Goal: Information Seeking & Learning: Check status

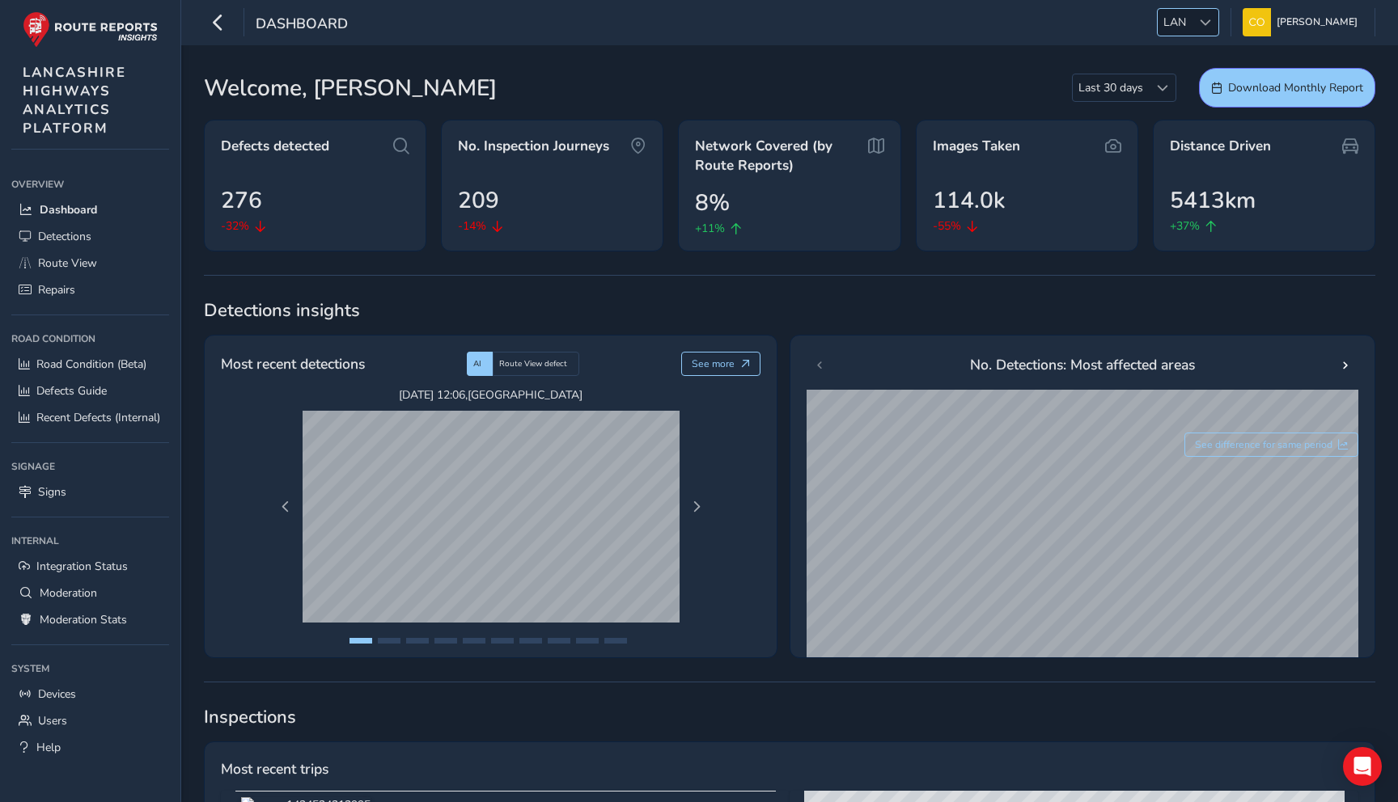
click at [1191, 11] on div at bounding box center [1204, 22] width 27 height 27
click at [1179, 107] on li "NR" at bounding box center [1205, 104] width 112 height 27
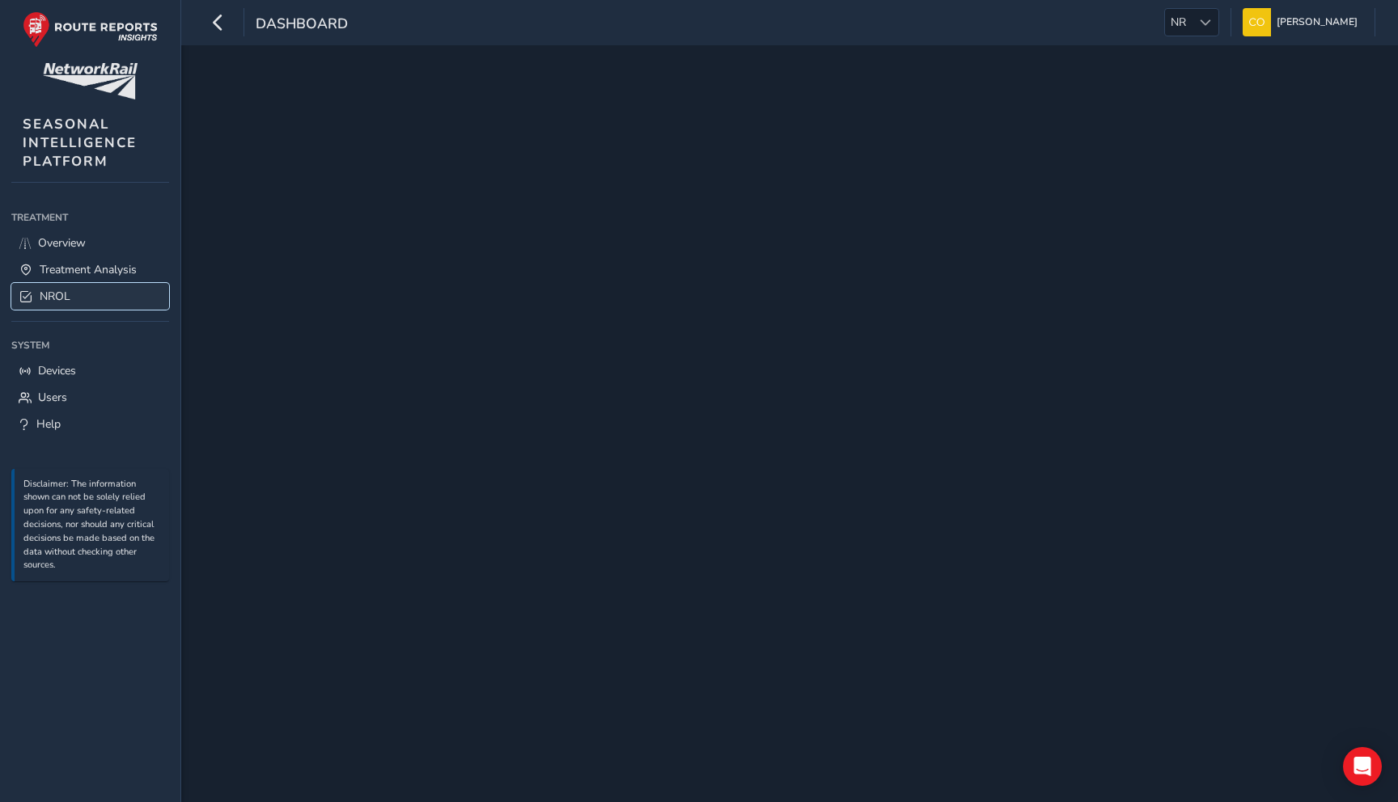
click at [70, 295] on link "NROL" at bounding box center [90, 296] width 158 height 27
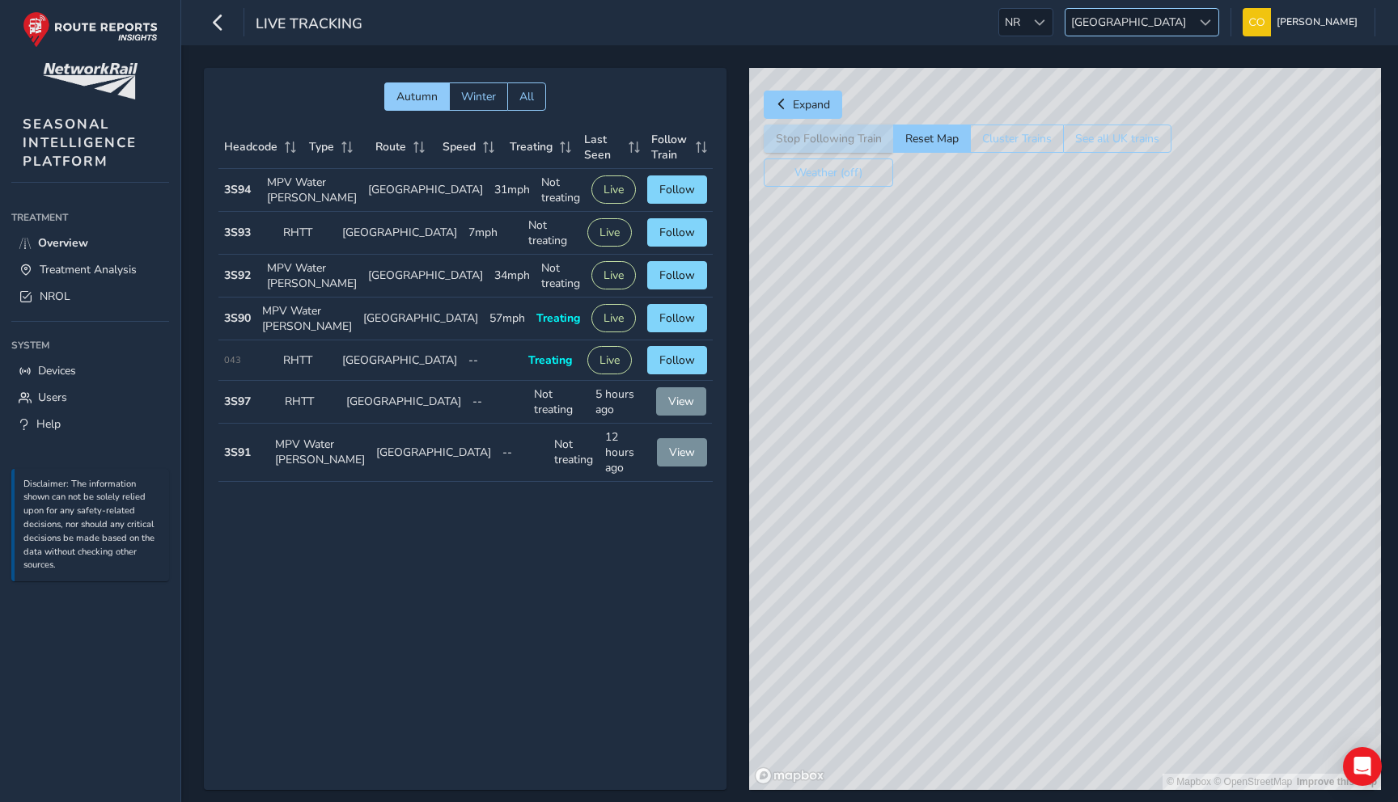
click at [1154, 27] on span "[GEOGRAPHIC_DATA]" at bounding box center [1128, 22] width 126 height 27
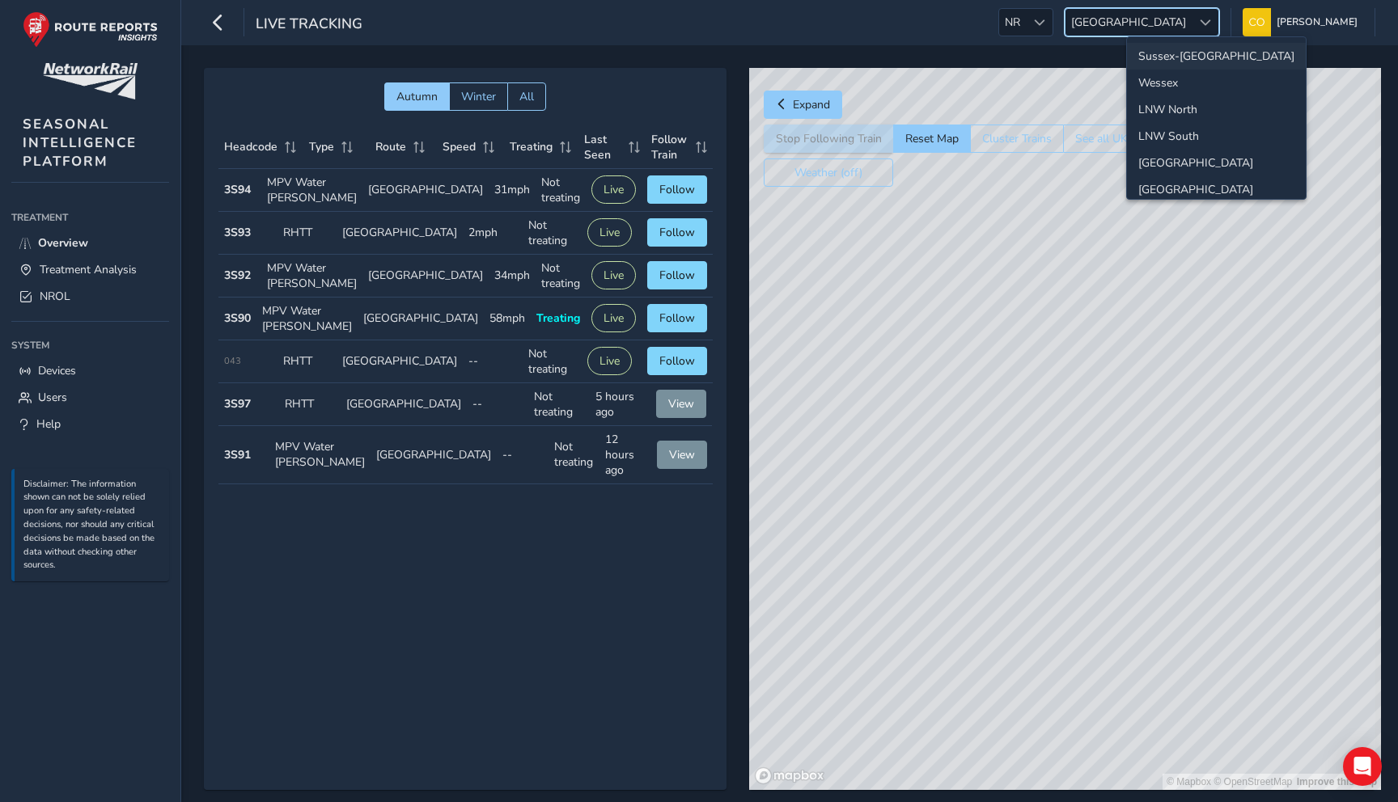
click at [1176, 61] on li "Sussex-[GEOGRAPHIC_DATA]" at bounding box center [1216, 56] width 179 height 27
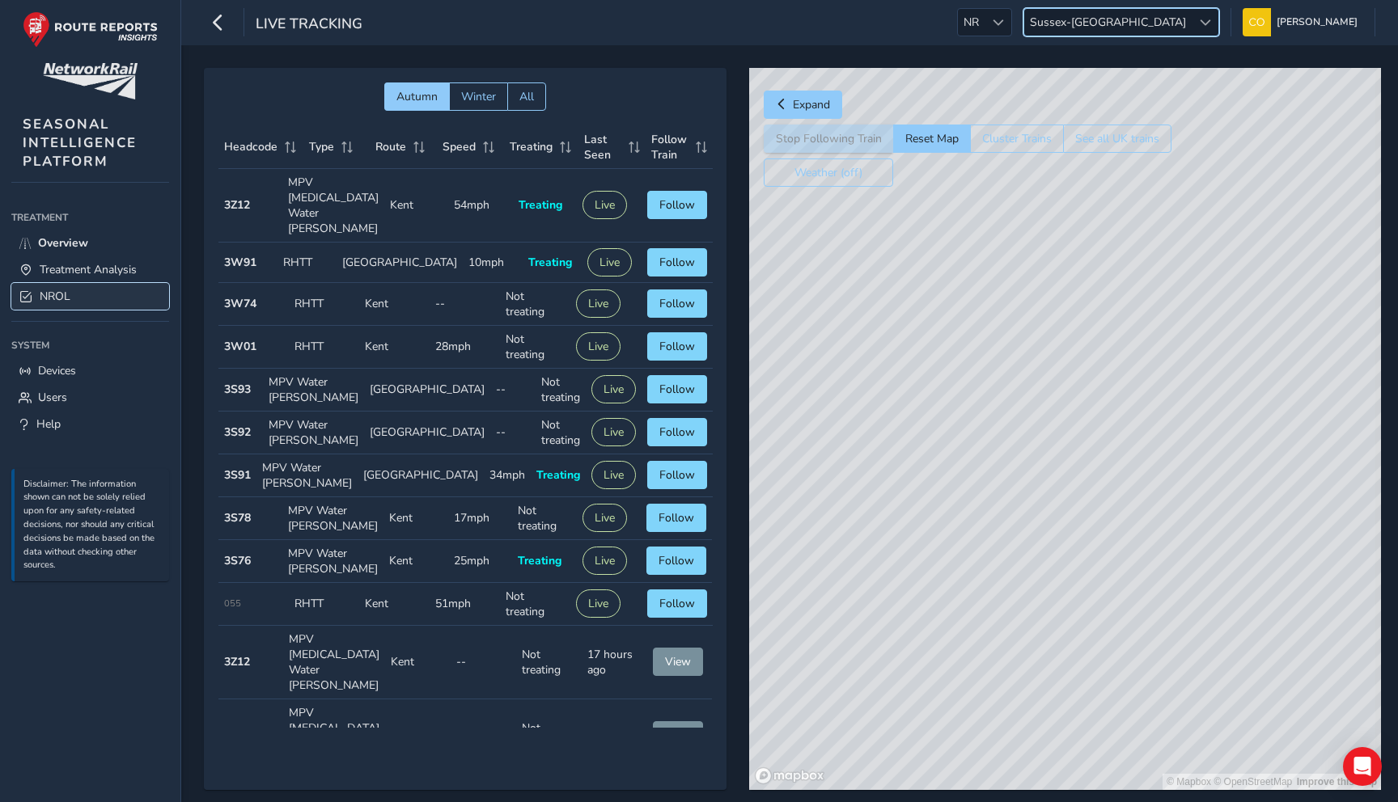
click at [68, 307] on link "NROL" at bounding box center [90, 296] width 158 height 27
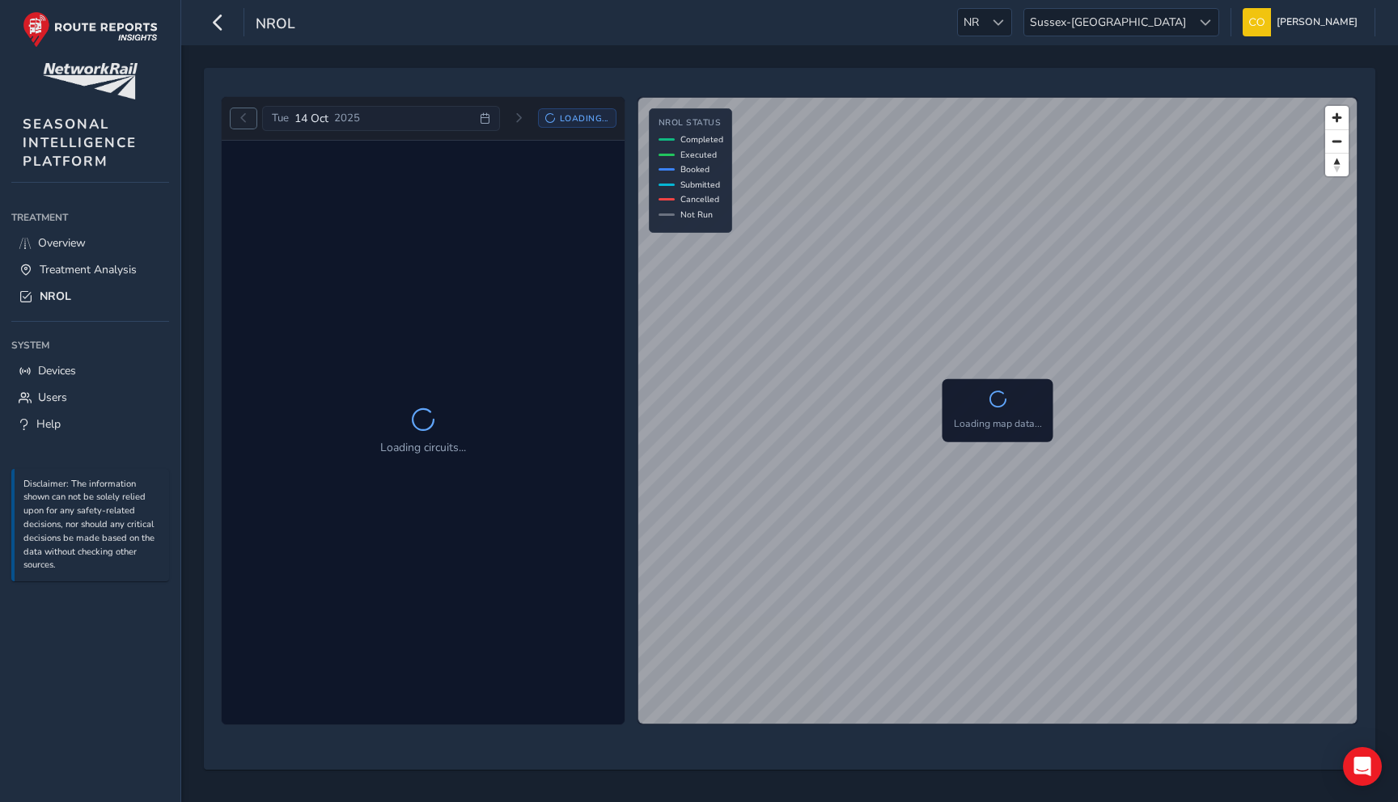
click at [240, 115] on span "Previous day" at bounding box center [244, 118] width 10 height 10
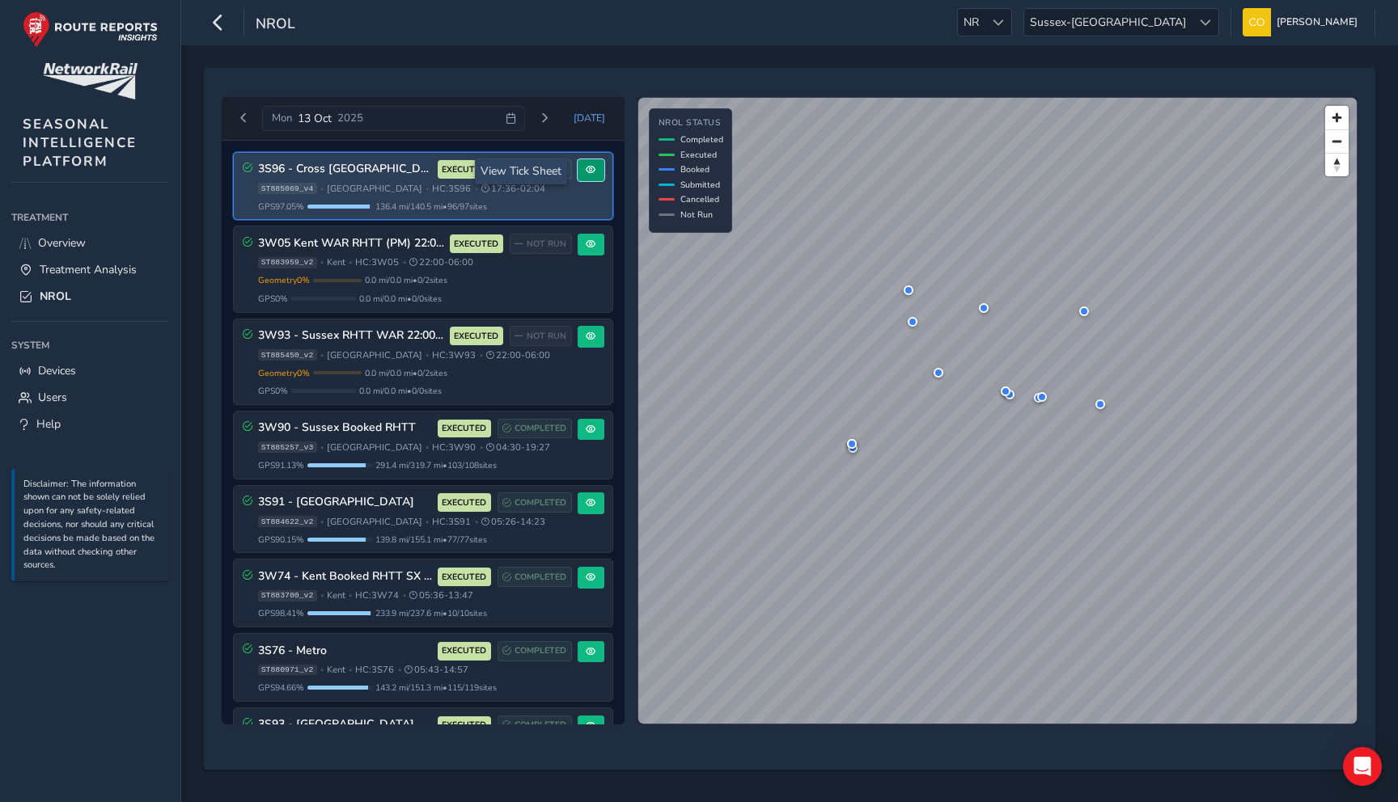
click at [591, 178] on button at bounding box center [591, 170] width 27 height 22
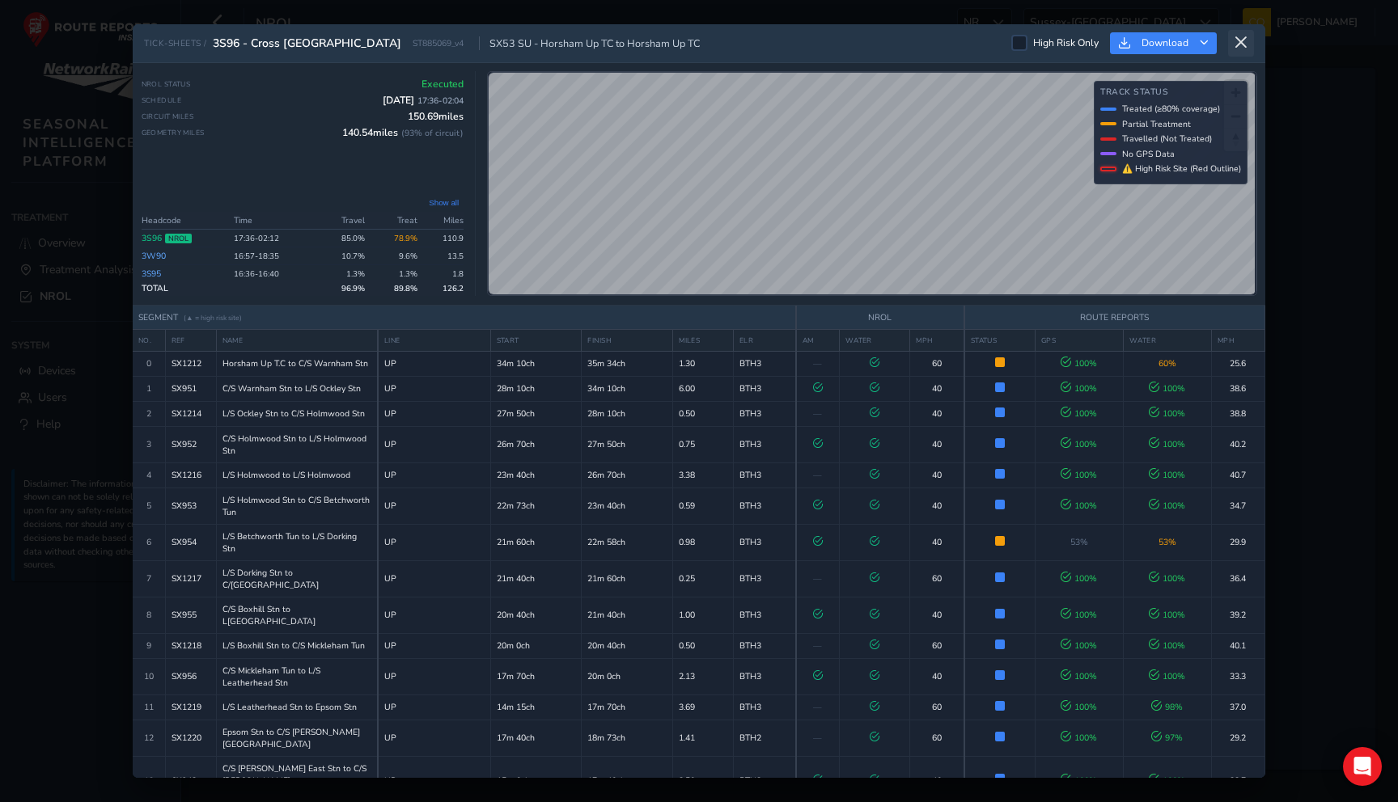
click at [1242, 51] on button at bounding box center [1241, 43] width 26 height 27
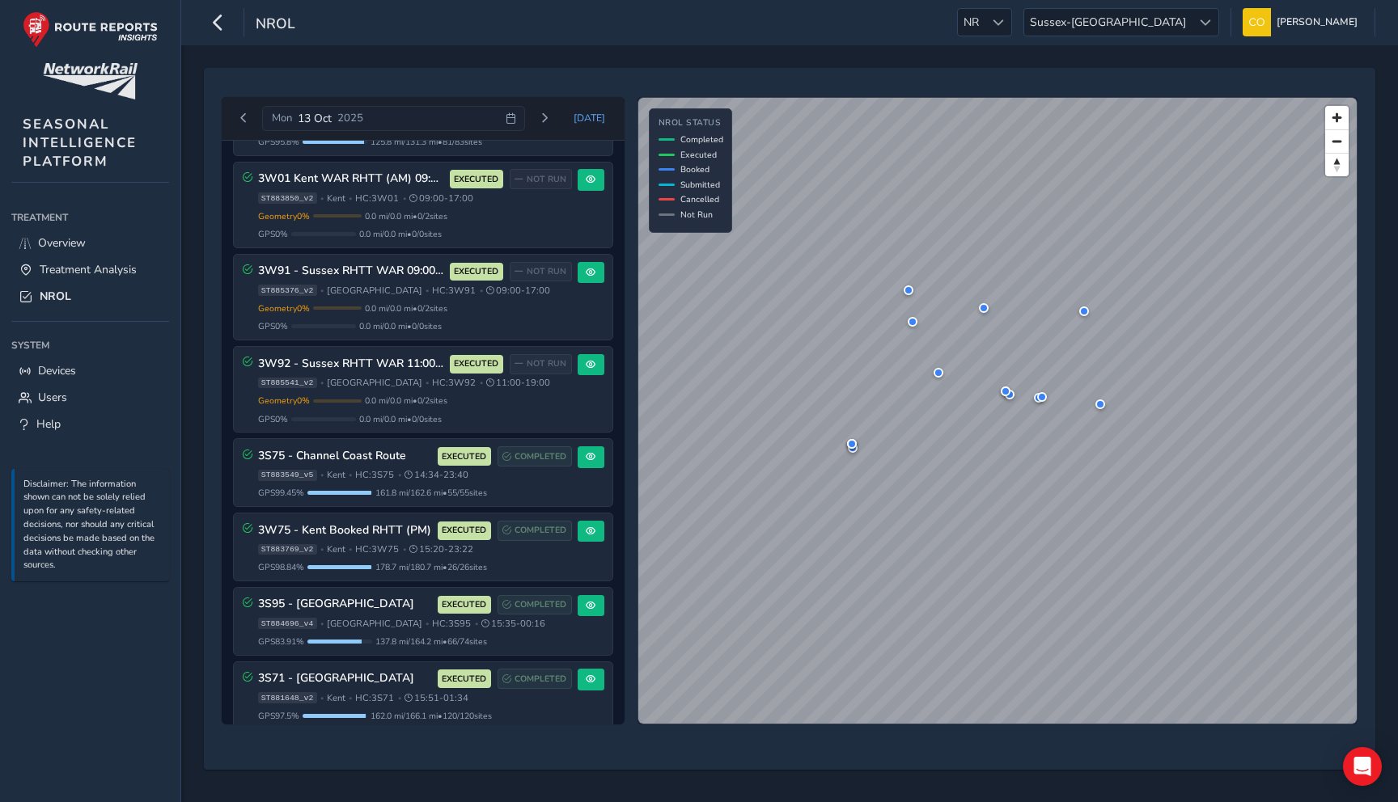
scroll to position [1217, 0]
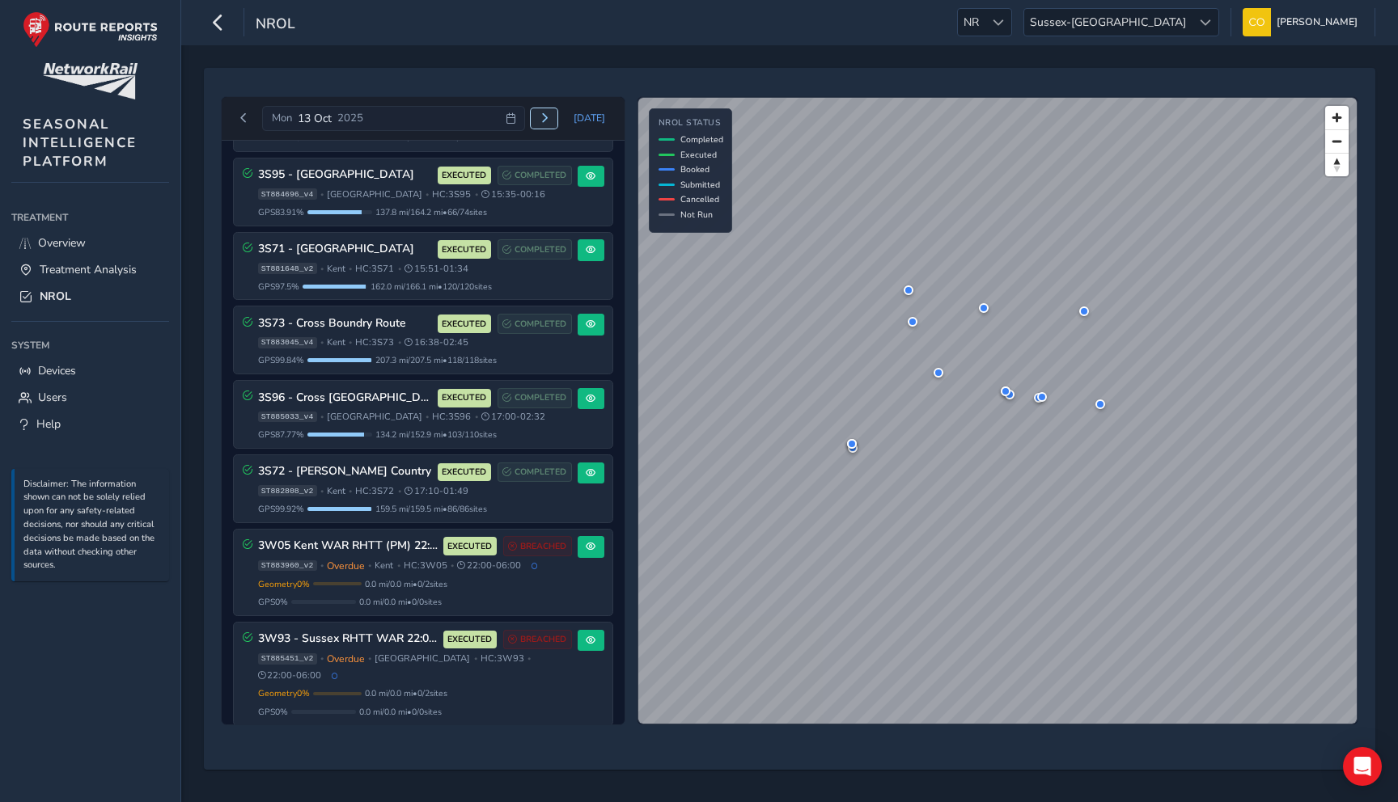
click at [549, 122] on span "Next day" at bounding box center [545, 118] width 10 height 10
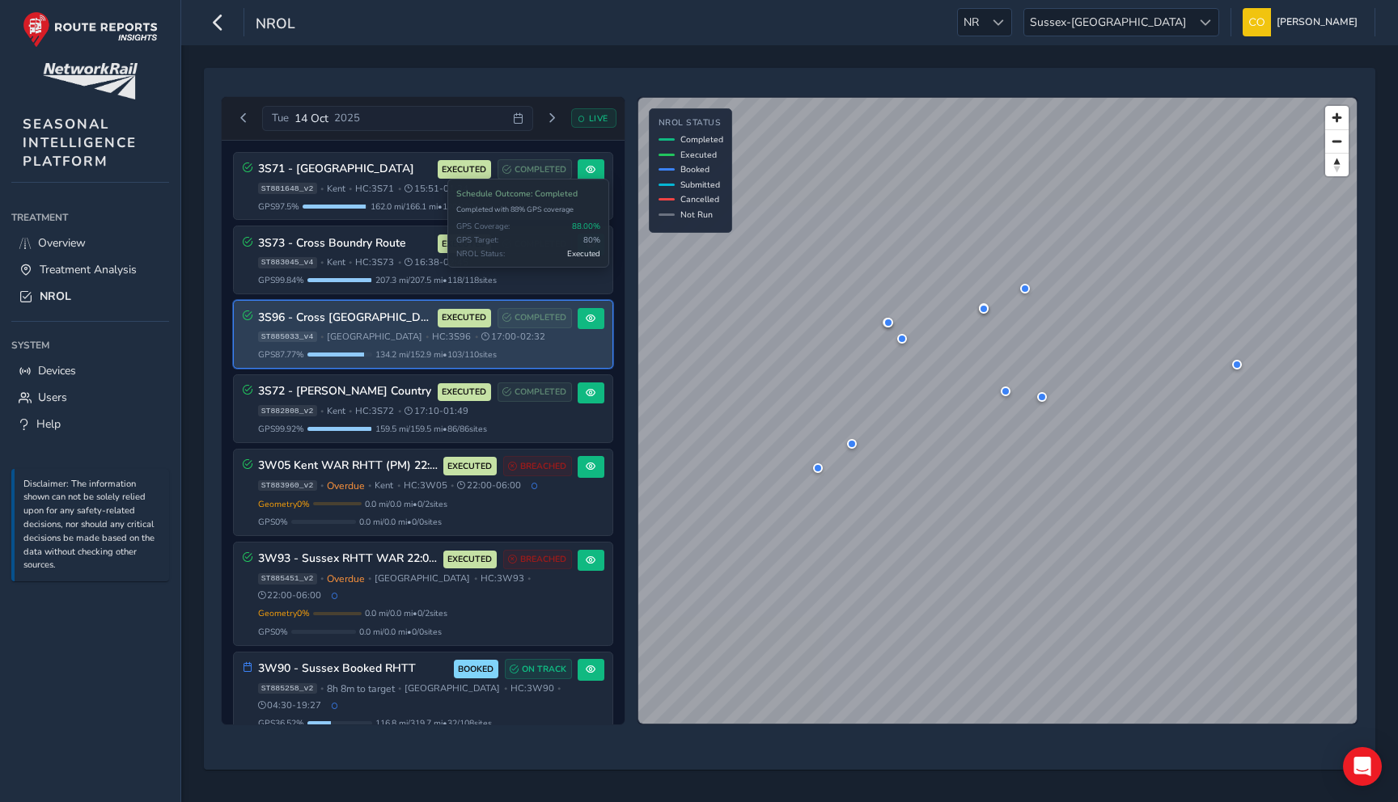
scroll to position [17, 0]
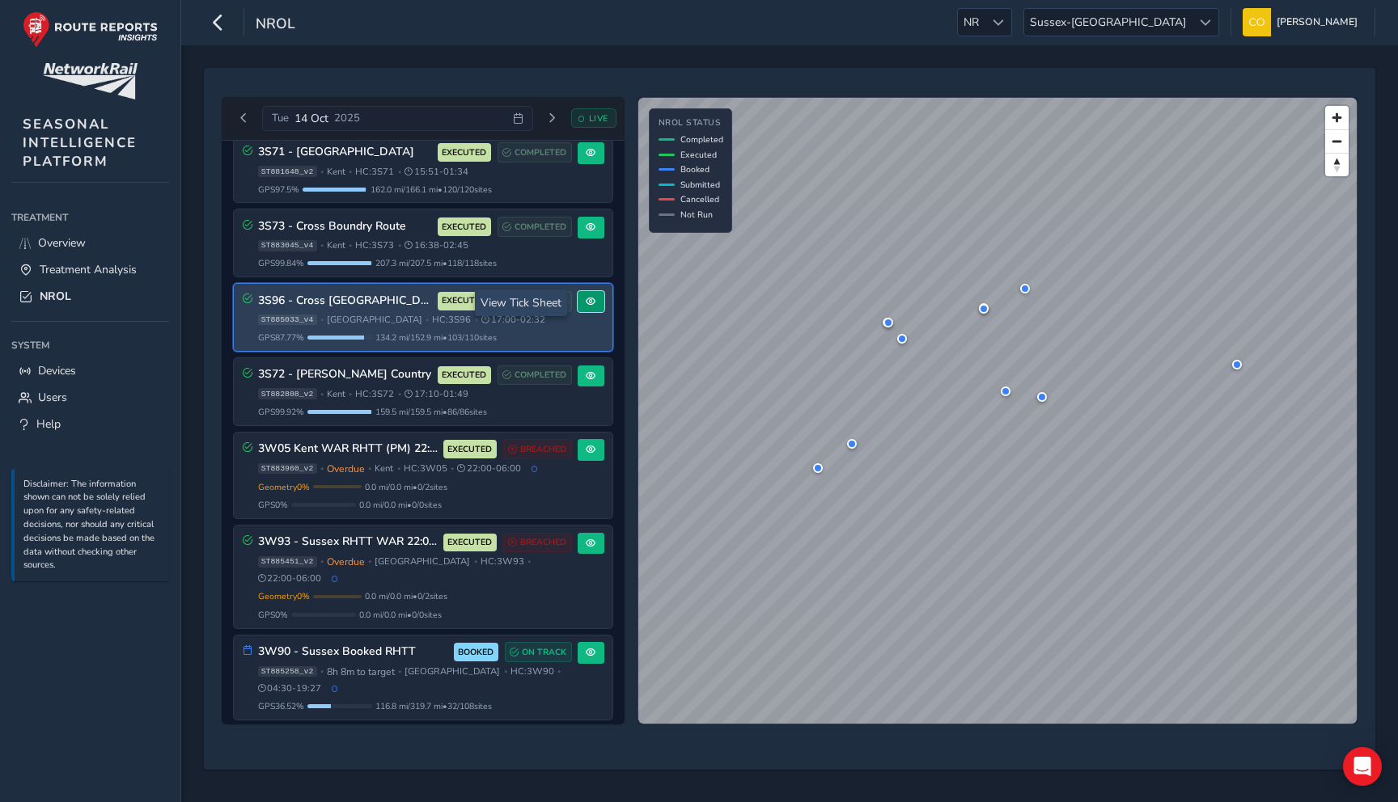
click at [590, 309] on button at bounding box center [591, 302] width 27 height 22
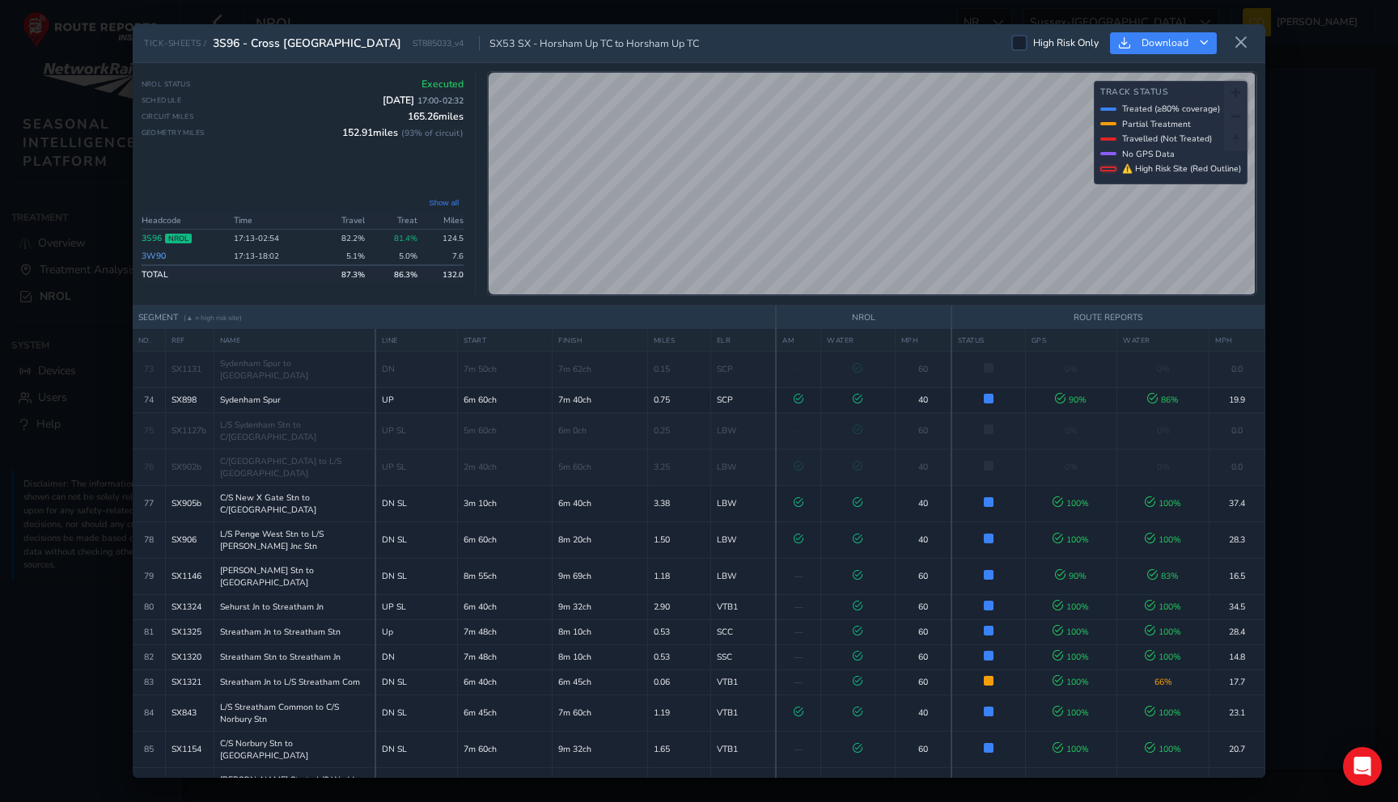
scroll to position [2368, 0]
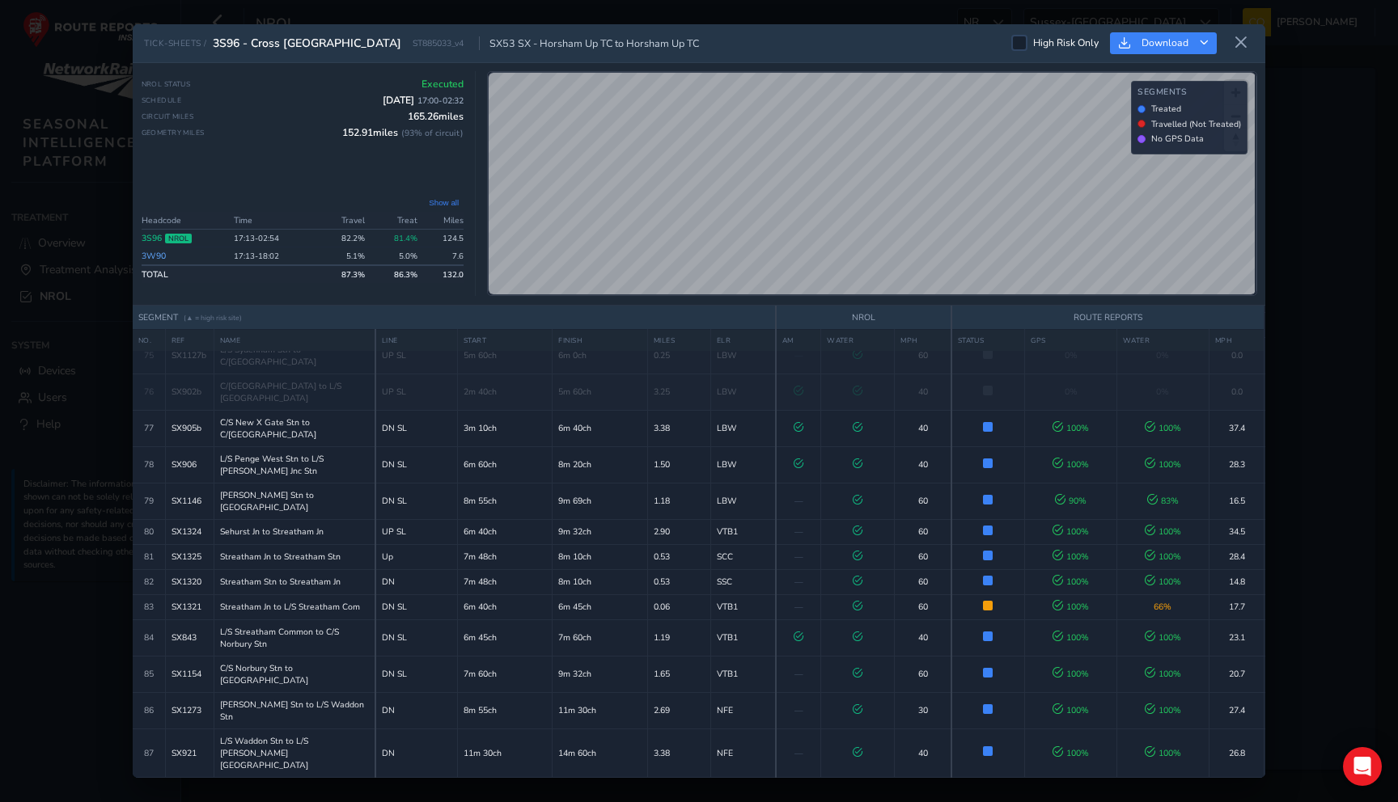
scroll to position [2621, 0]
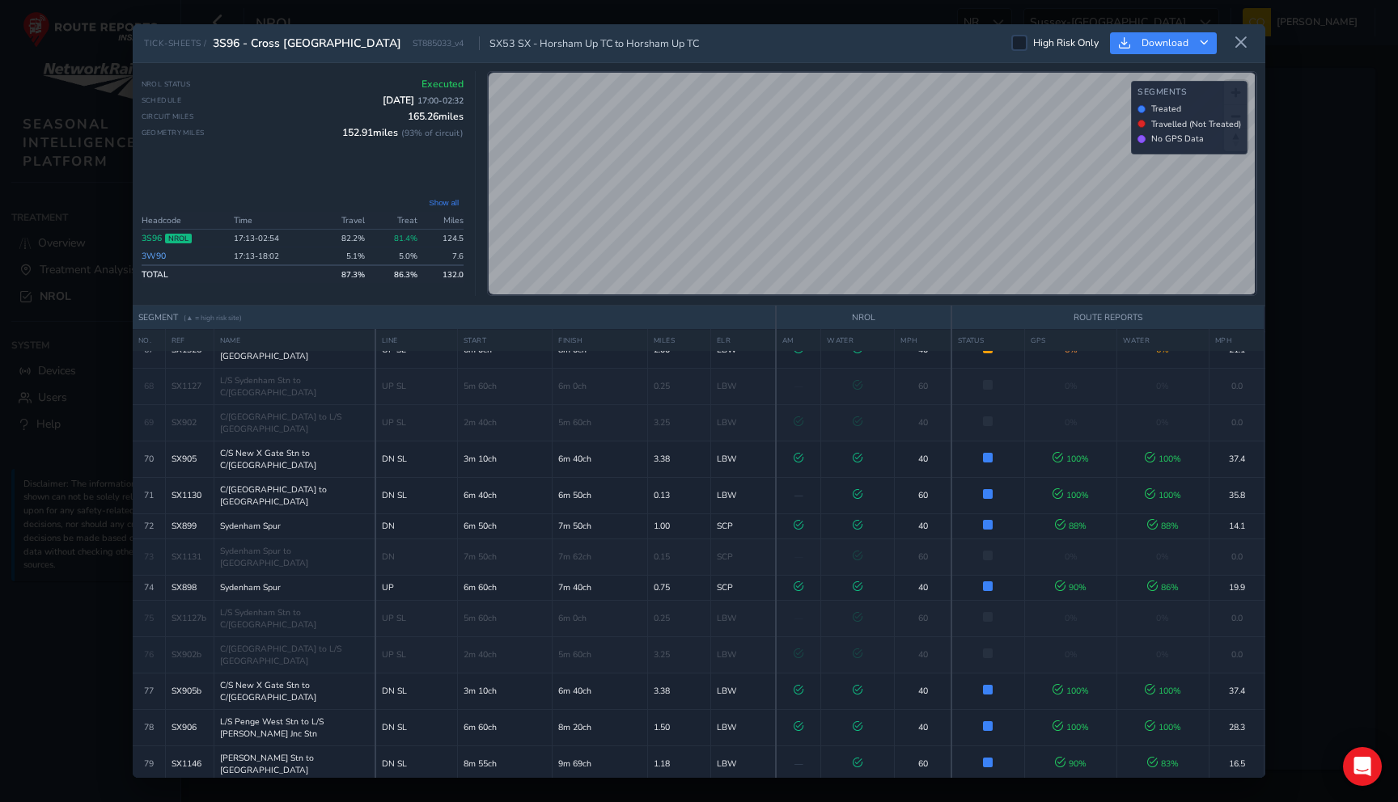
scroll to position [2890, 0]
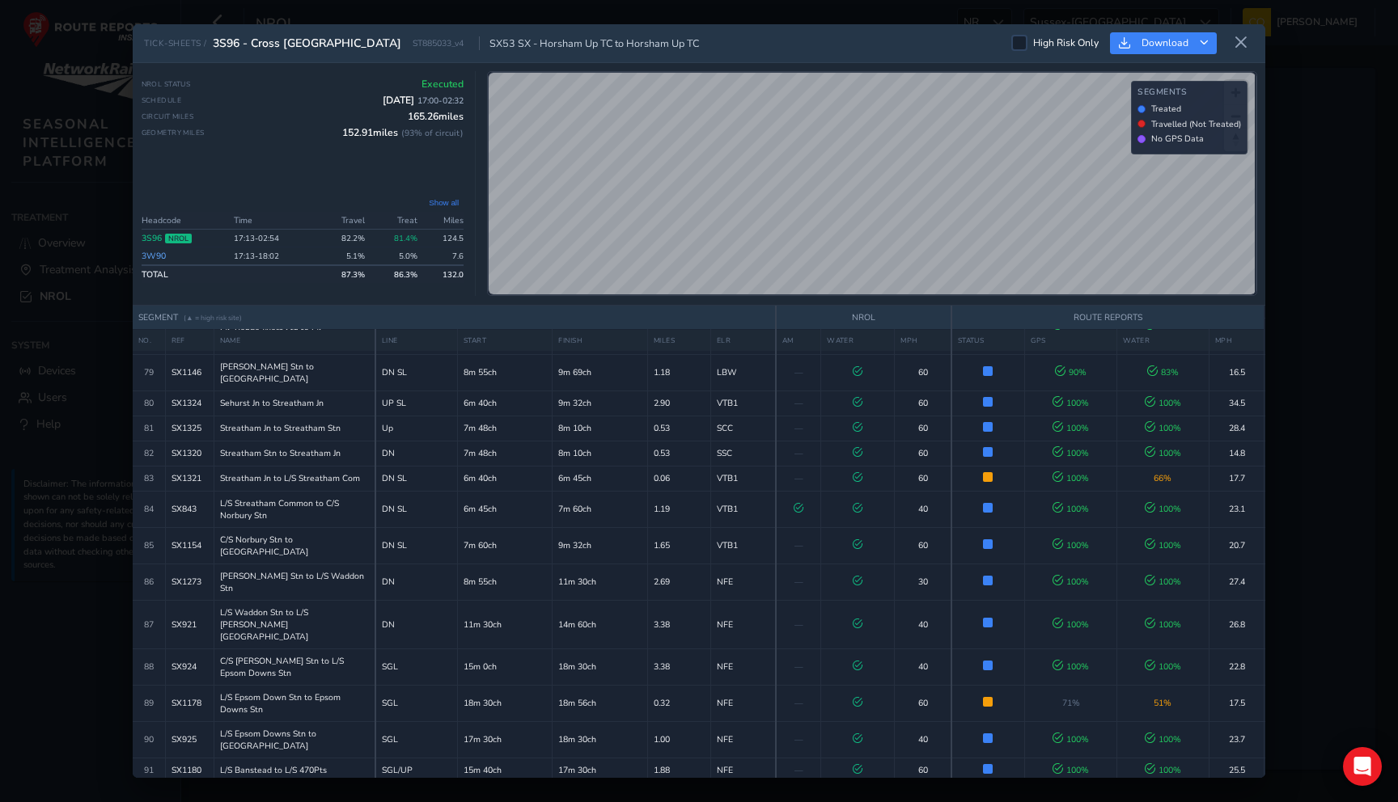
scroll to position [2820, 0]
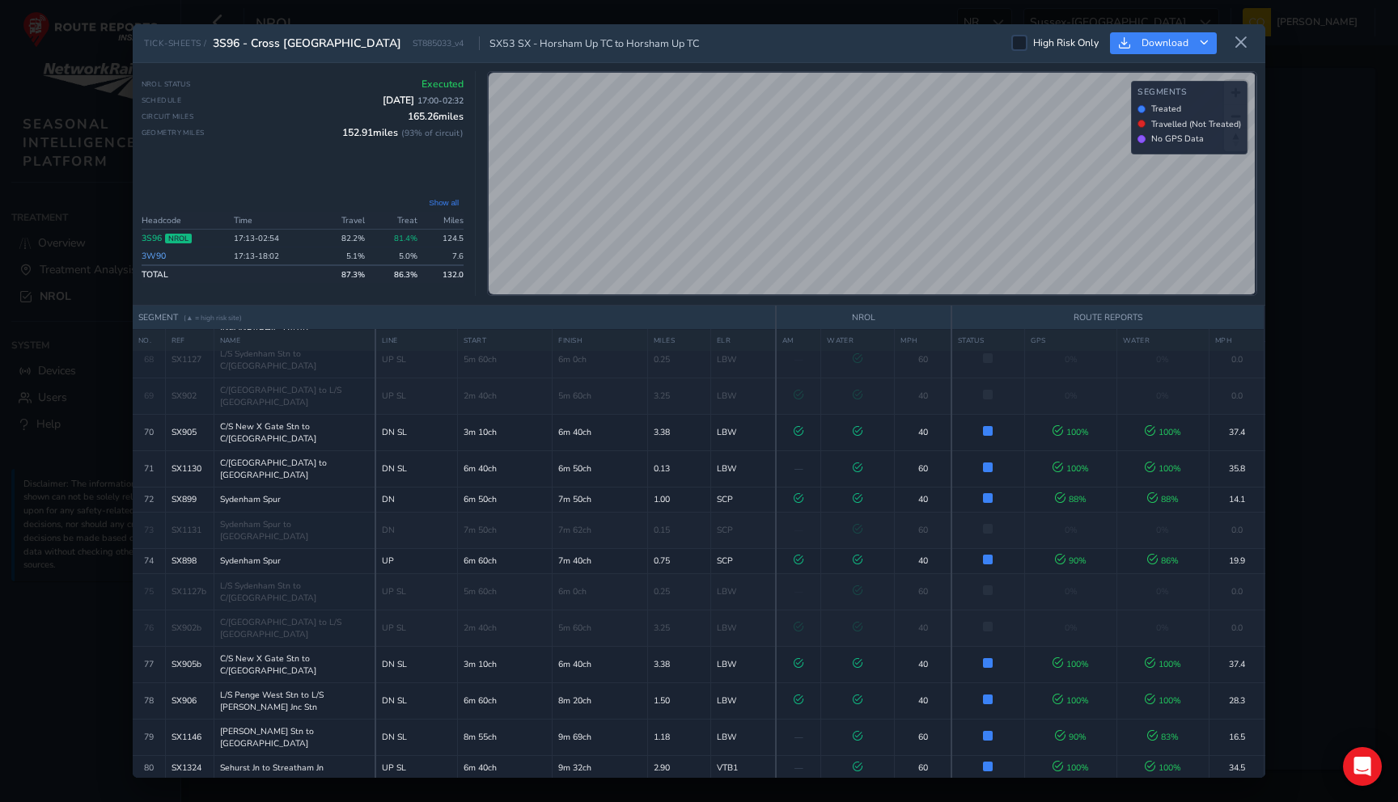
scroll to position [2820, 0]
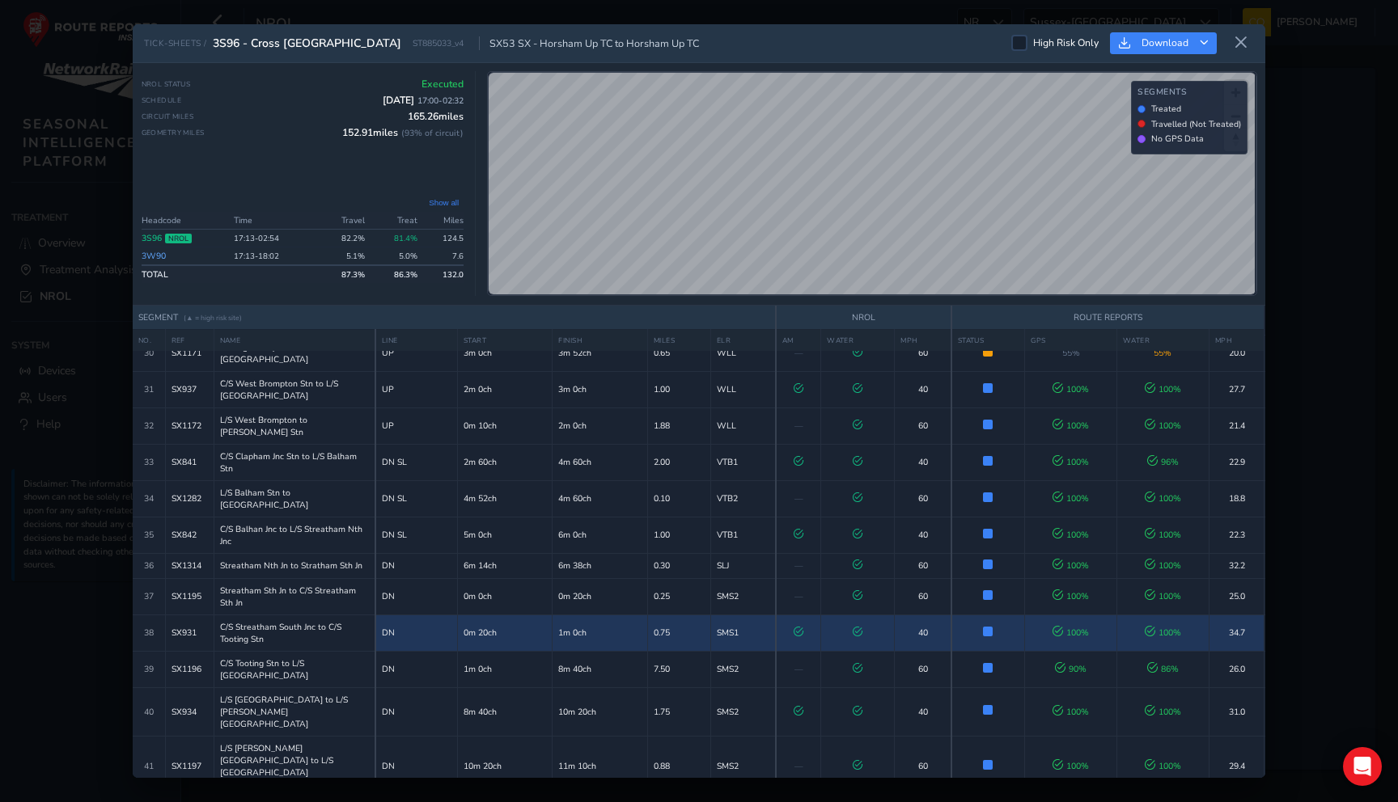
scroll to position [943, 0]
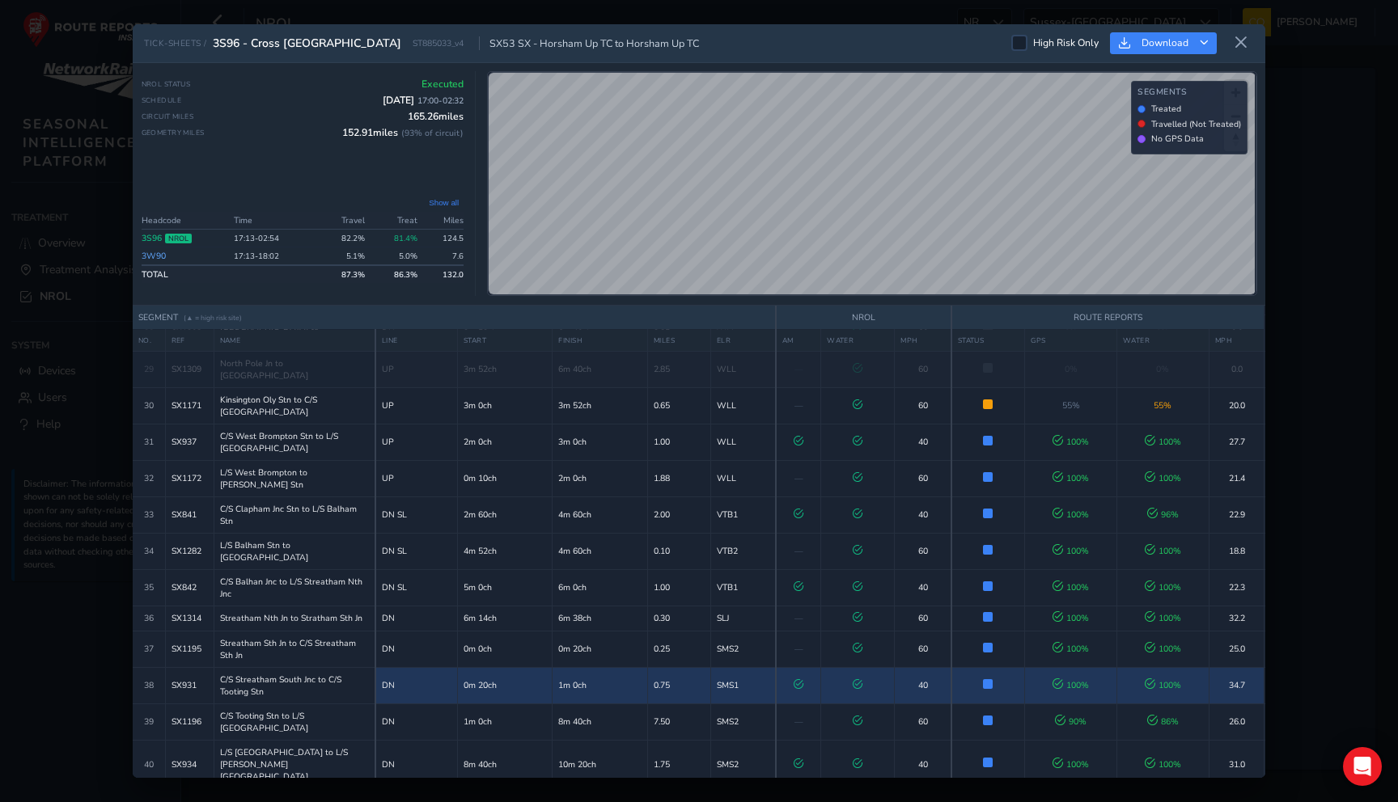
click at [497, 667] on td "0m 20ch" at bounding box center [504, 685] width 95 height 36
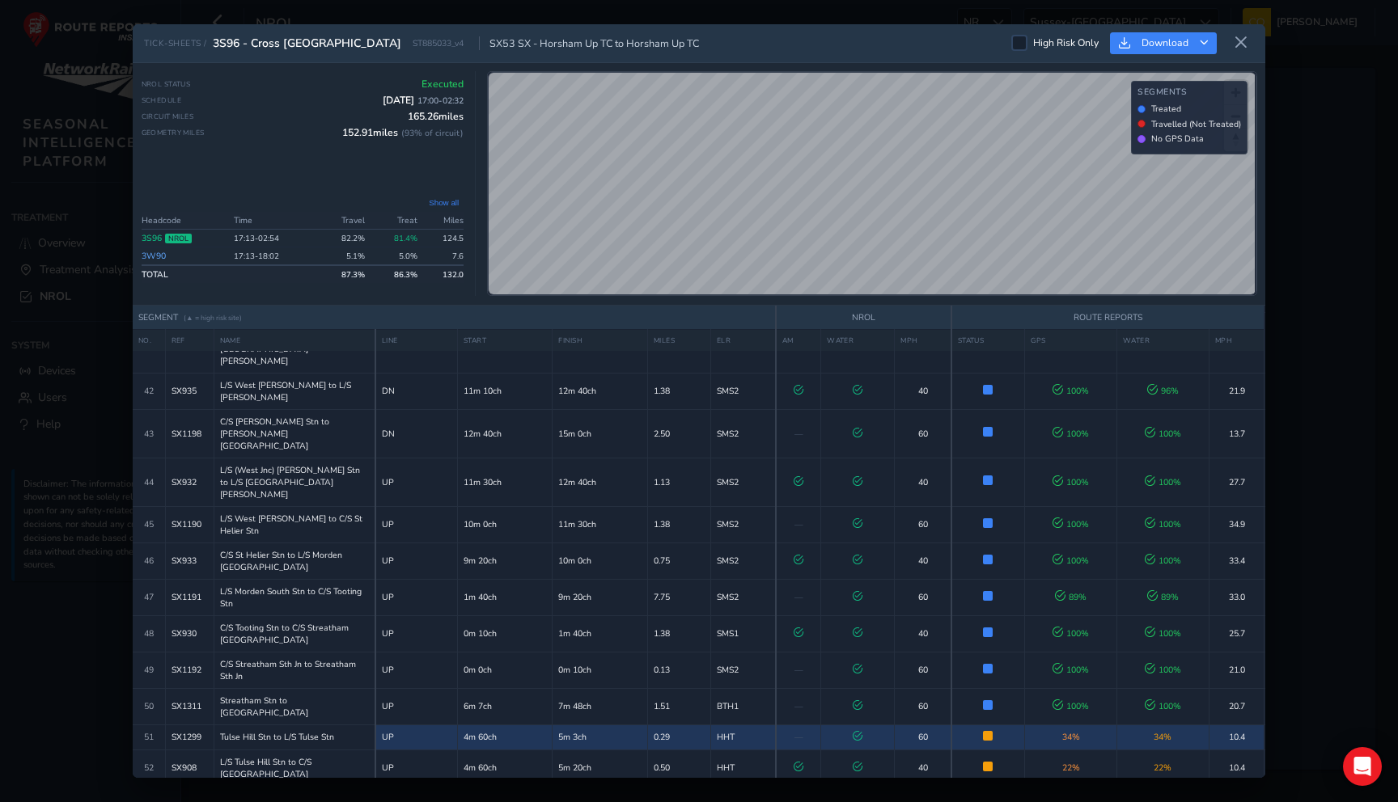
click at [511, 725] on td "4m 60ch" at bounding box center [504, 737] width 95 height 25
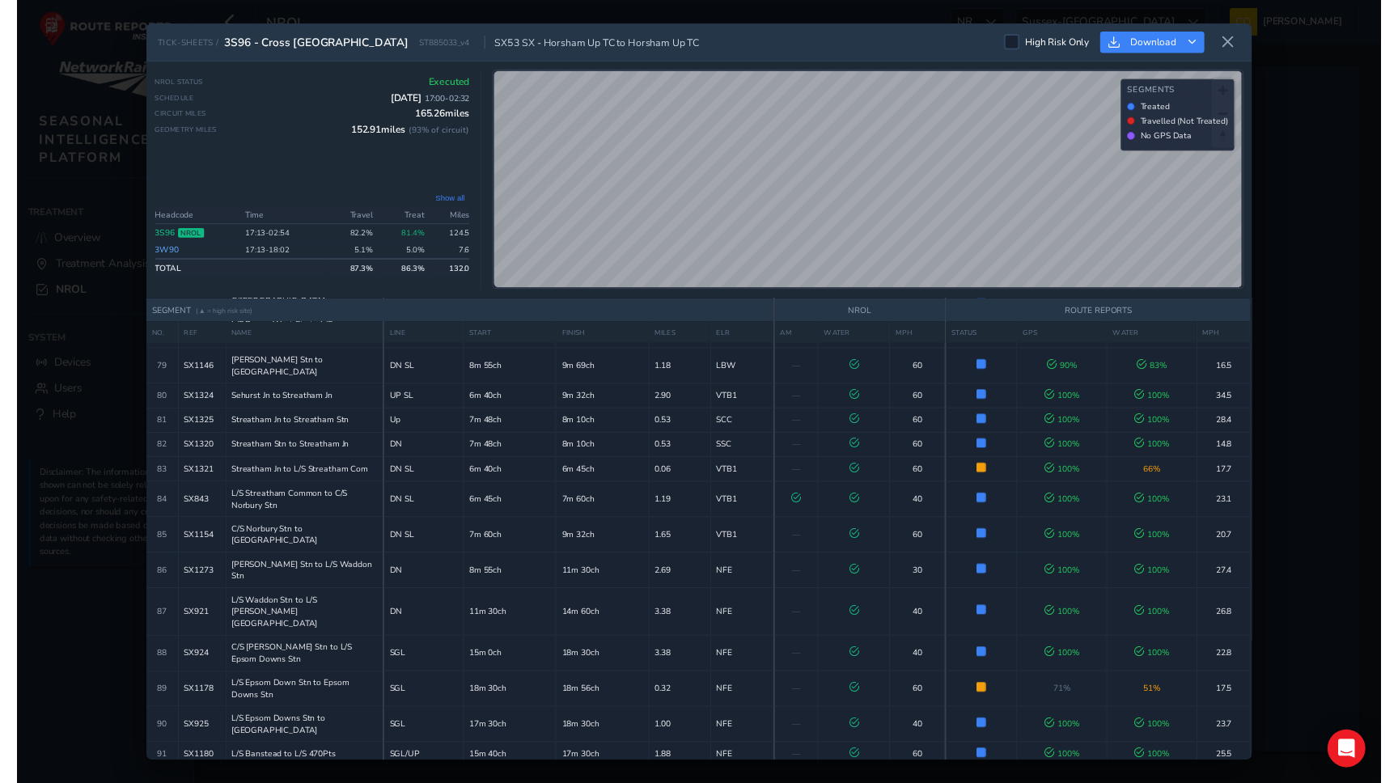
scroll to position [2843, 0]
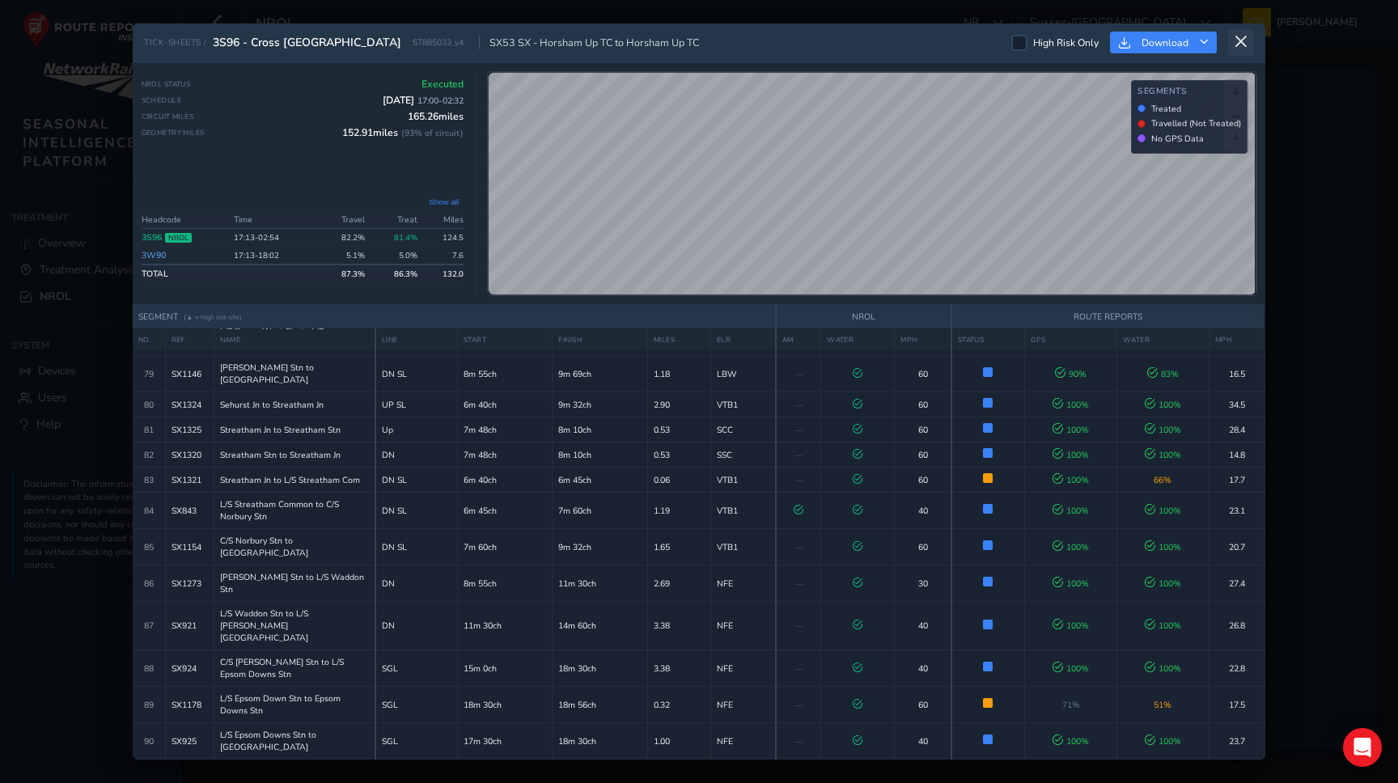
click at [1238, 47] on icon at bounding box center [1241, 42] width 15 height 15
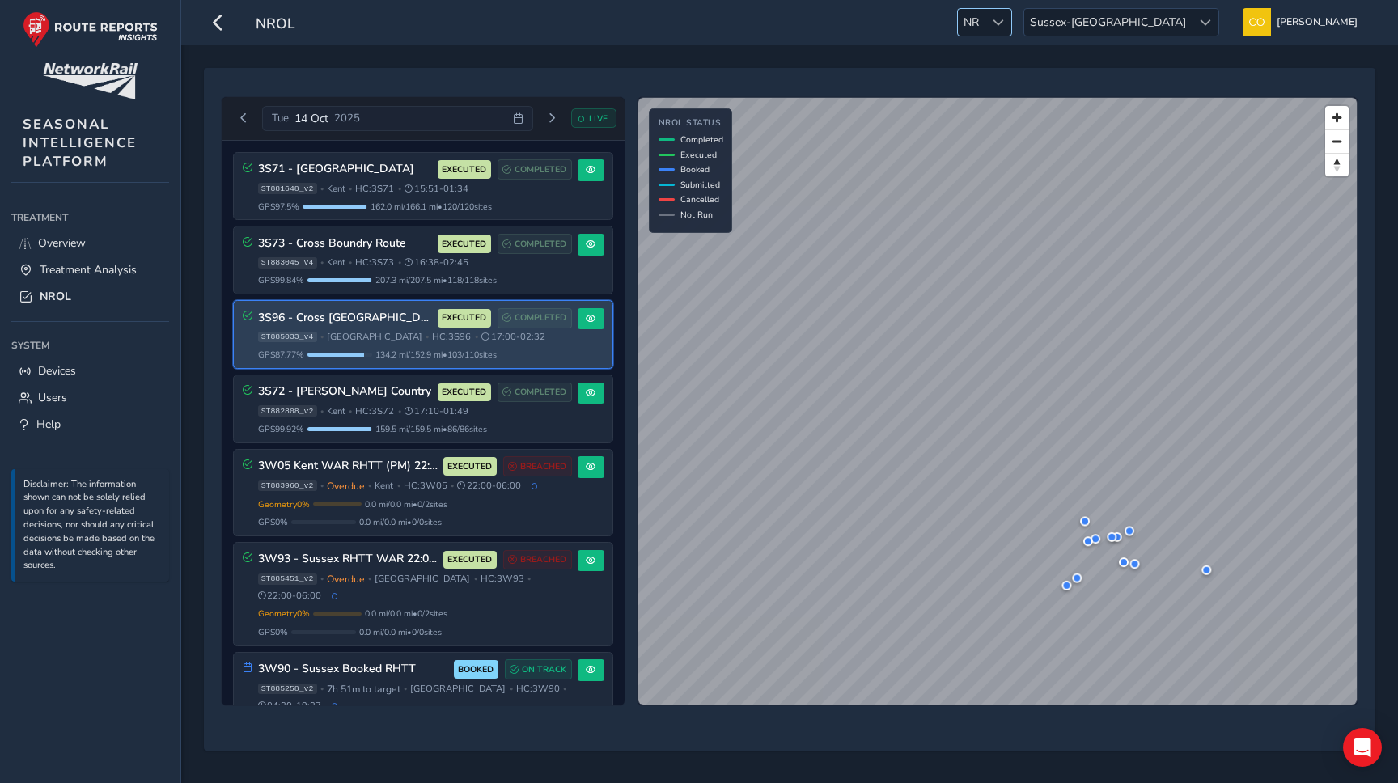
click at [984, 19] on span "NR" at bounding box center [971, 22] width 27 height 27
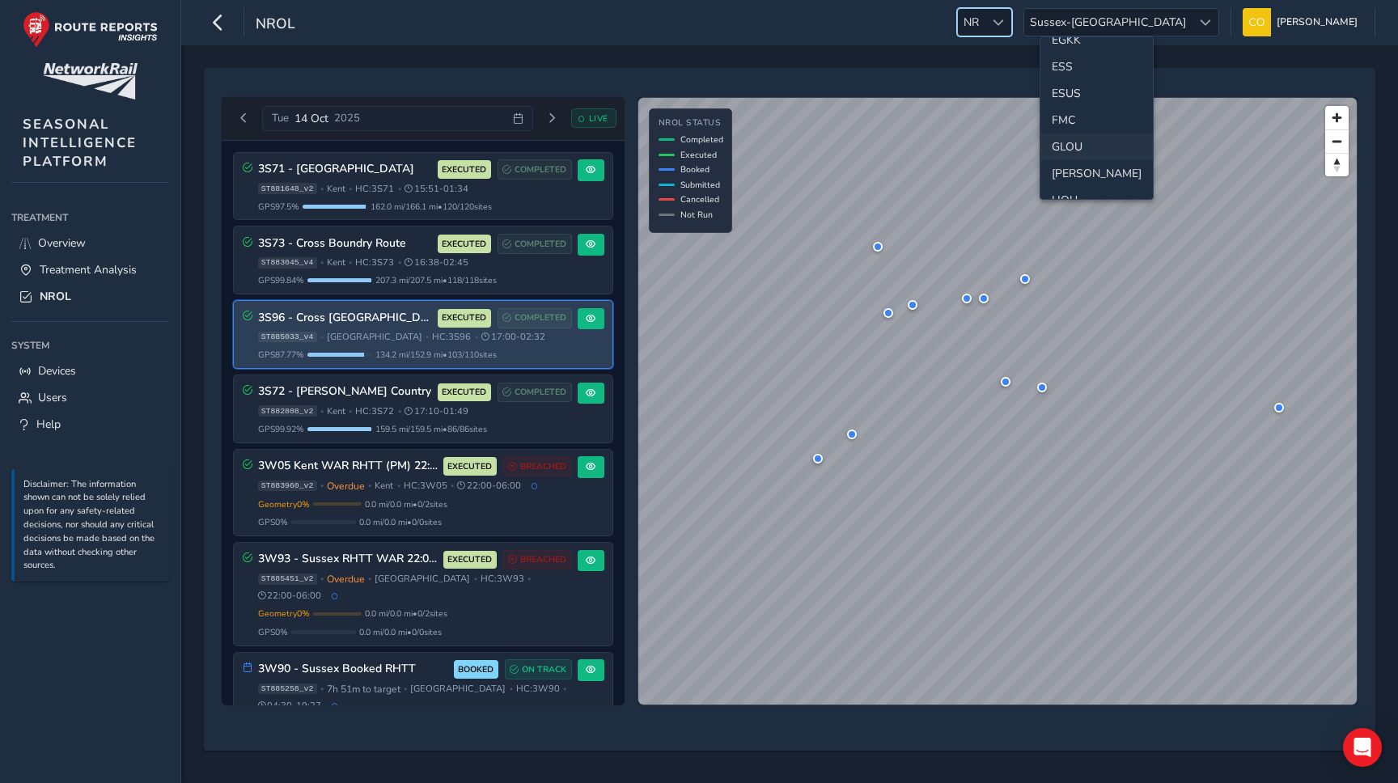
scroll to position [256, 0]
click at [1074, 144] on li "GLOU" at bounding box center [1096, 147] width 112 height 27
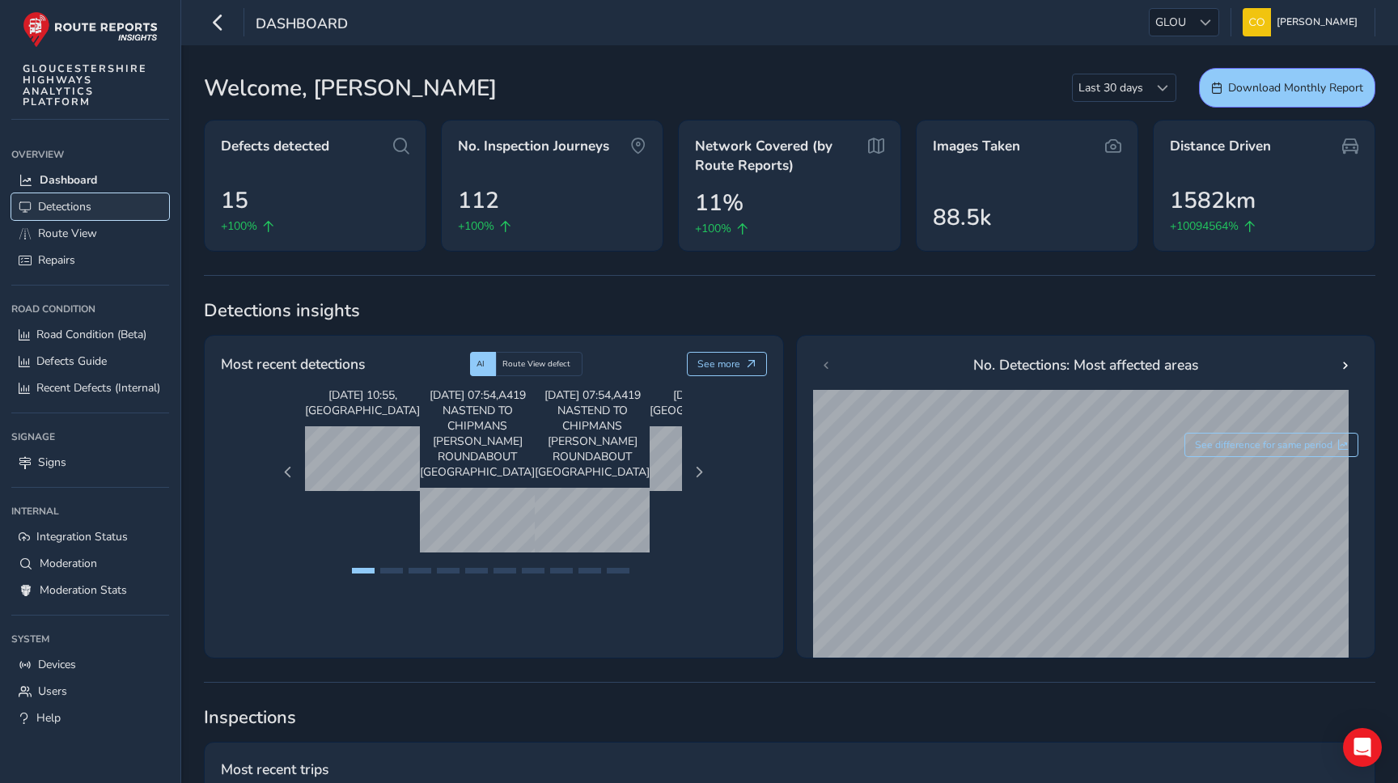
click at [50, 210] on span "Detections" at bounding box center [64, 206] width 53 height 15
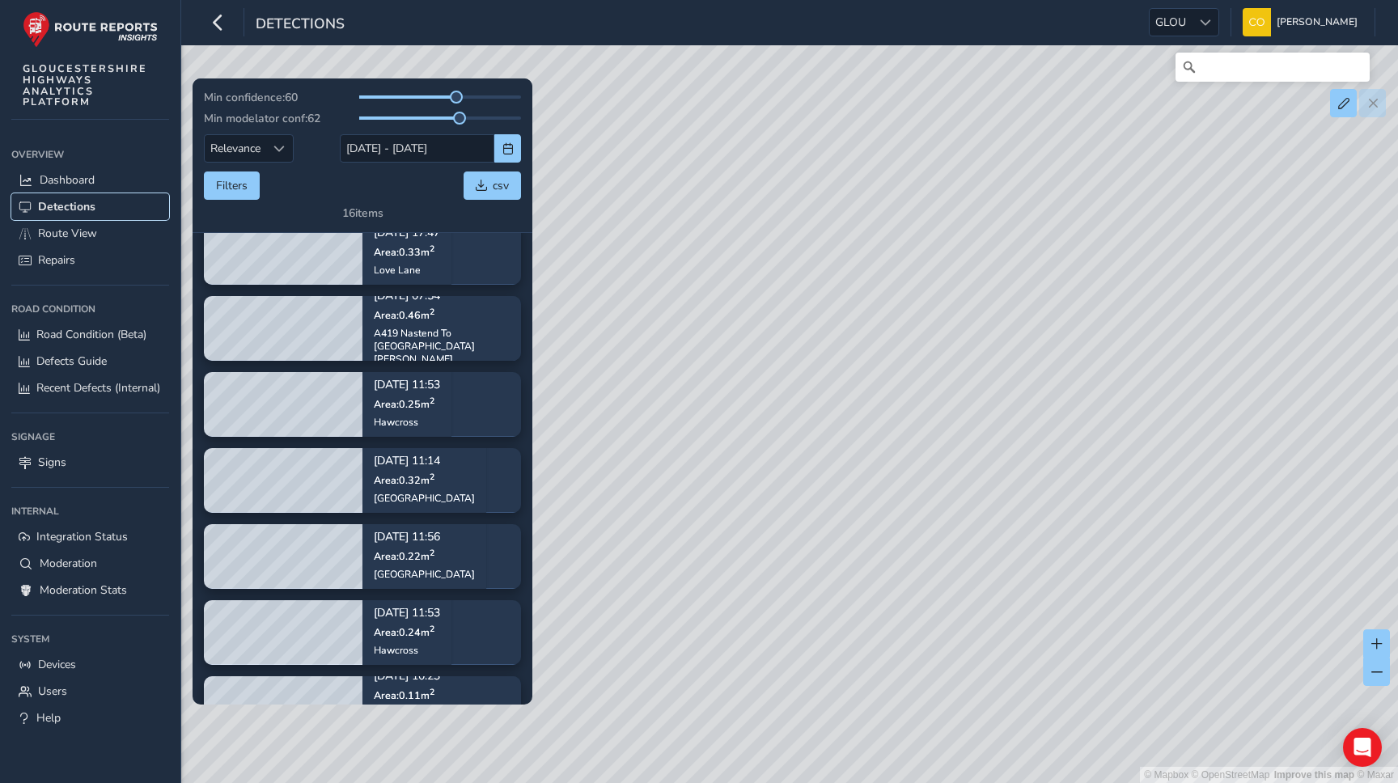
scroll to position [444, 0]
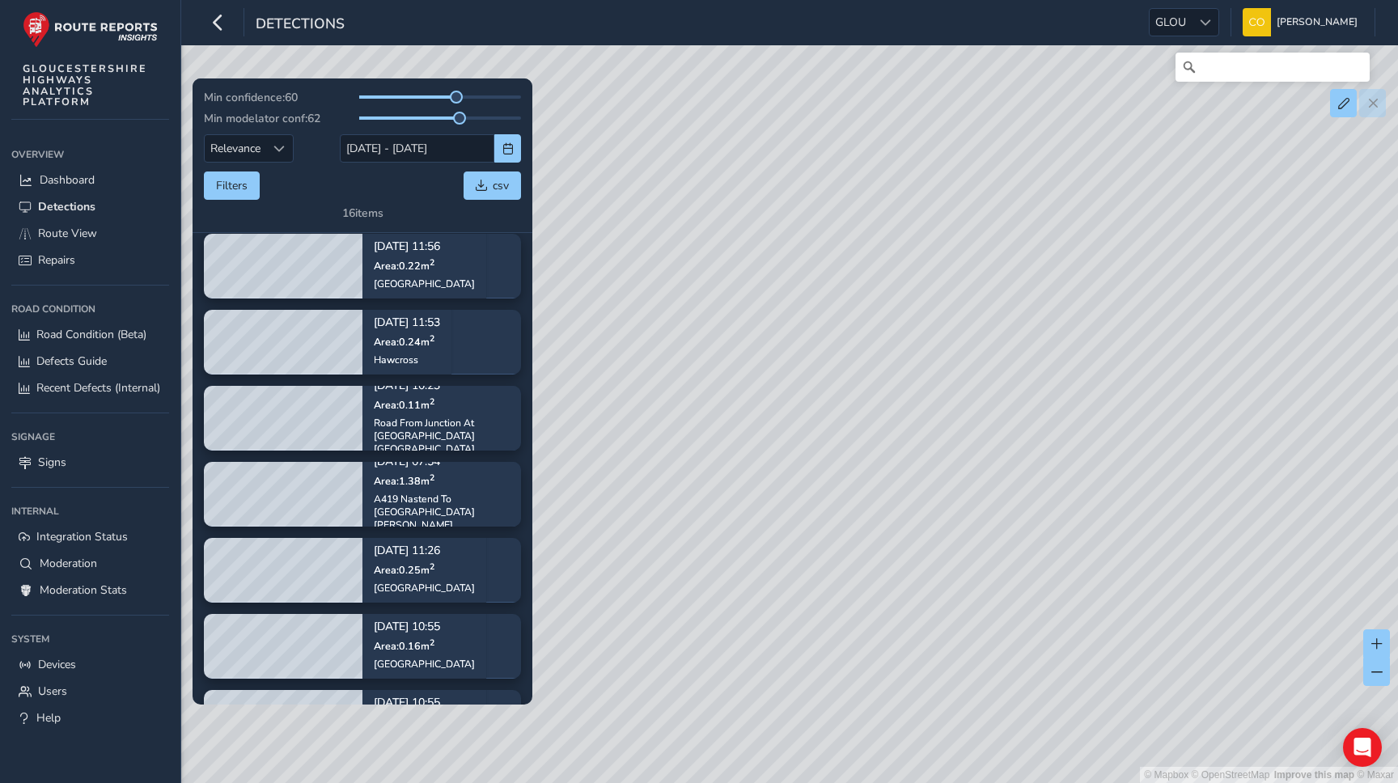
click at [711, 561] on div "© Mapbox © OpenStreetMap Improve this map © Maxar" at bounding box center [699, 391] width 1398 height 783
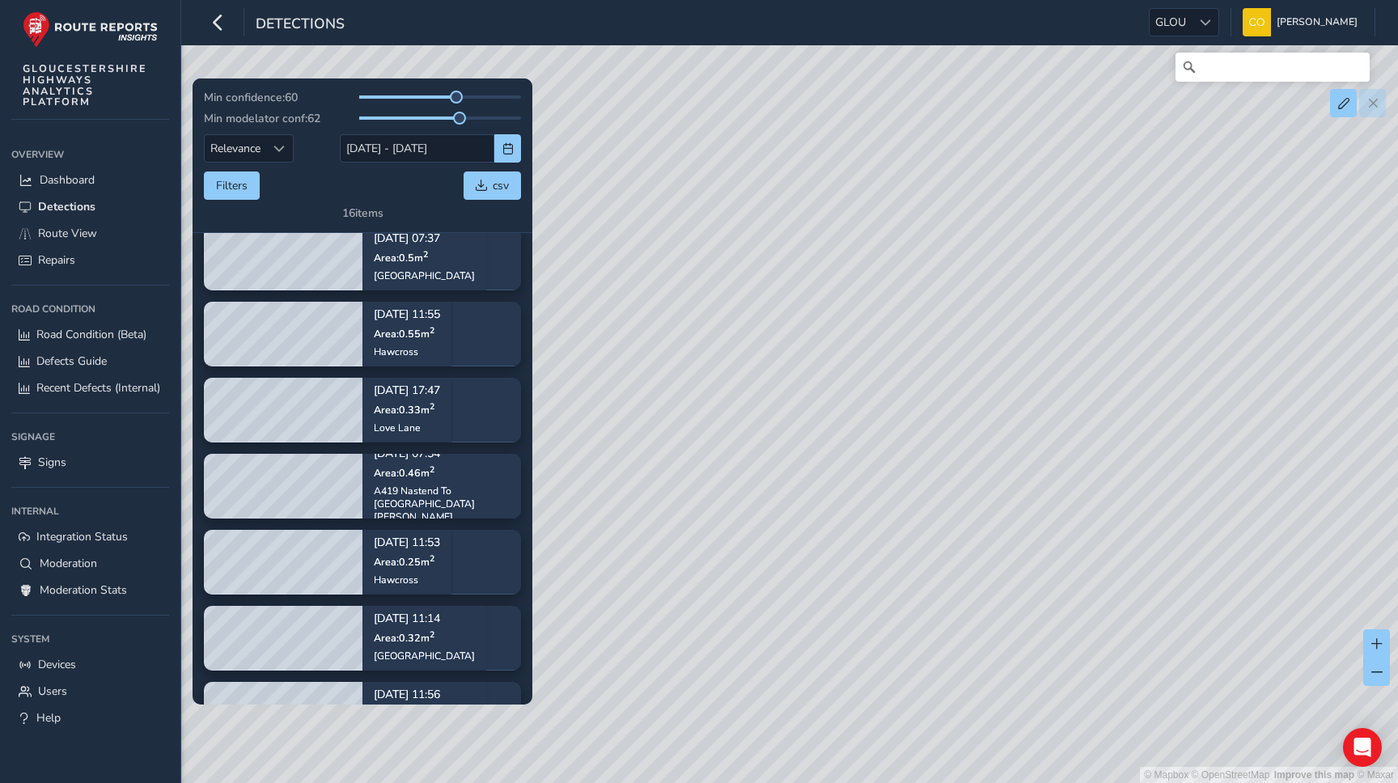
scroll to position [0, 0]
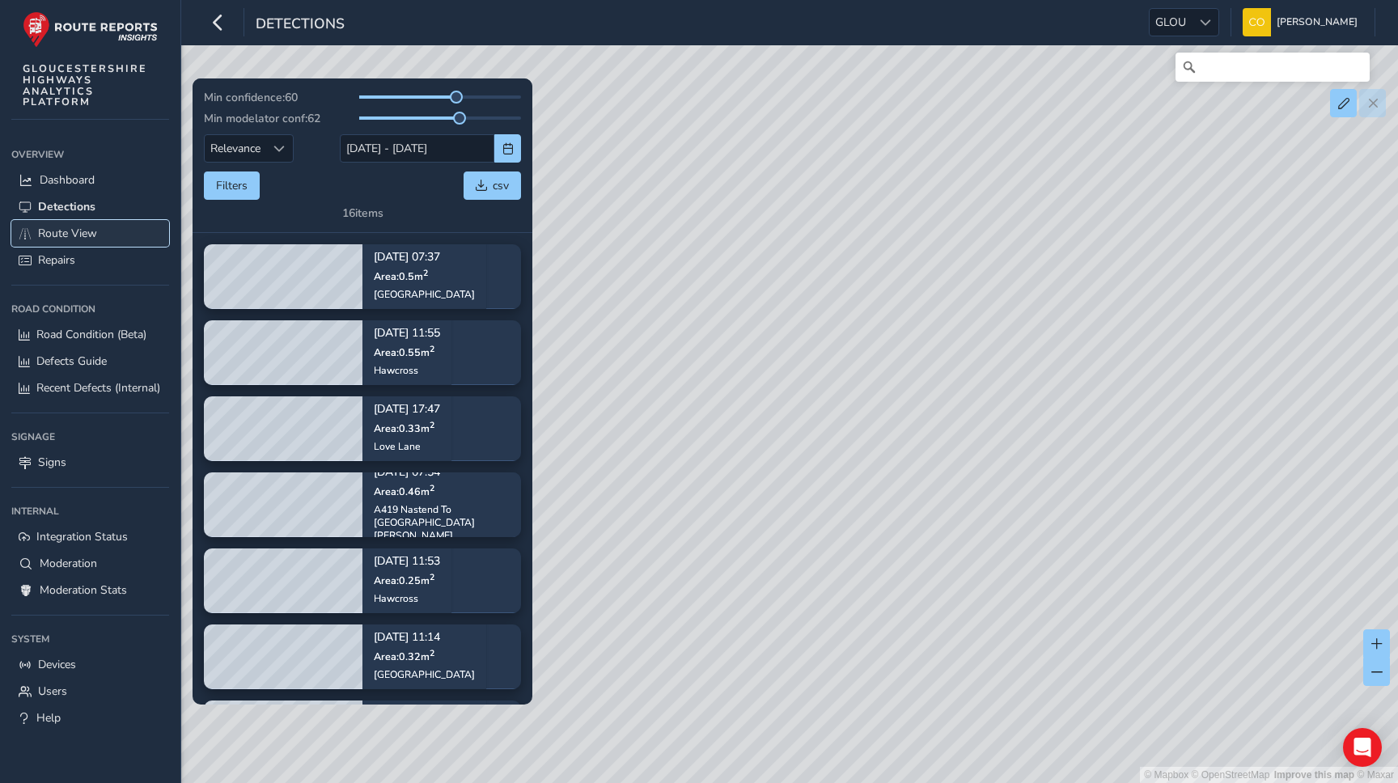
click at [66, 231] on span "Route View" at bounding box center [67, 233] width 59 height 15
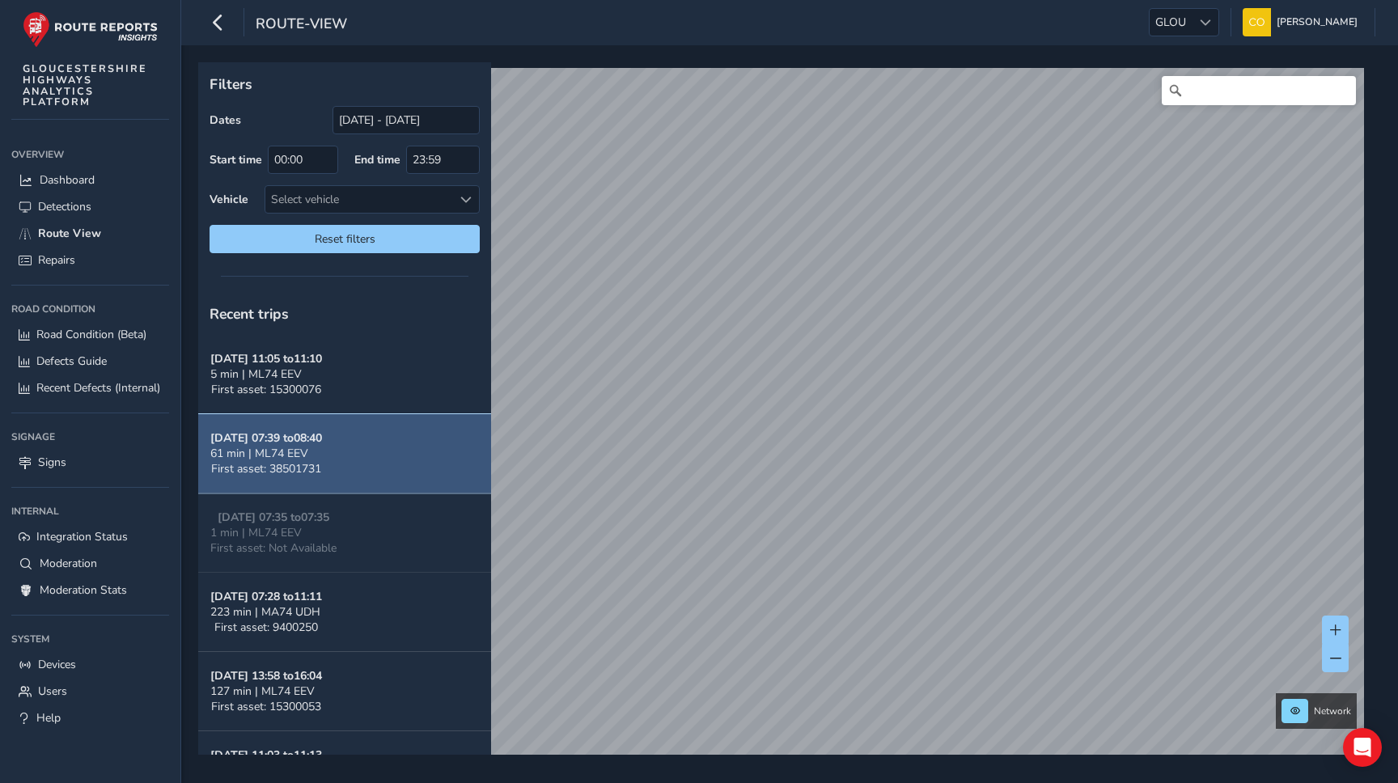
click at [370, 447] on button "Oct 14, 07:39 to 08:40 61 min | ML74 EEV First asset: 38501731" at bounding box center [344, 453] width 293 height 79
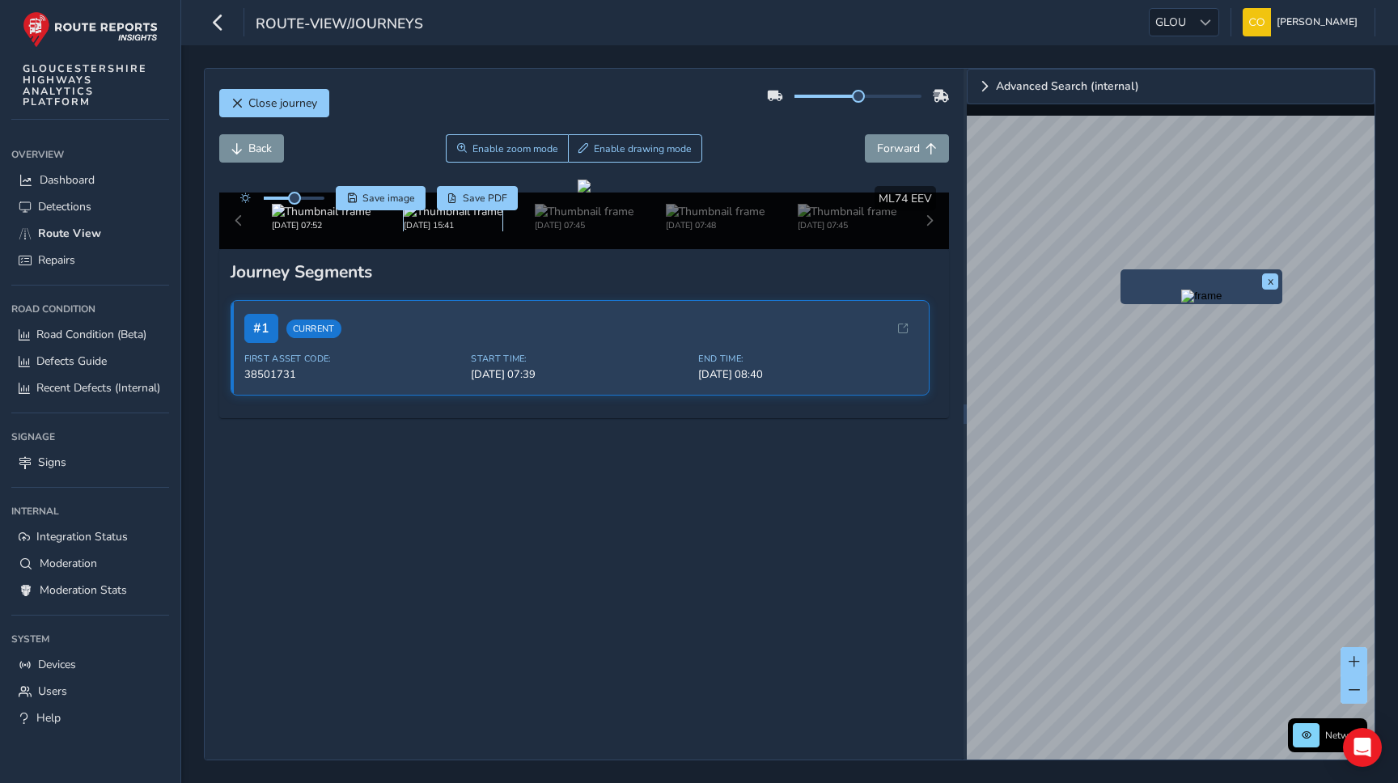
click at [439, 219] on img at bounding box center [453, 211] width 99 height 15
click at [423, 219] on img at bounding box center [453, 211] width 99 height 15
click at [561, 219] on img at bounding box center [584, 211] width 99 height 15
click at [1141, 314] on img "Preview frame" at bounding box center [1161, 307] width 40 height 13
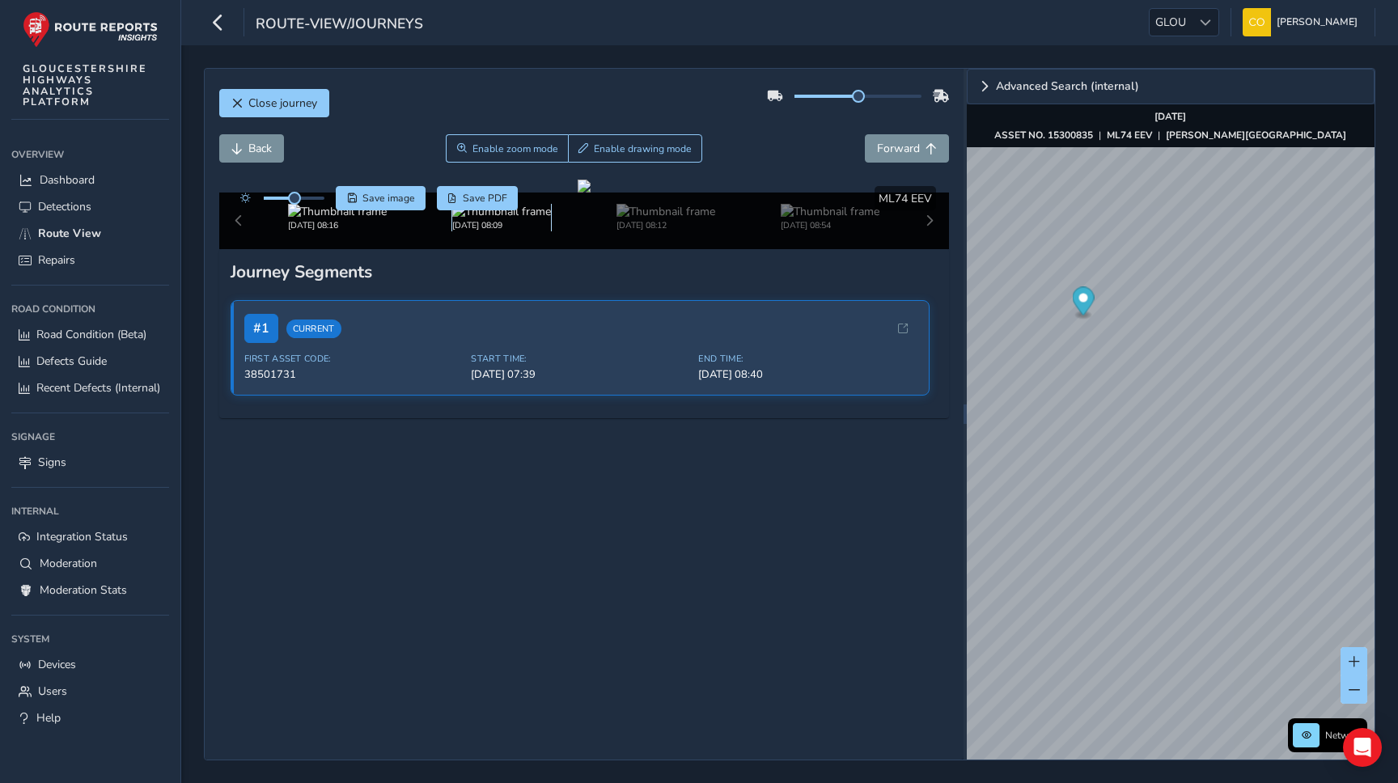
click at [536, 219] on img at bounding box center [501, 211] width 99 height 15
click at [501, 219] on img at bounding box center [501, 211] width 99 height 15
click at [510, 219] on img at bounding box center [501, 211] width 99 height 15
click at [269, 115] on button "Close journey" at bounding box center [274, 103] width 110 height 28
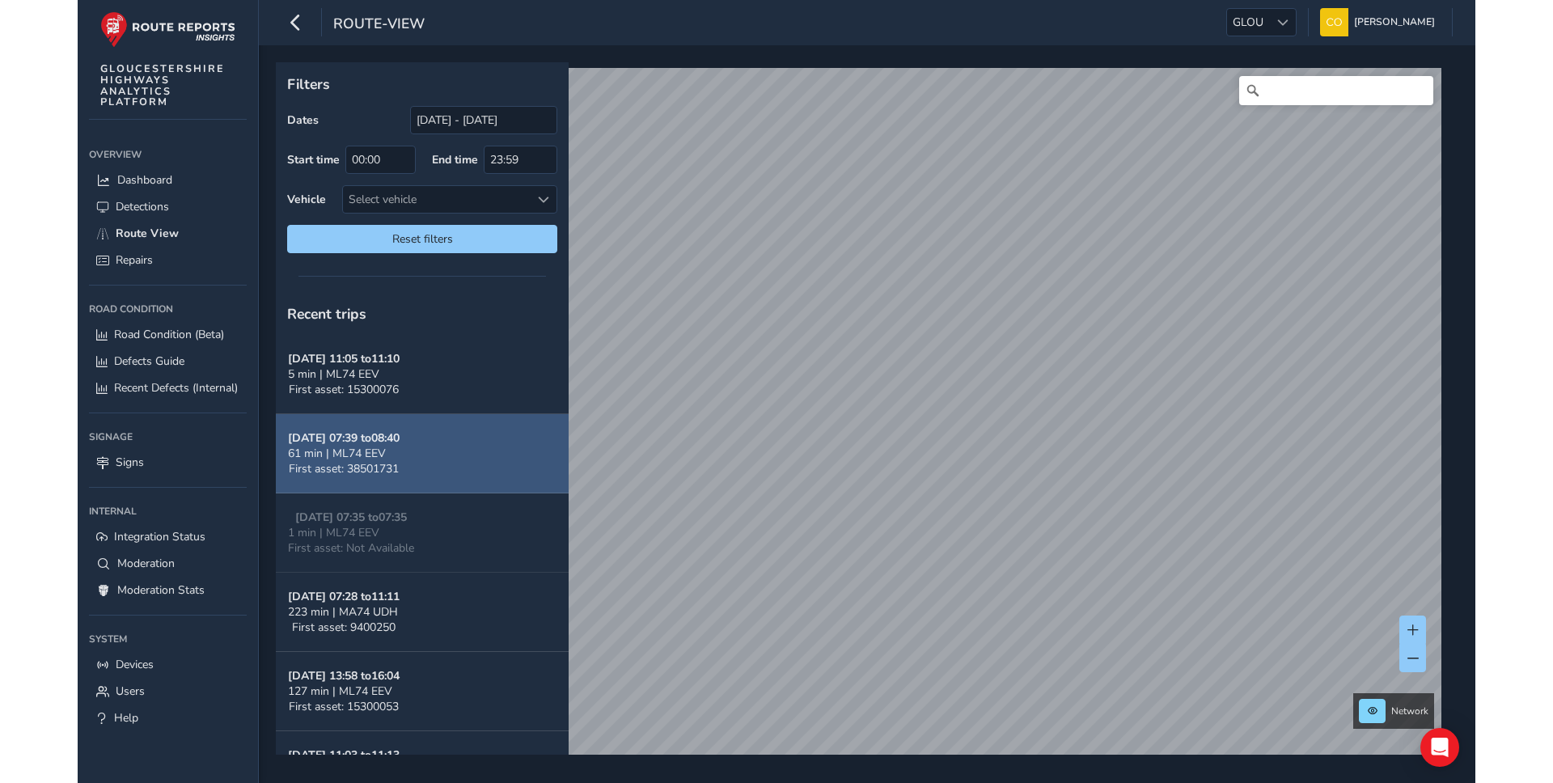
scroll to position [355, 0]
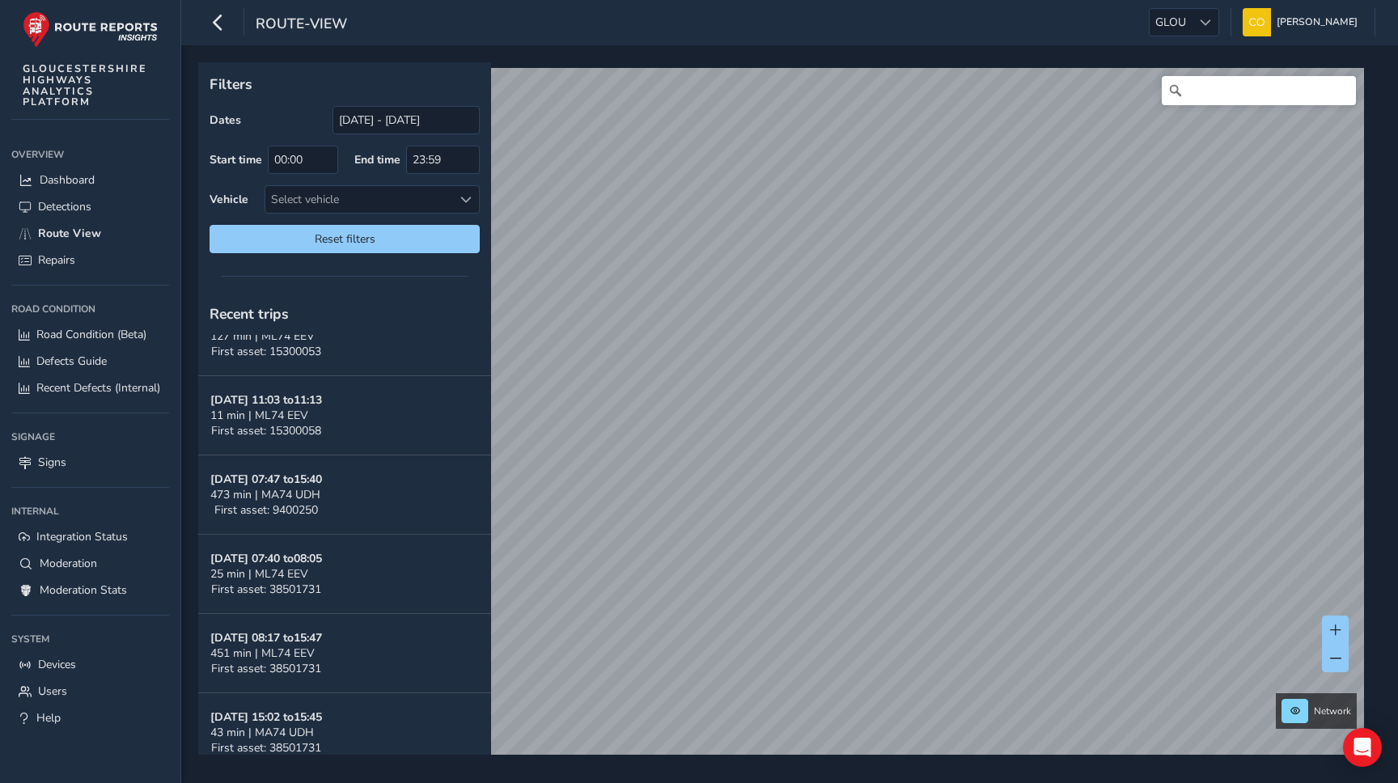
click at [345, 422] on button "Oct 13, 11:03 to 11:13 11 min | ML74 EEV First asset: 15300058" at bounding box center [344, 415] width 293 height 79
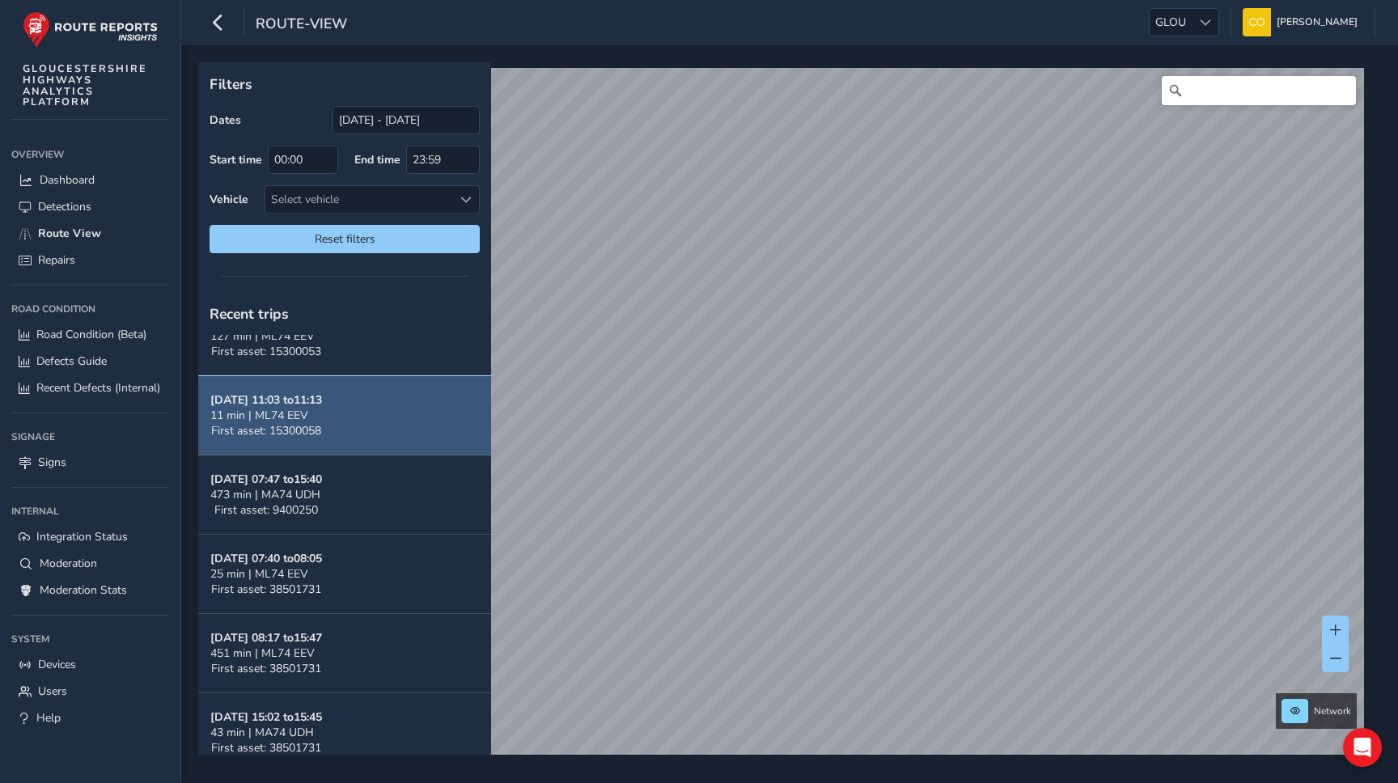
click at [319, 430] on span "First asset: 15300058" at bounding box center [266, 430] width 110 height 15
click at [300, 413] on span "11 min | ML74 EEV" at bounding box center [259, 415] width 98 height 15
click at [301, 402] on strong "Oct 13, 11:03 to 11:13" at bounding box center [266, 399] width 112 height 15
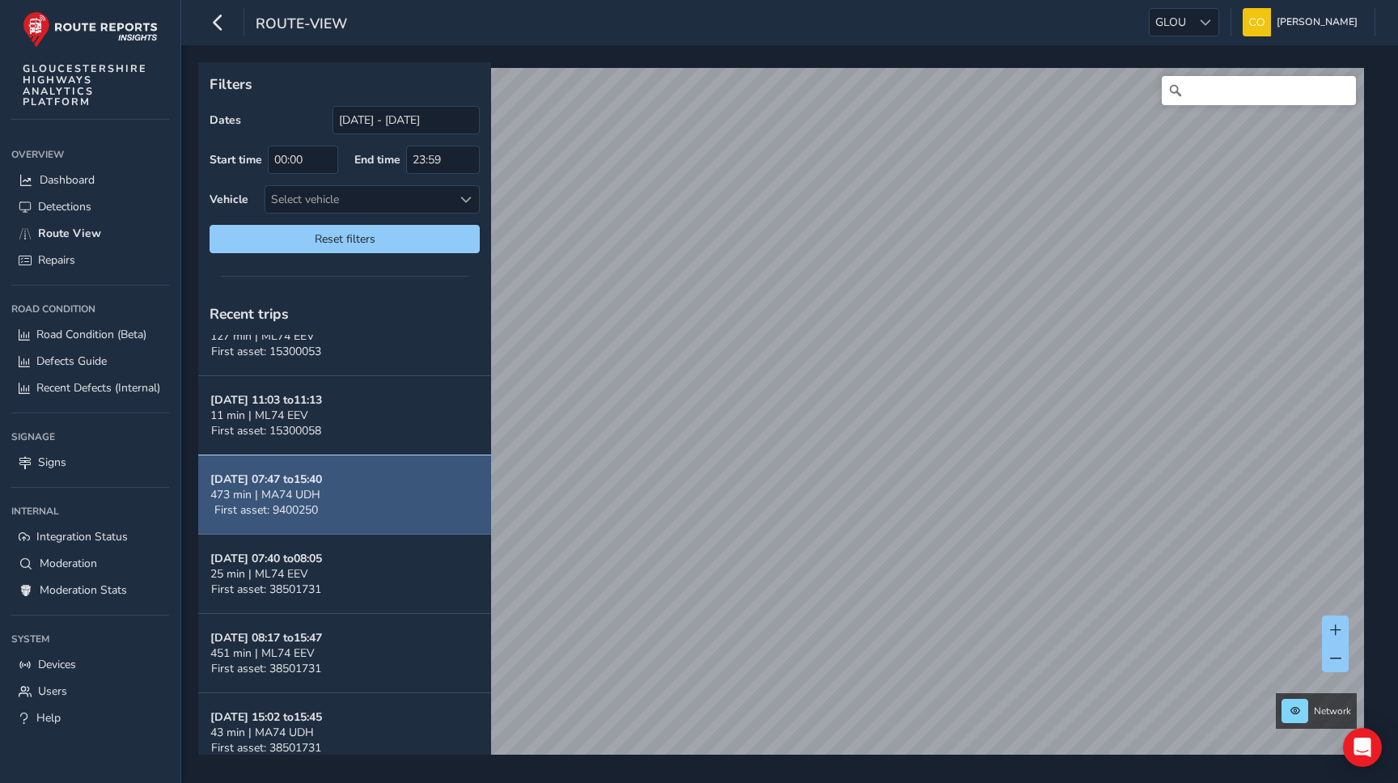
click at [298, 482] on strong "Oct 13, 07:47 to 15:40" at bounding box center [266, 479] width 112 height 15
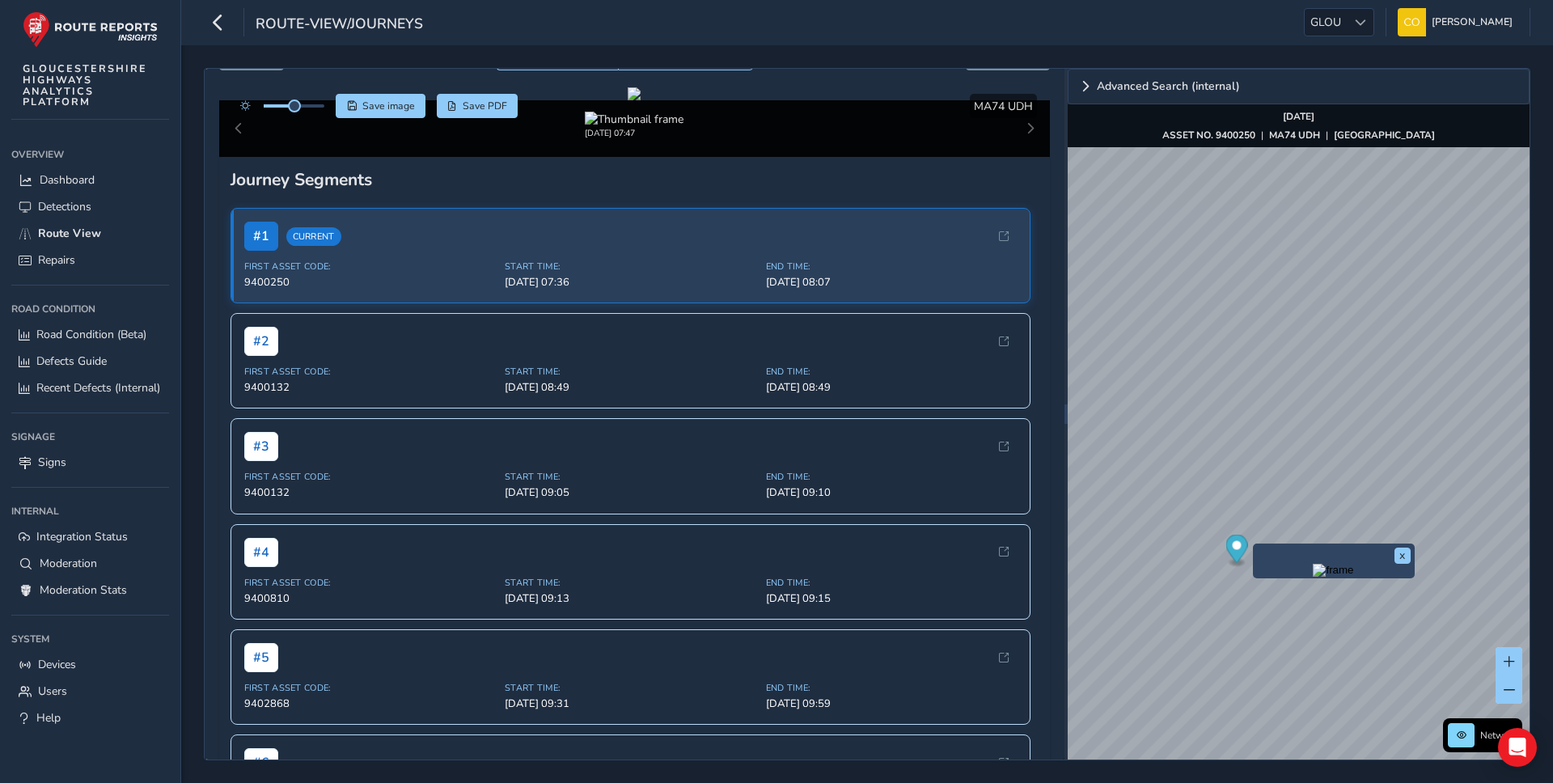
scroll to position [112, 0]
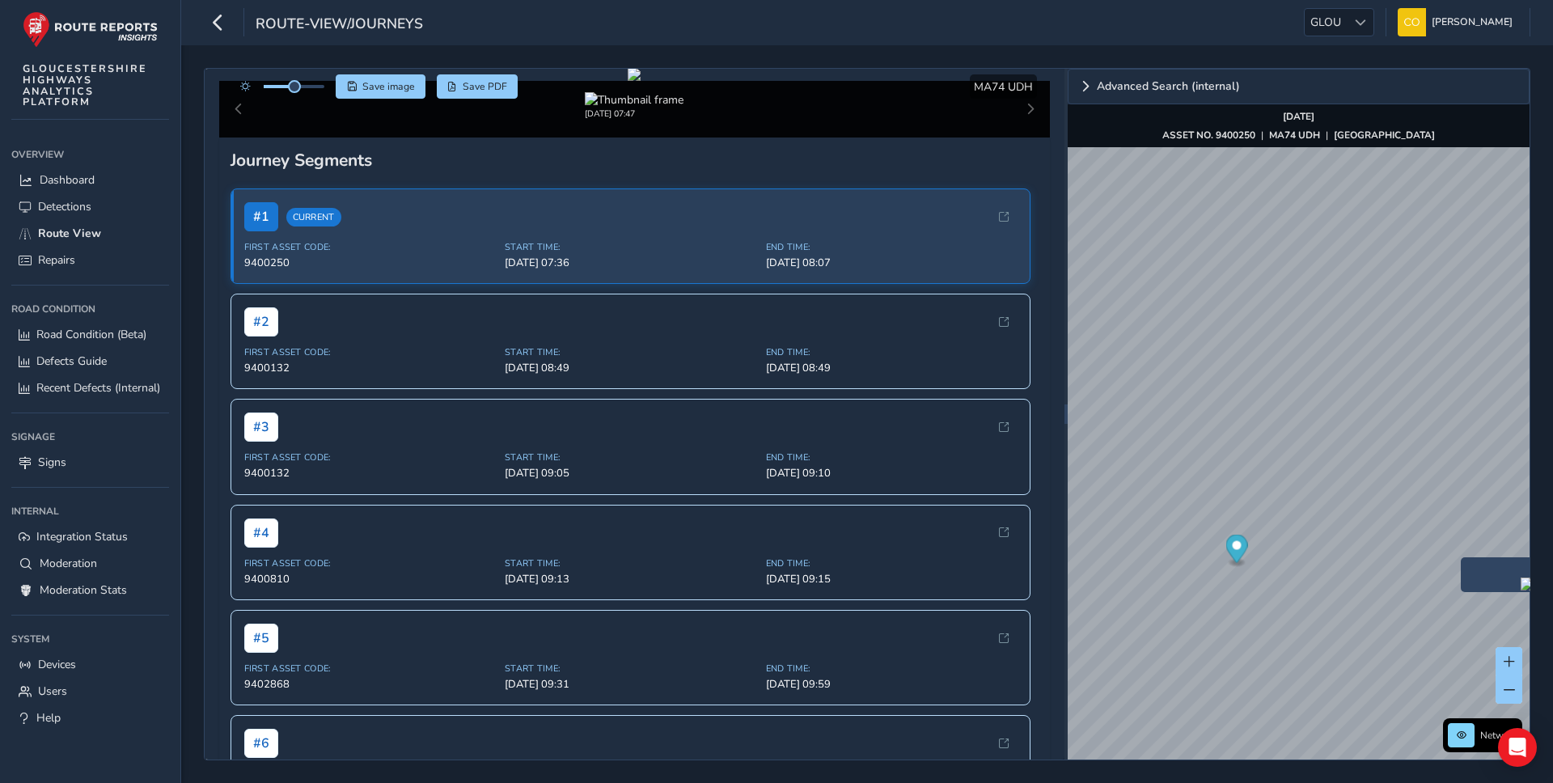
click at [1397, 590] on img "Preview frame" at bounding box center [1541, 584] width 40 height 13
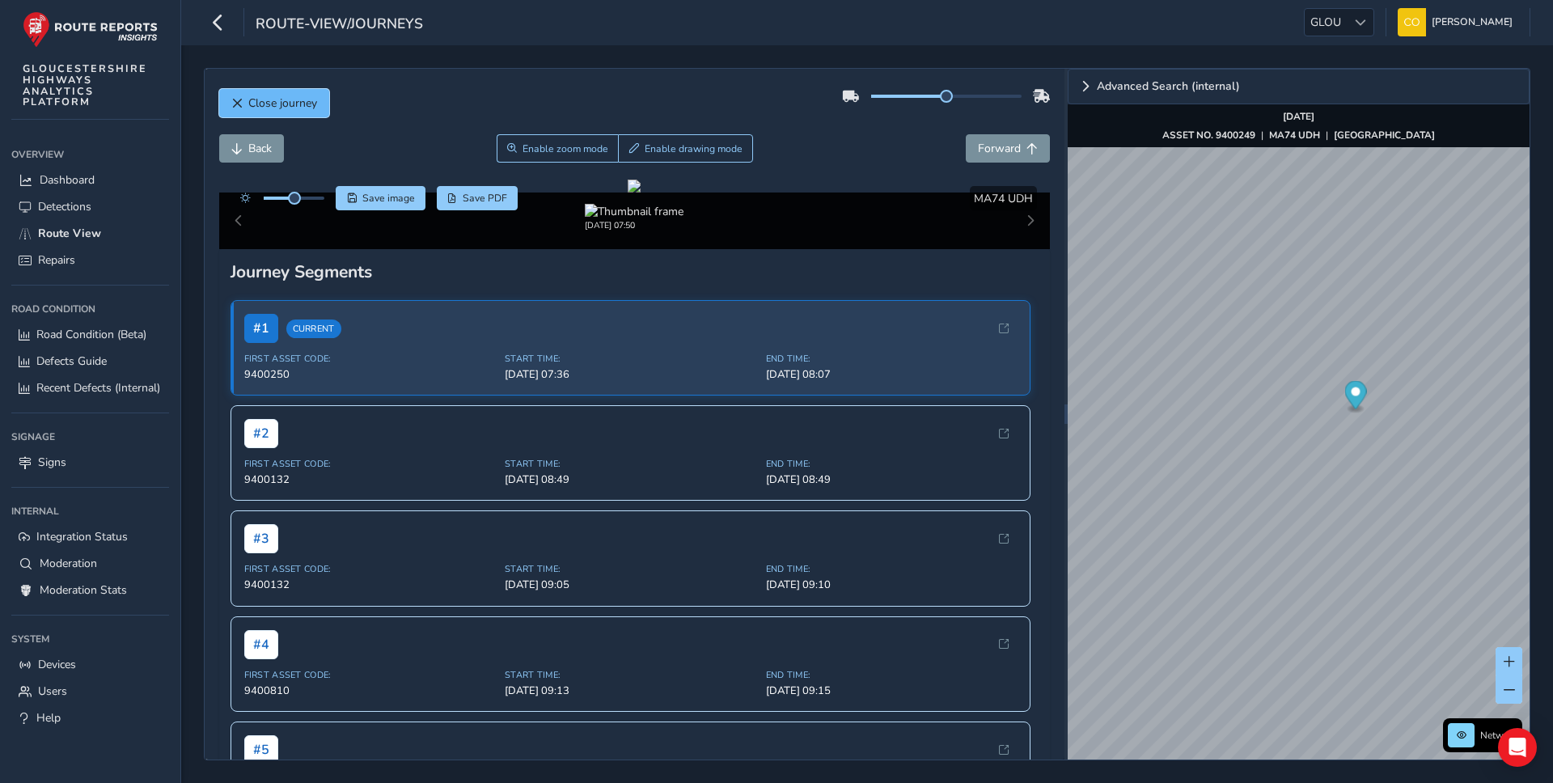
click at [249, 108] on span "Close journey" at bounding box center [282, 102] width 69 height 15
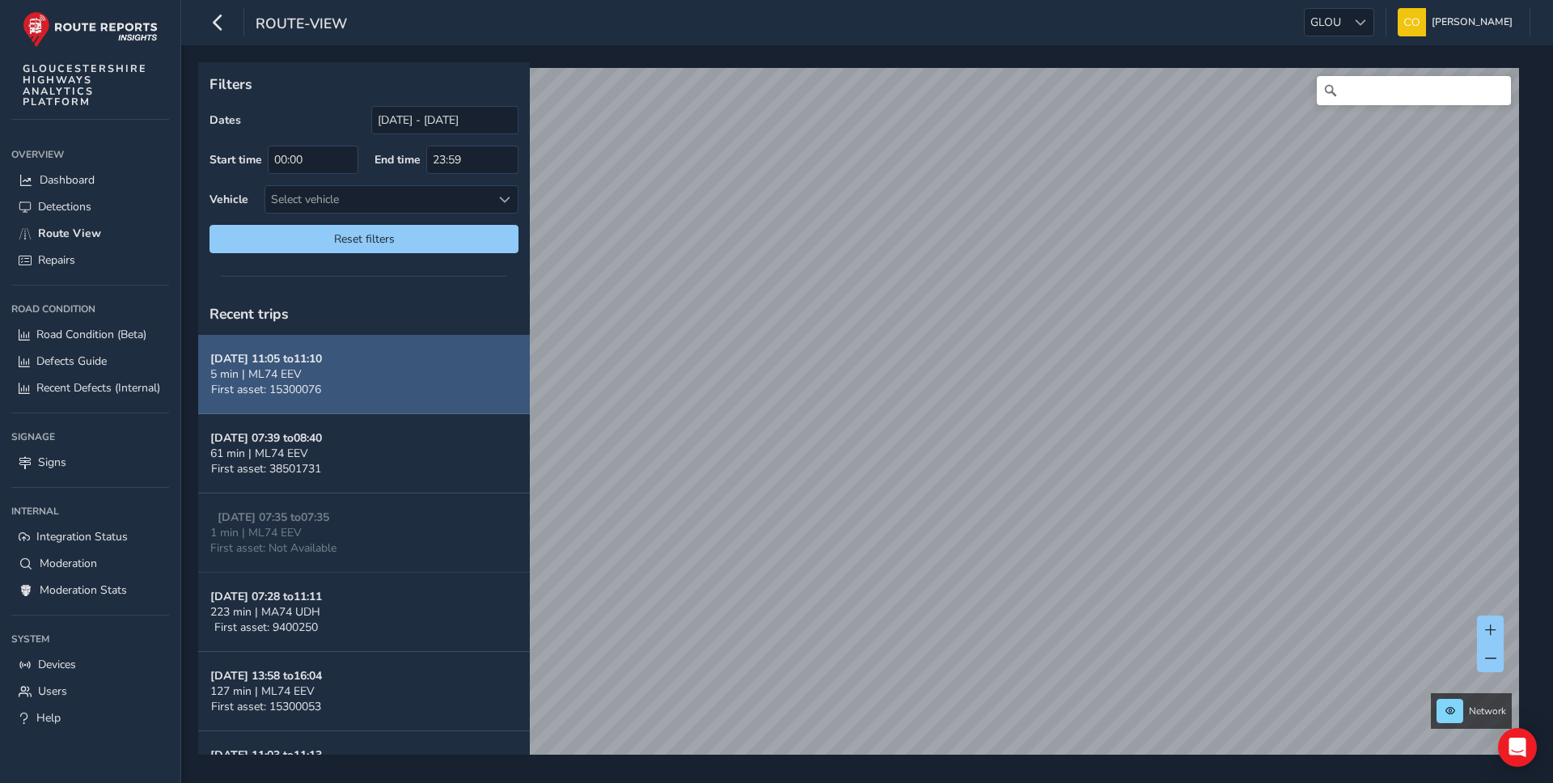
click at [365, 382] on button "Oct 14, 11:05 to 11:10 5 min | ML74 EEV First asset: 15300076" at bounding box center [364, 374] width 332 height 79
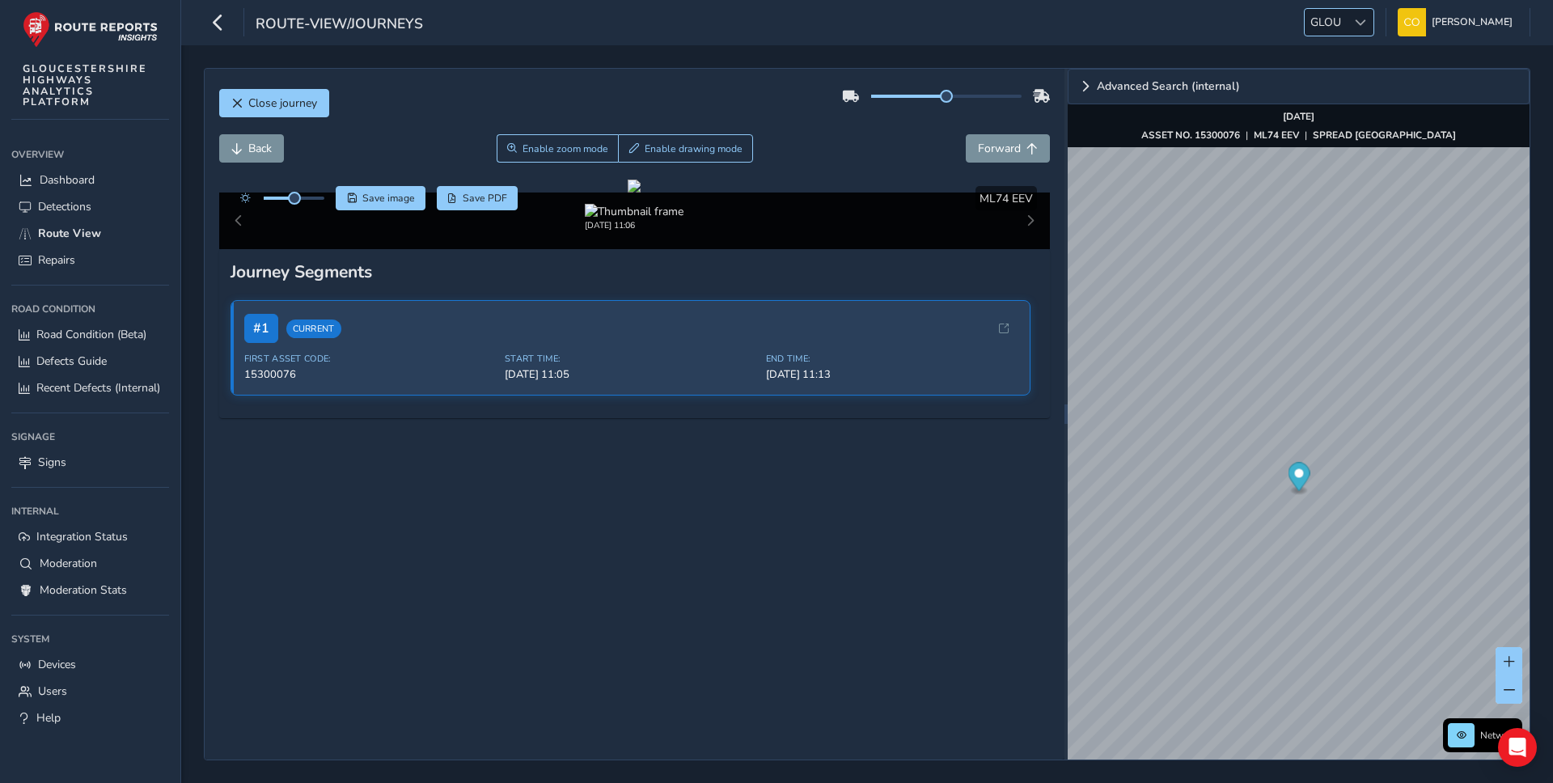
click at [1305, 32] on span "GLOU" at bounding box center [1326, 22] width 42 height 27
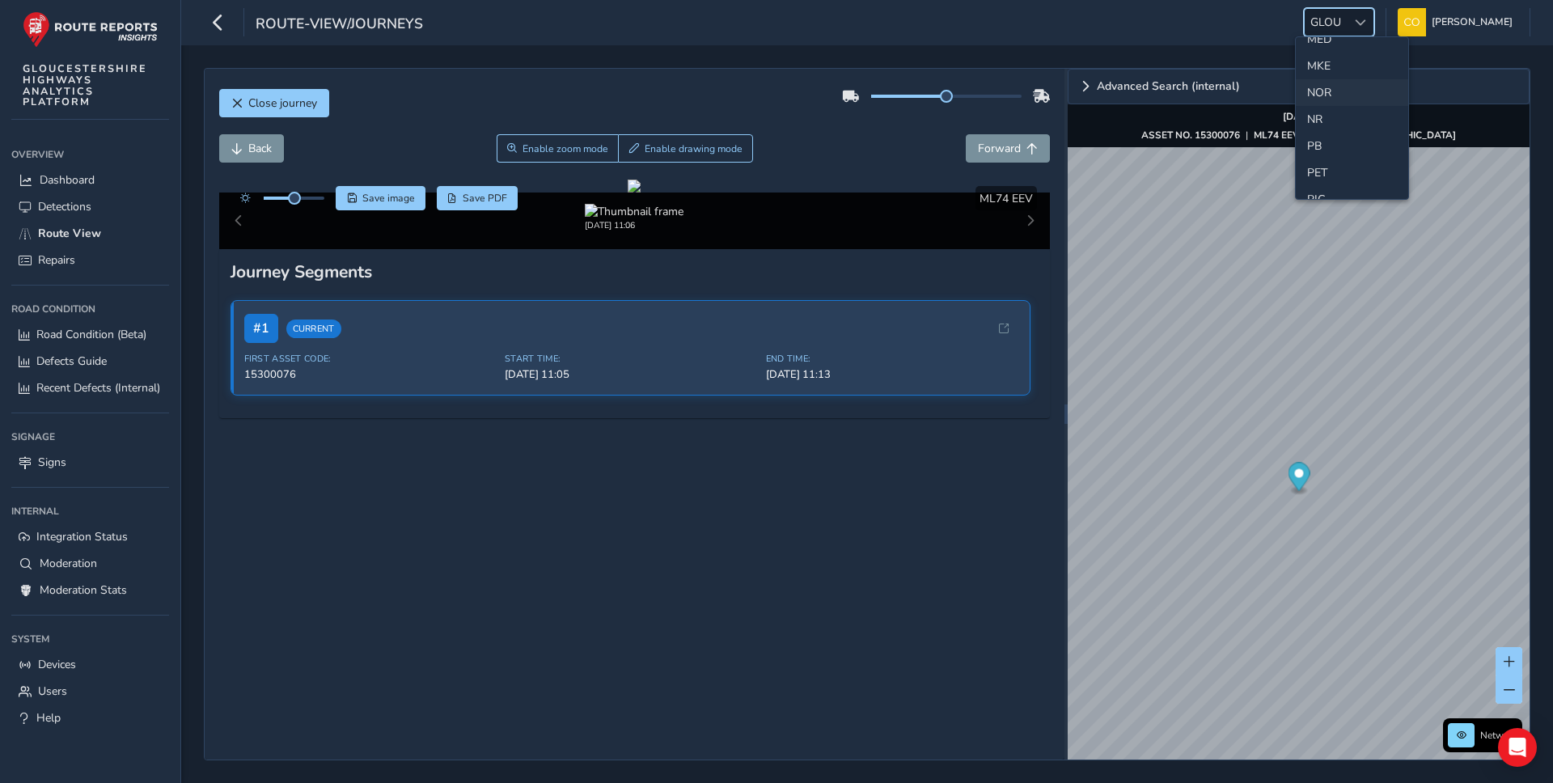
click at [1330, 93] on li "NOR" at bounding box center [1352, 92] width 112 height 27
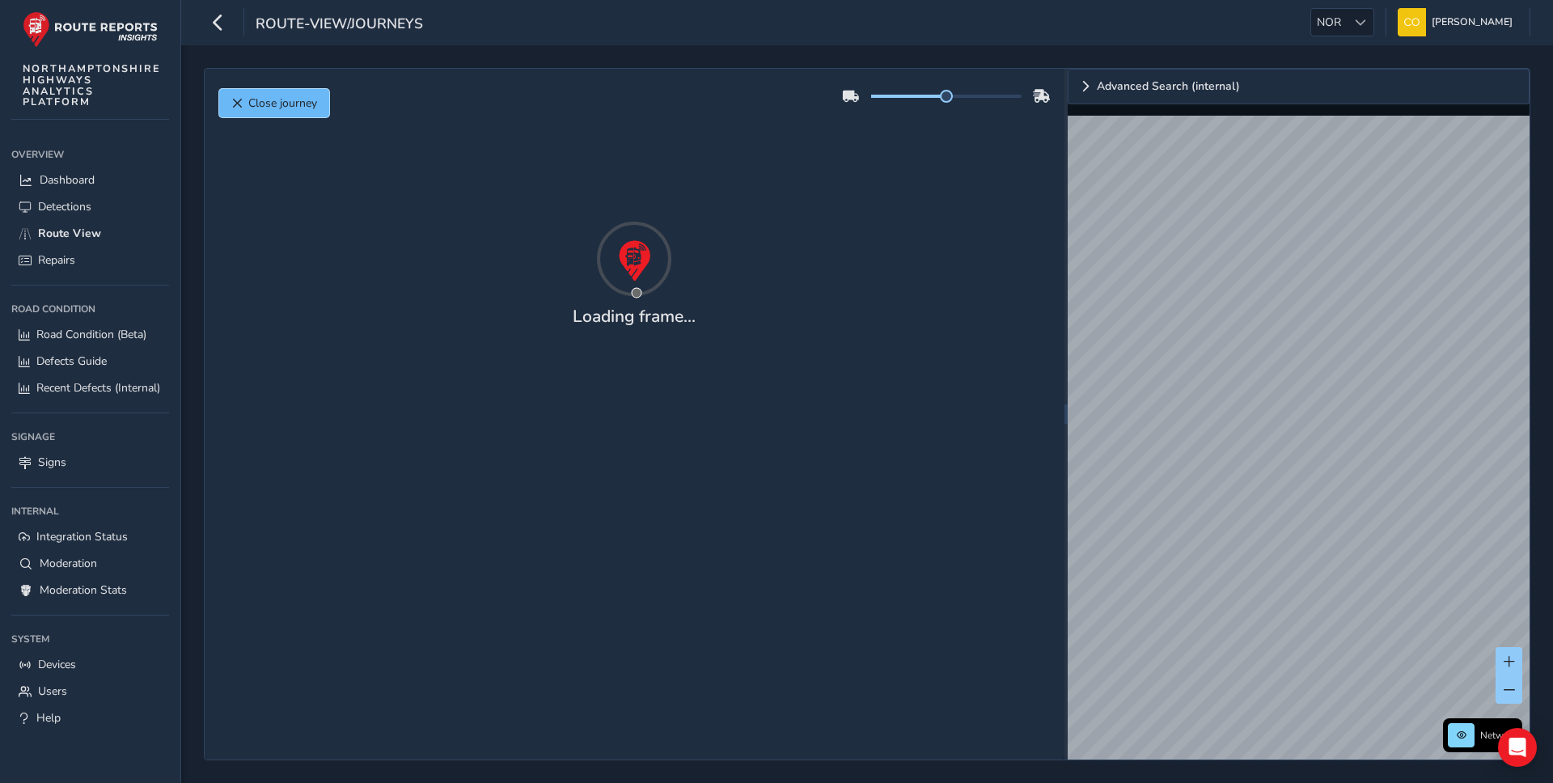
click at [303, 99] on span "Close journey" at bounding box center [282, 102] width 69 height 15
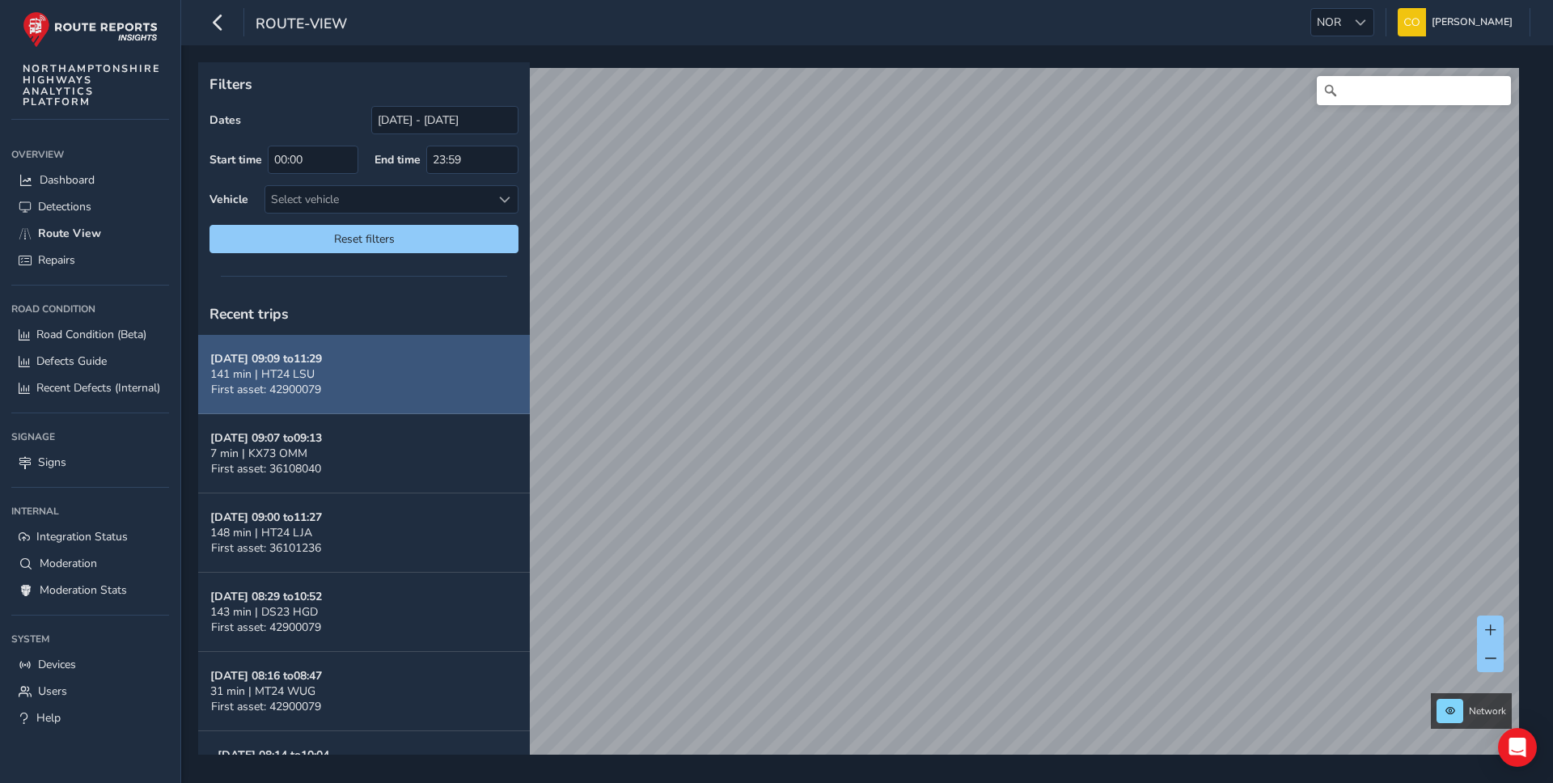
click at [350, 373] on button "Oct 14, 09:09 to 11:29 141 min | HT24 LSU First asset: 42900079" at bounding box center [364, 374] width 332 height 79
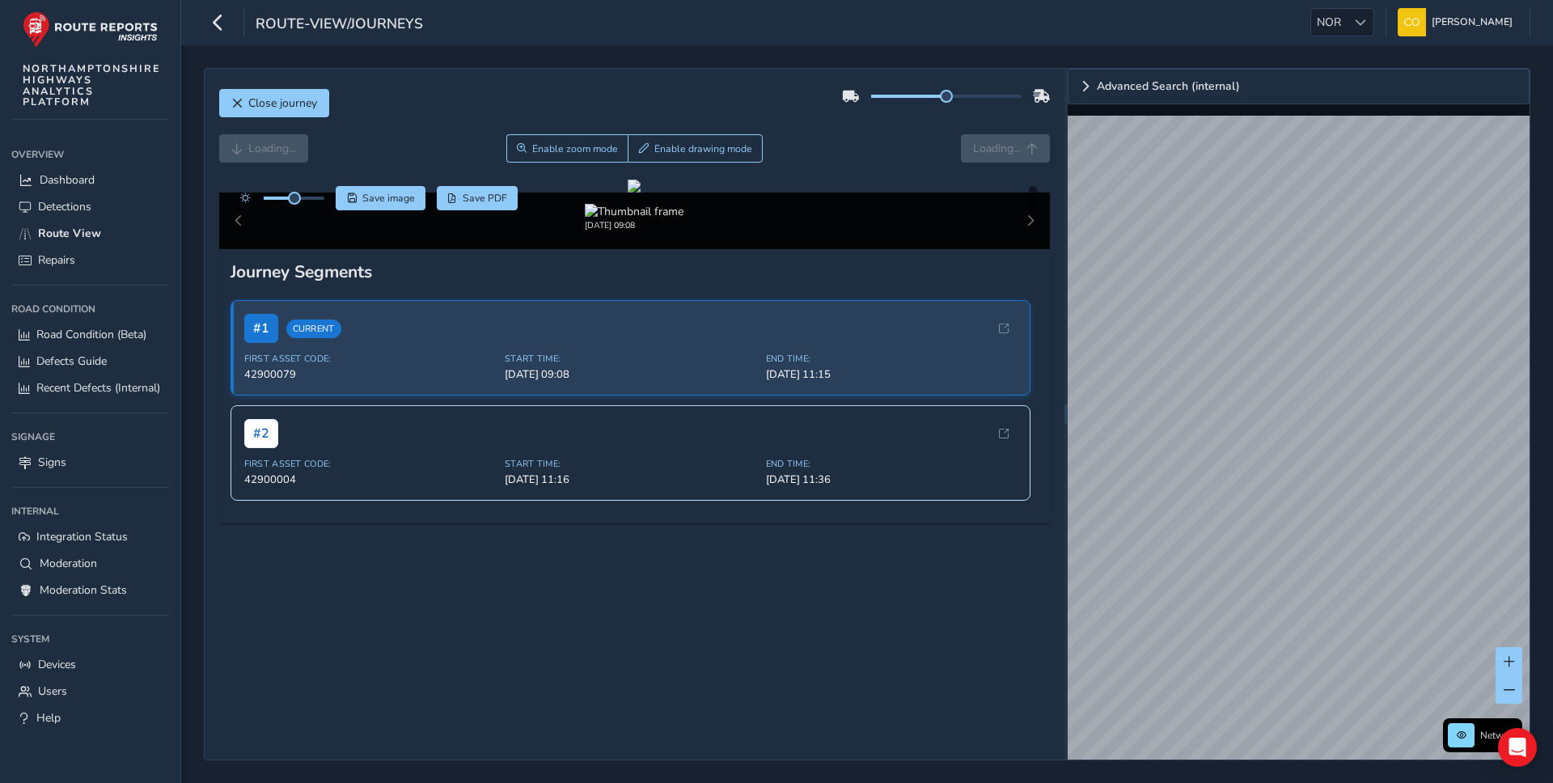
click at [790, 158] on div "Loading... Enable zoom mode Enable drawing mode Loading..." at bounding box center [635, 148] width 832 height 28
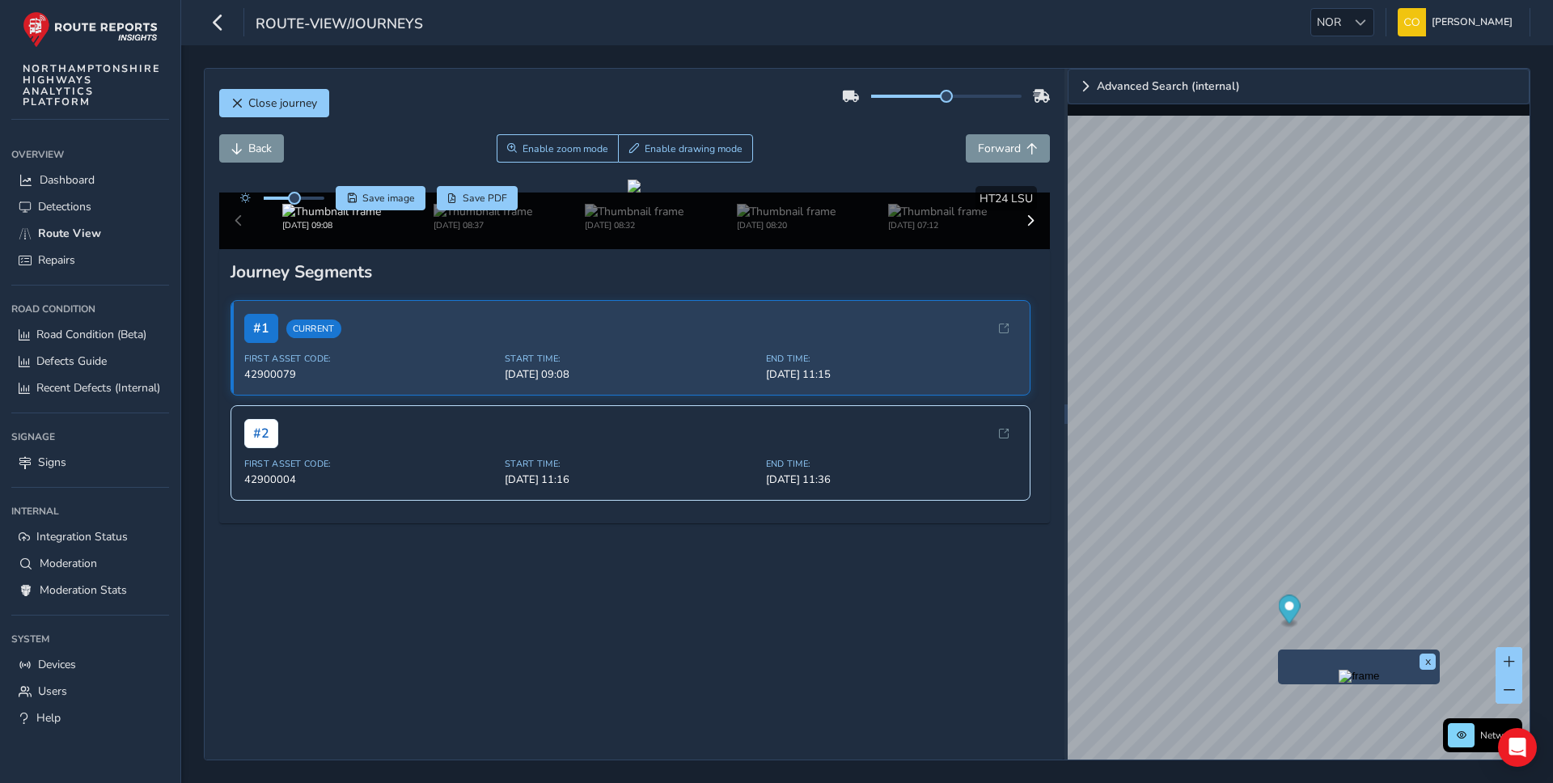
click at [1339, 683] on img "Preview frame" at bounding box center [1359, 676] width 40 height 13
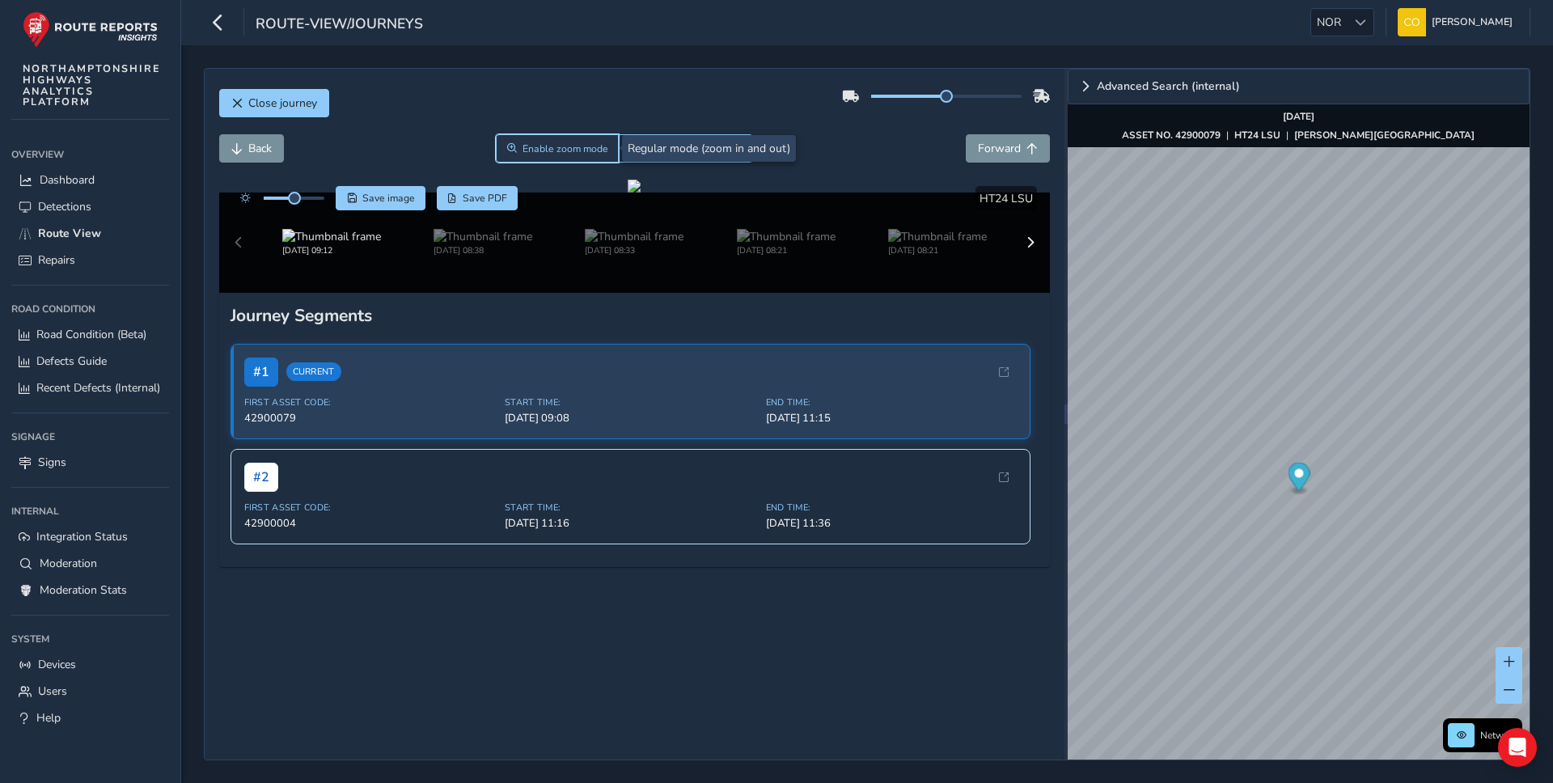
click at [533, 144] on span "Enable zoom mode" at bounding box center [566, 148] width 86 height 13
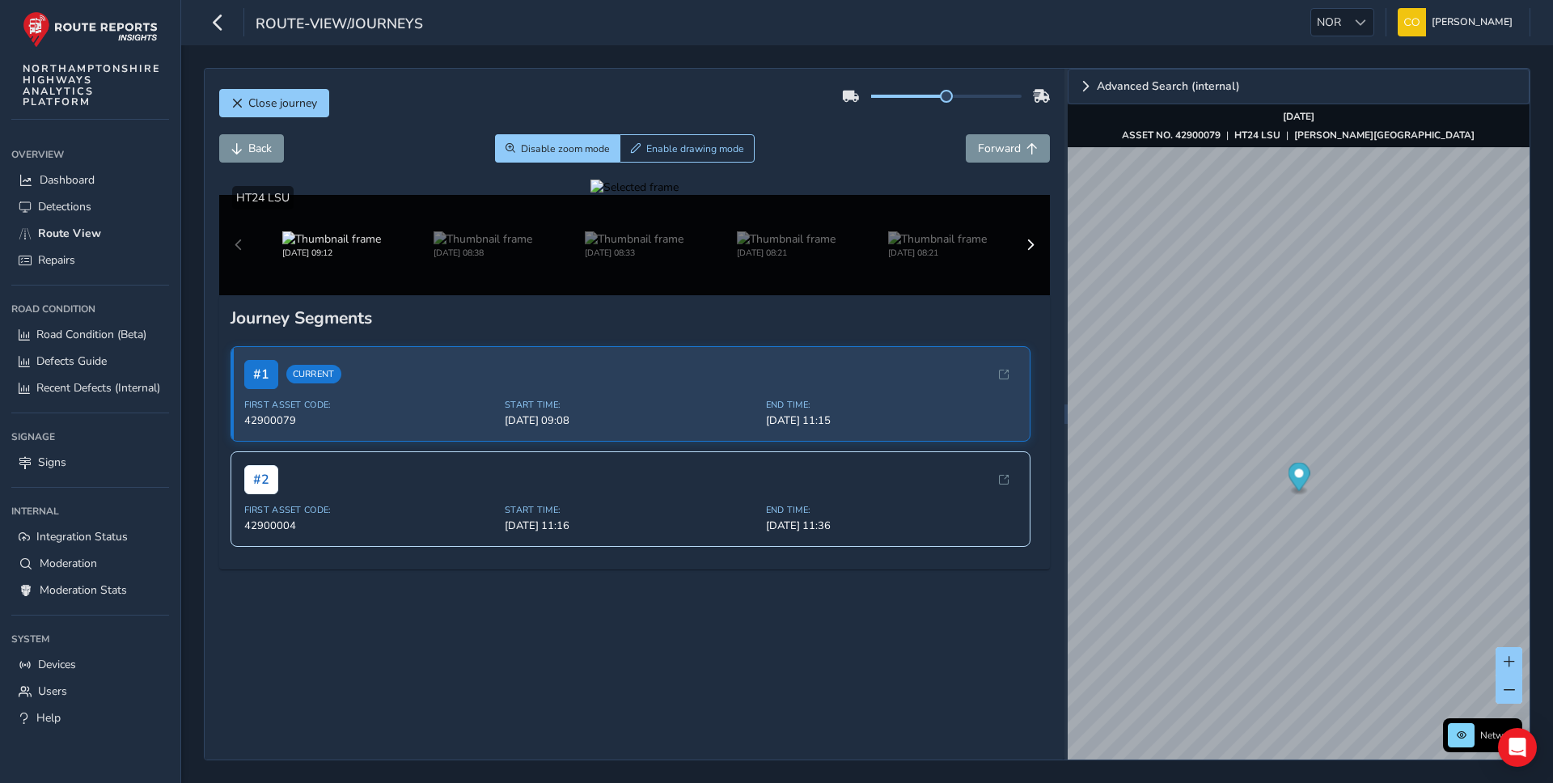
click at [679, 195] on div at bounding box center [634, 187] width 88 height 15
click at [557, 138] on button "Disable zoom mode" at bounding box center [557, 148] width 125 height 28
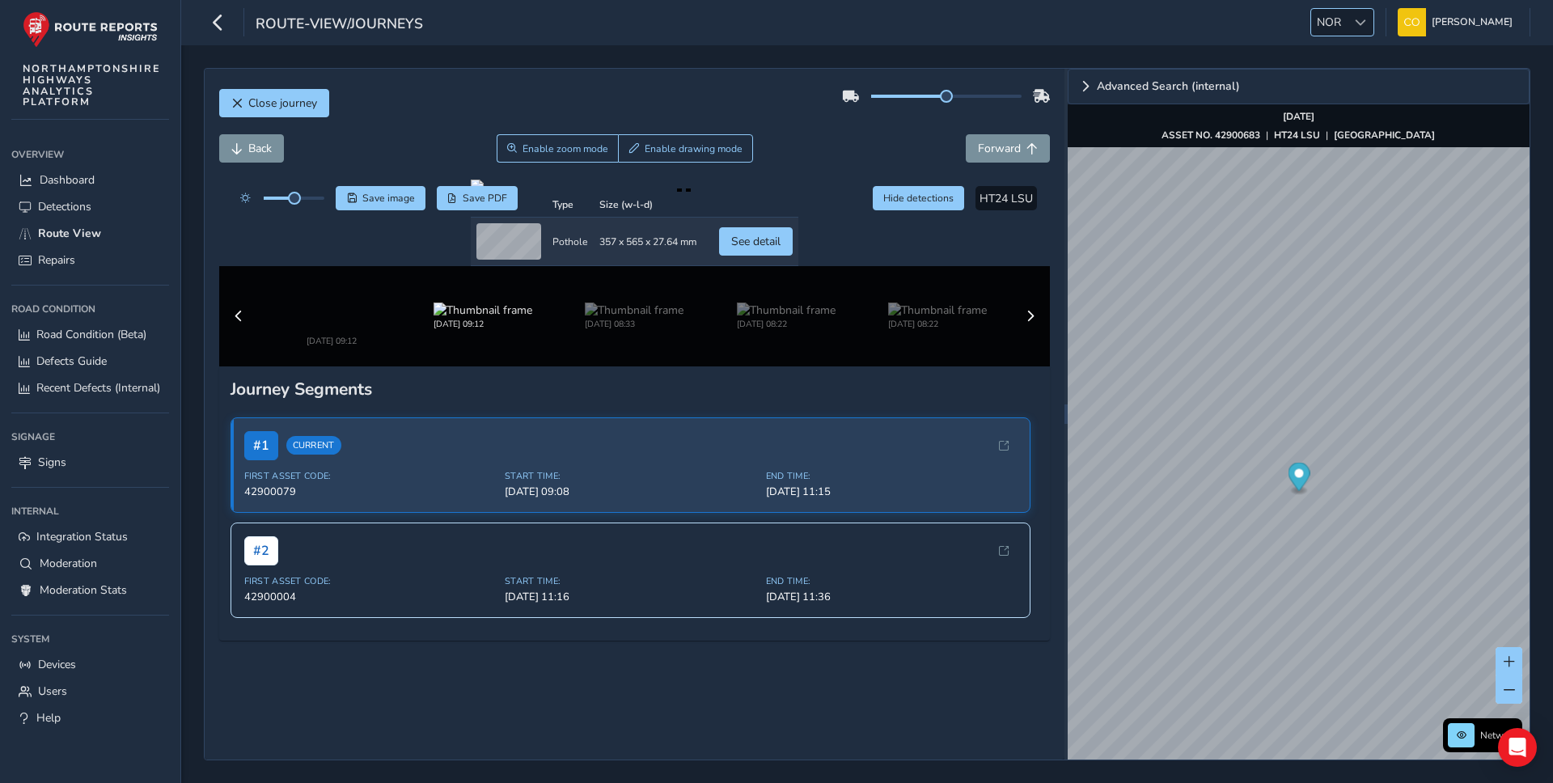
click at [1355, 26] on span at bounding box center [1360, 22] width 11 height 11
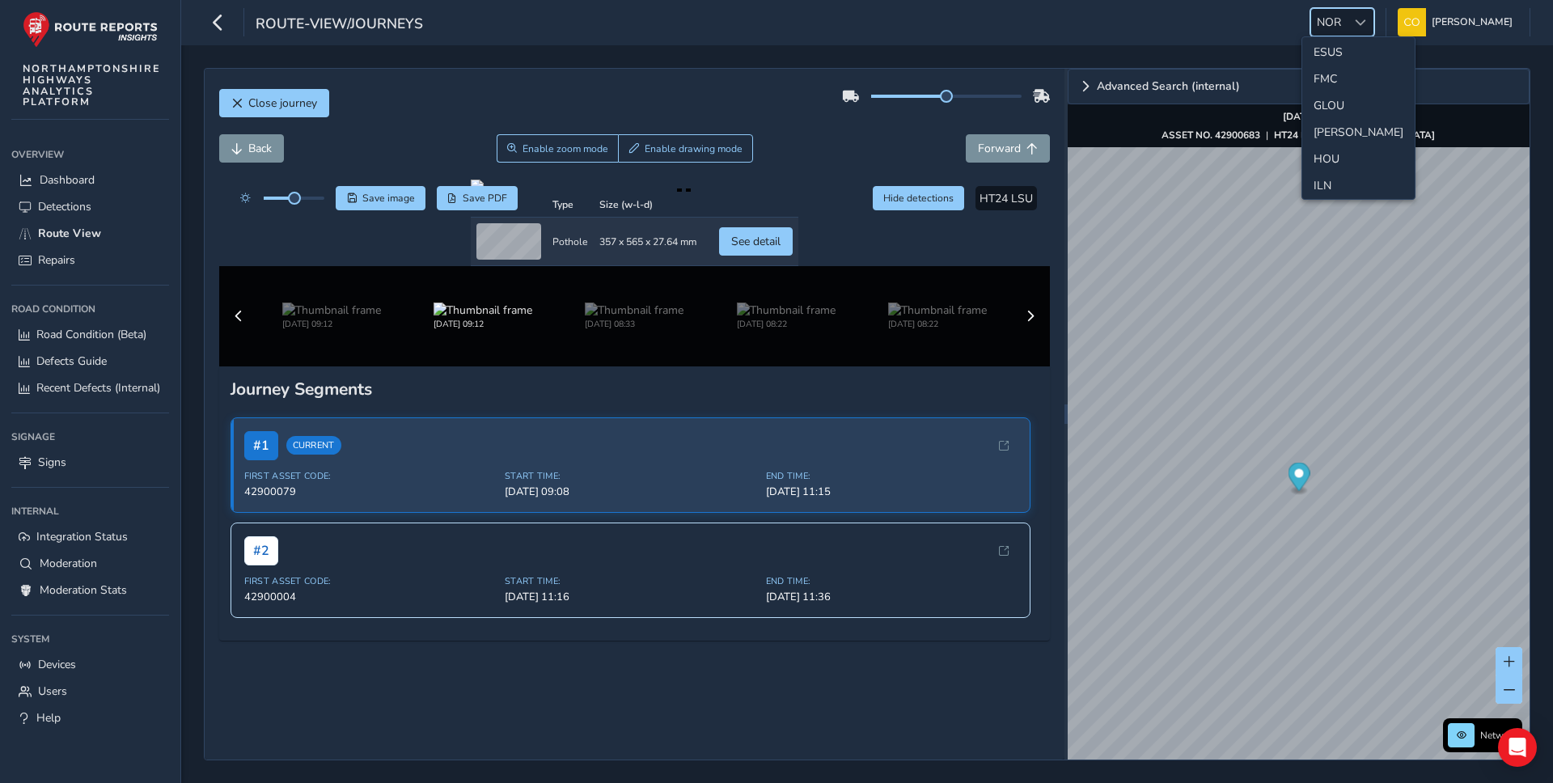
scroll to position [285, 0]
click at [1336, 125] on li "GLOU" at bounding box center [1358, 118] width 112 height 27
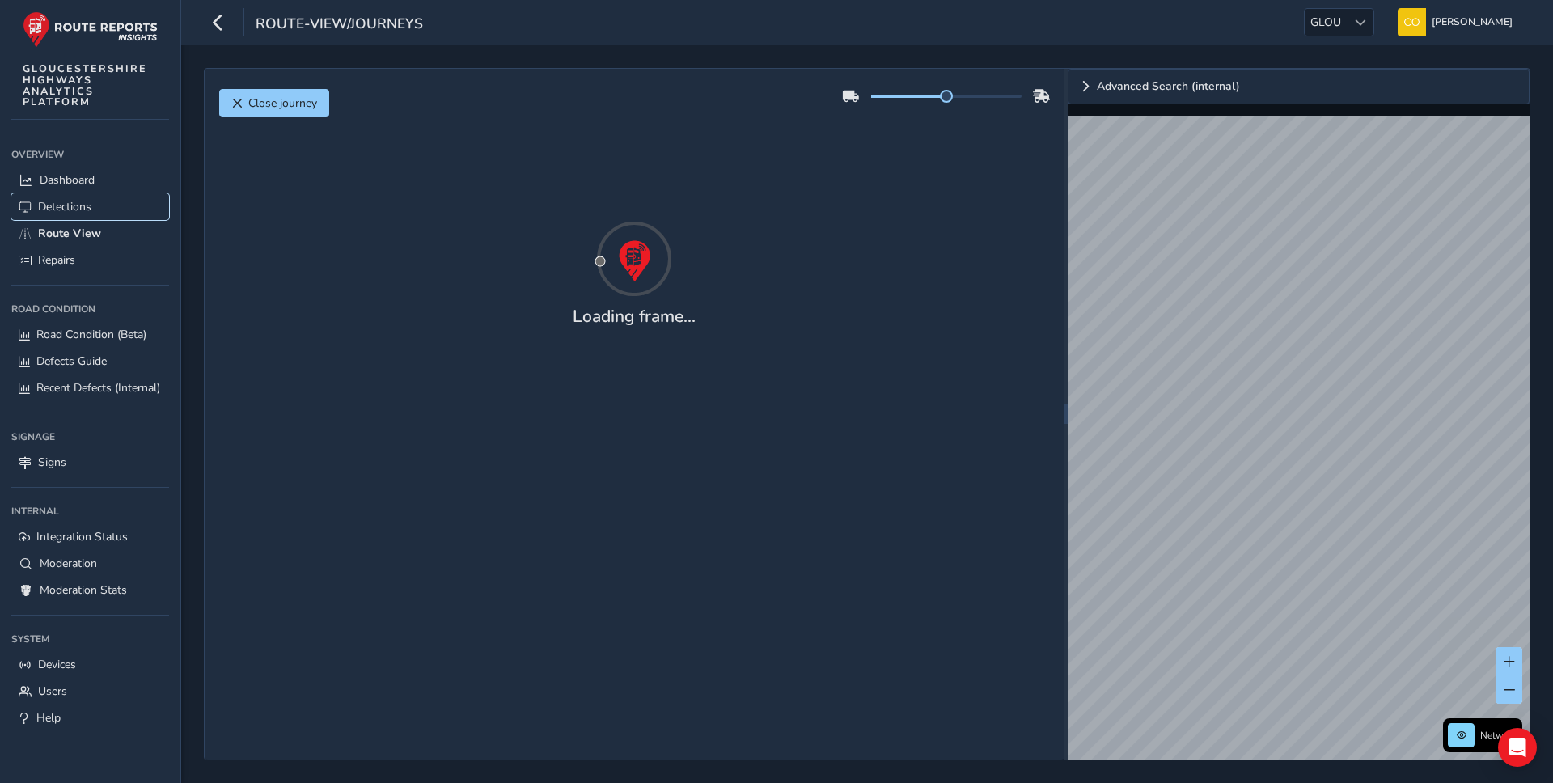
drag, startPoint x: 92, startPoint y: 201, endPoint x: 102, endPoint y: 732, distance: 530.7
click at [91, 201] on span "Detections" at bounding box center [64, 206] width 53 height 15
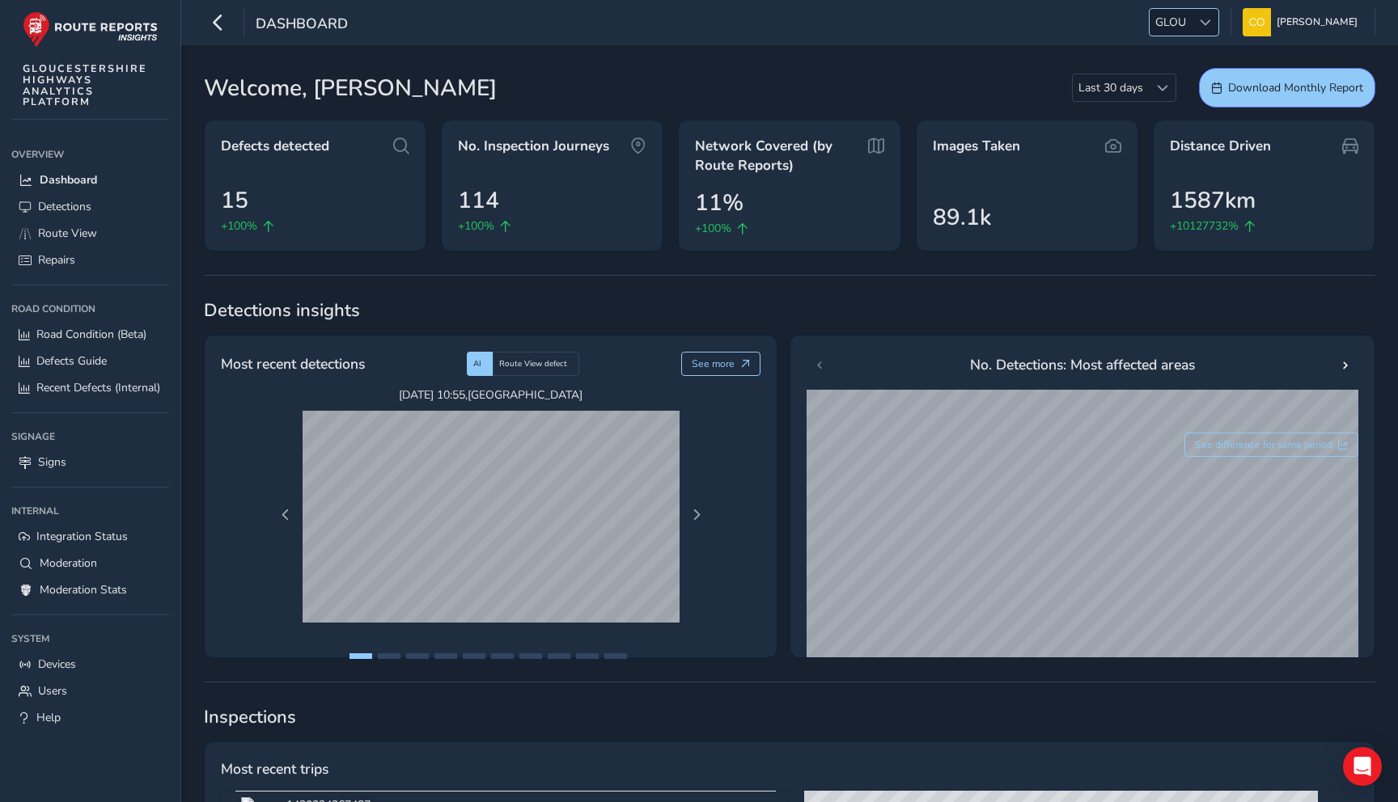
click at [1176, 28] on span "GLOU" at bounding box center [1170, 22] width 42 height 27
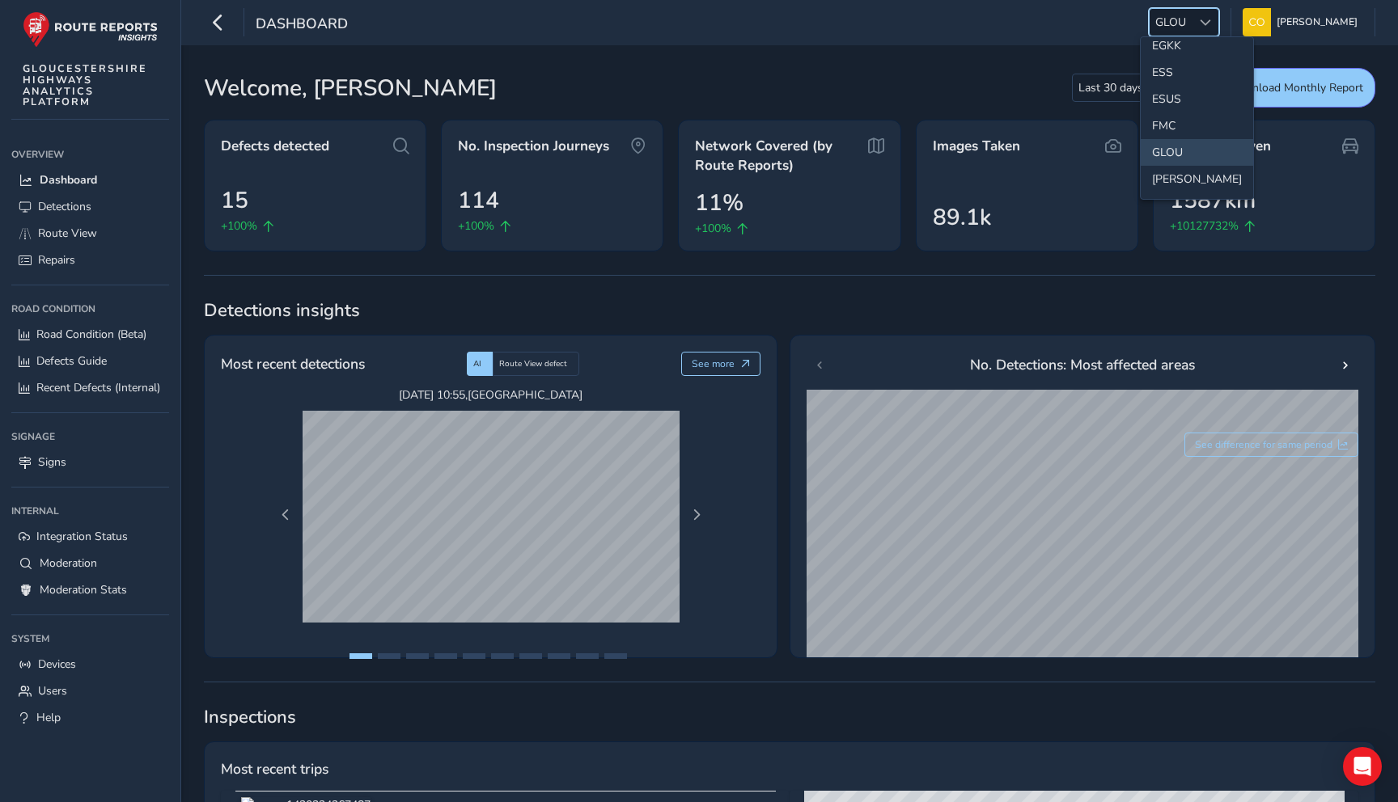
scroll to position [260, 0]
click at [1179, 62] on li "ESS" at bounding box center [1197, 62] width 112 height 27
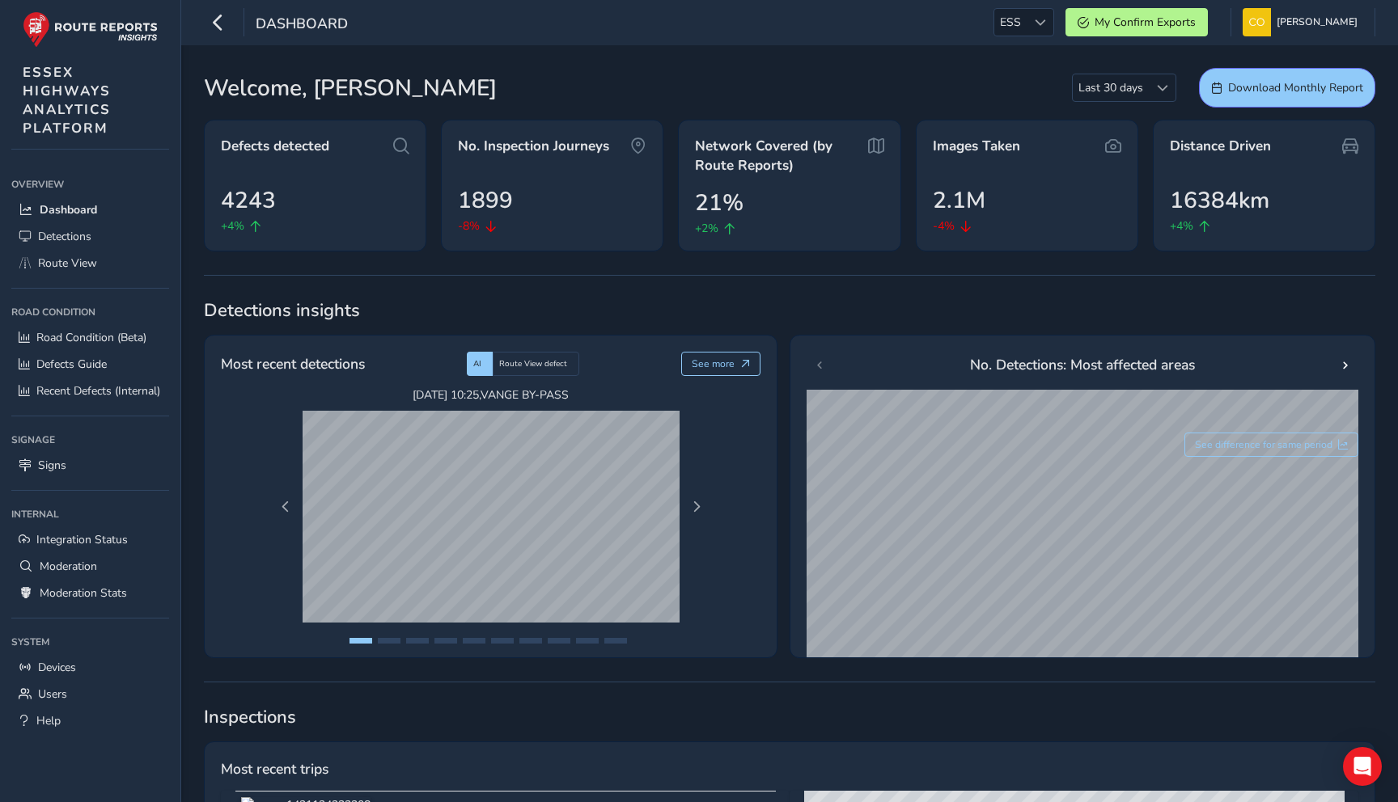
click at [1035, 23] on span at bounding box center [1040, 22] width 11 height 11
click at [104, 261] on link "Route View" at bounding box center [90, 263] width 158 height 27
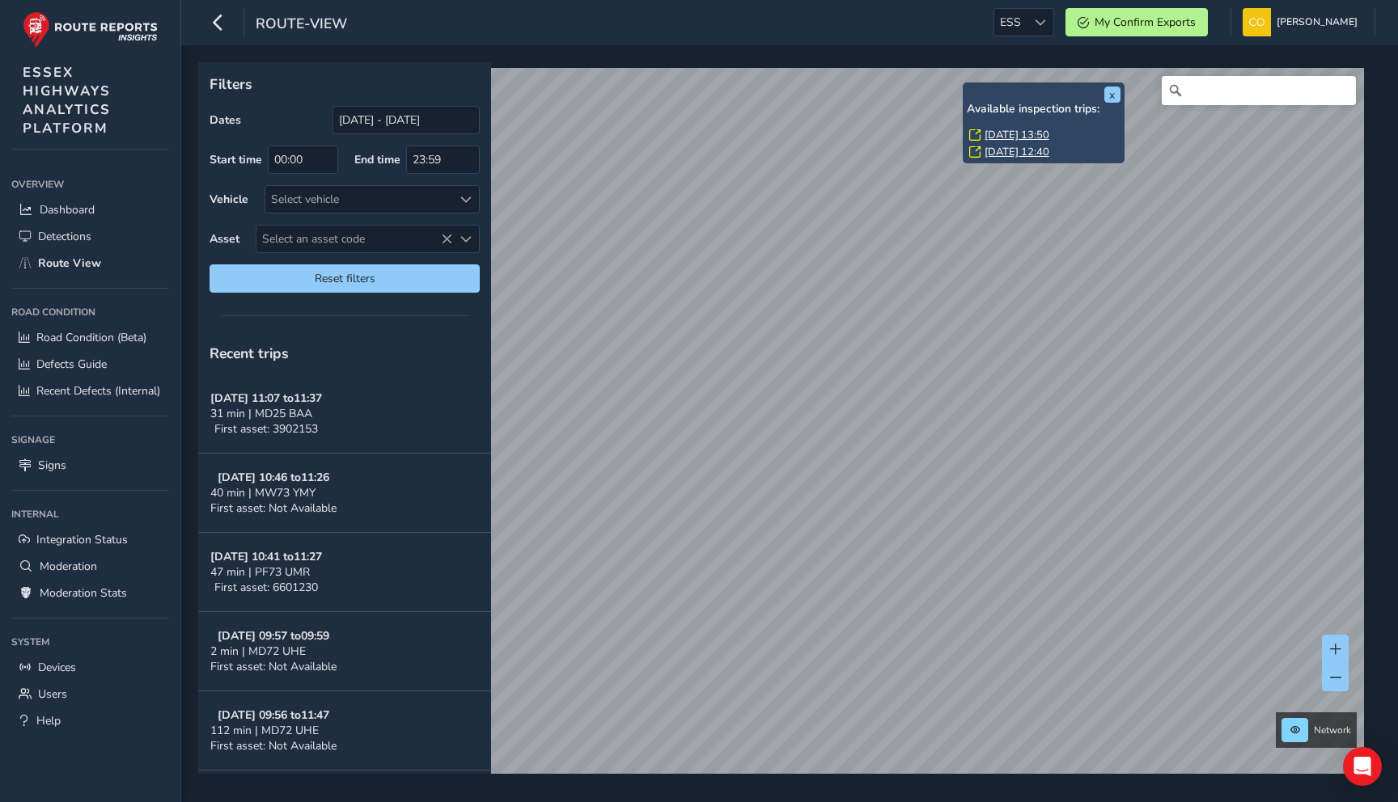
click at [999, 133] on link "Mon, 29 Sep, 13:50" at bounding box center [1016, 135] width 65 height 15
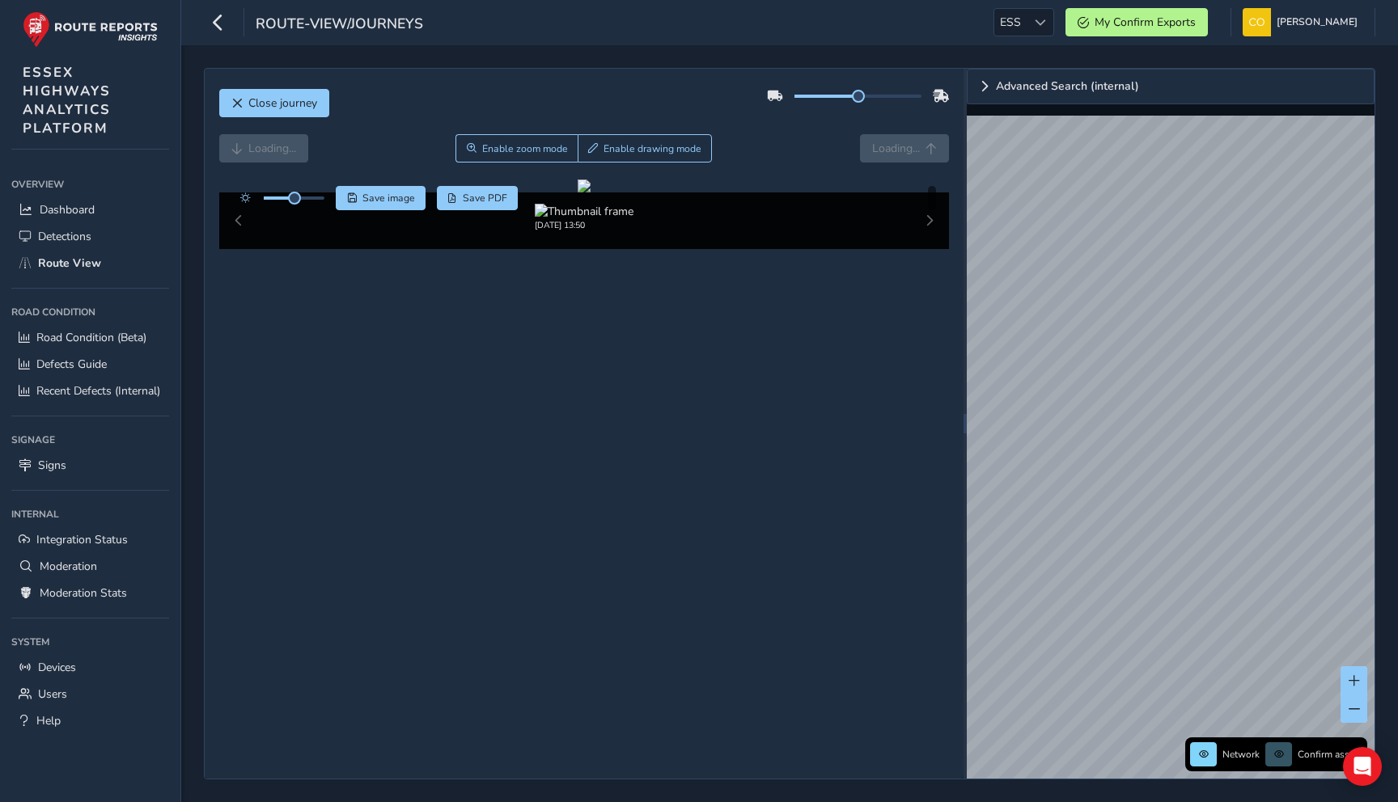
click at [739, 125] on div "Close journey" at bounding box center [584, 109] width 730 height 52
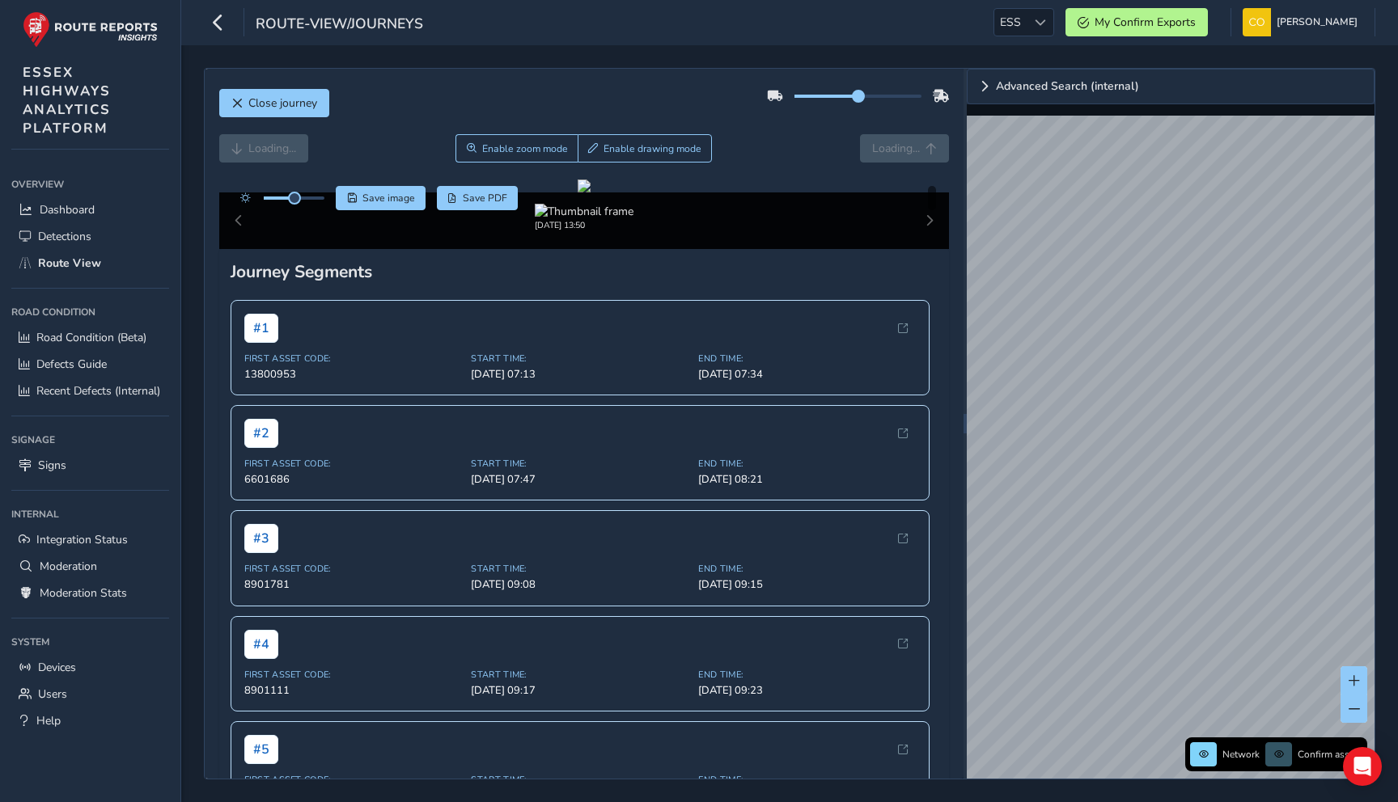
drag, startPoint x: 858, startPoint y: 96, endPoint x: 904, endPoint y: 96, distance: 45.3
click at [865, 96] on span at bounding box center [858, 96] width 13 height 13
click at [826, 124] on div "Close journey" at bounding box center [584, 109] width 730 height 52
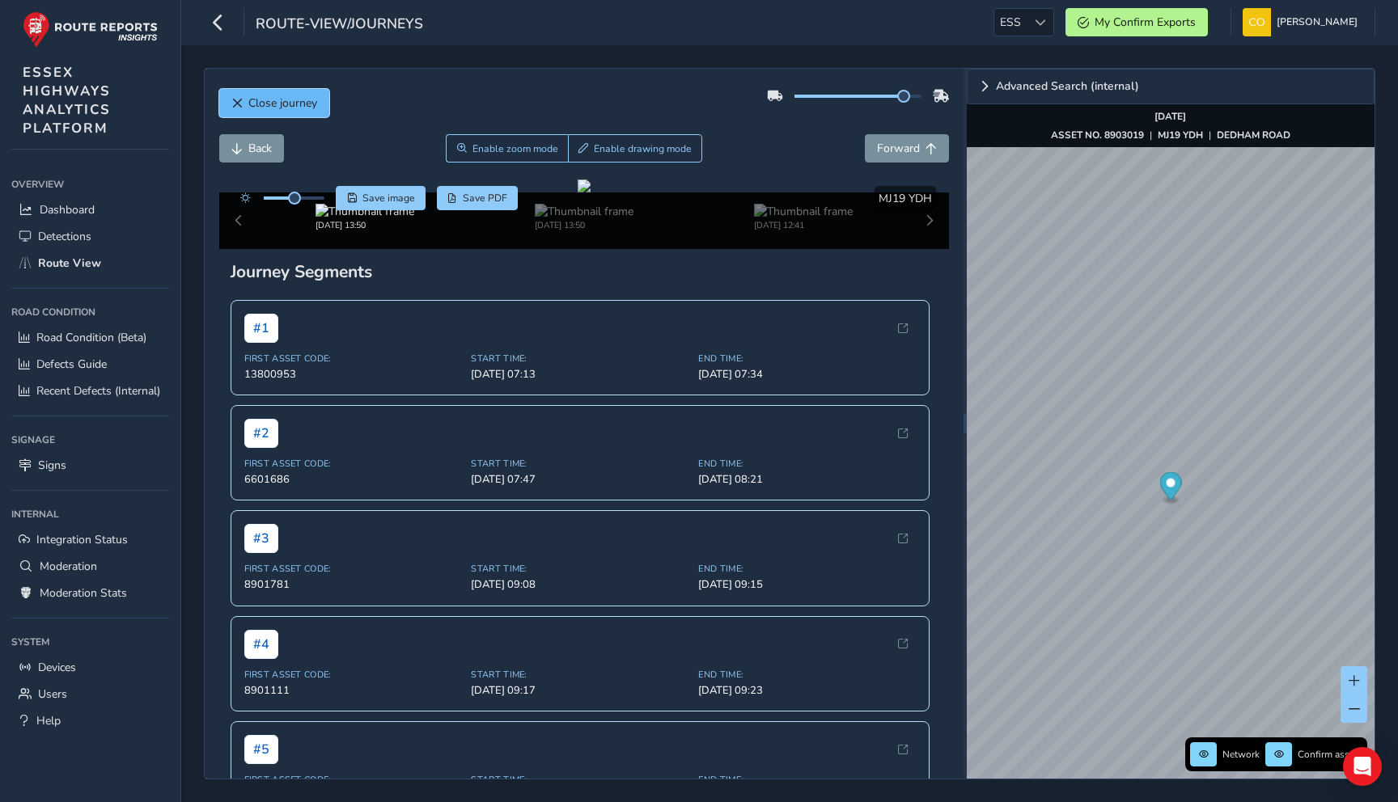
click at [273, 97] on span "Close journey" at bounding box center [282, 102] width 69 height 15
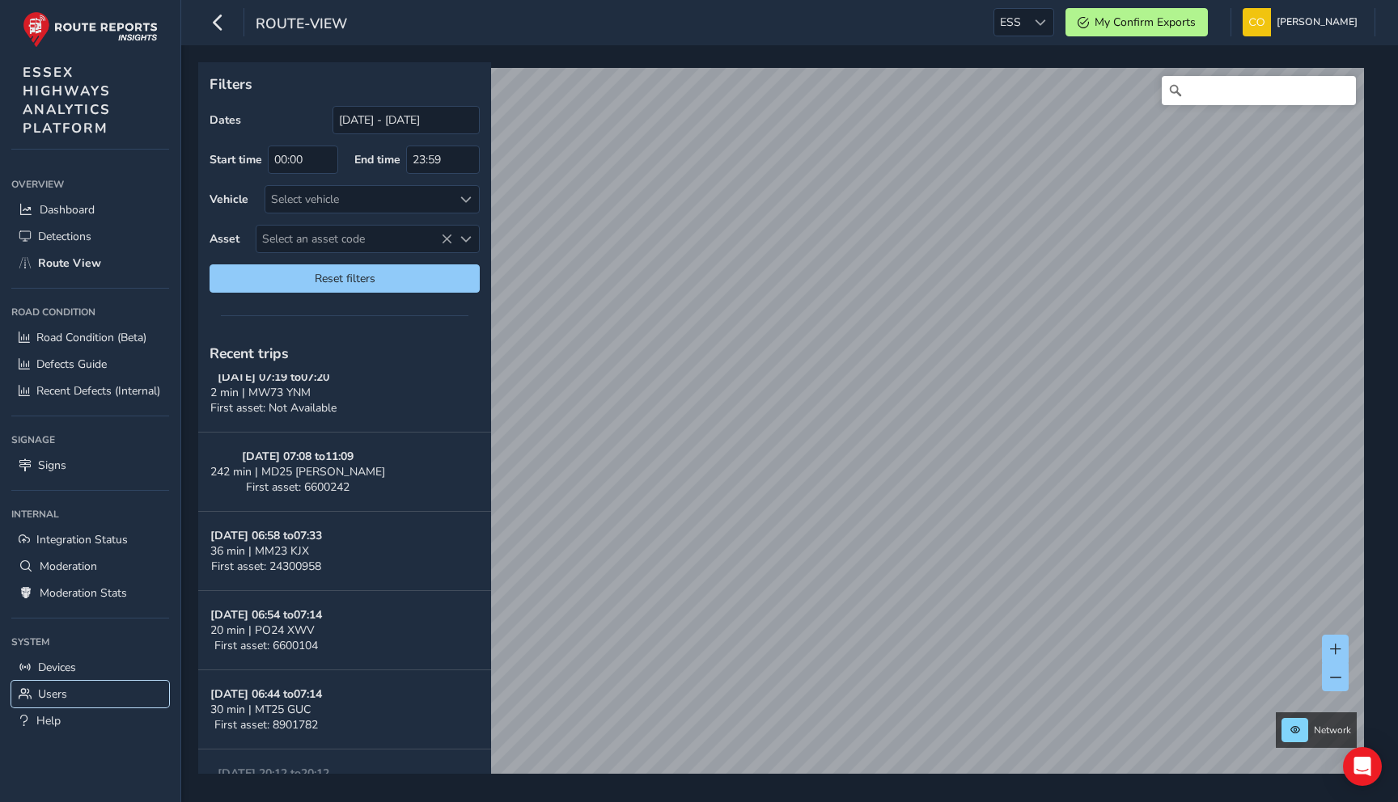
scroll to position [976, 0]
click at [384, 237] on span "Select an asset code" at bounding box center [354, 239] width 196 height 27
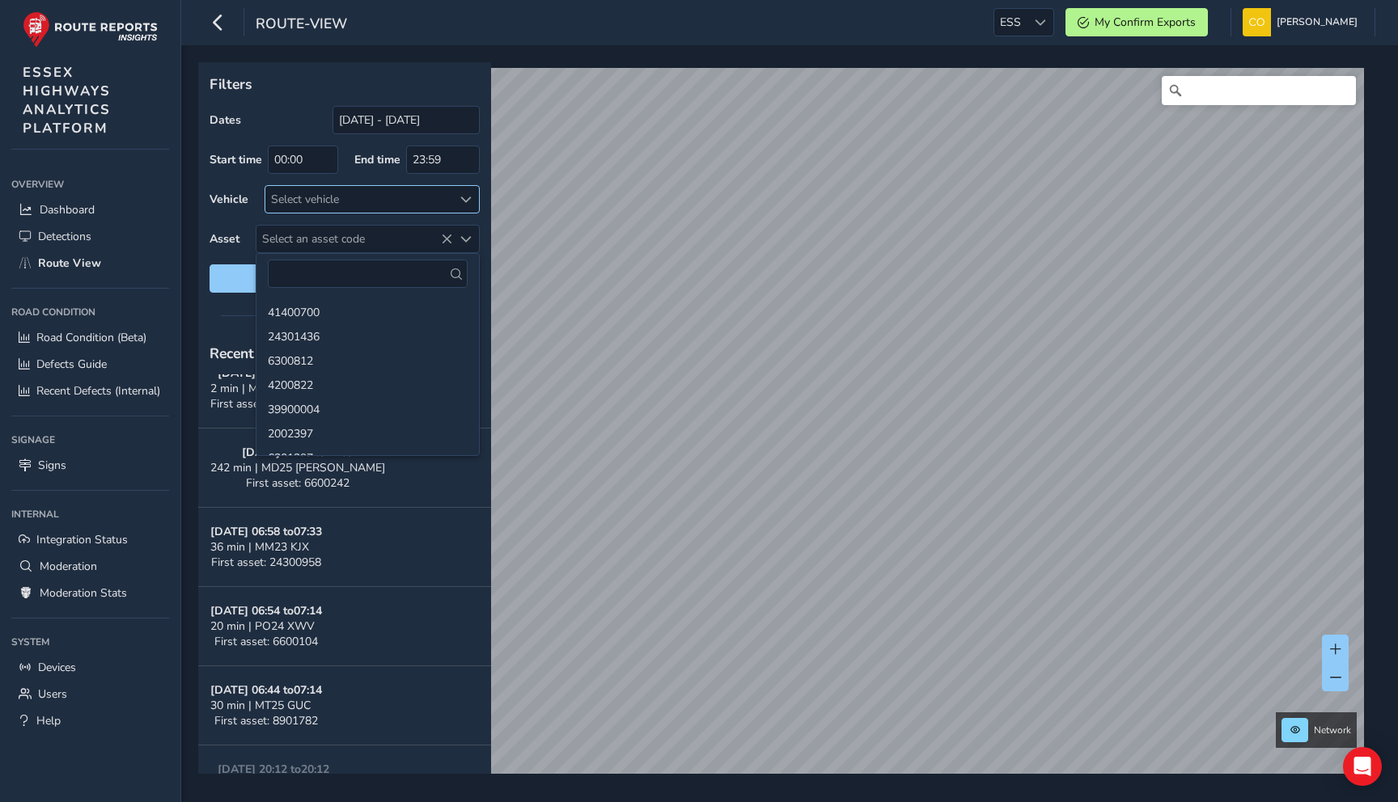
click at [375, 201] on div "Select vehicle" at bounding box center [358, 199] width 187 height 27
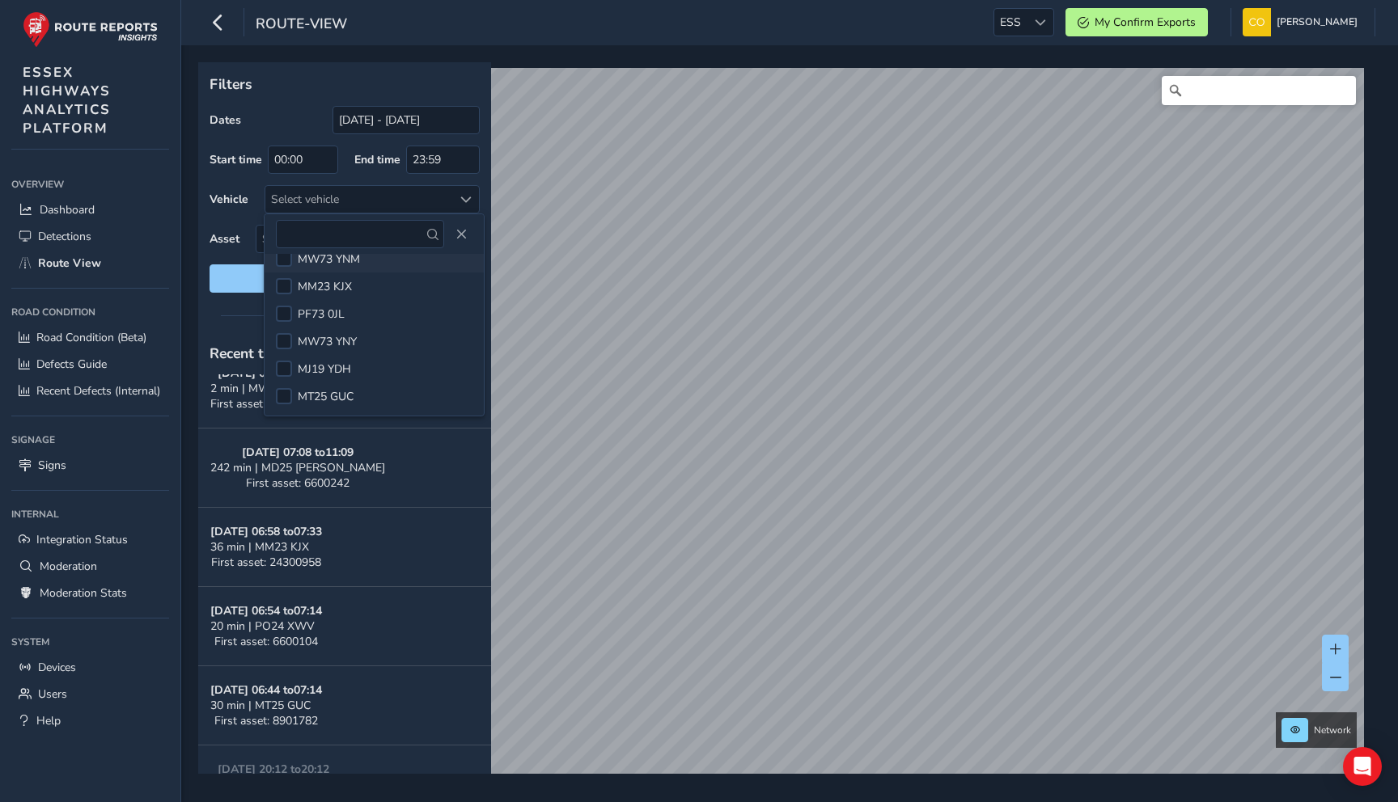
scroll to position [120, 0]
click at [285, 288] on div at bounding box center [284, 291] width 16 height 16
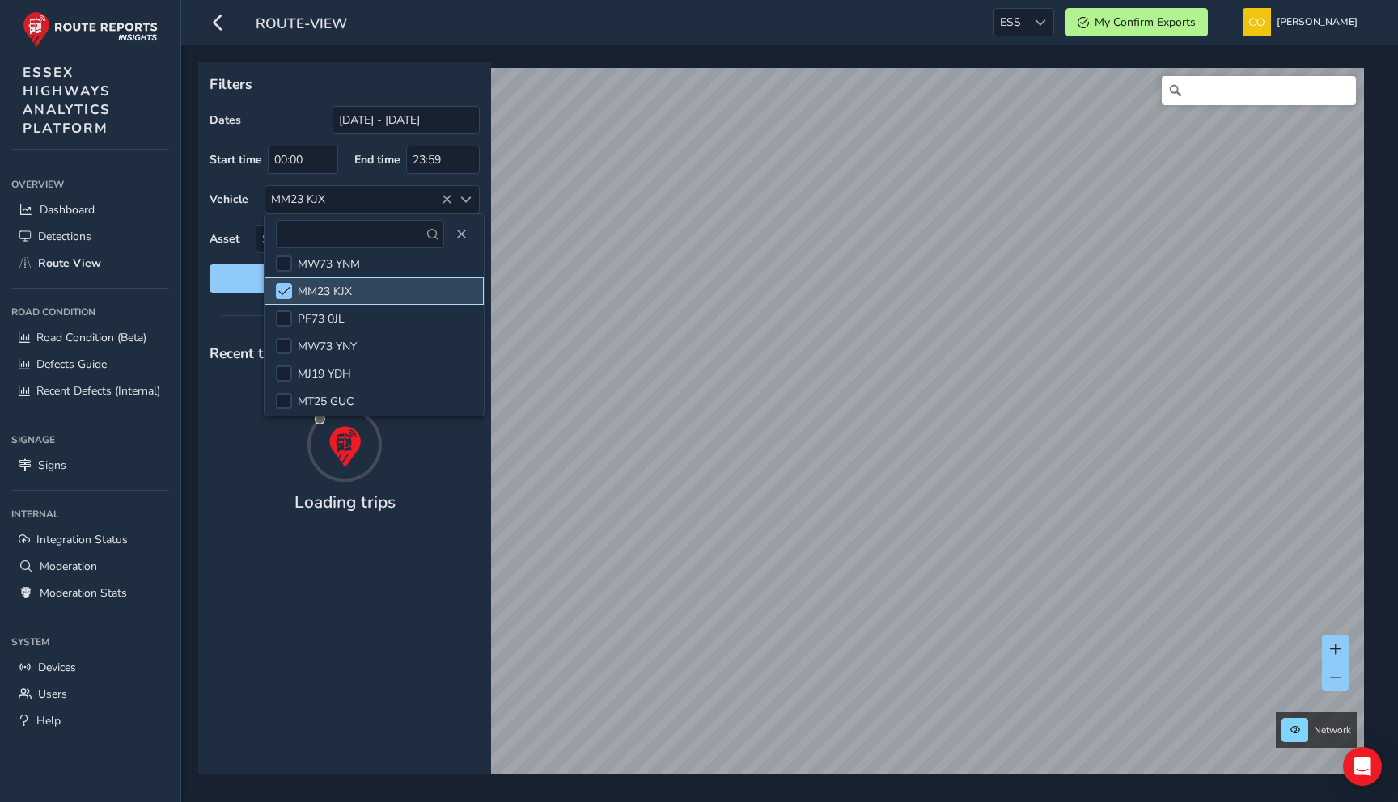
scroll to position [0, 0]
click at [218, 317] on div at bounding box center [344, 315] width 293 height 23
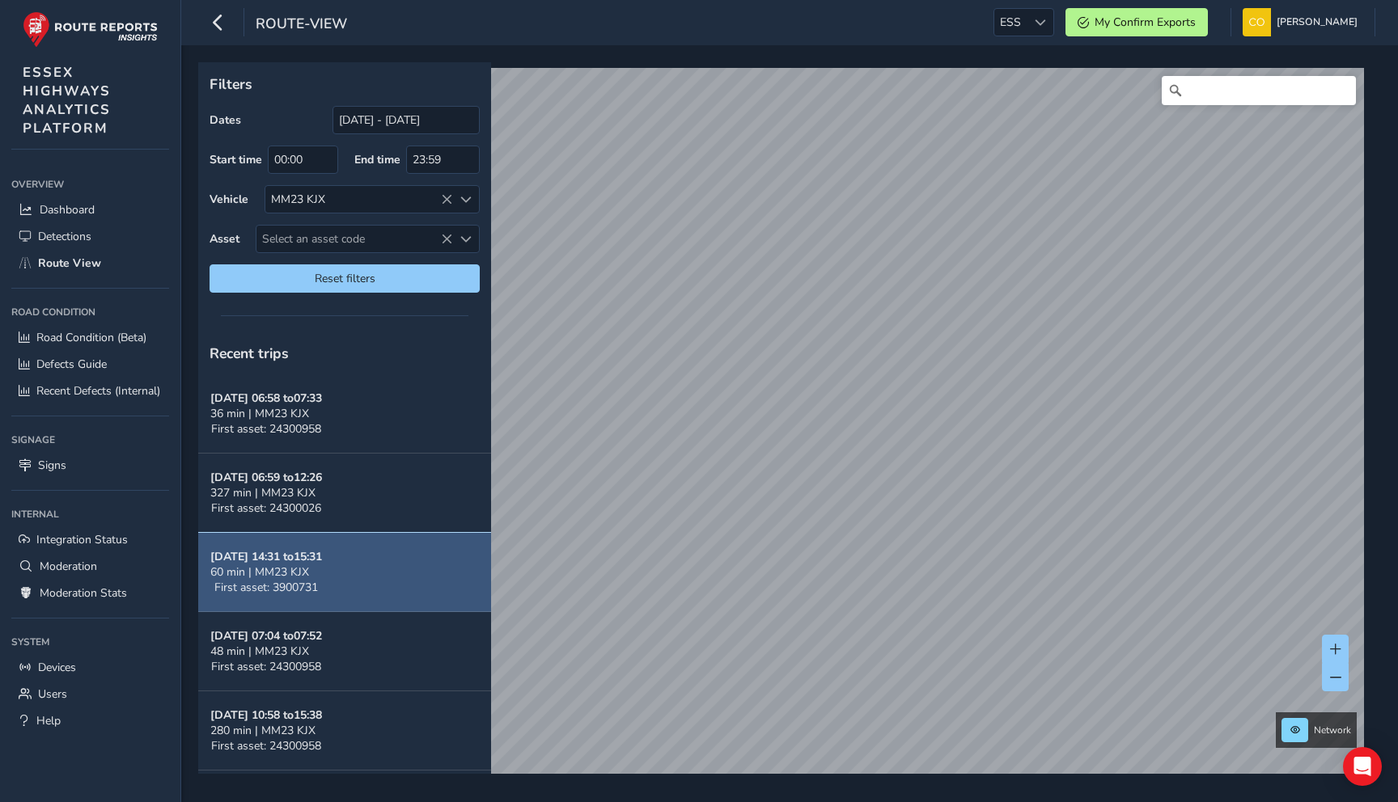
click at [375, 582] on button "Oct 10, 14:31 to 15:31 60 min | MM23 KJX First asset: 3900731" at bounding box center [344, 572] width 293 height 79
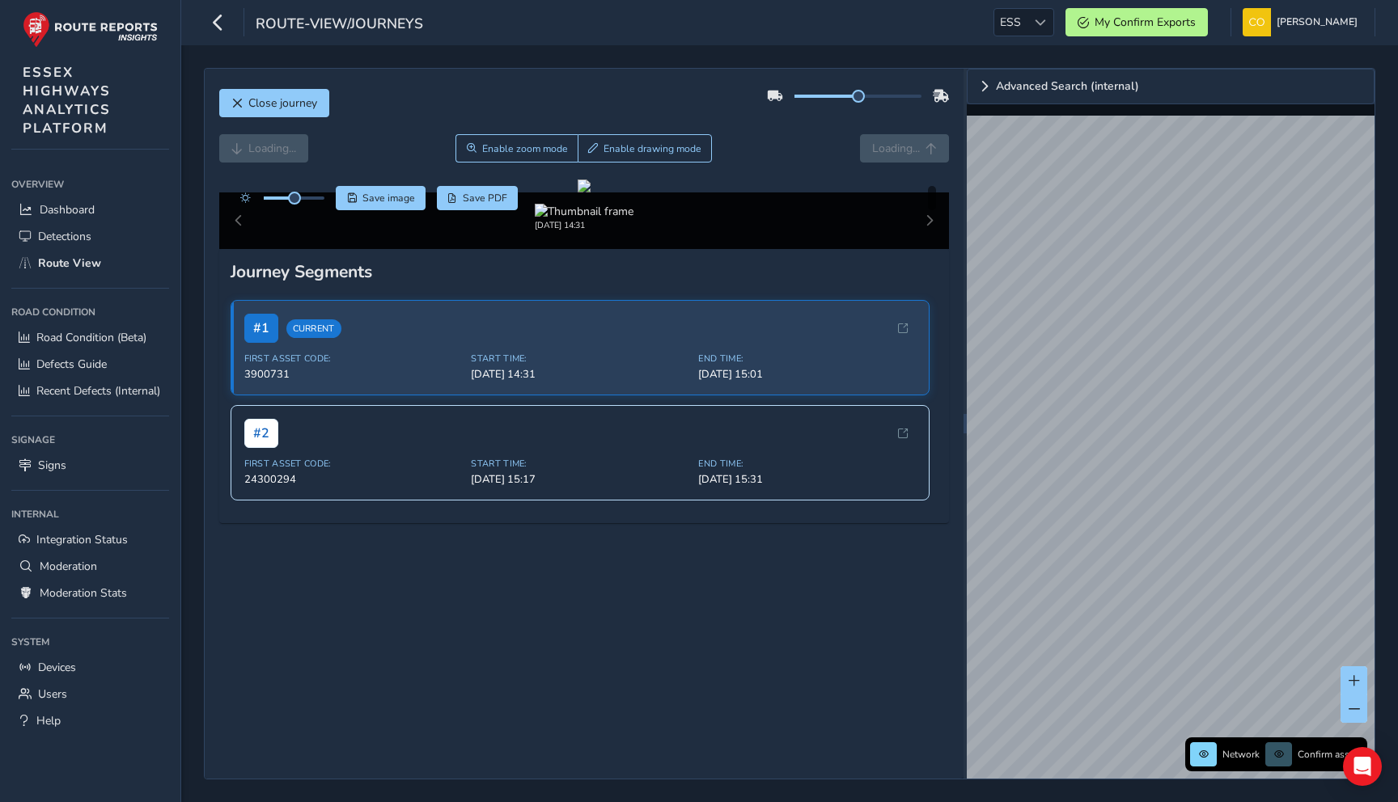
click at [740, 125] on div "Close journey" at bounding box center [584, 109] width 730 height 52
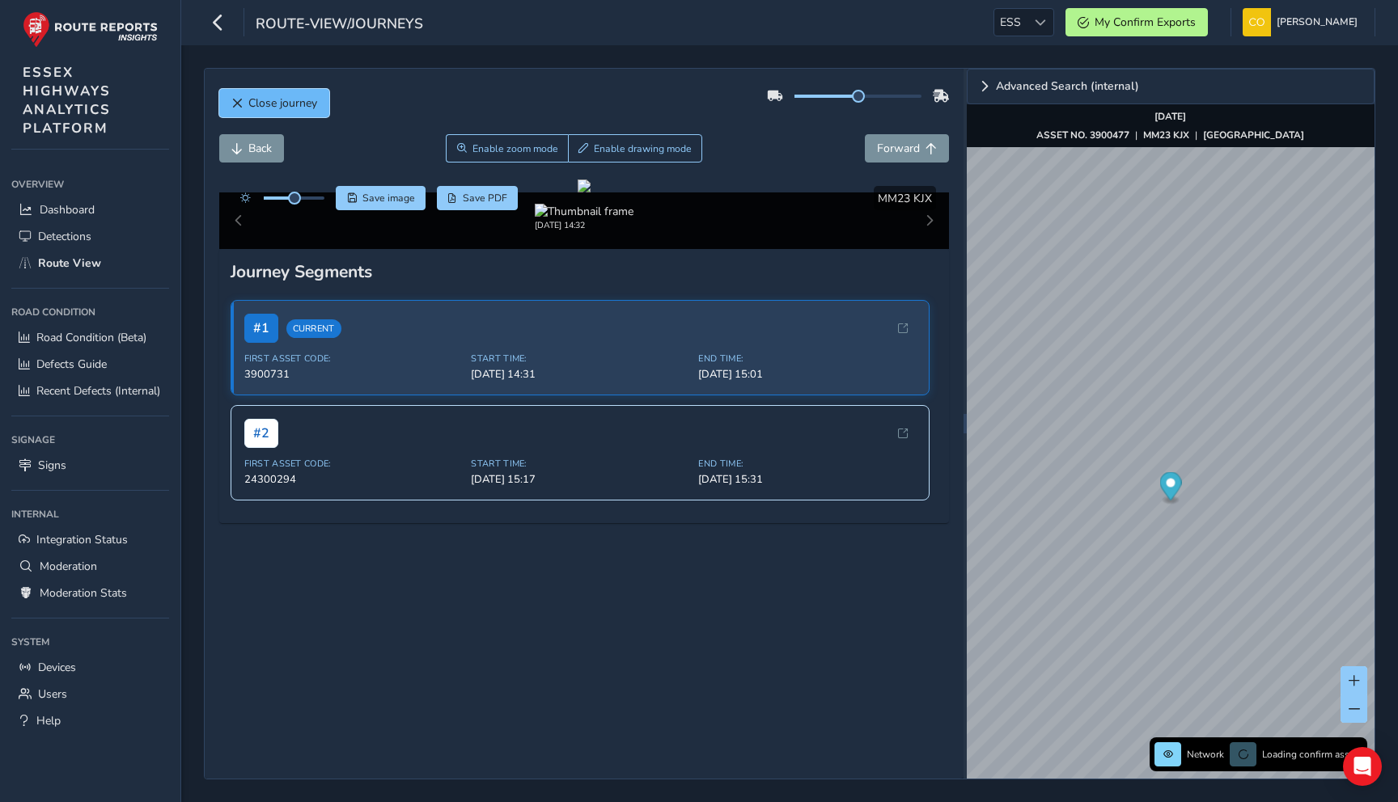
click at [277, 107] on span "Close journey" at bounding box center [282, 102] width 69 height 15
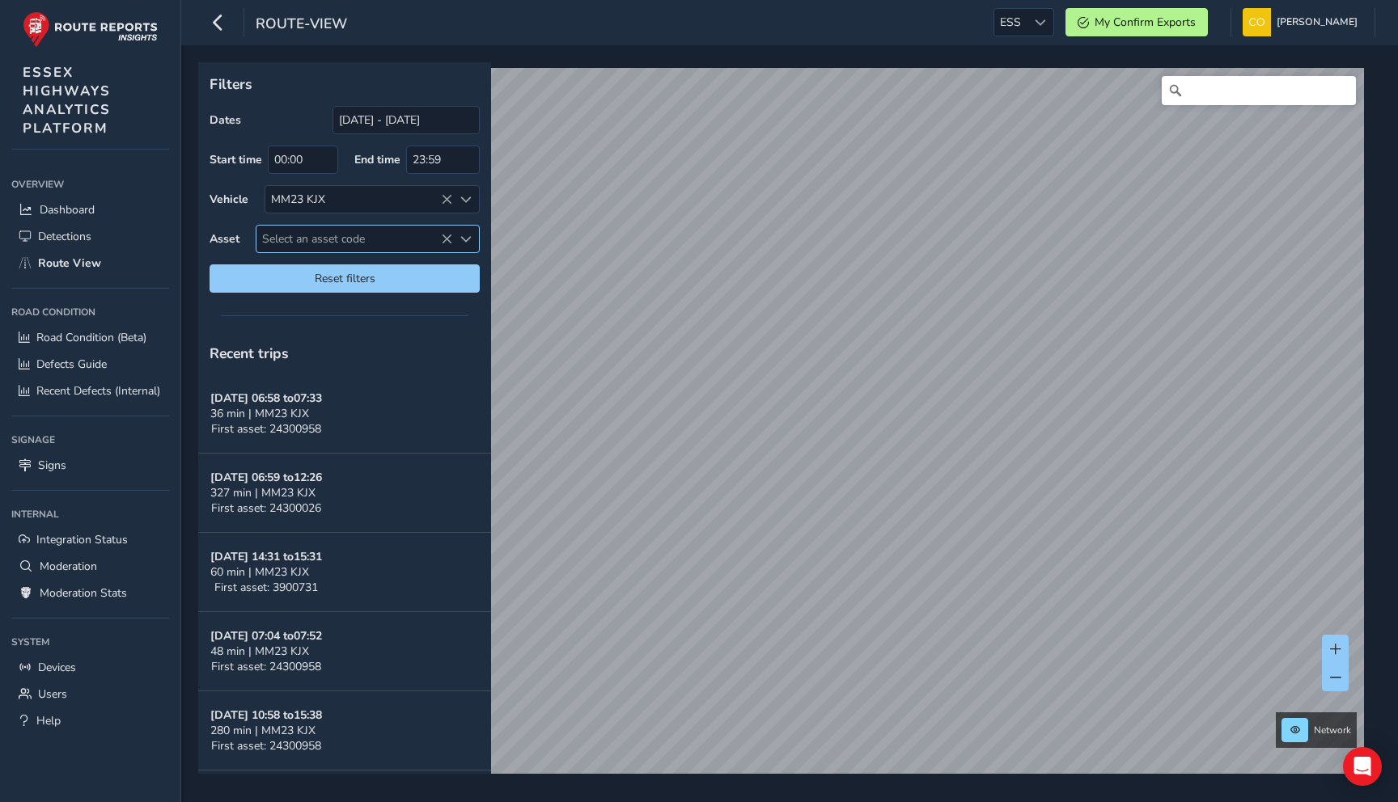
click at [386, 235] on span "Select an asset code" at bounding box center [354, 239] width 196 height 27
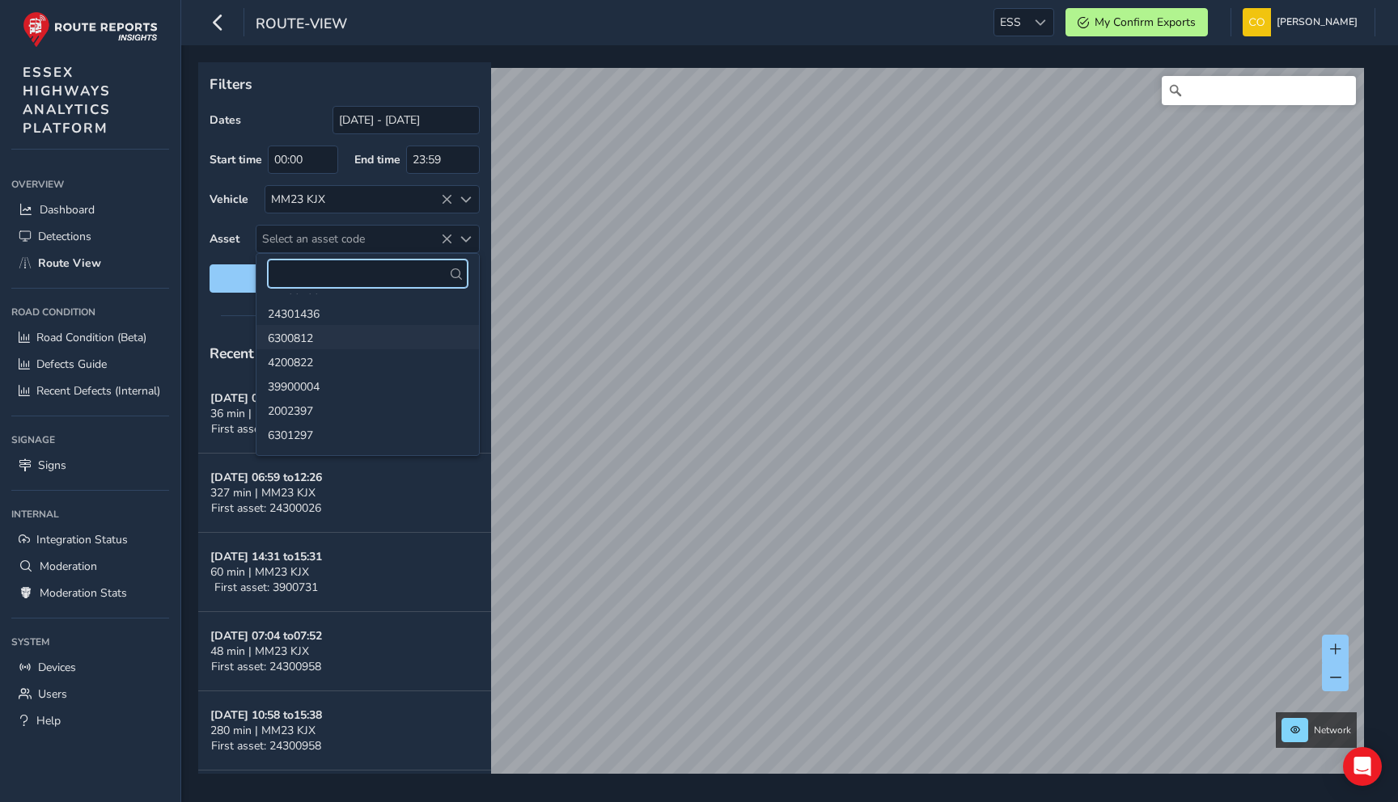
scroll to position [32, 0]
click at [364, 185] on div "MM23 KJX" at bounding box center [372, 199] width 215 height 28
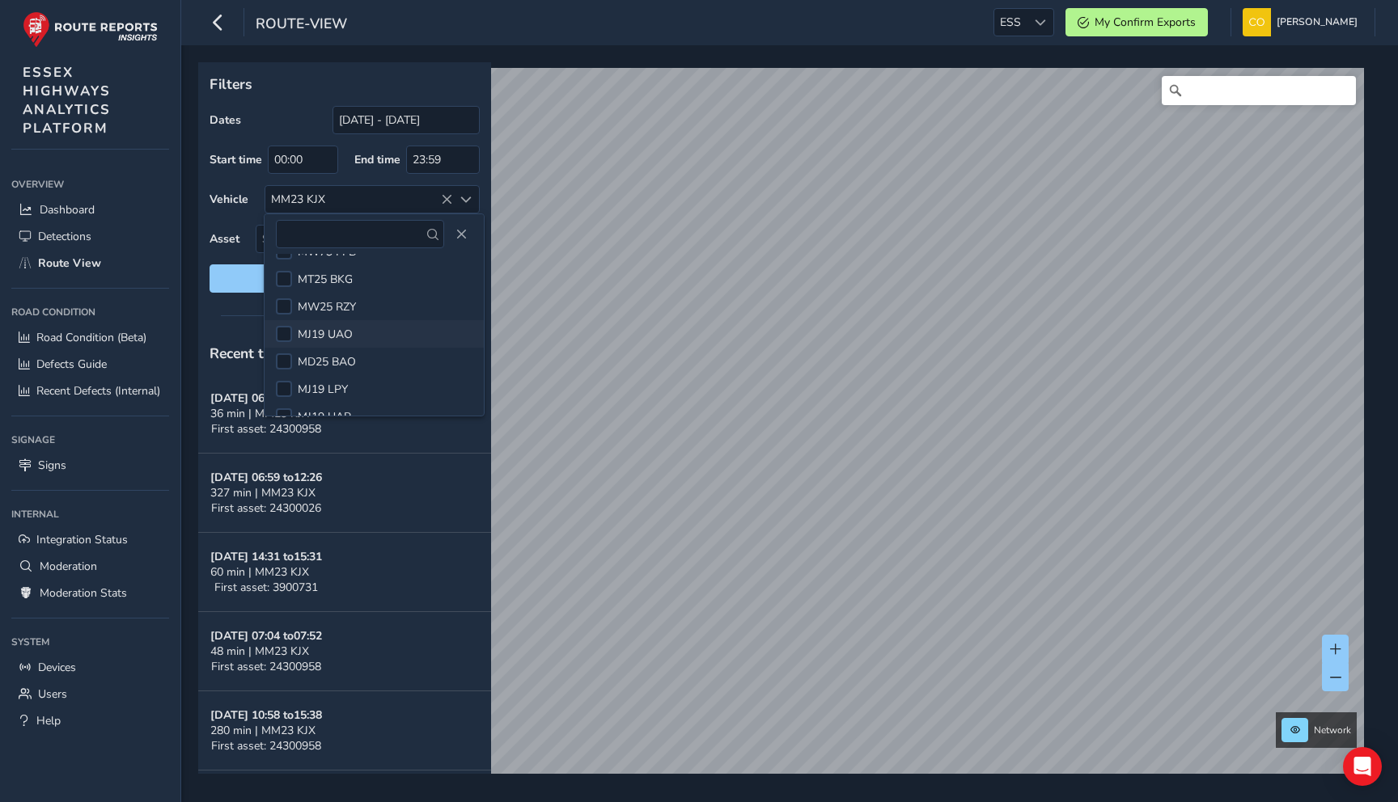
scroll to position [510, 0]
click at [280, 286] on div at bounding box center [284, 286] width 16 height 16
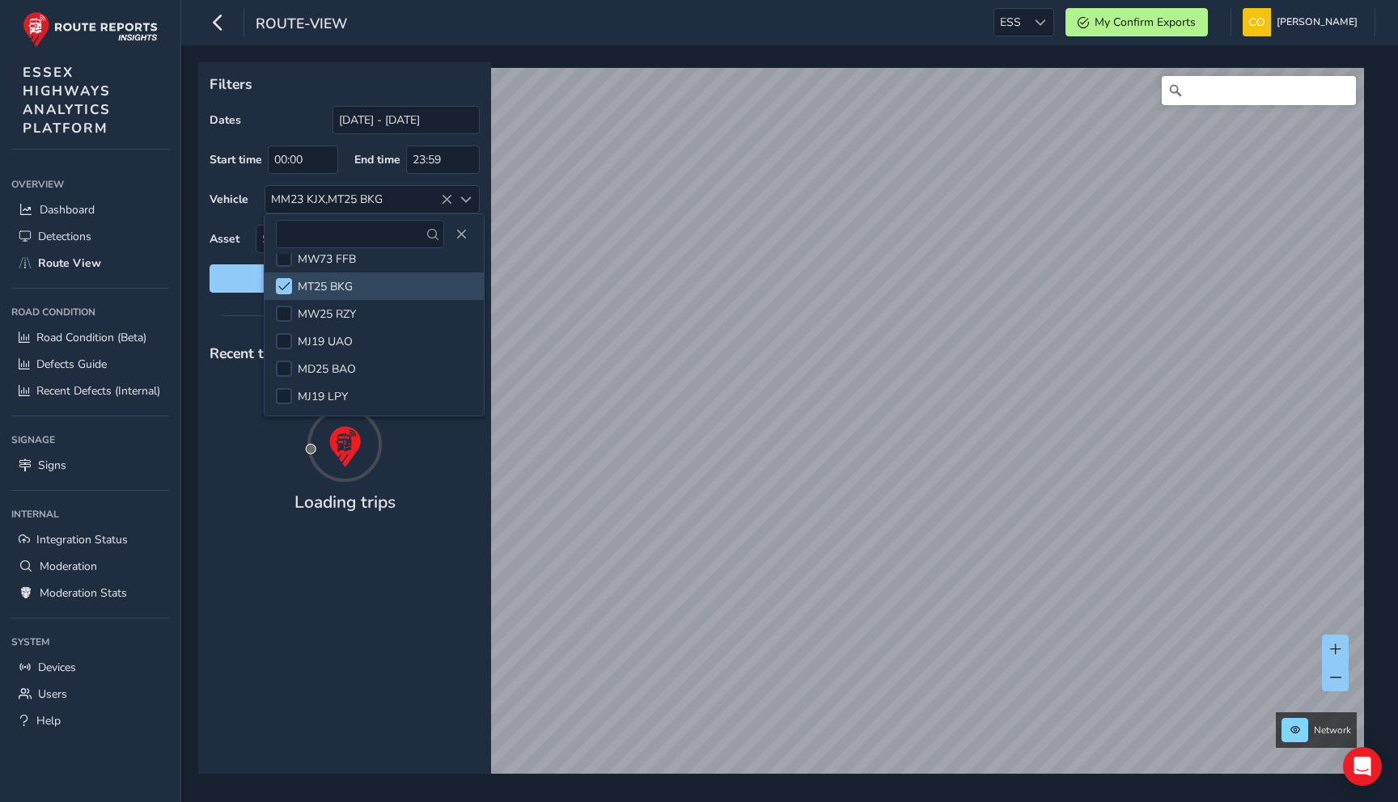
click at [228, 307] on div at bounding box center [344, 315] width 293 height 23
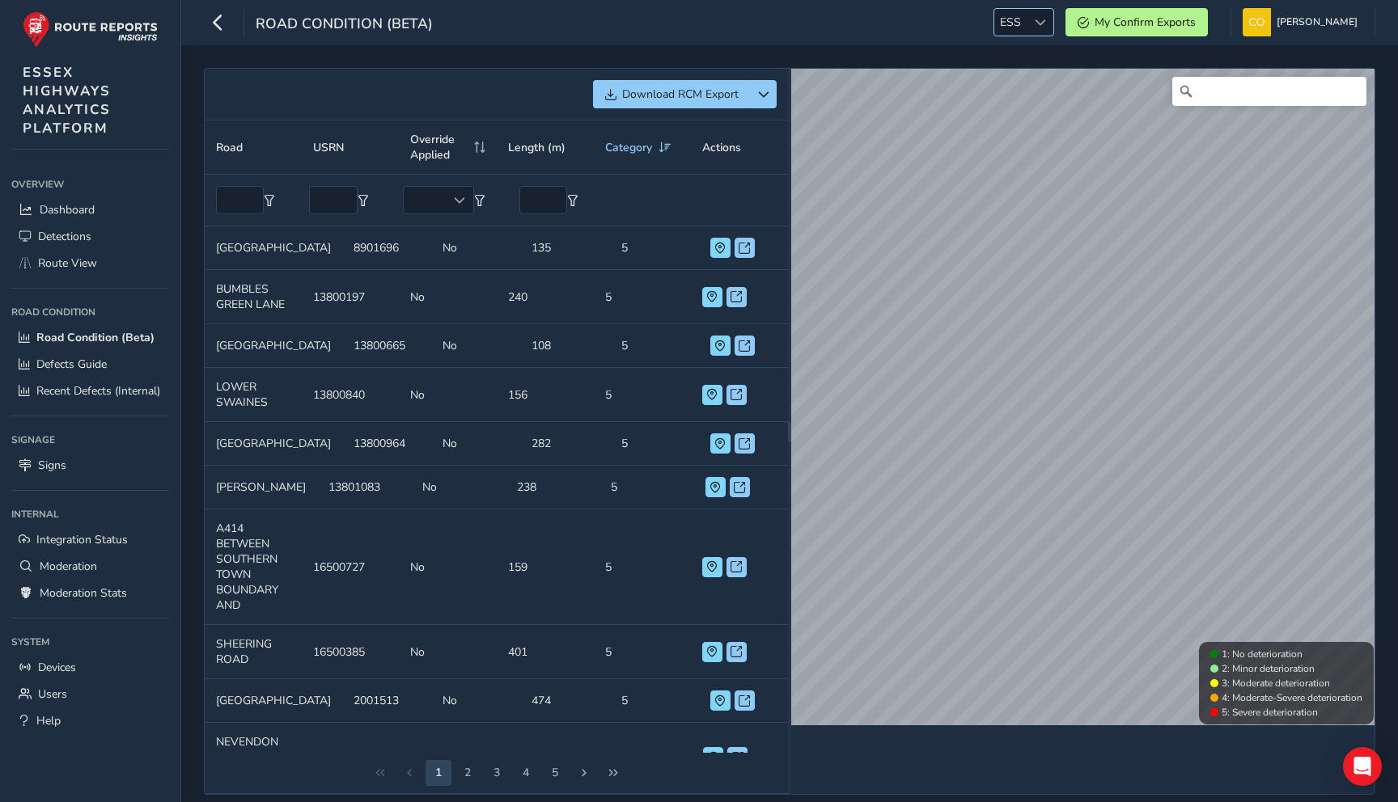
click at [1033, 35] on div at bounding box center [1039, 22] width 27 height 27
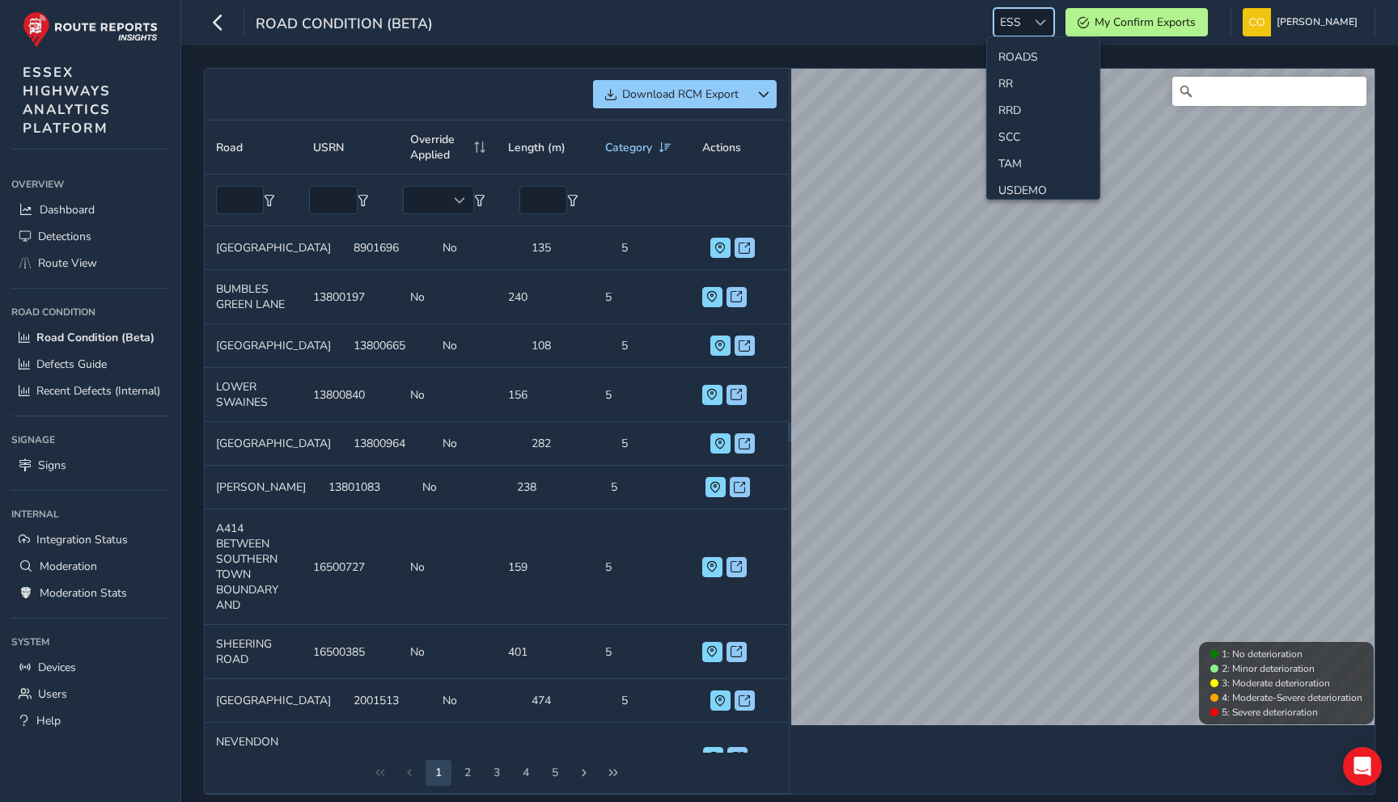
scroll to position [813, 0]
click at [1018, 116] on li "SCC" at bounding box center [1043, 124] width 112 height 27
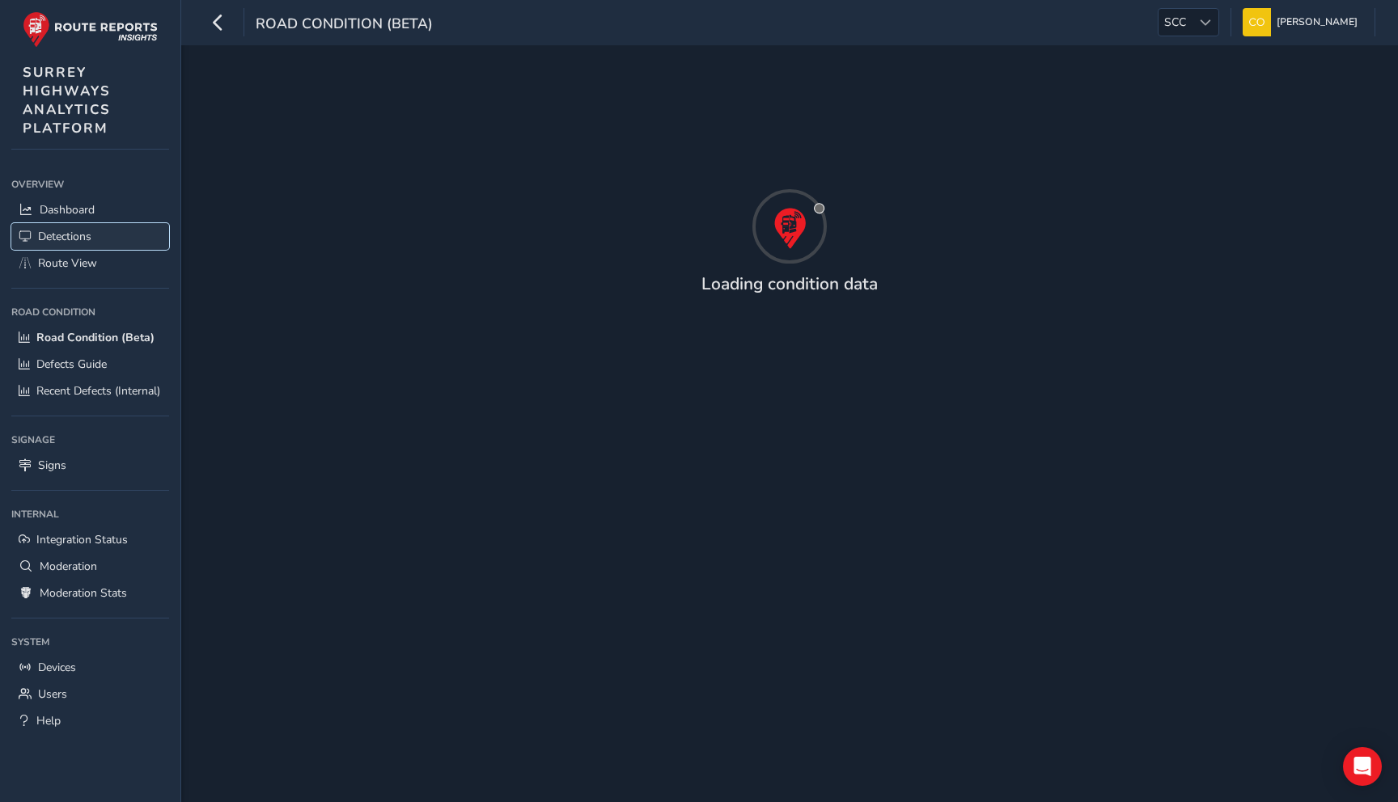
click at [60, 240] on span "Detections" at bounding box center [64, 236] width 53 height 15
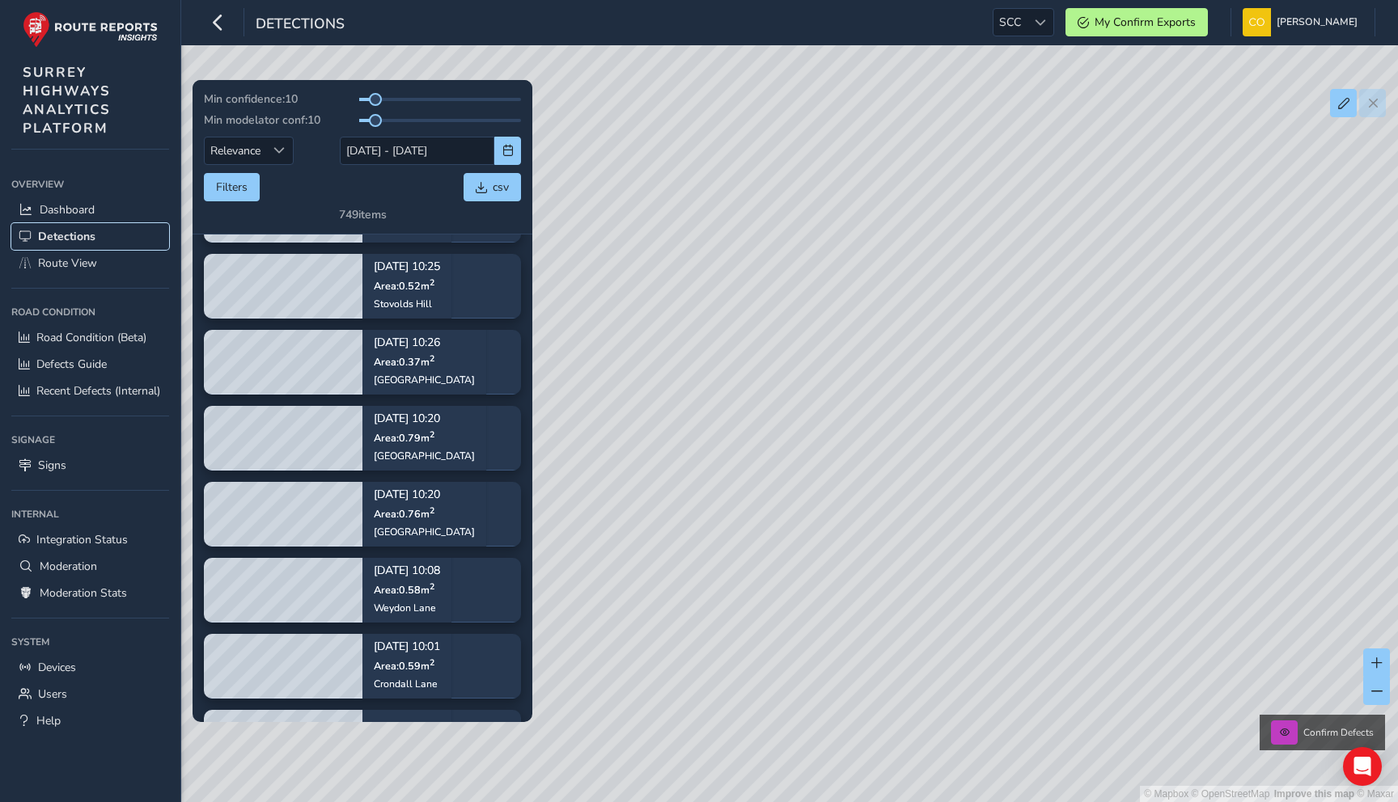
scroll to position [235, 0]
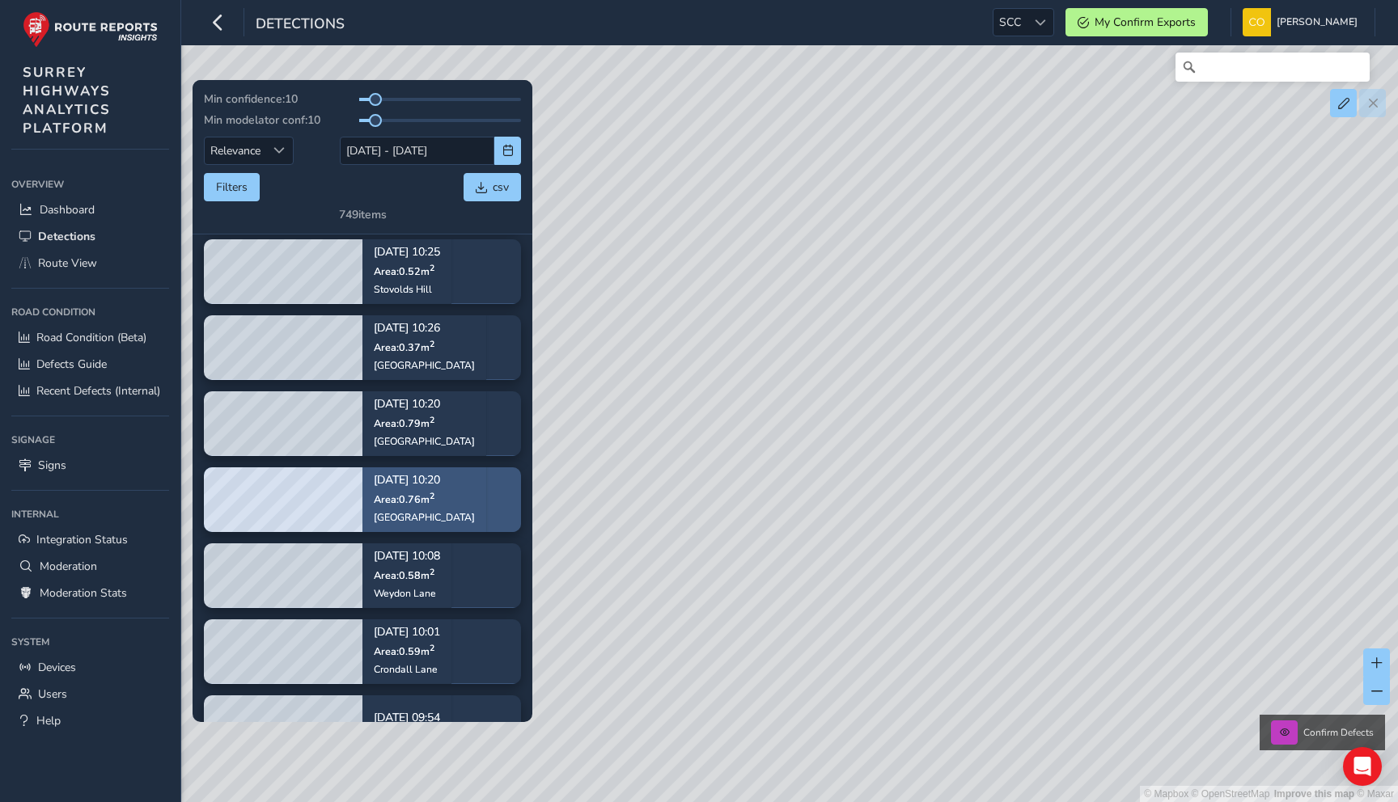
click at [411, 514] on div "[GEOGRAPHIC_DATA]" at bounding box center [424, 517] width 101 height 13
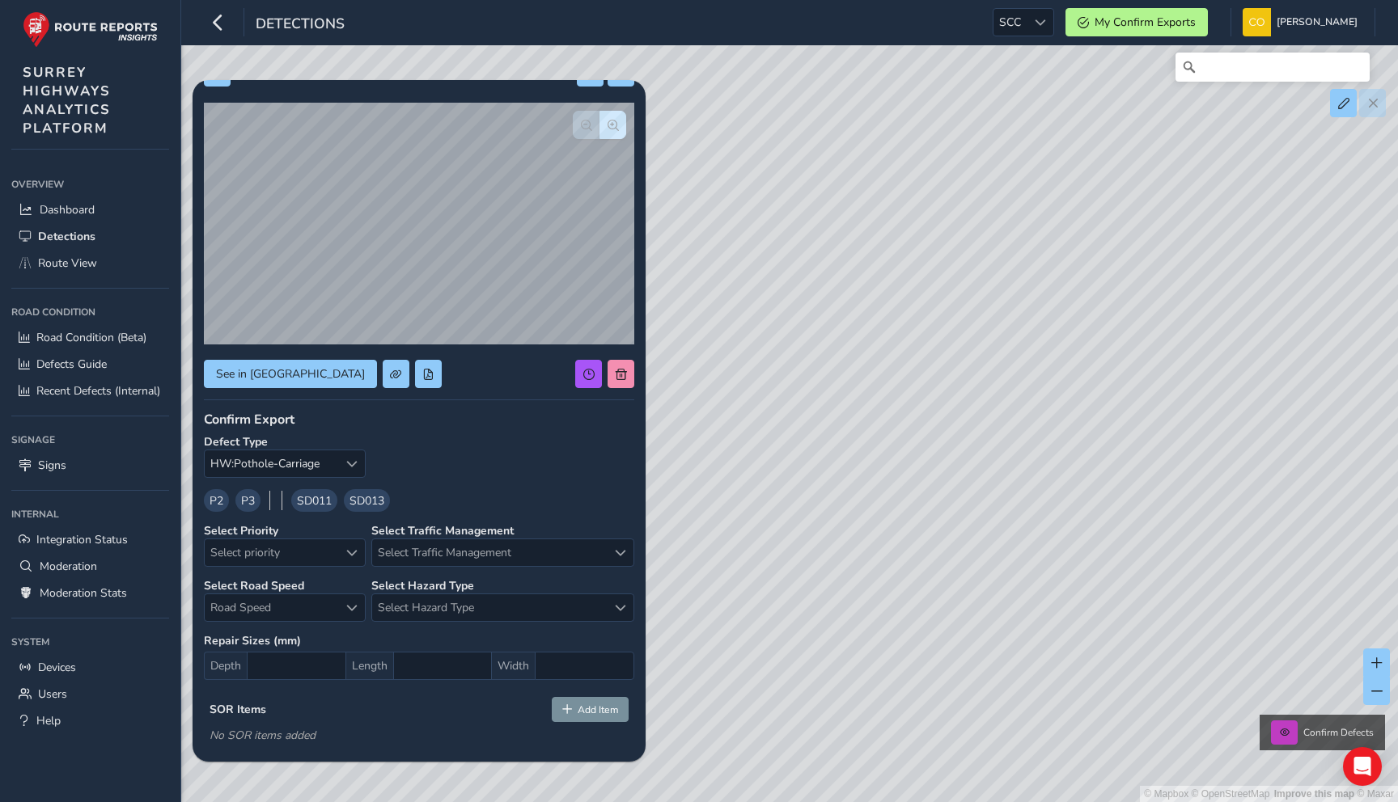
scroll to position [43, 0]
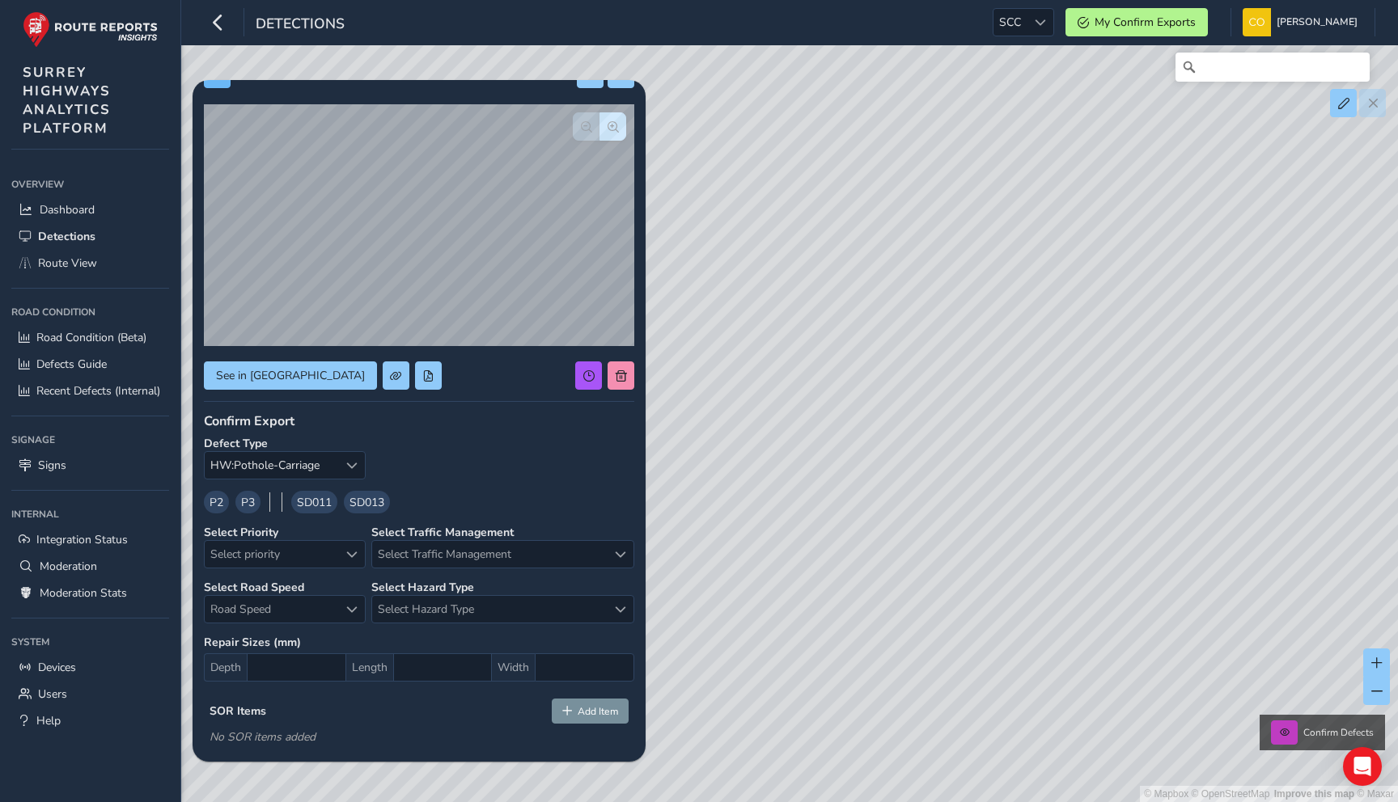
click at [223, 87] on div at bounding box center [419, 74] width 430 height 28
click at [223, 87] on button at bounding box center [217, 74] width 27 height 28
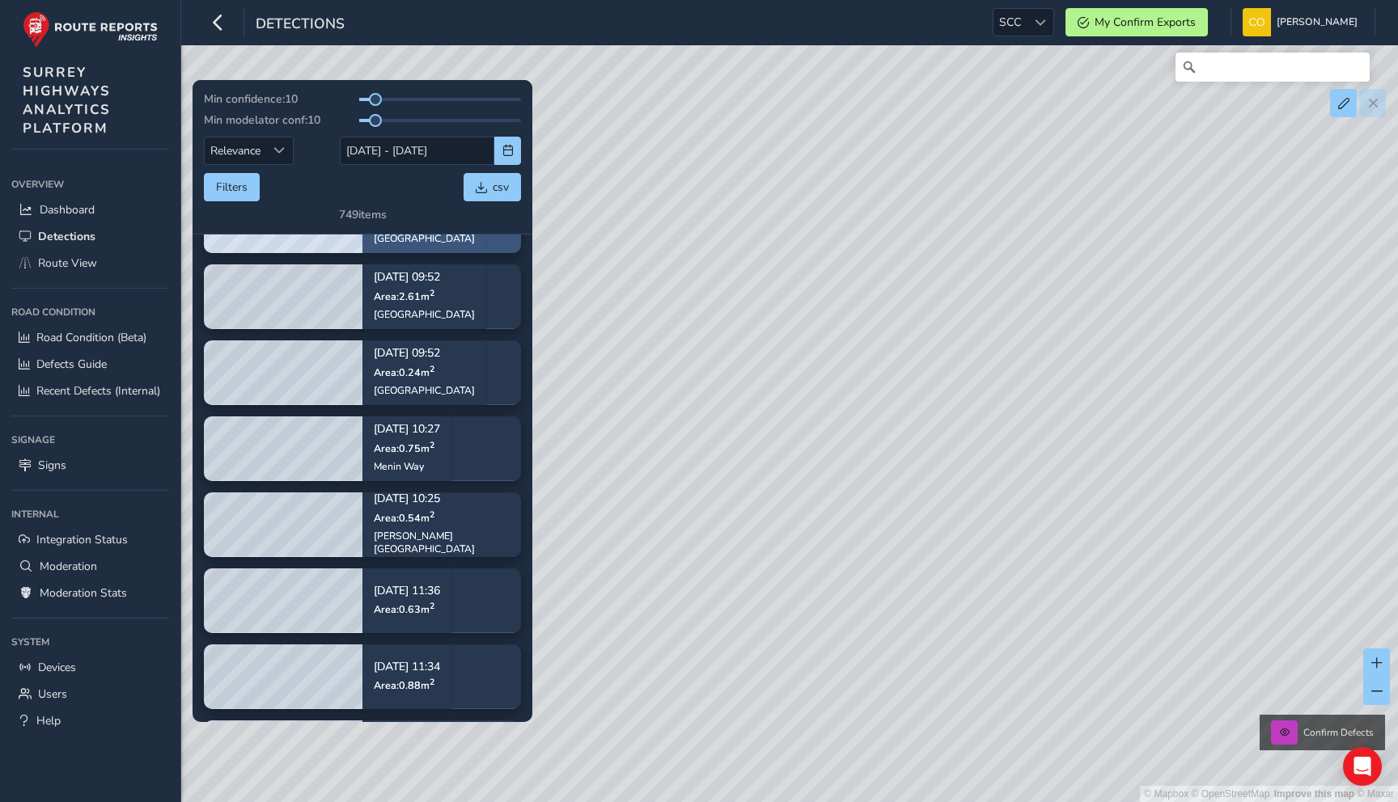
scroll to position [1014, 0]
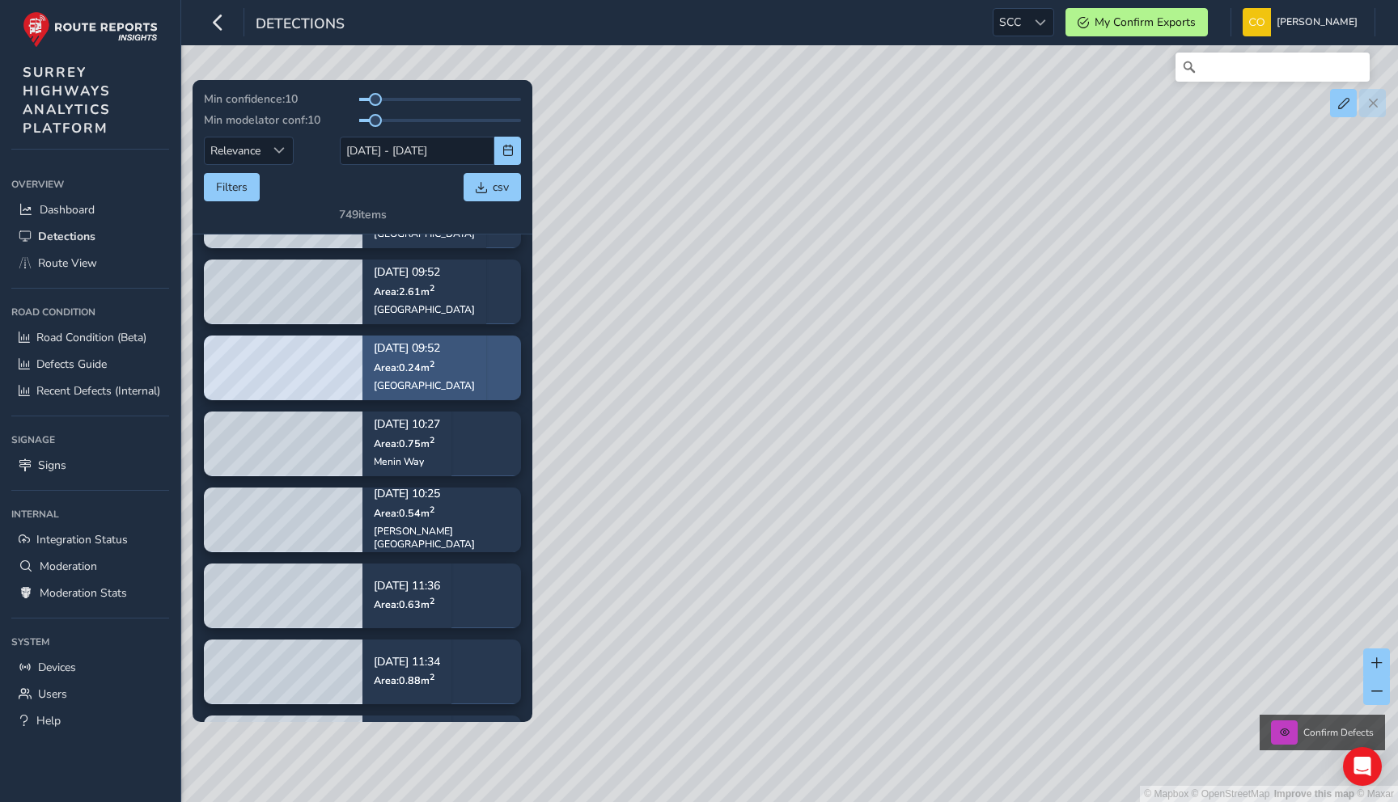
click at [439, 371] on p "Area: 0.24 m 2" at bounding box center [424, 367] width 101 height 13
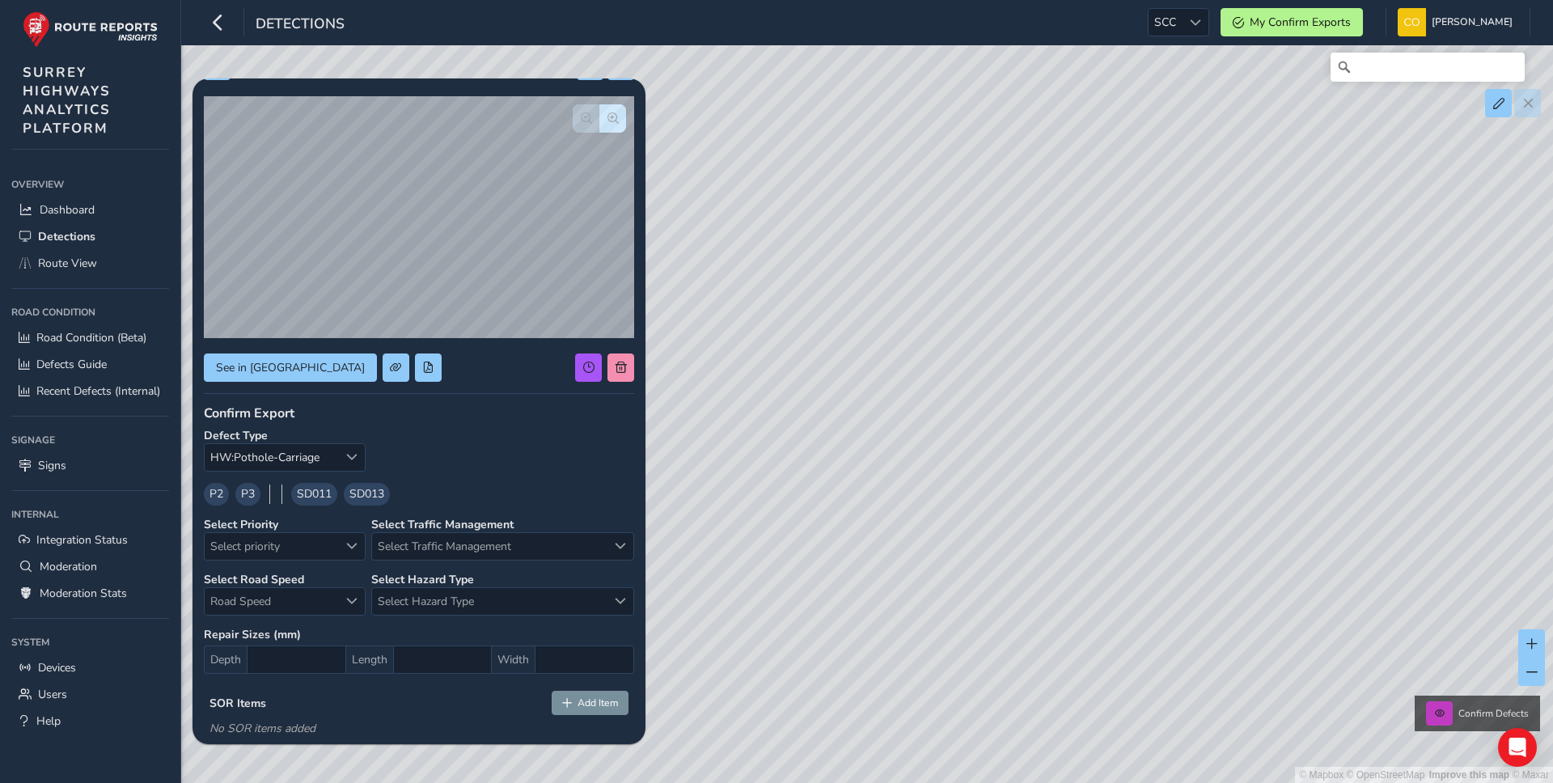
scroll to position [56, 0]
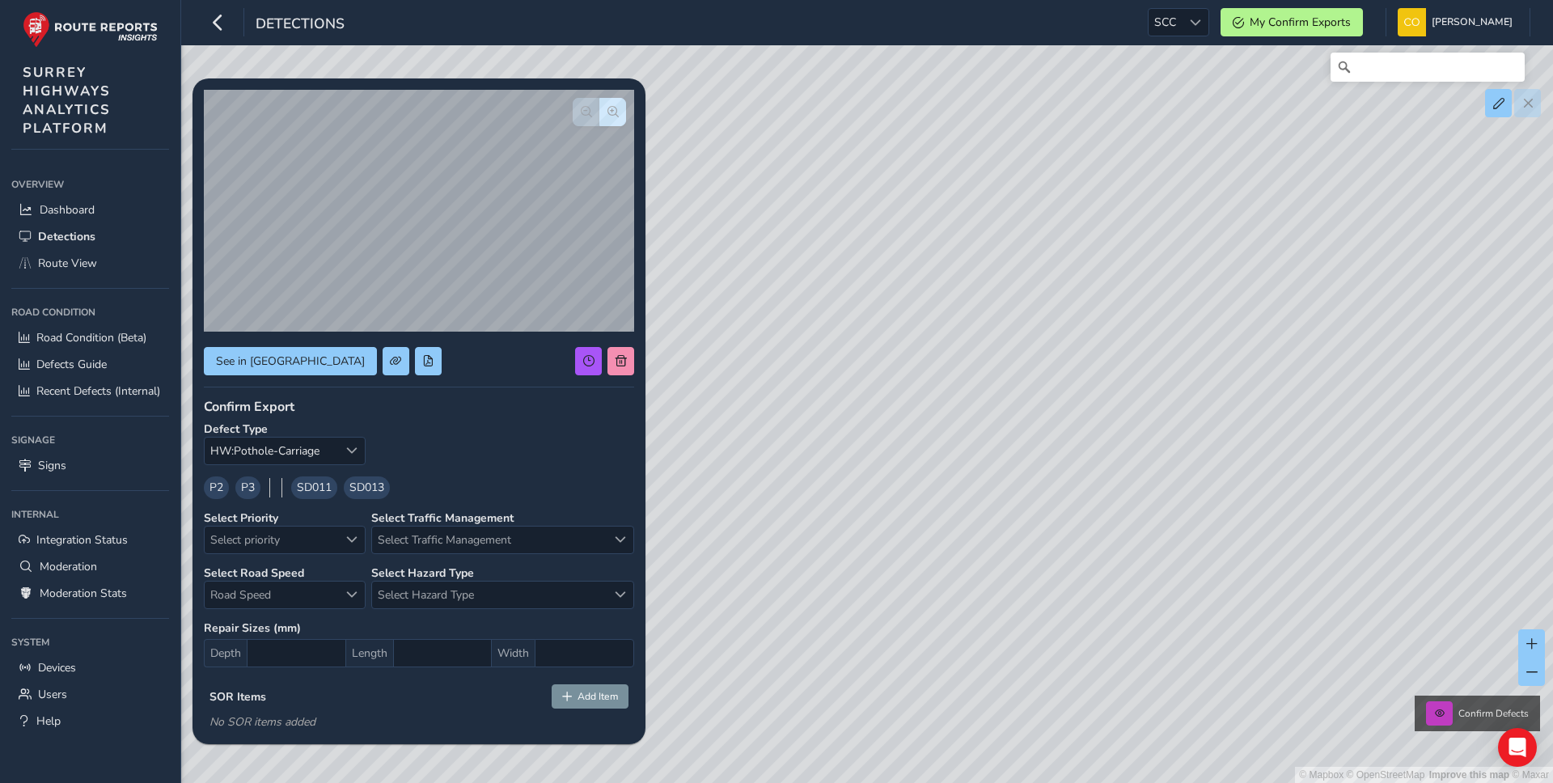
click at [472, 490] on div "P2 P3 SD011 SD013" at bounding box center [419, 487] width 430 height 23
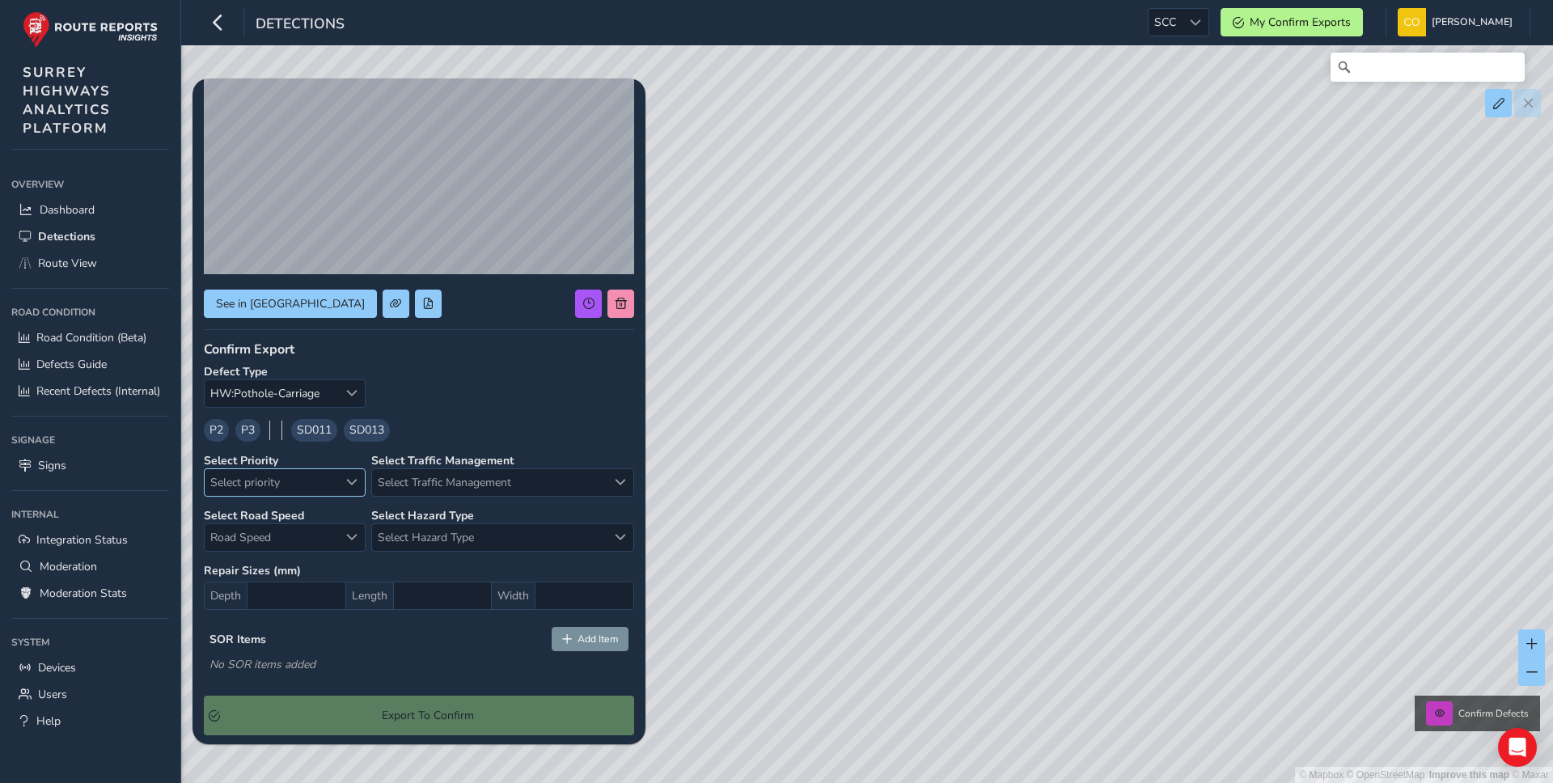
scroll to position [121, 0]
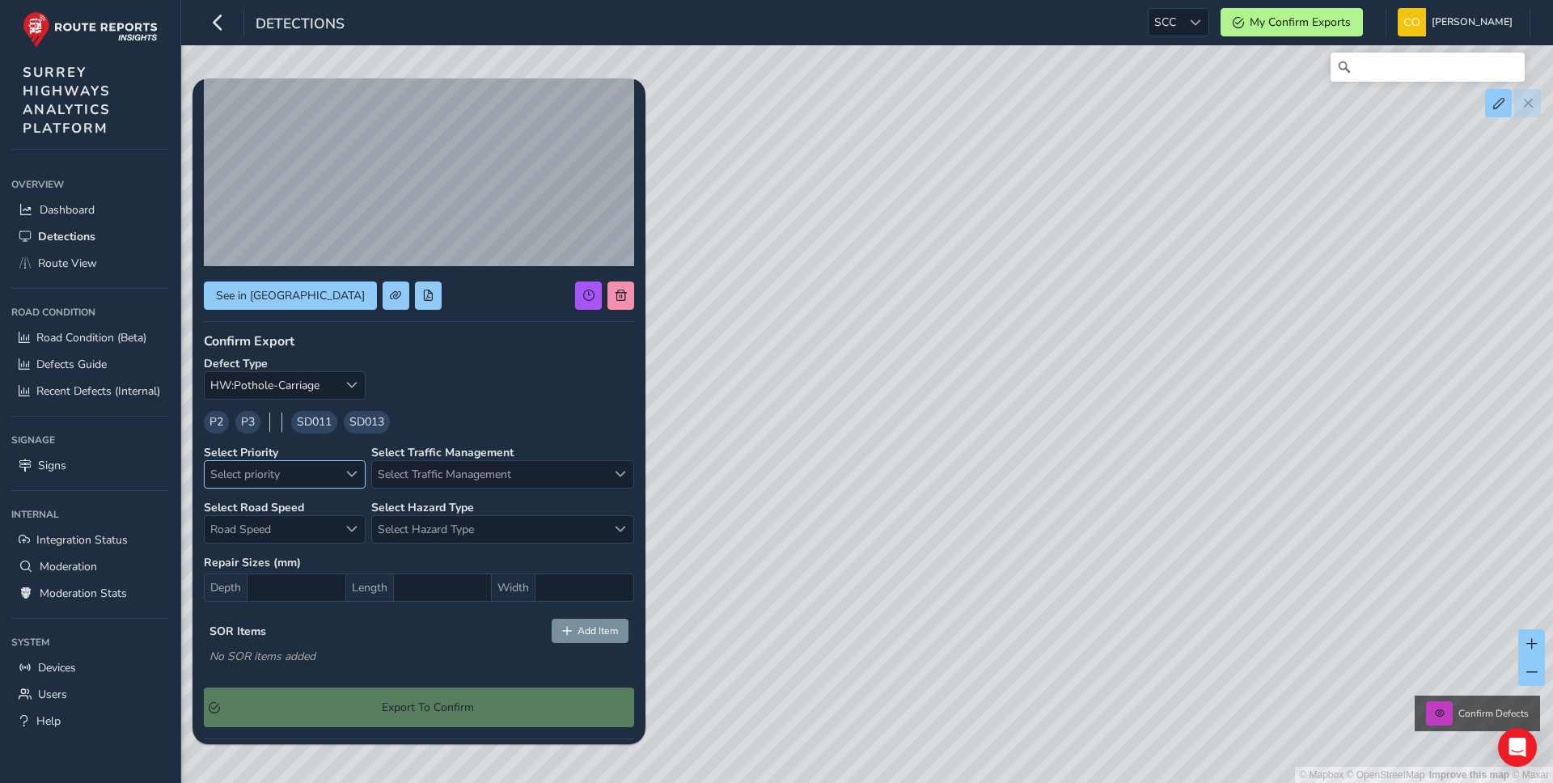
click at [289, 468] on span "Select priority" at bounding box center [271, 474] width 133 height 27
click at [408, 470] on span "Select Traffic Management" at bounding box center [489, 474] width 235 height 27
click at [425, 460] on div "Select Traffic Management Select Traffic Management" at bounding box center [502, 474] width 263 height 28
click at [578, 630] on span "Add Item" at bounding box center [598, 630] width 40 height 13
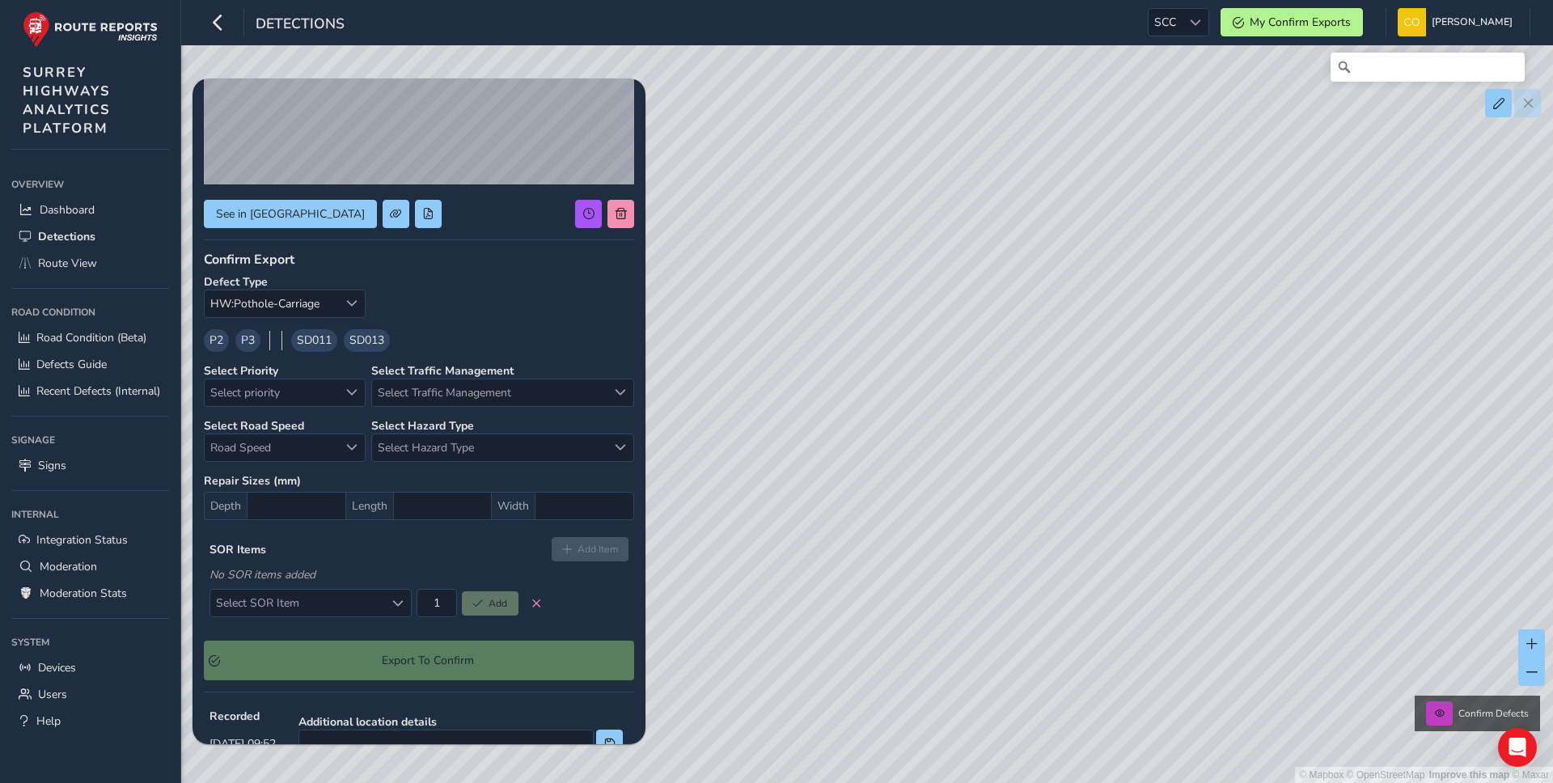
scroll to position [210, 0]
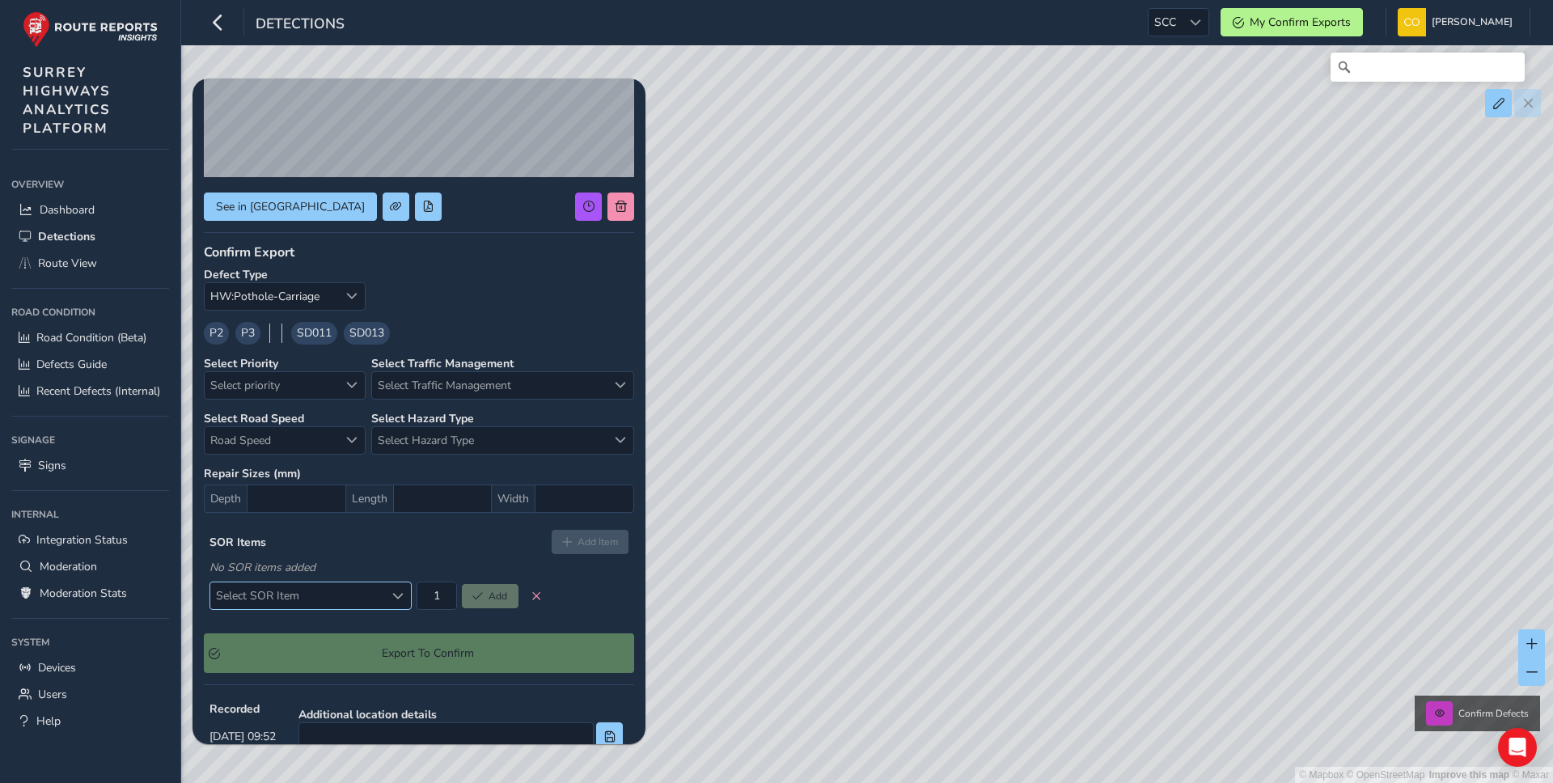
click at [394, 601] on span "Select SOR Item" at bounding box center [397, 595] width 11 height 11
click at [392, 572] on div "No SOR items added" at bounding box center [419, 567] width 419 height 15
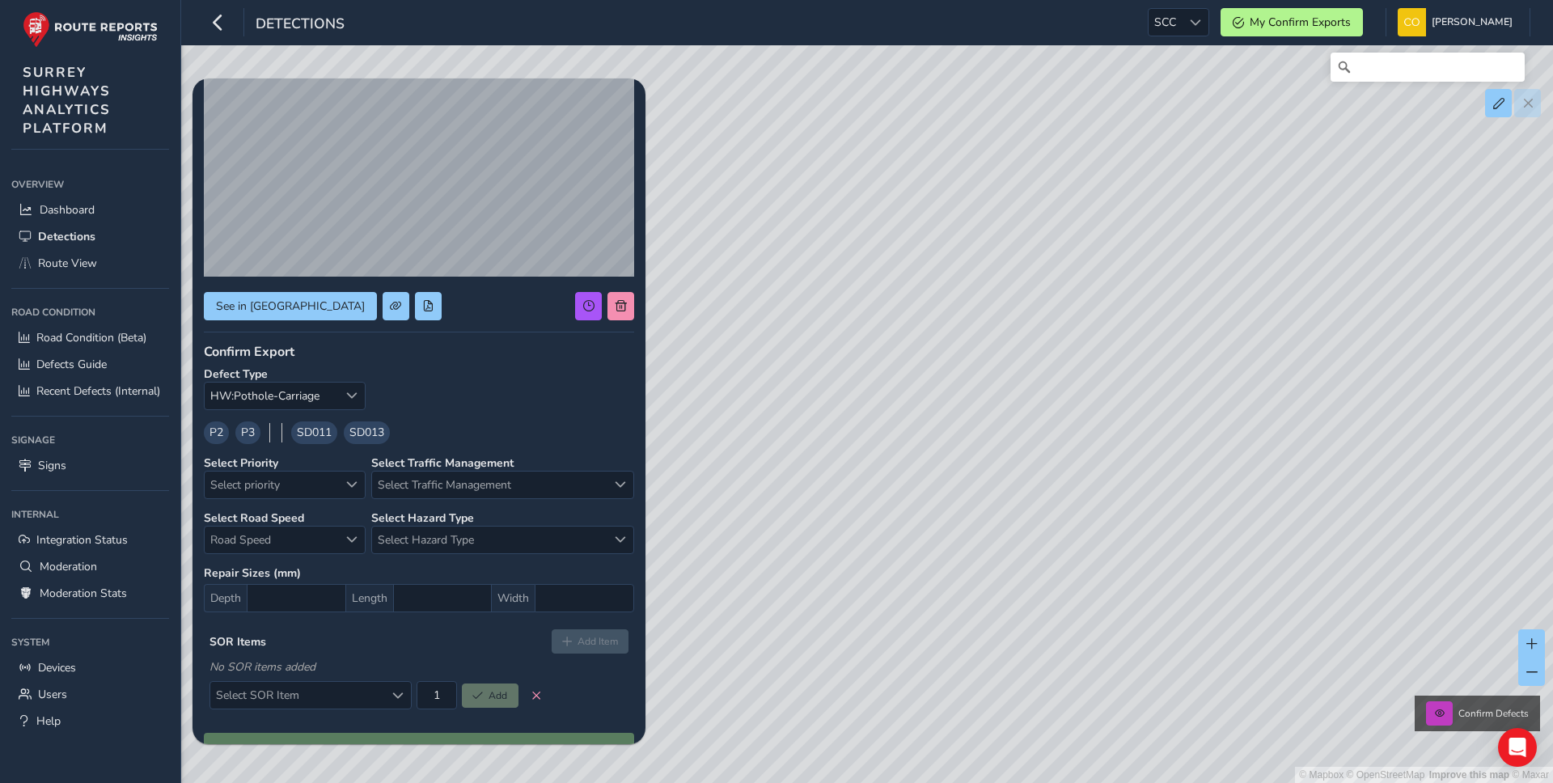
scroll to position [125, 0]
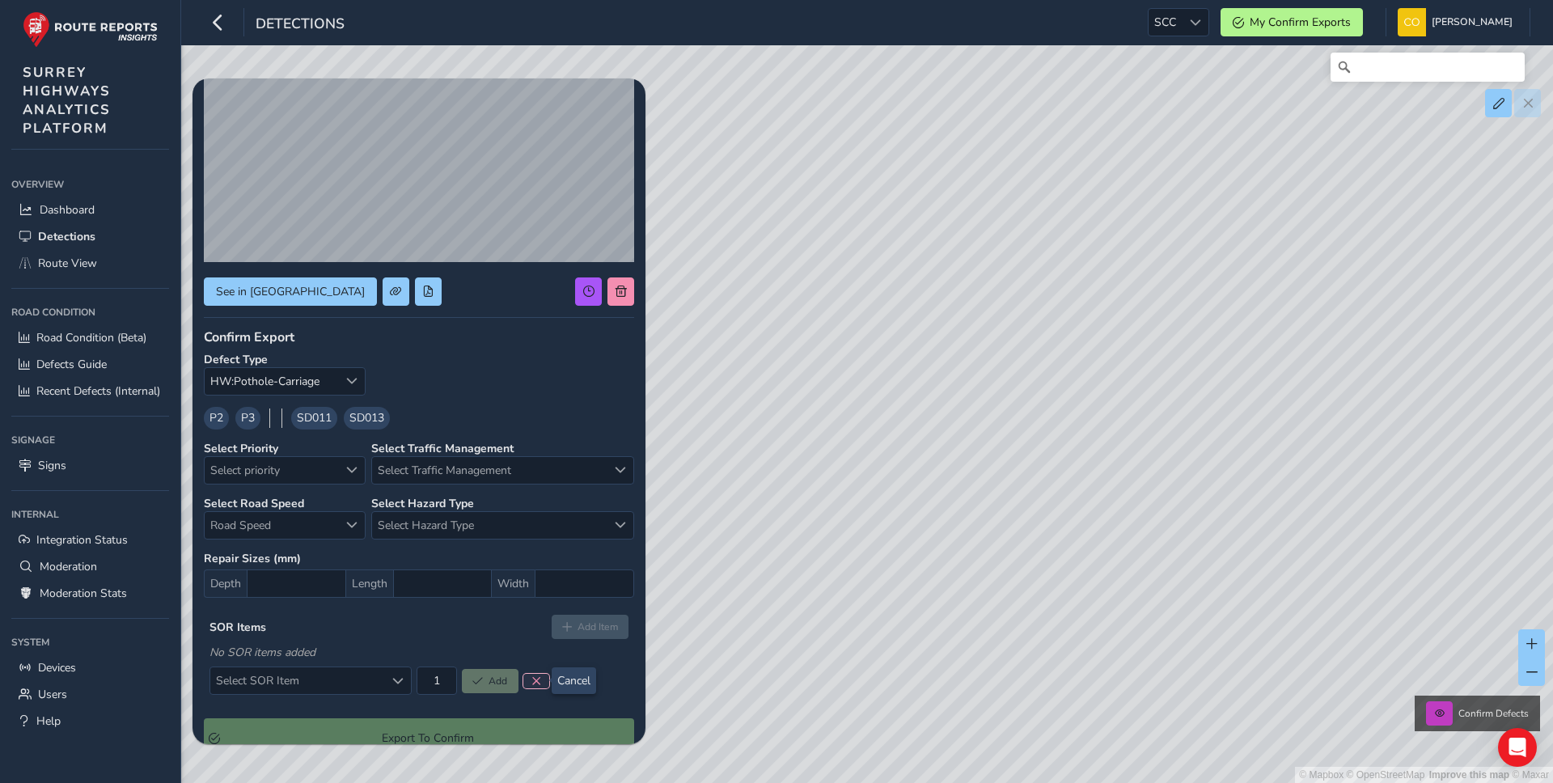
click at [532, 683] on span at bounding box center [536, 681] width 10 height 10
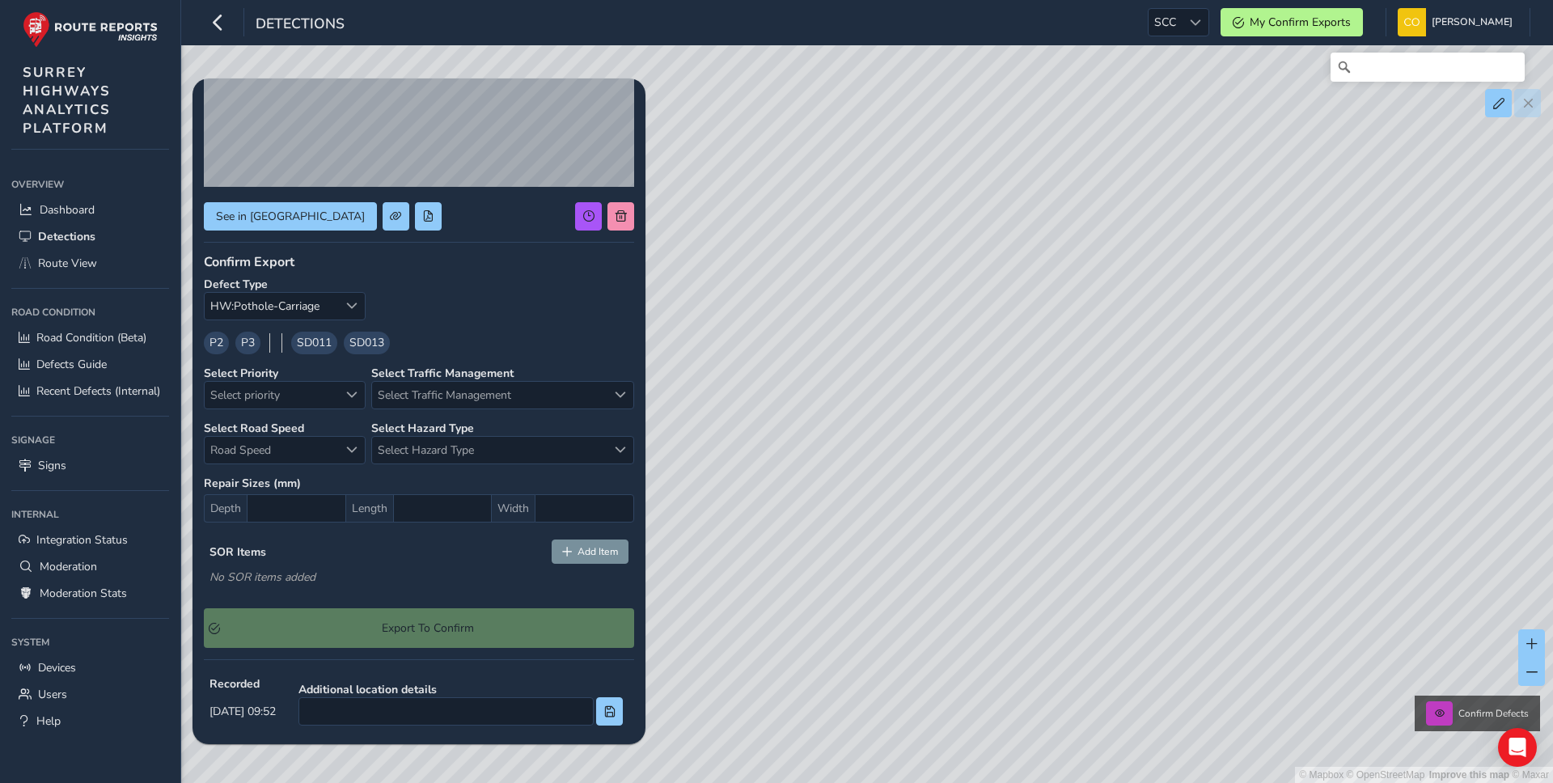
scroll to position [197, 0]
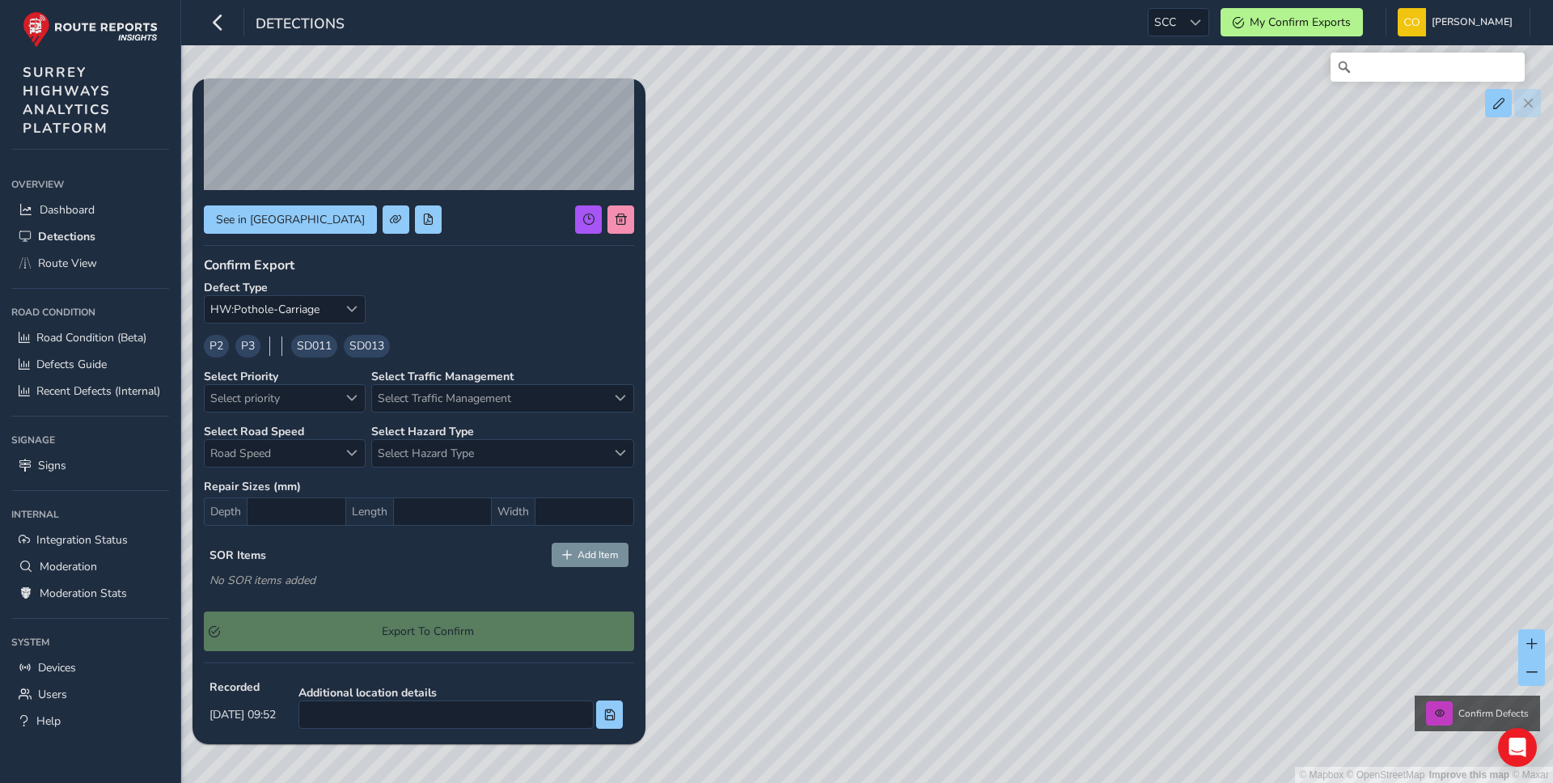
click at [447, 421] on div "Confirm Export Defect Type HW:Pothole-Carriage HW:Pothole-Carriage P2 P3 SD011 …" at bounding box center [419, 453] width 430 height 395
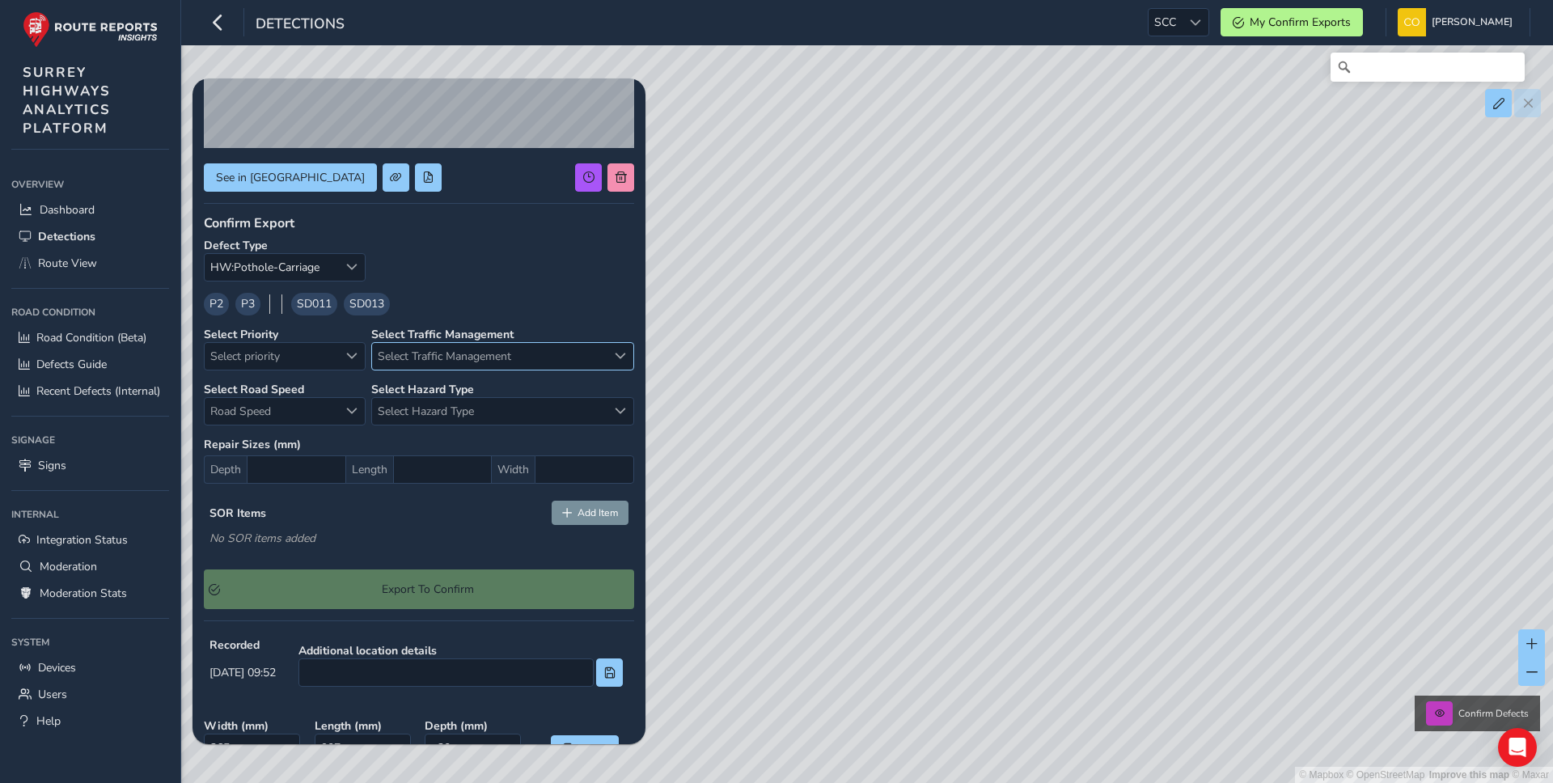
scroll to position [209, 0]
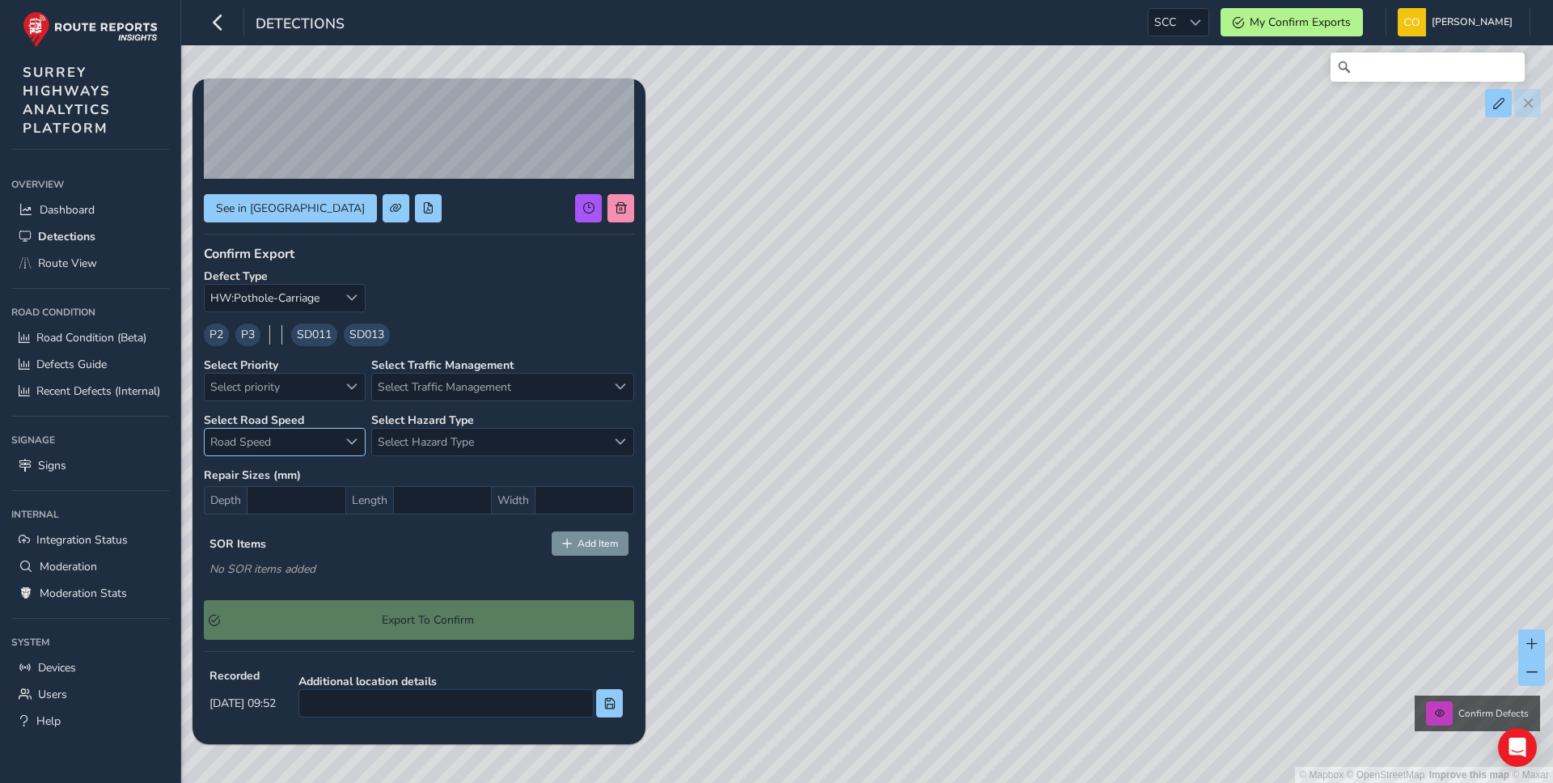
click at [290, 443] on span "Road Speed" at bounding box center [271, 442] width 133 height 27
click at [429, 327] on div "P2 P3 SD011 SD013" at bounding box center [419, 335] width 430 height 23
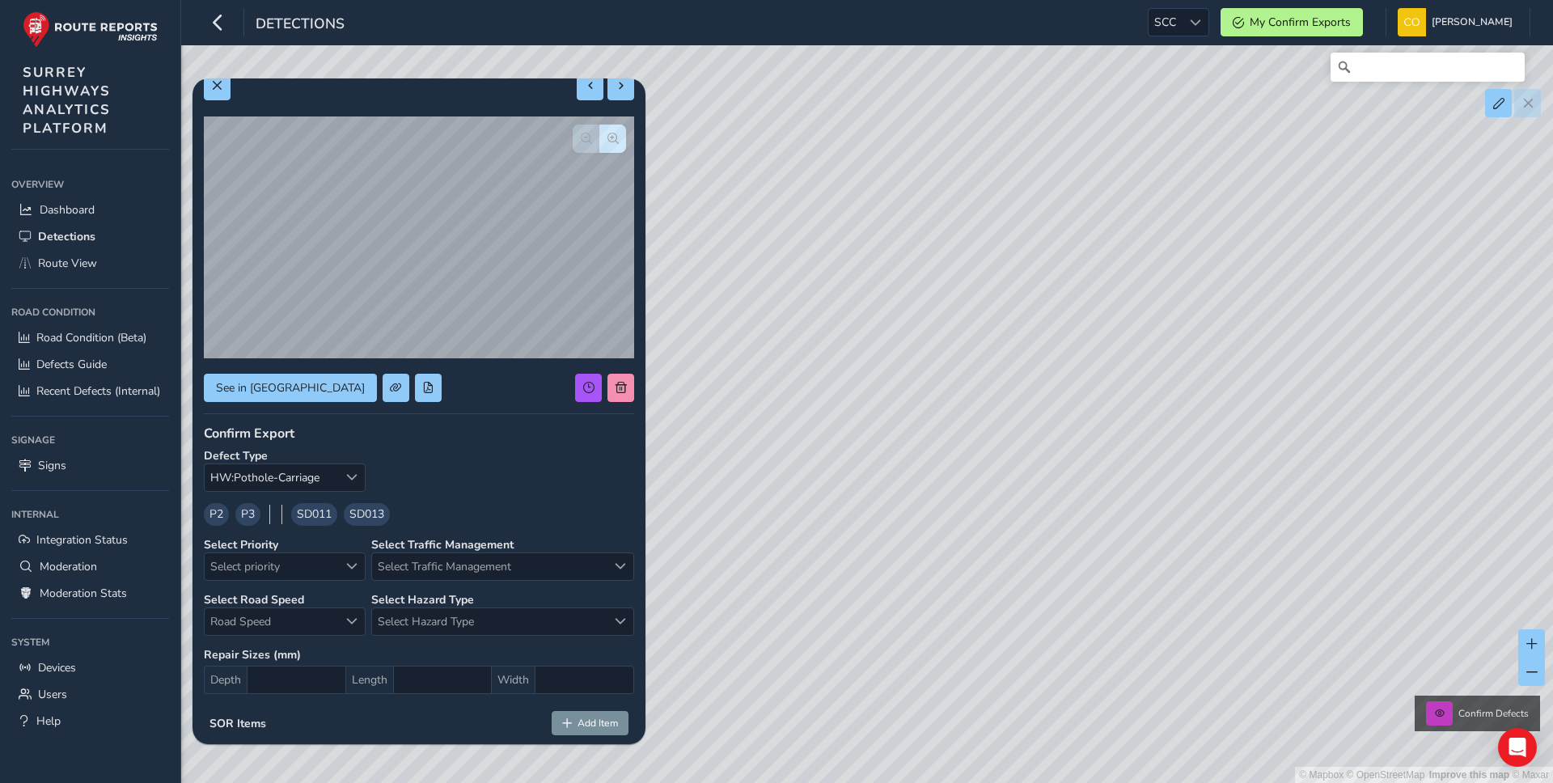
scroll to position [34, 0]
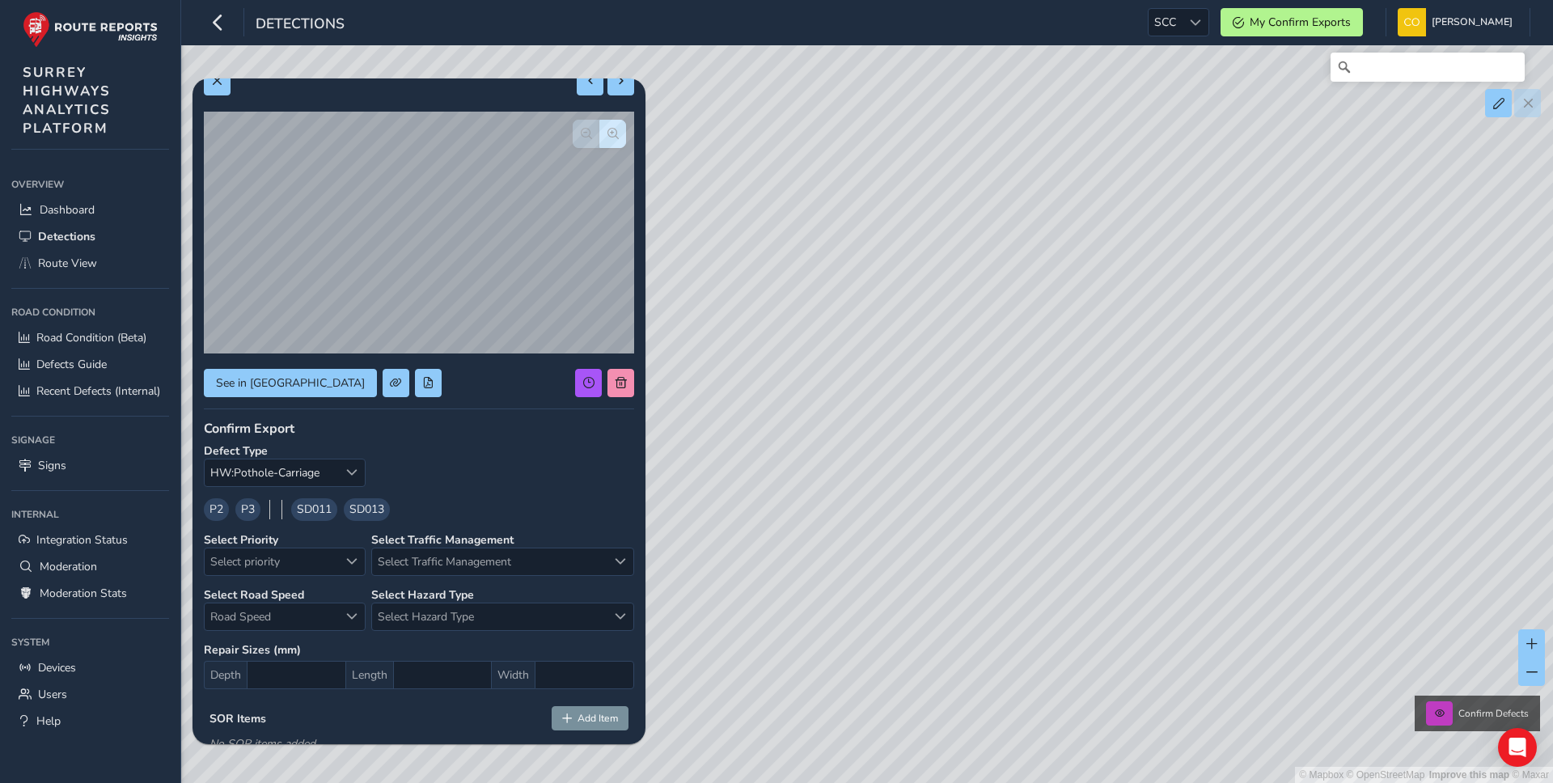
click at [210, 505] on span "P2" at bounding box center [217, 509] width 14 height 17
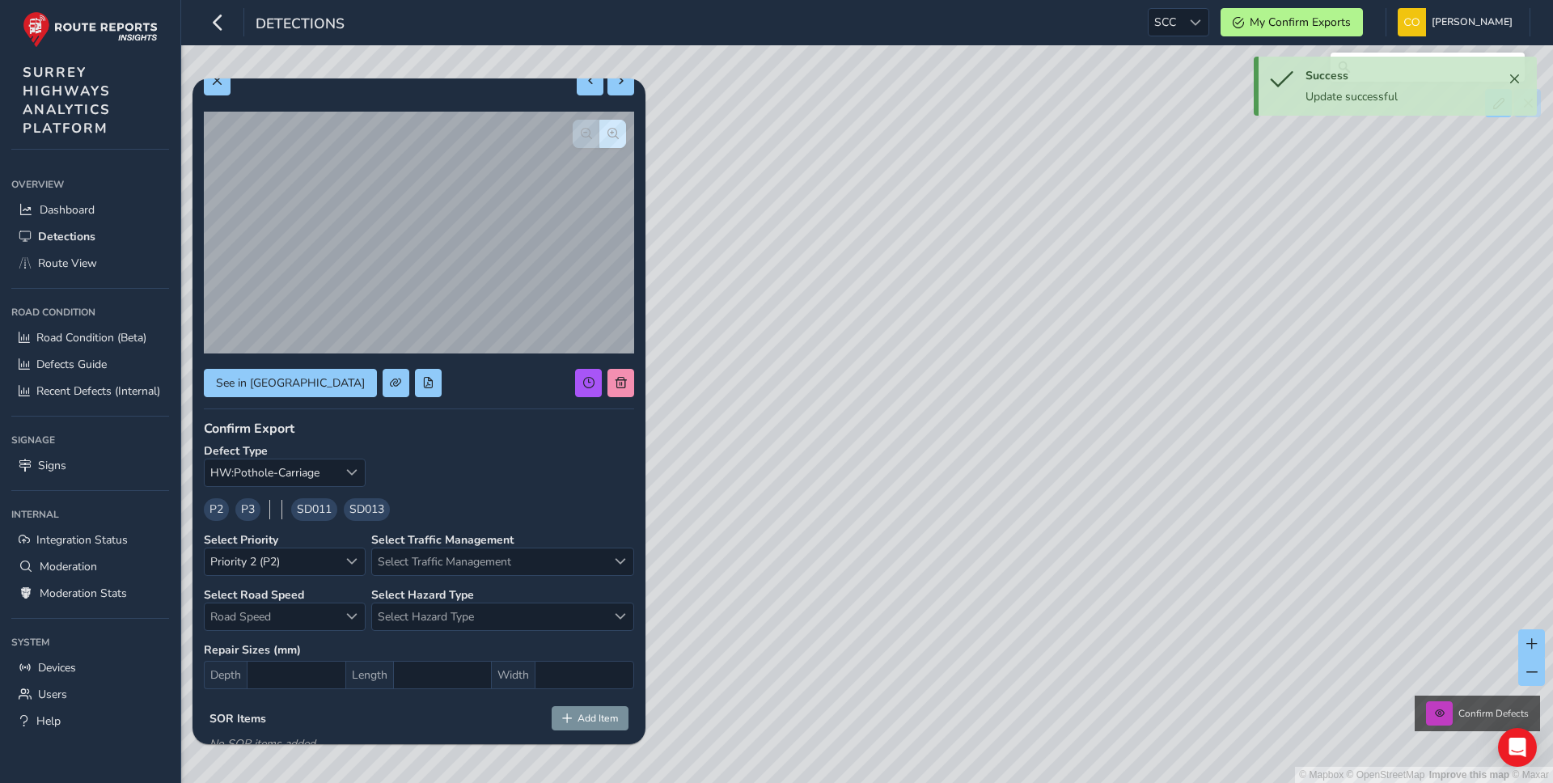
click at [362, 514] on span "SD013" at bounding box center [366, 509] width 35 height 17
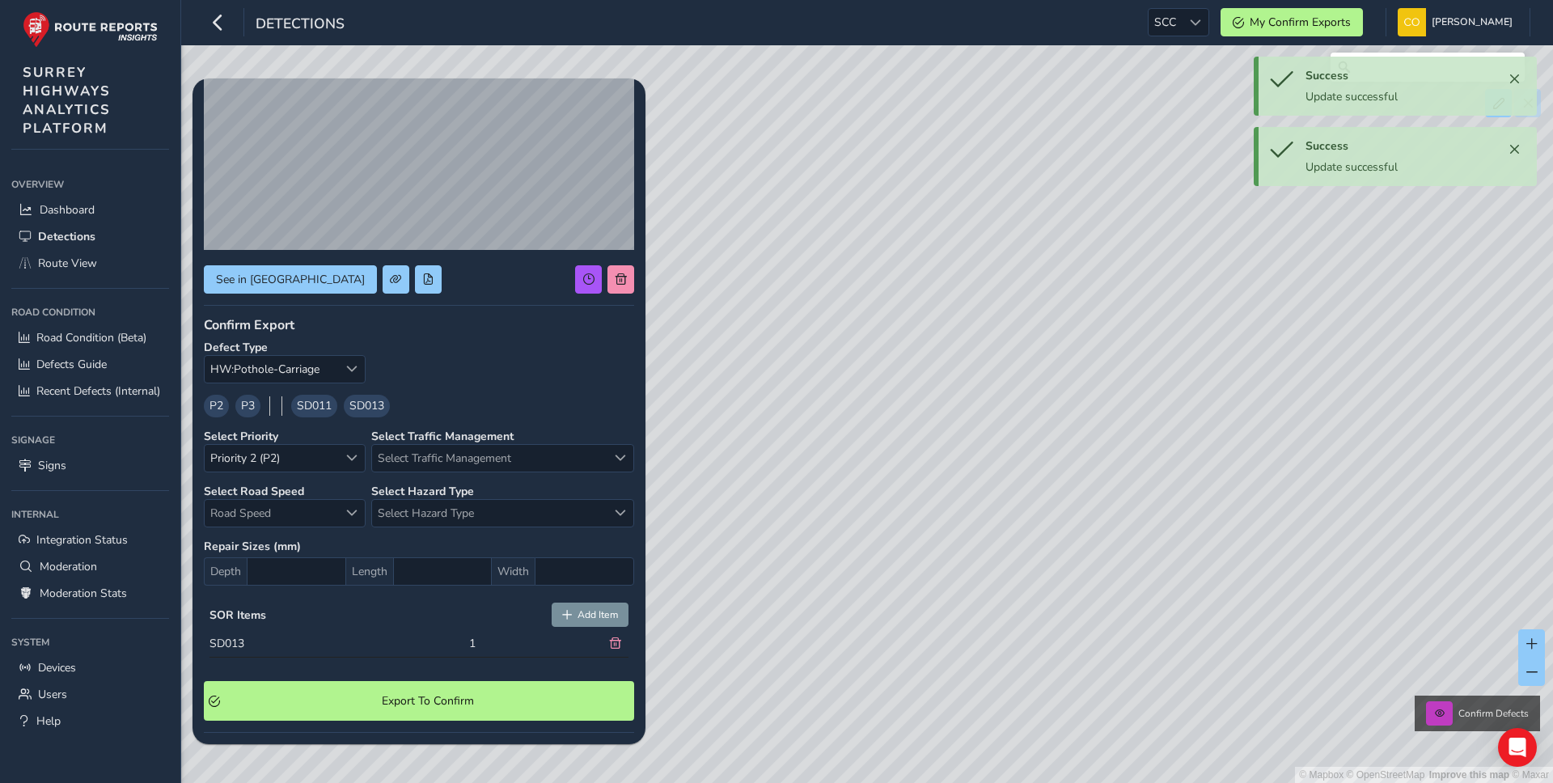
scroll to position [134, 0]
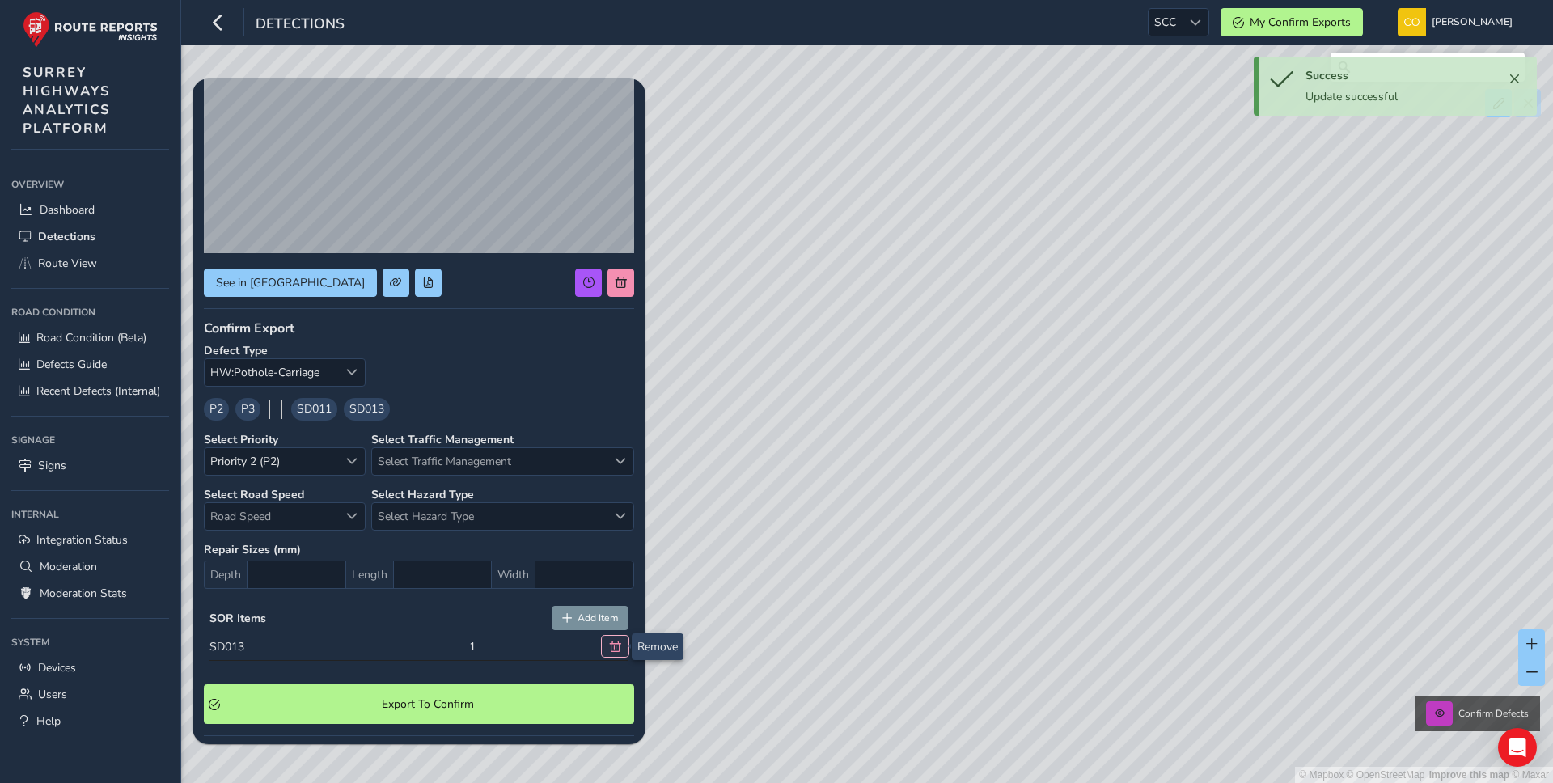
click at [610, 643] on span at bounding box center [615, 646] width 11 height 11
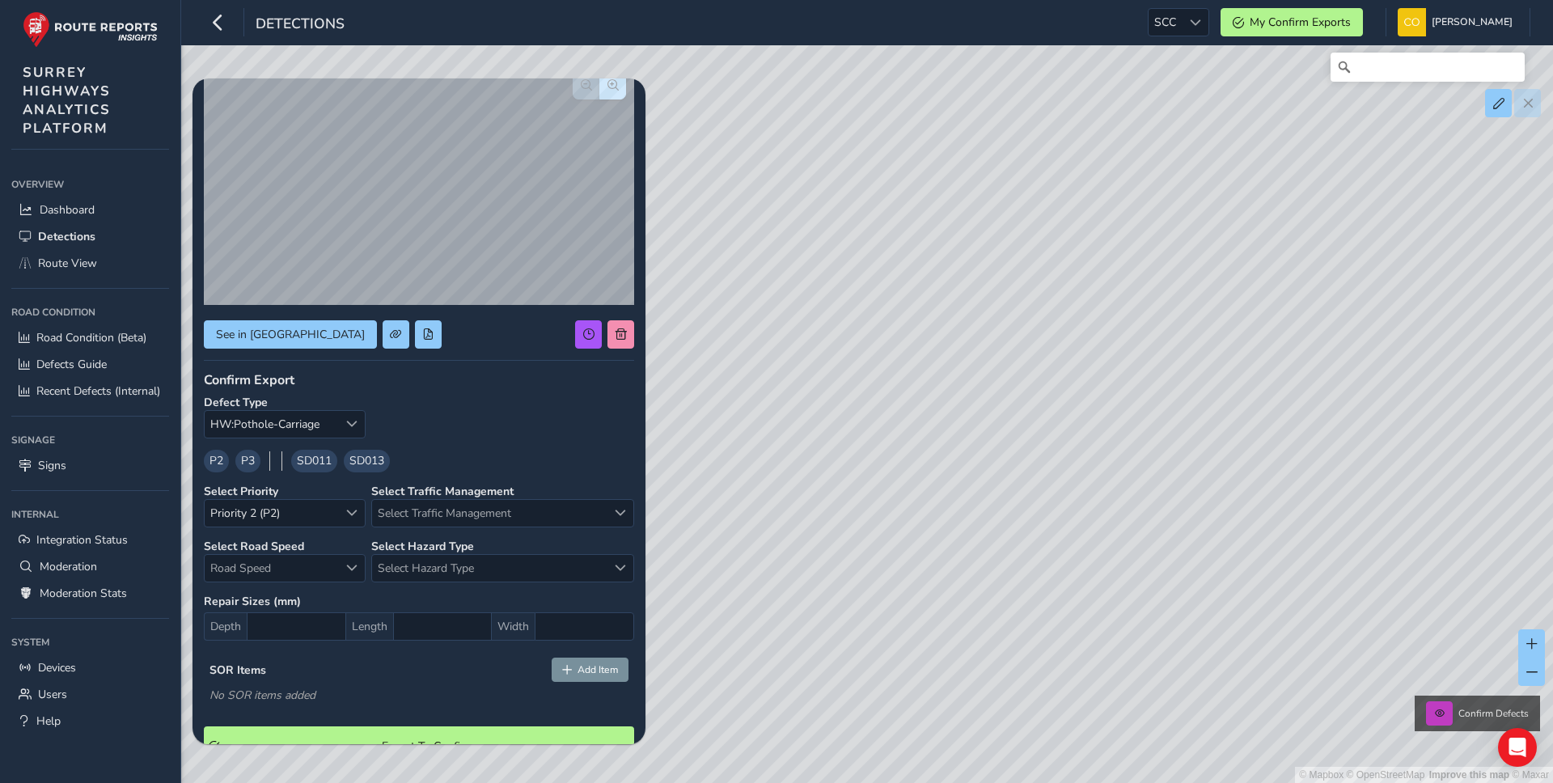
scroll to position [87, 0]
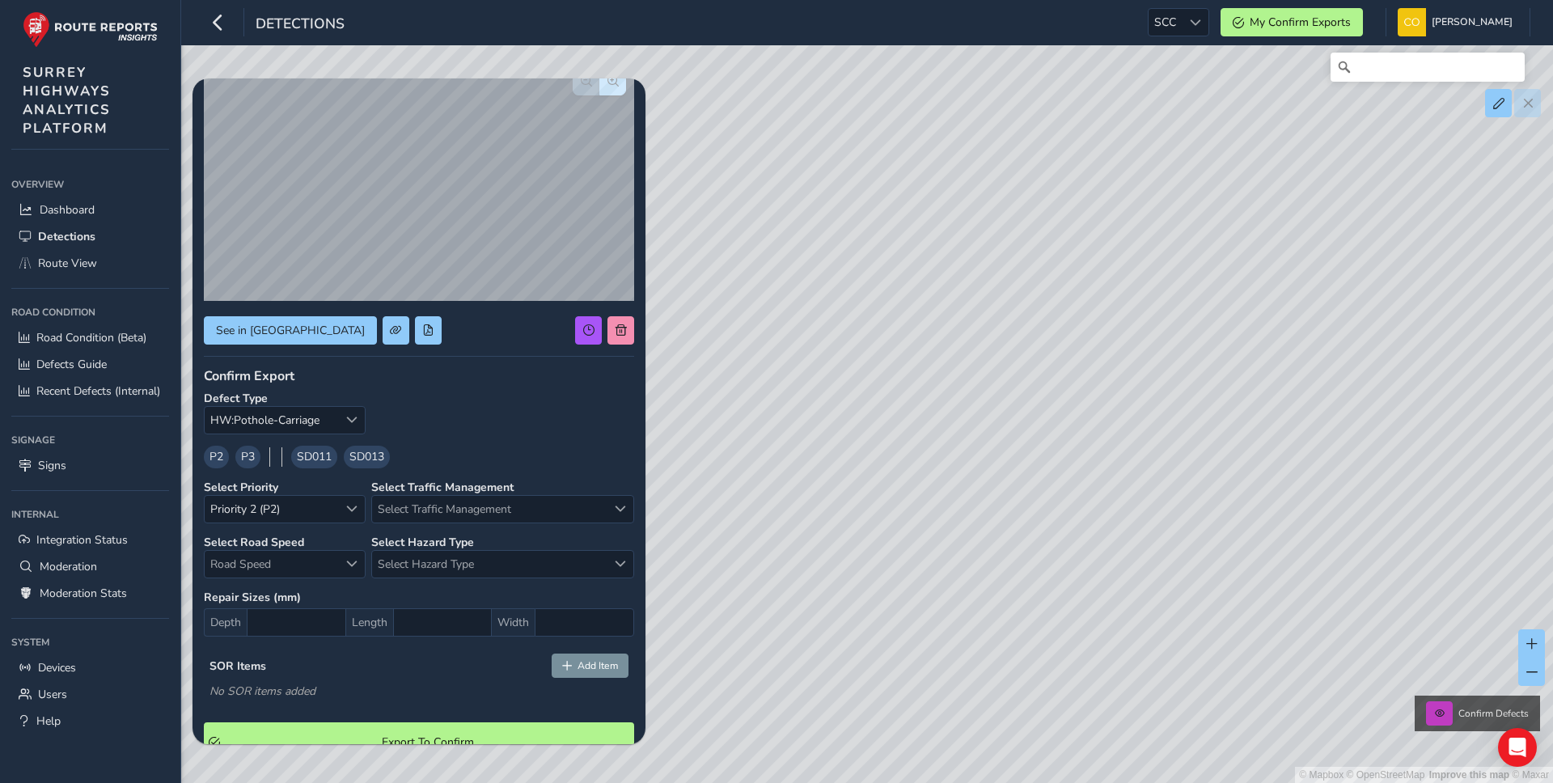
click at [560, 538] on div "Select Hazard Type Select Hazard Type Select Hazard Type" at bounding box center [502, 557] width 263 height 44
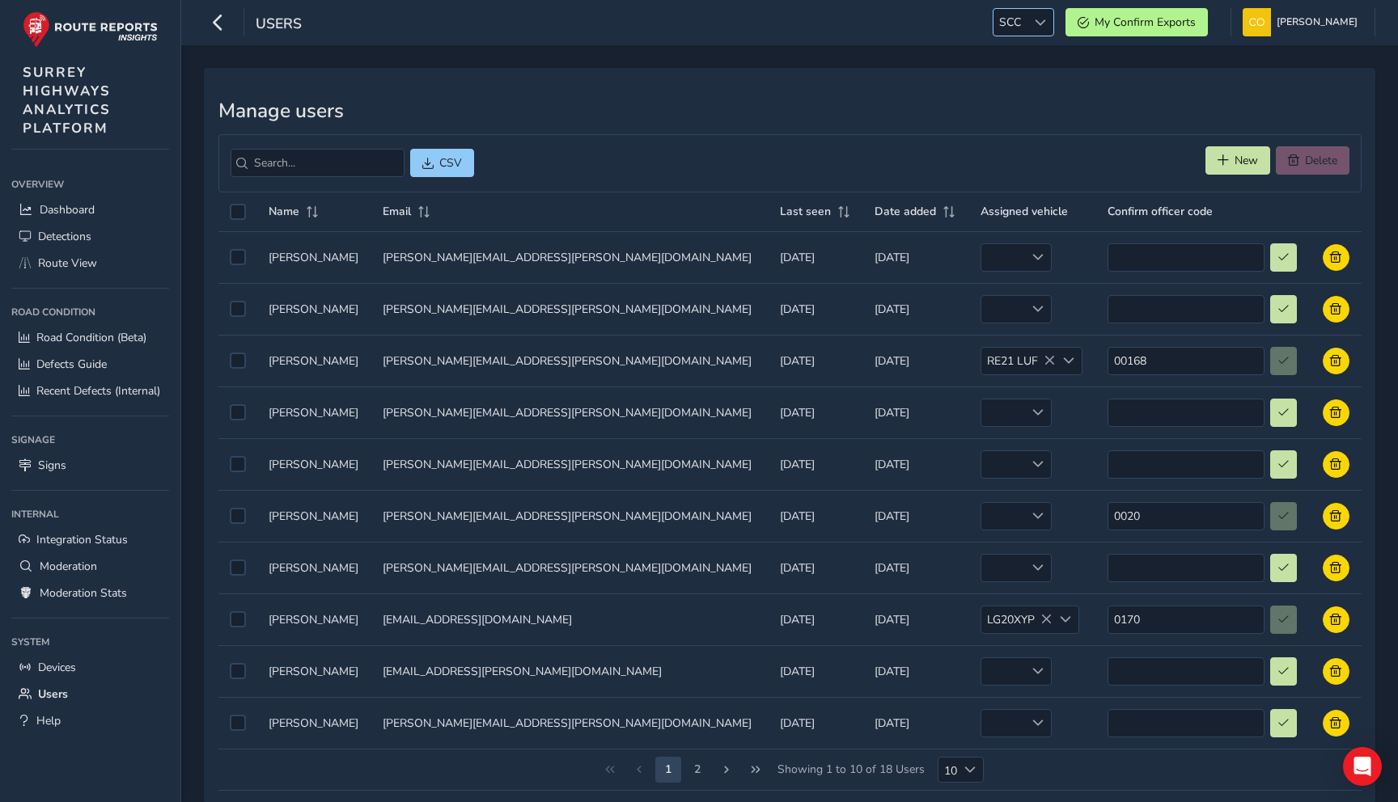
click at [1026, 28] on div at bounding box center [1039, 22] width 27 height 27
click at [1018, 168] on li "ESS" at bounding box center [1041, 174] width 112 height 27
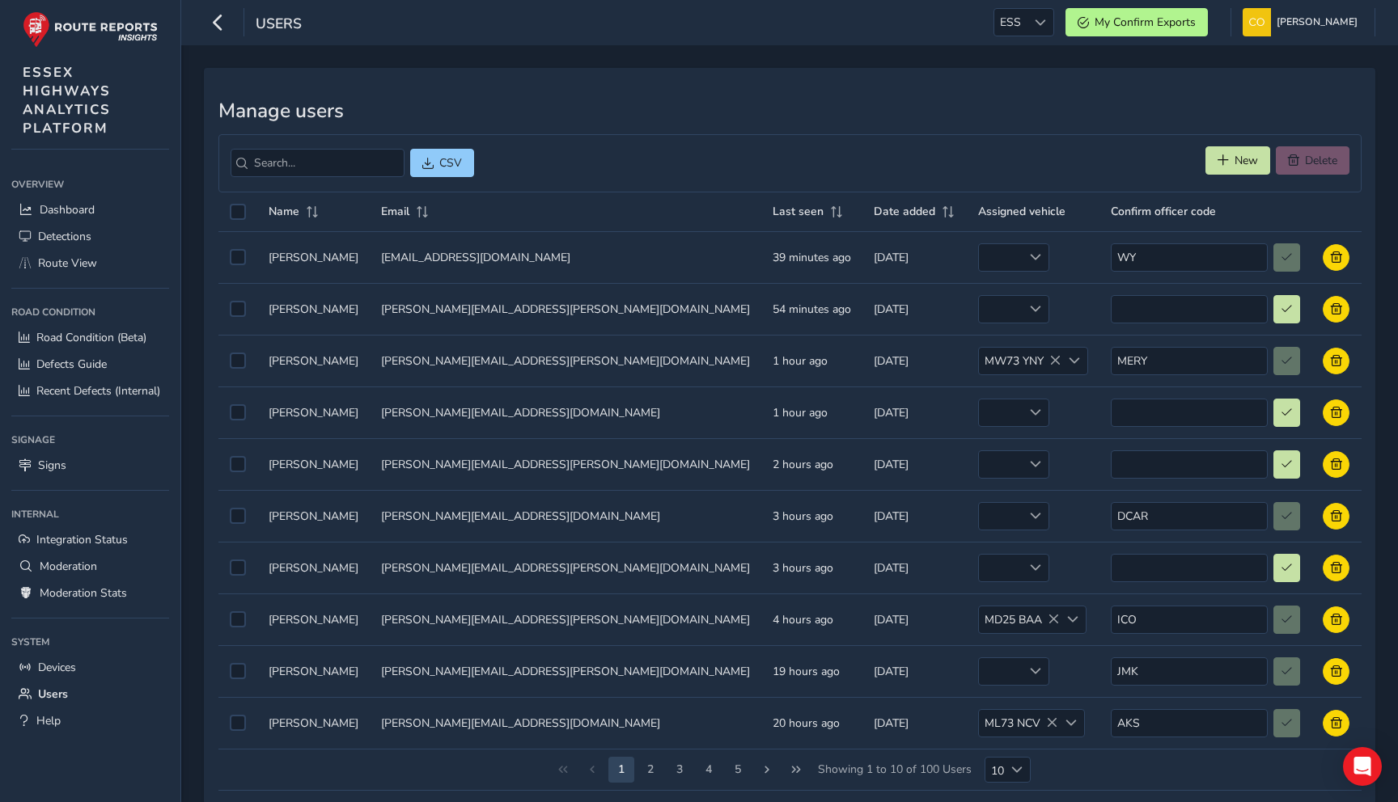
scroll to position [31, 0]
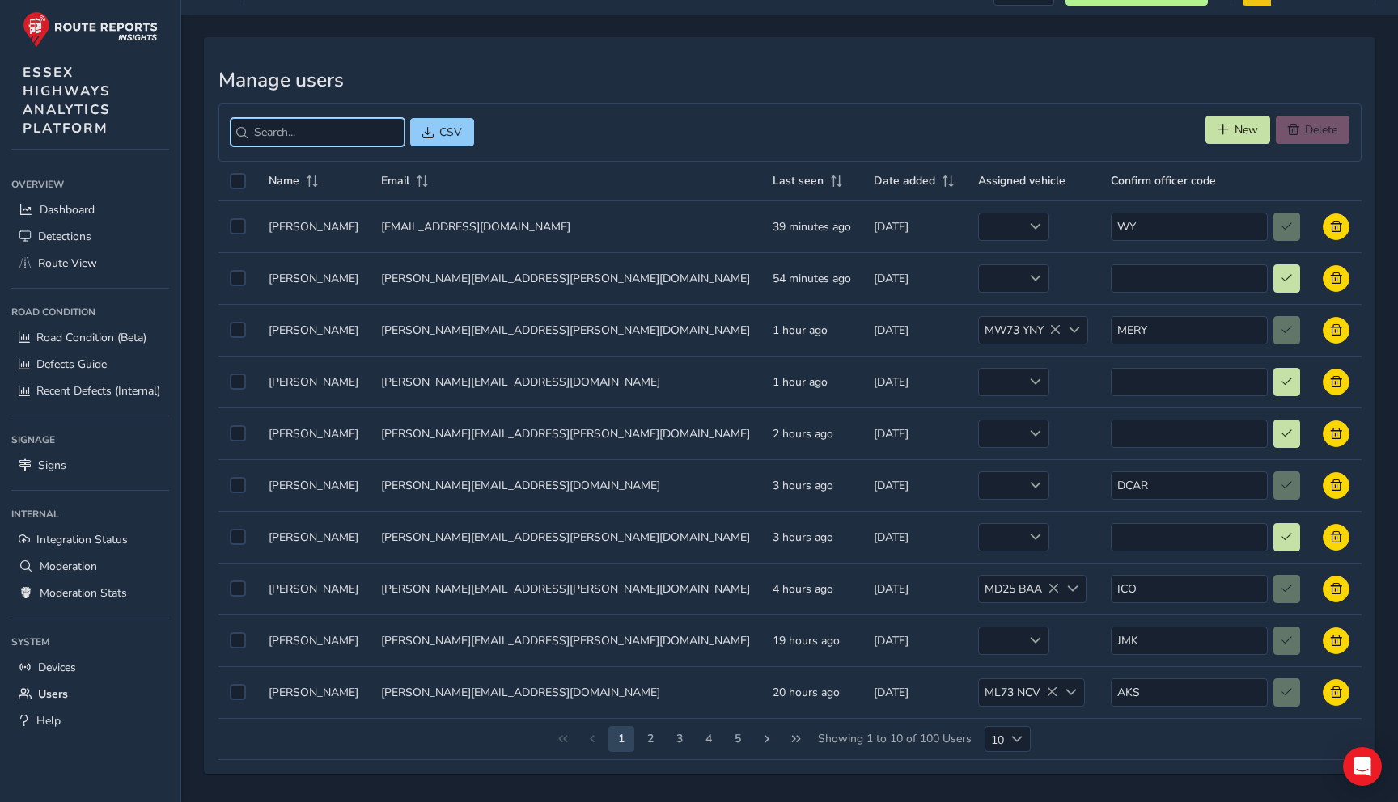
click at [309, 141] on input "search" at bounding box center [318, 132] width 174 height 28
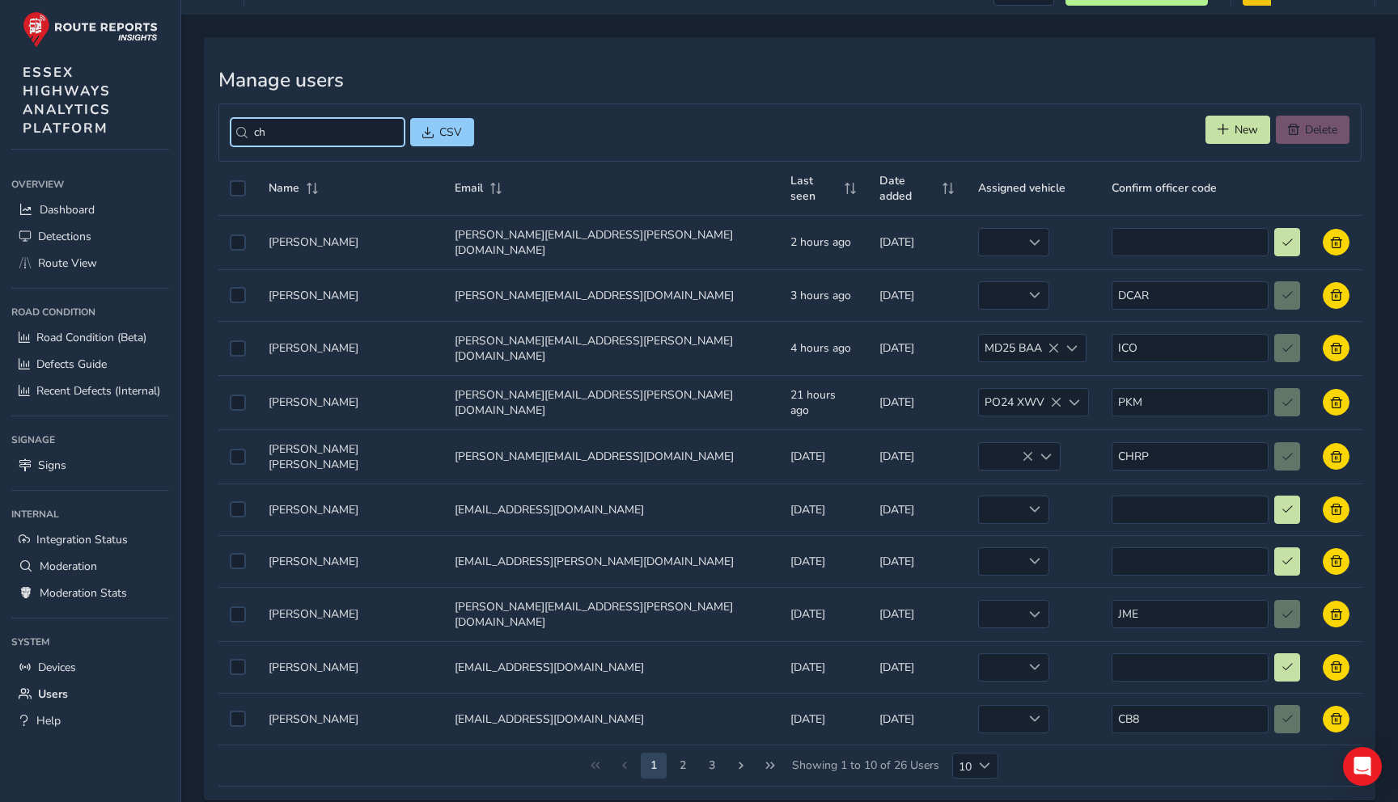
scroll to position [0, 0]
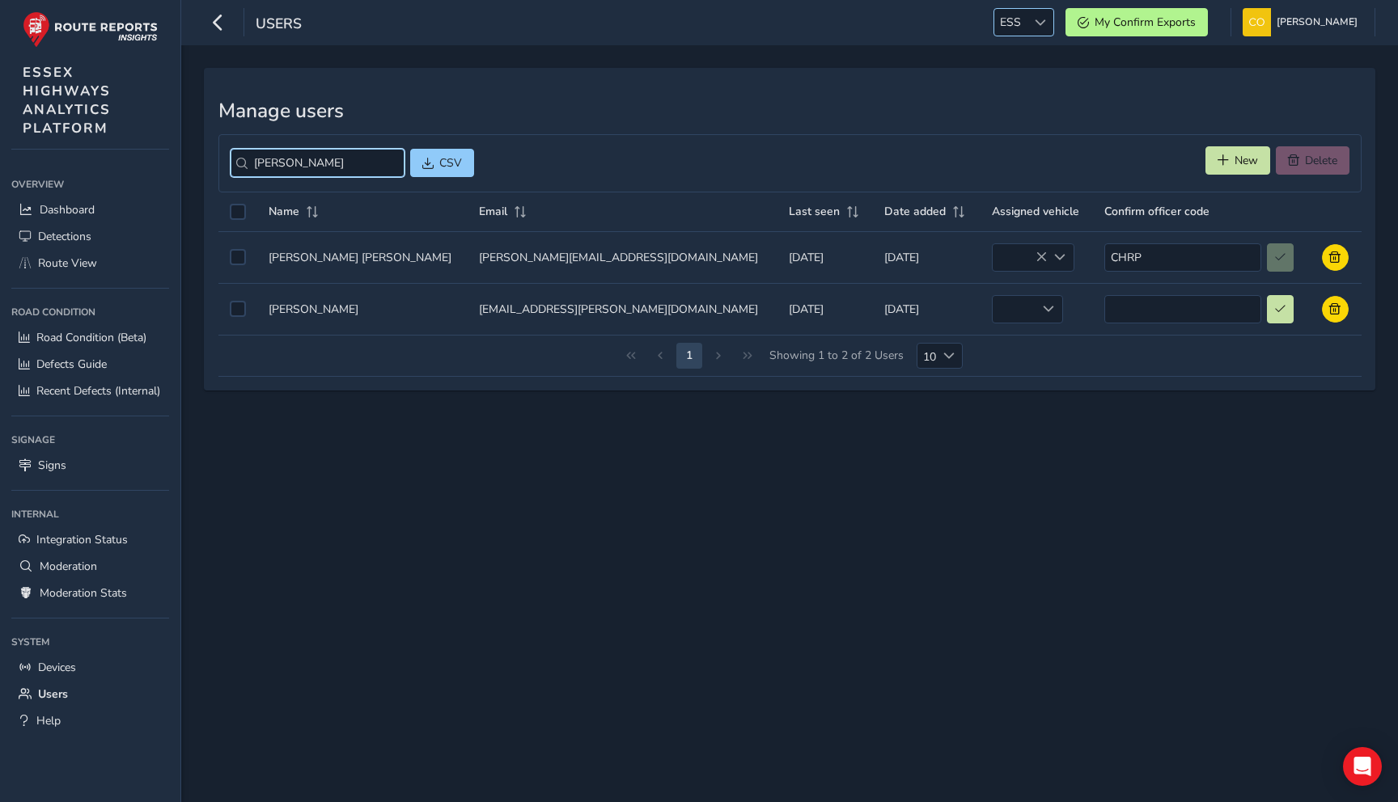
type input "[PERSON_NAME]"
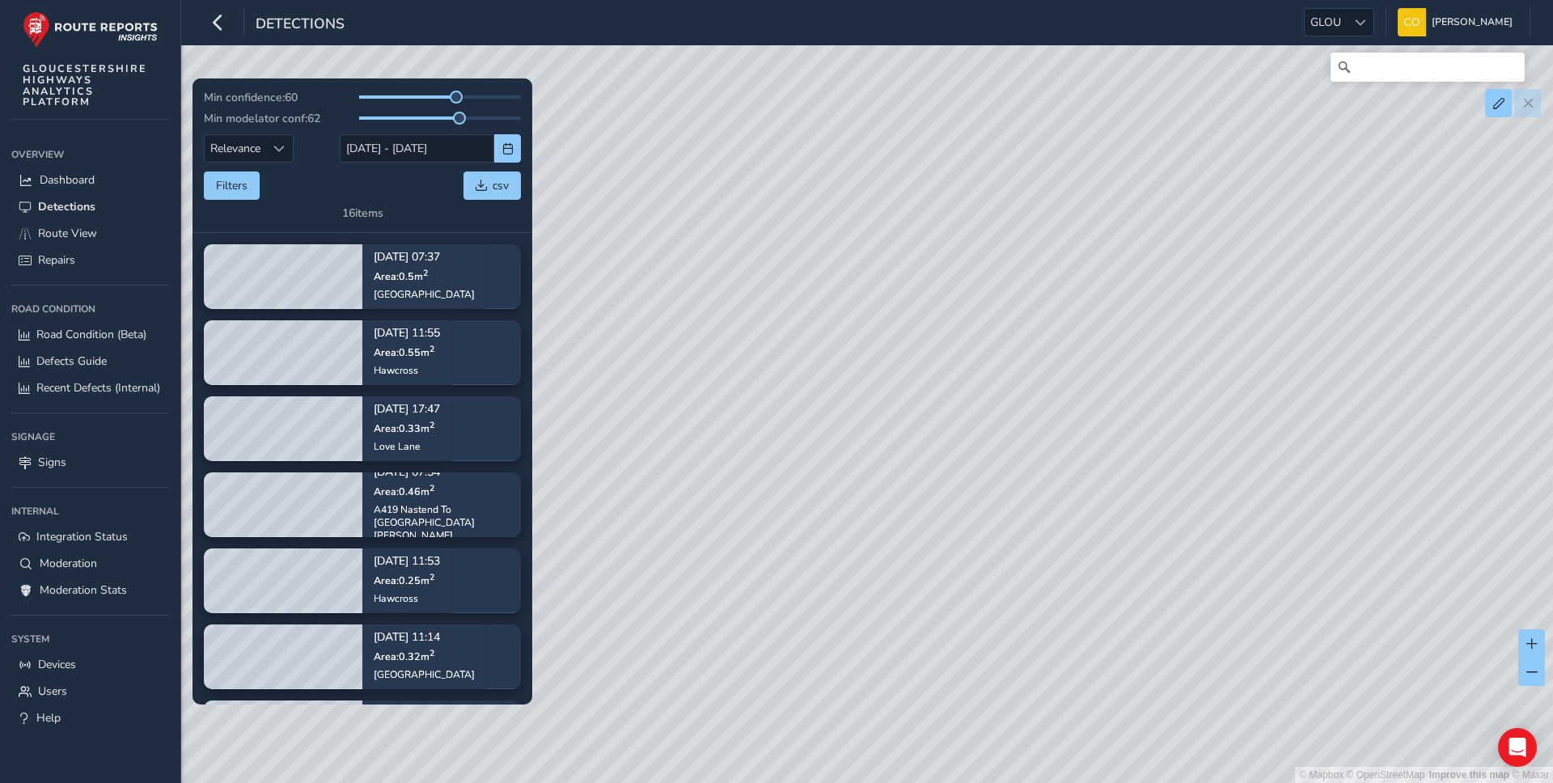
click at [1324, 40] on div "Detections GLOU GLOU Connell McLaughlin Colour Scheme: Dark Dim Light Logout" at bounding box center [867, 22] width 1372 height 45
click at [1335, 19] on span "GLOU" at bounding box center [1326, 22] width 42 height 27
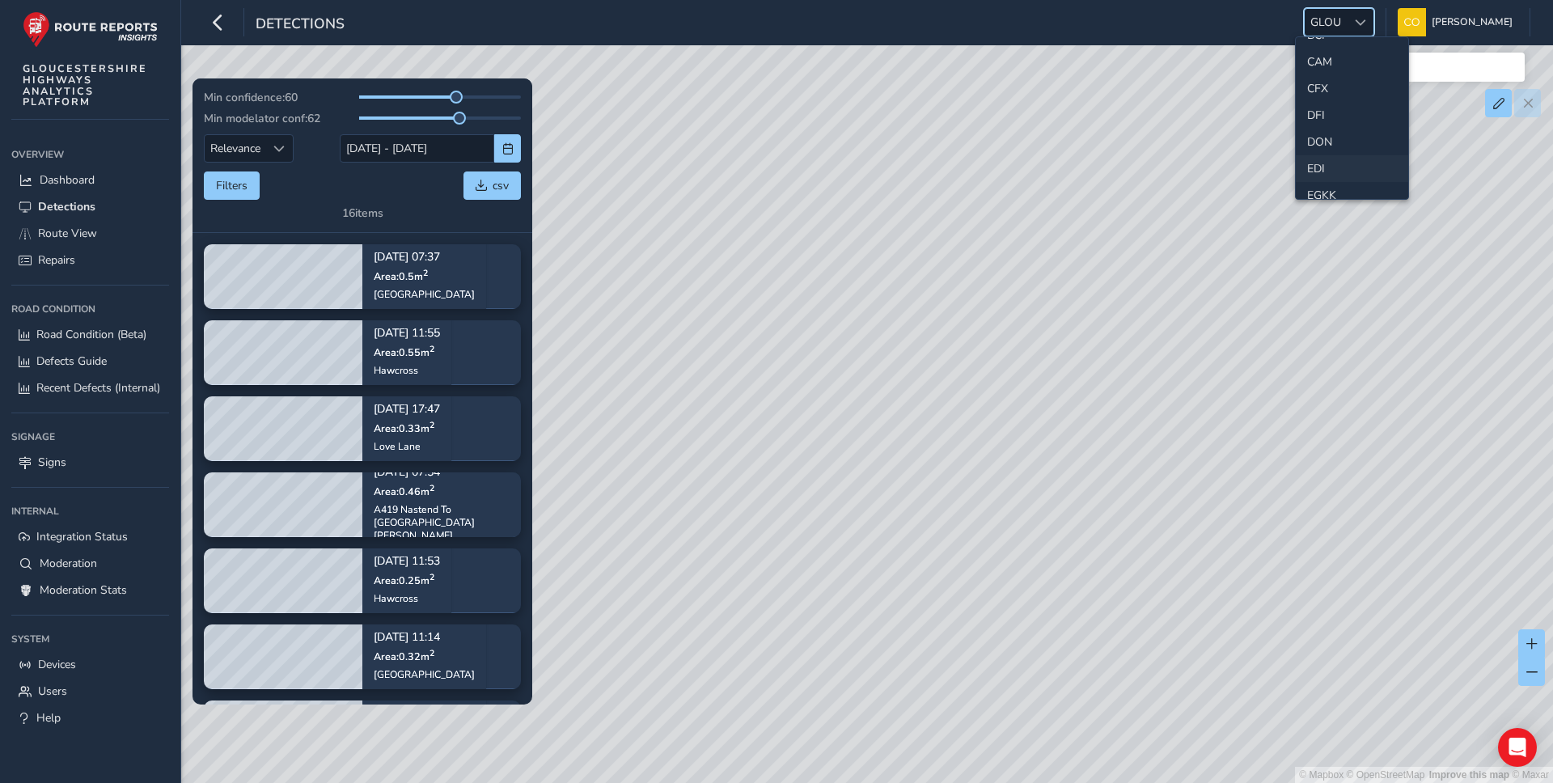
scroll to position [133, 0]
click at [1327, 184] on li "ESS" at bounding box center [1352, 190] width 112 height 27
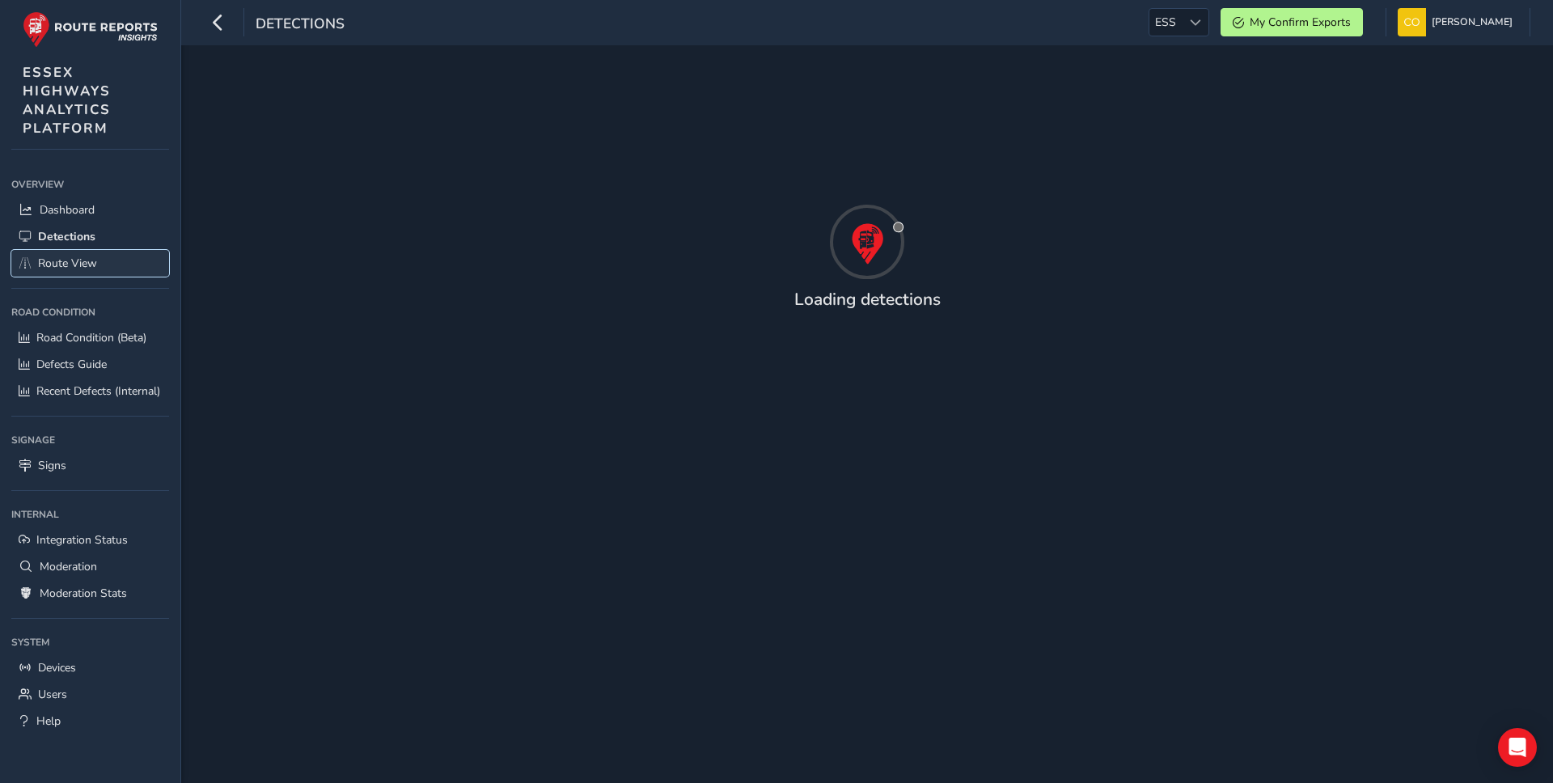
click at [113, 271] on link "Route View" at bounding box center [90, 263] width 158 height 27
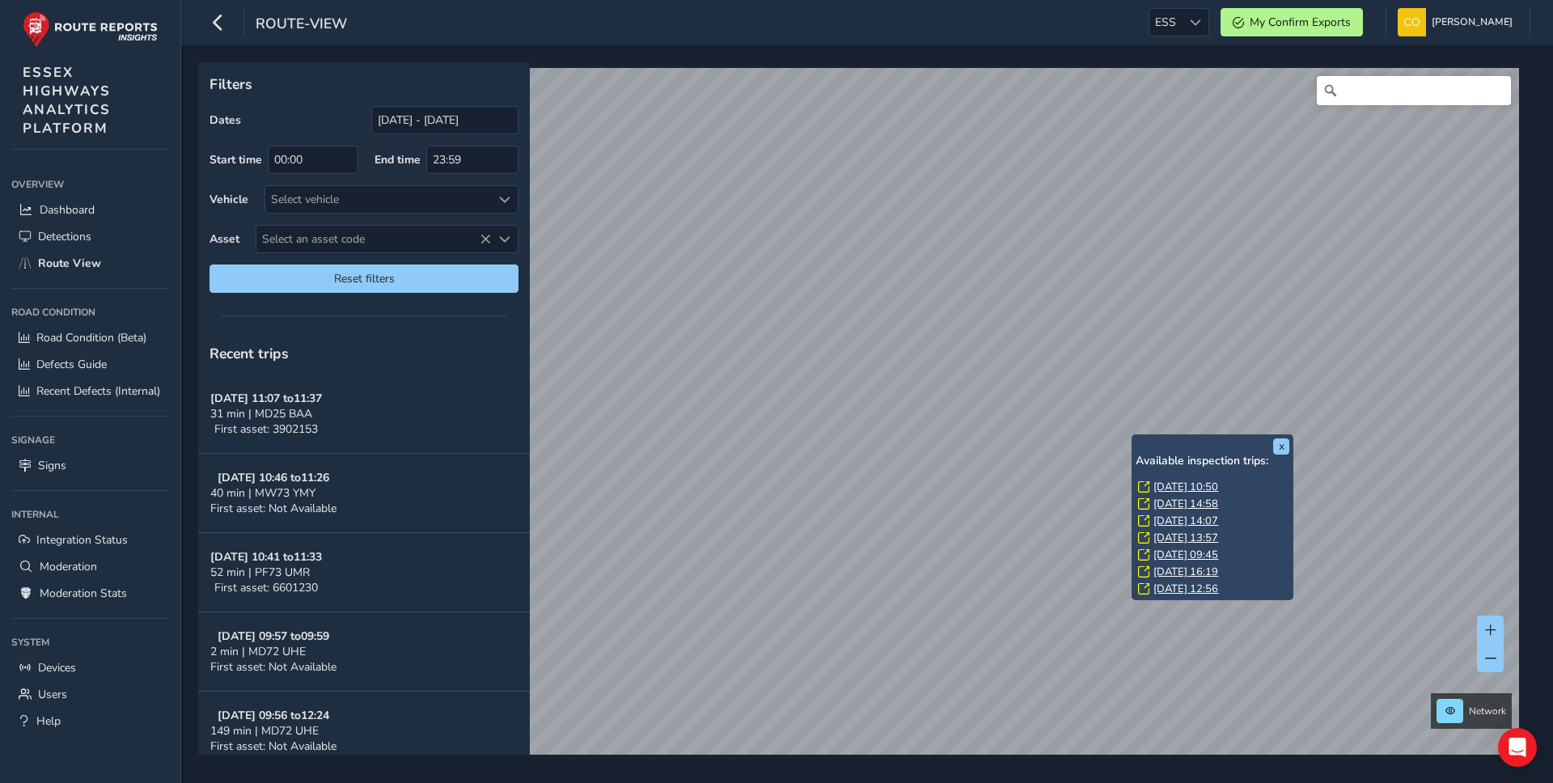
click at [1188, 505] on link "Mon, 13 Oct, 14:58" at bounding box center [1185, 504] width 65 height 15
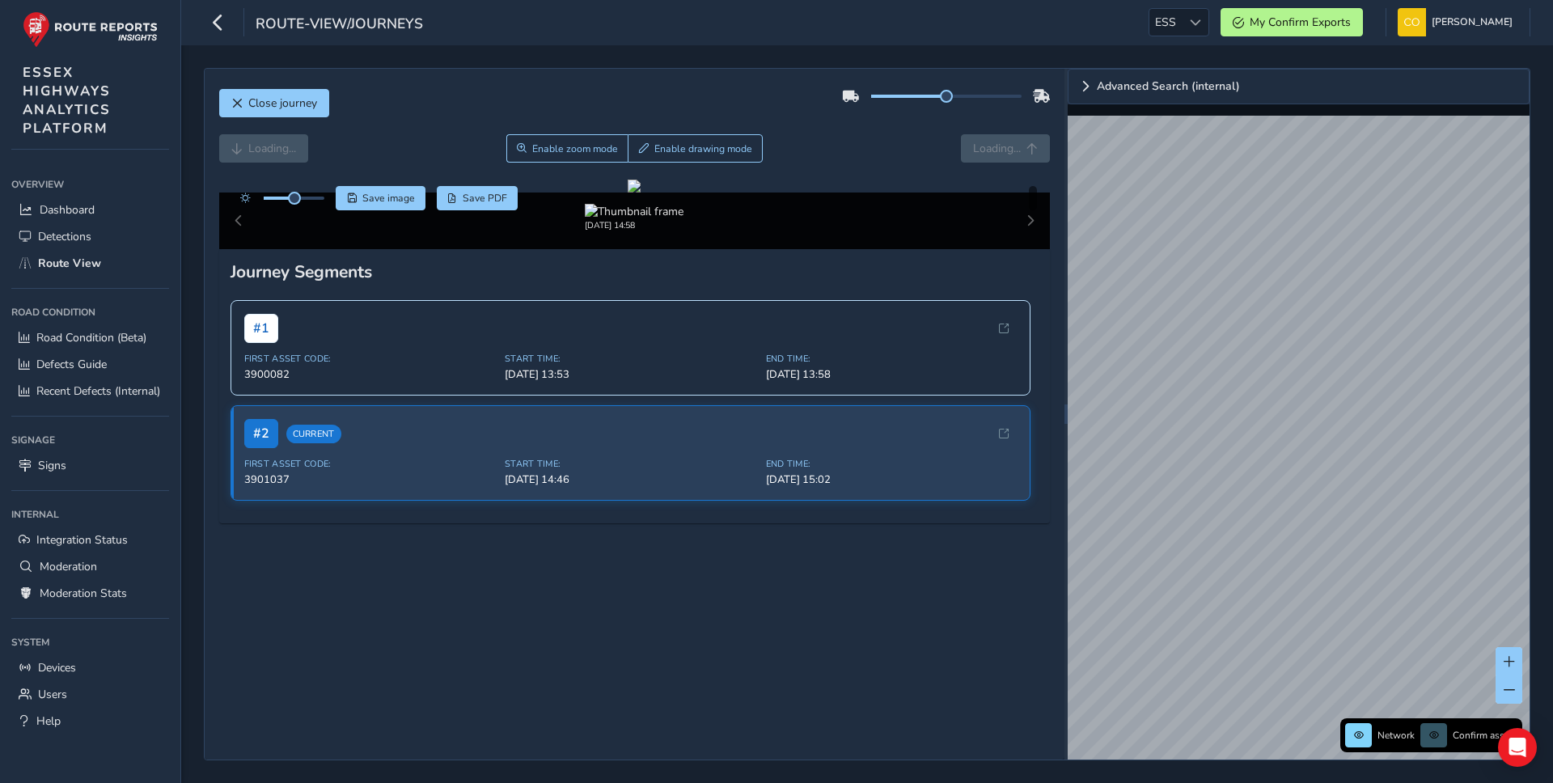
click at [894, 146] on div "Loading... Enable zoom mode Enable drawing mode Loading..." at bounding box center [635, 148] width 832 height 28
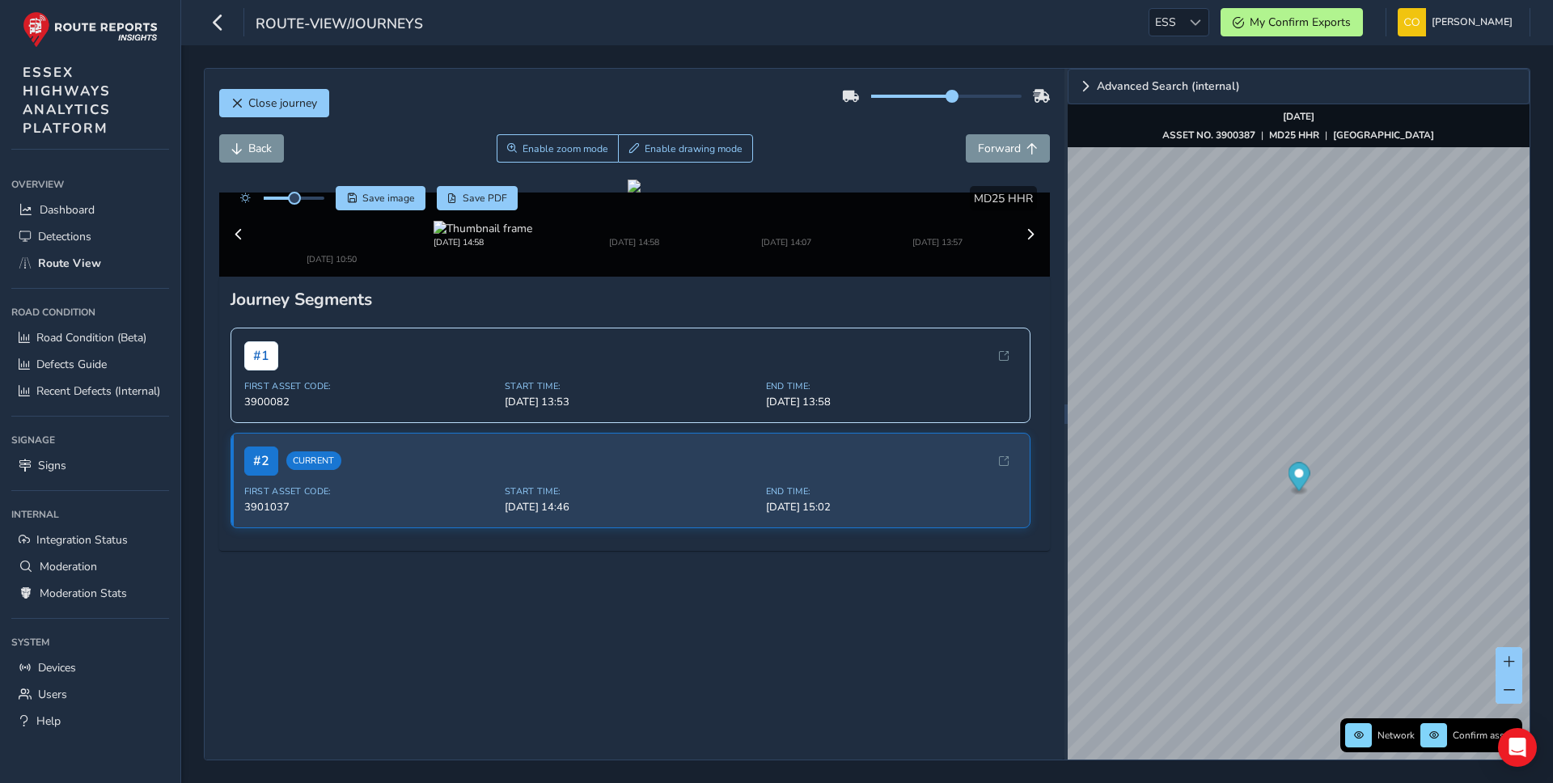
drag, startPoint x: 951, startPoint y: 95, endPoint x: 1009, endPoint y: 98, distance: 57.5
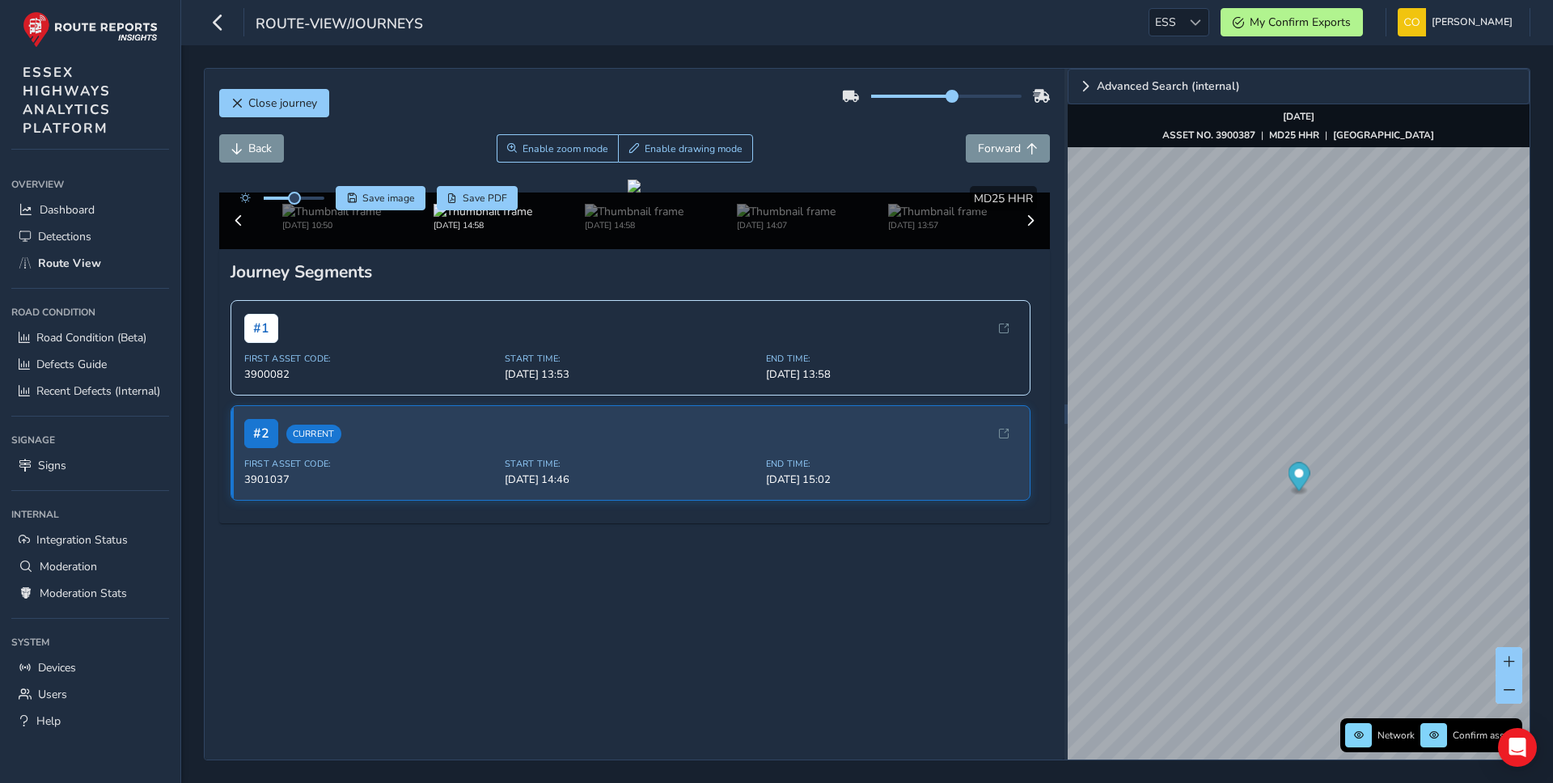
click at [959, 98] on span at bounding box center [952, 96] width 13 height 13
click at [882, 146] on div "Back Enable zoom mode Enable drawing mode Forward" at bounding box center [635, 148] width 832 height 28
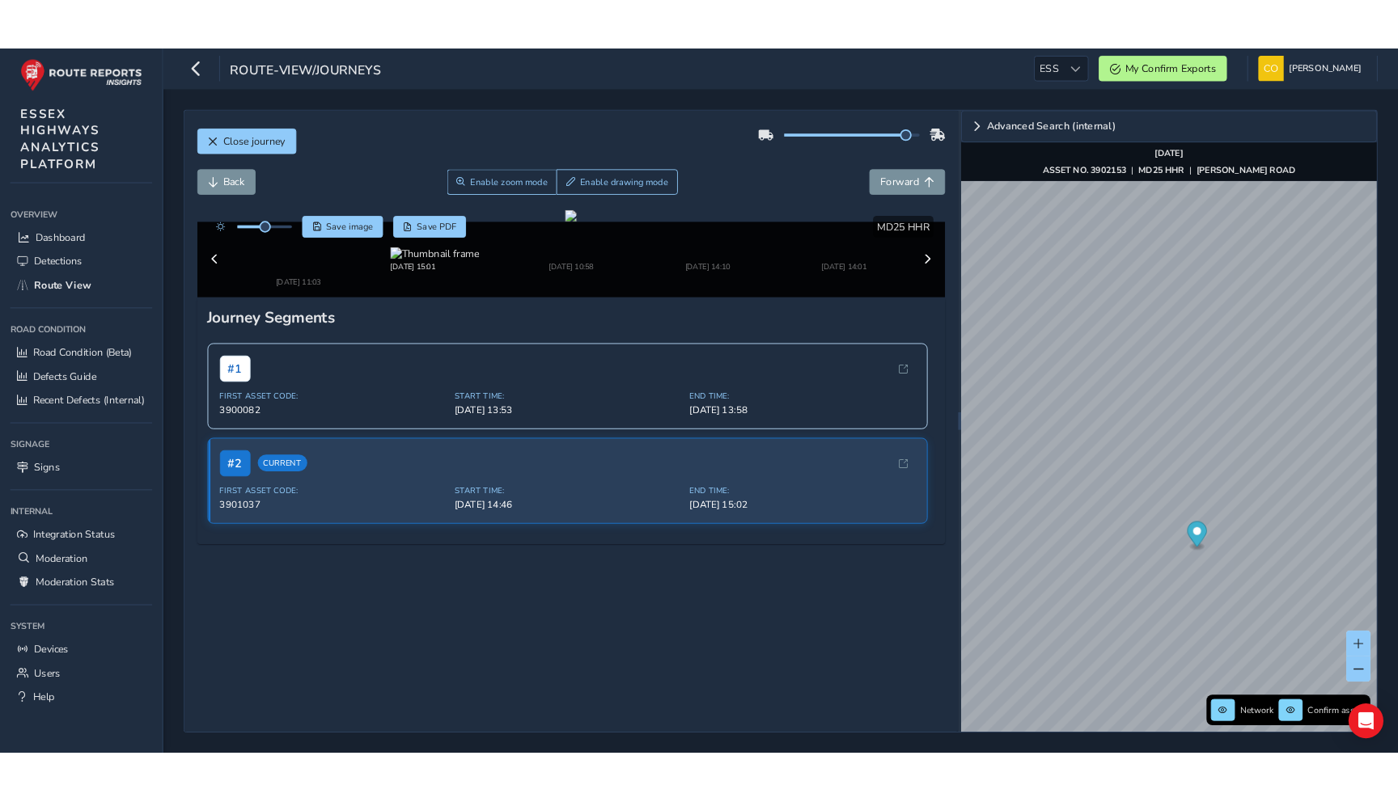
scroll to position [214, 0]
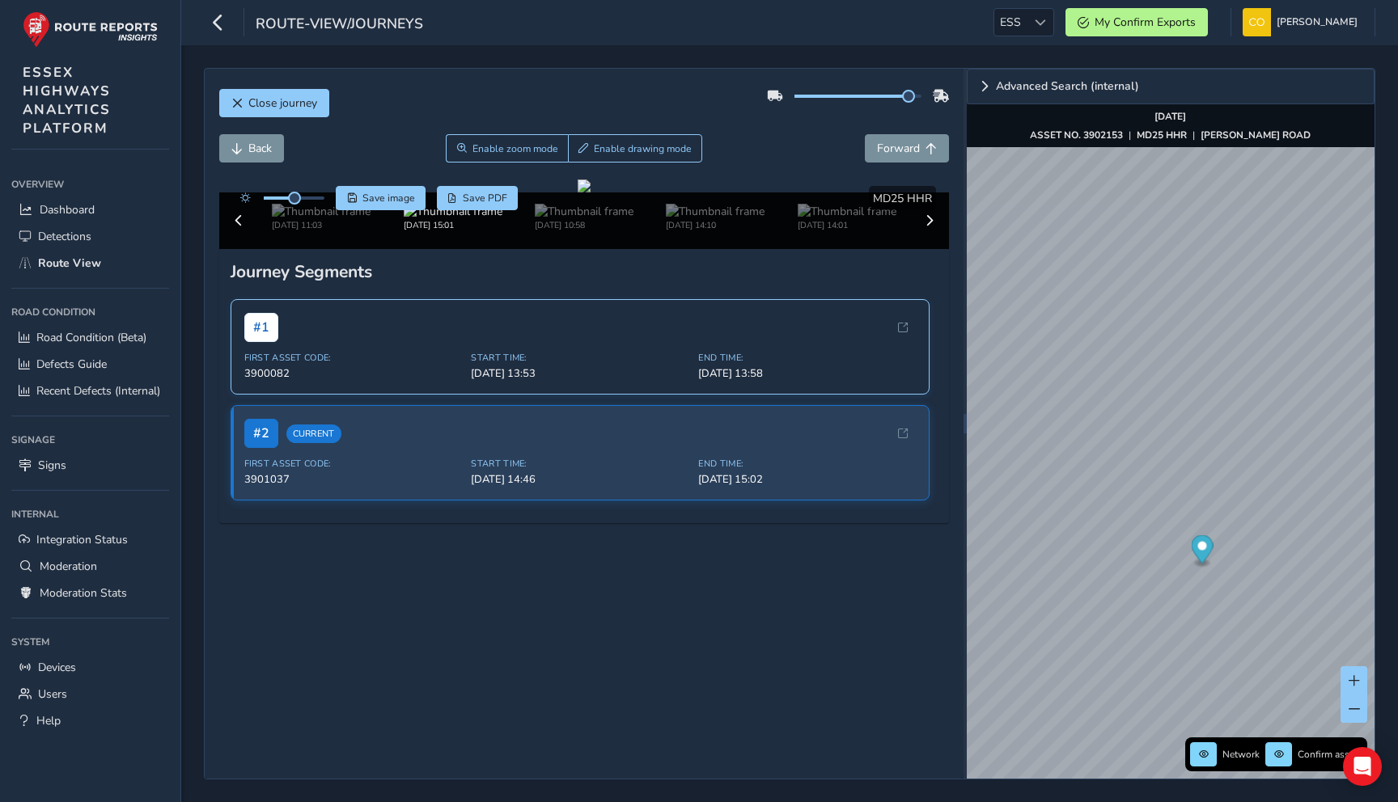
scroll to position [196, 0]
click at [1012, 28] on span "ESS" at bounding box center [1010, 22] width 32 height 27
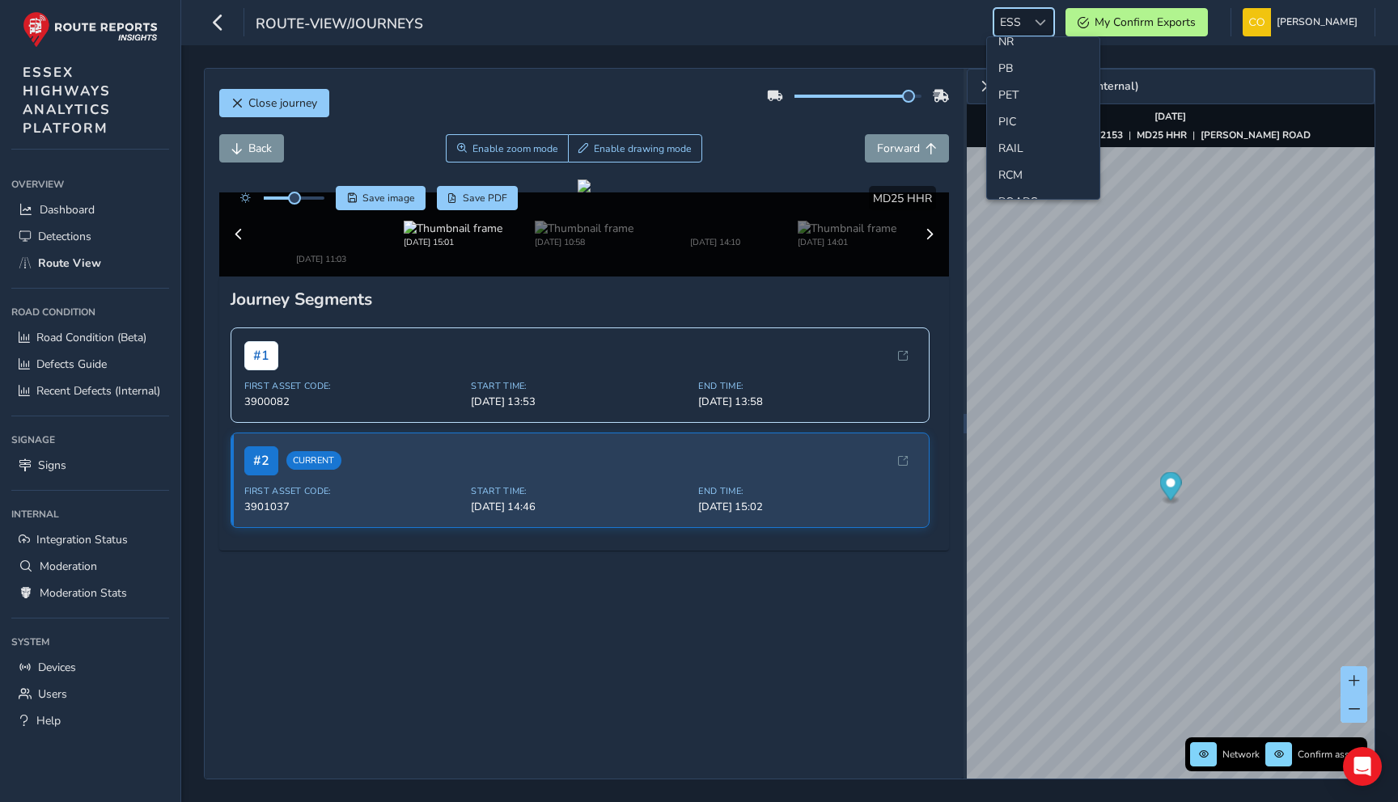
scroll to position [667, 0]
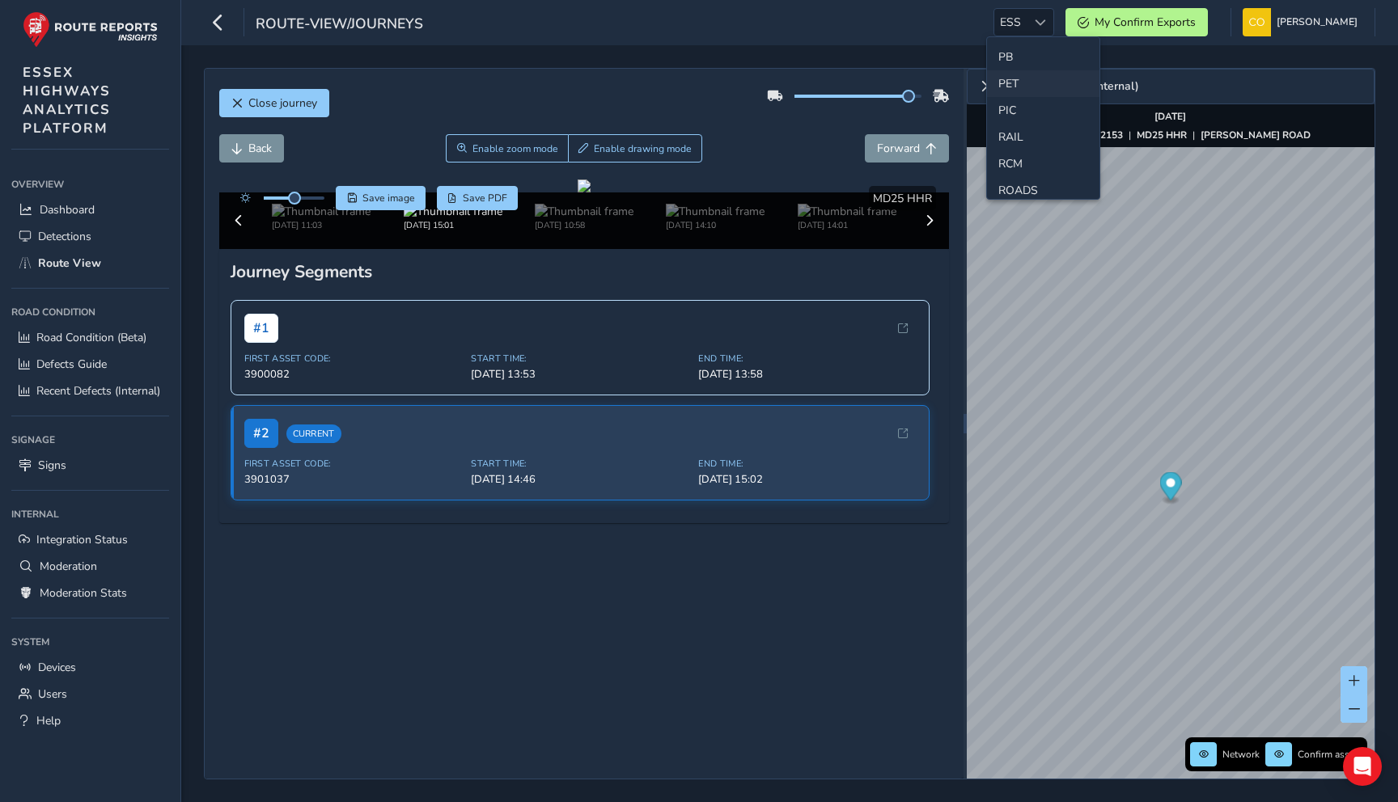
click at [1022, 85] on li "PET" at bounding box center [1043, 83] width 112 height 27
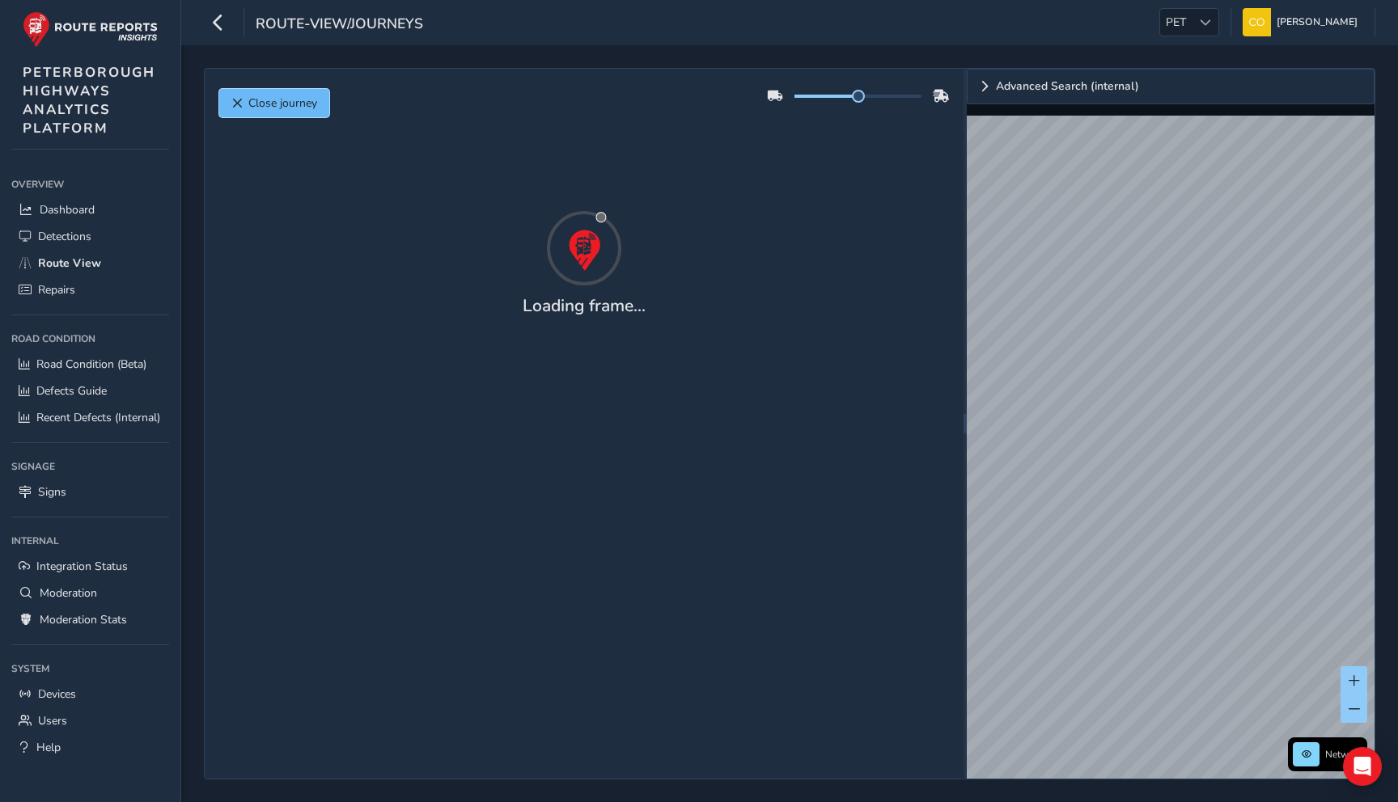
click at [283, 108] on span "Close journey" at bounding box center [282, 102] width 69 height 15
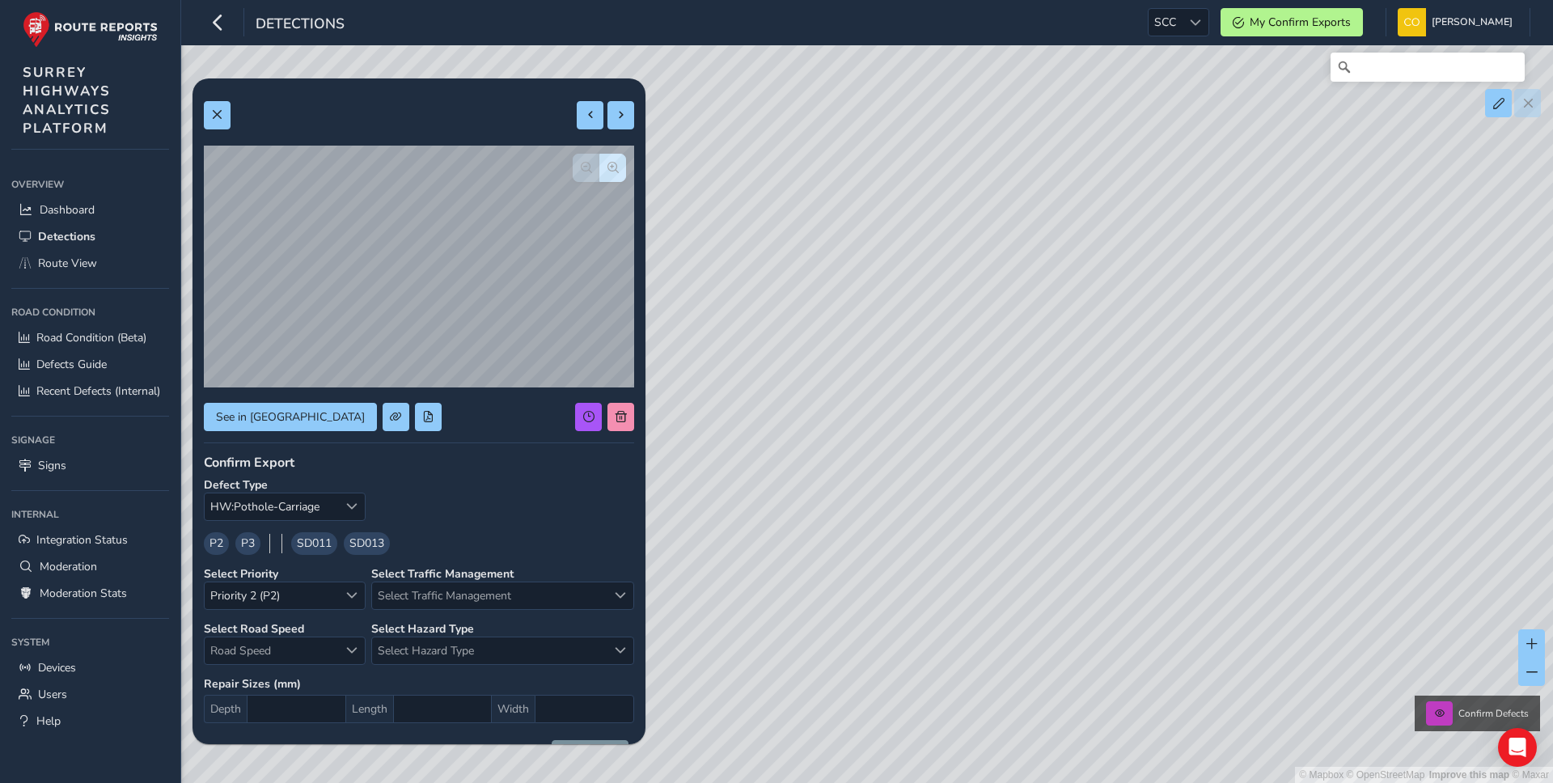
scroll to position [87, 0]
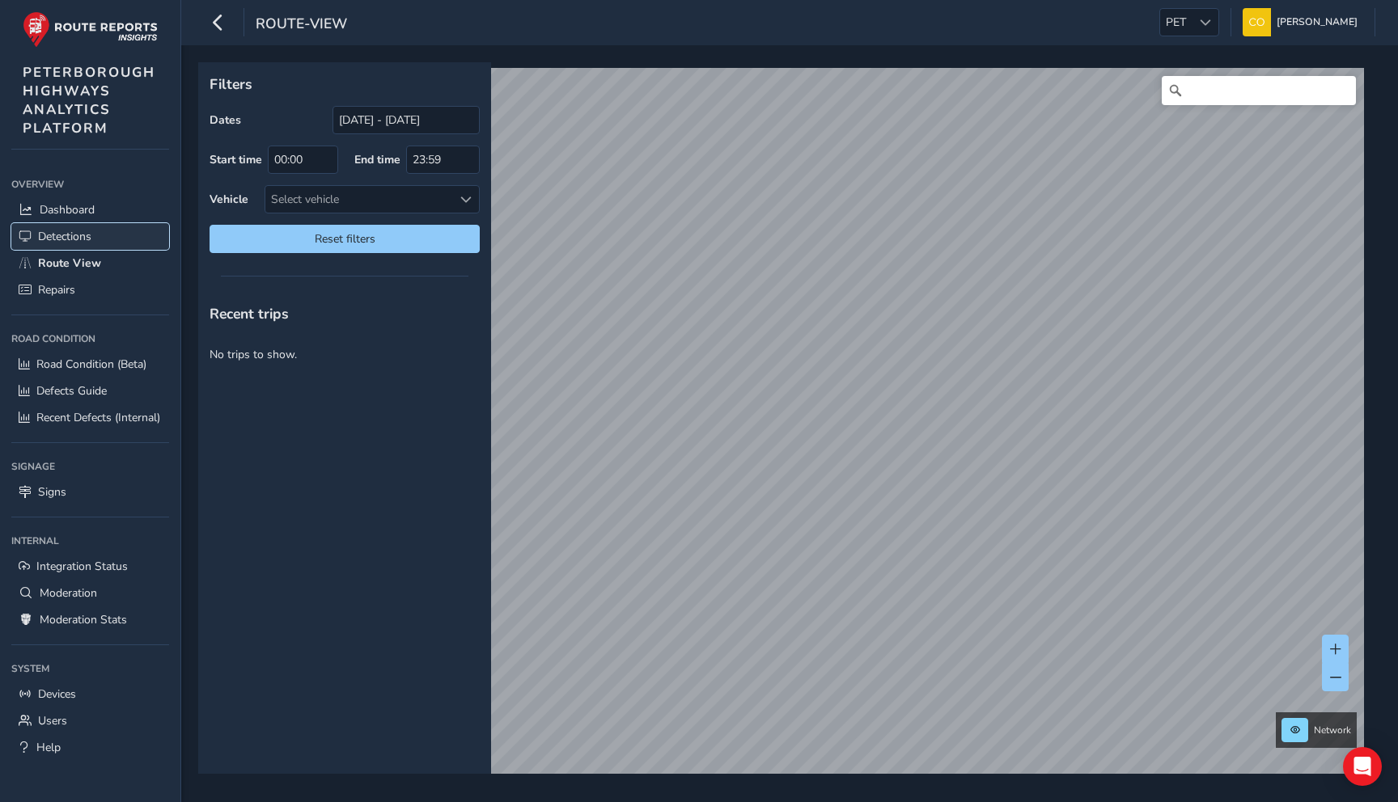
click at [100, 230] on link "Detections" at bounding box center [90, 236] width 158 height 27
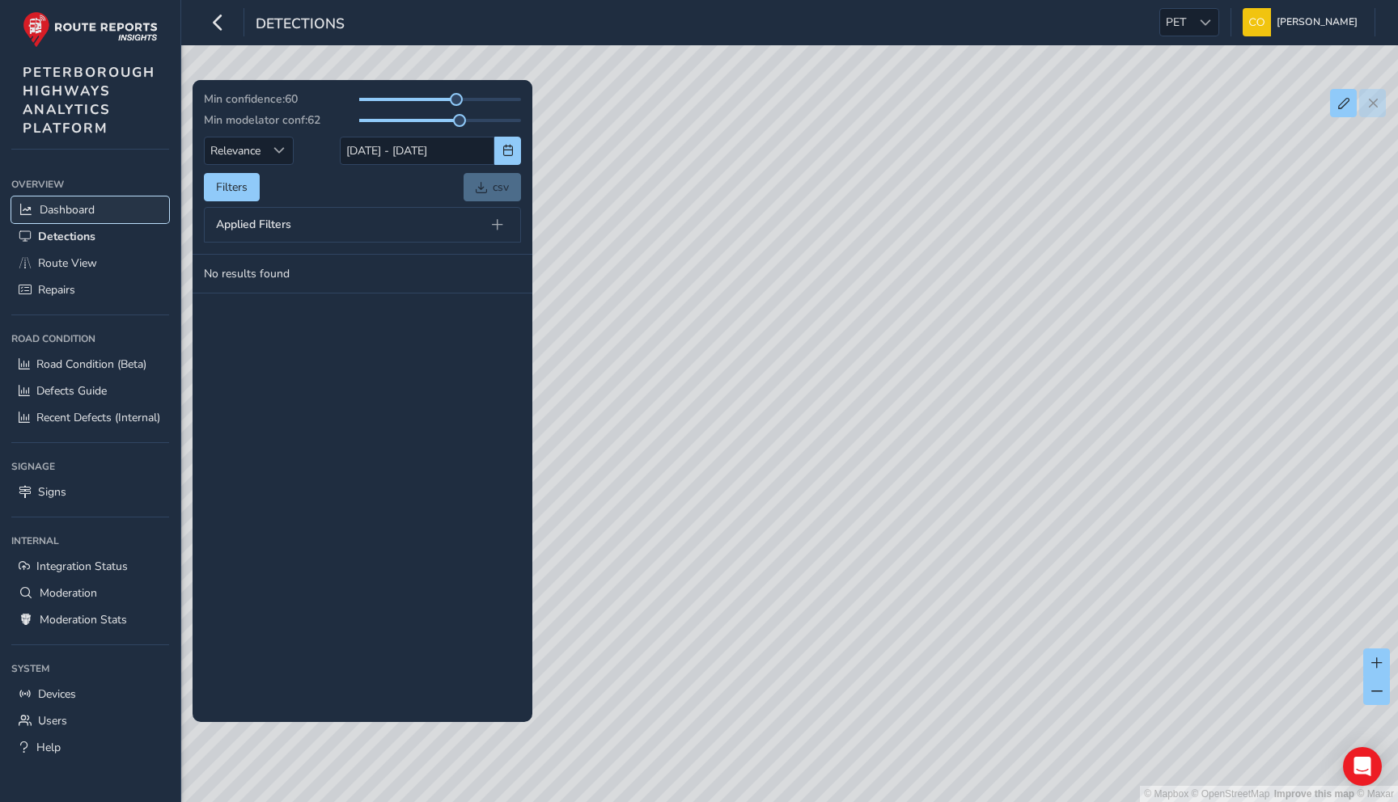
click at [89, 206] on span "Dashboard" at bounding box center [67, 209] width 55 height 15
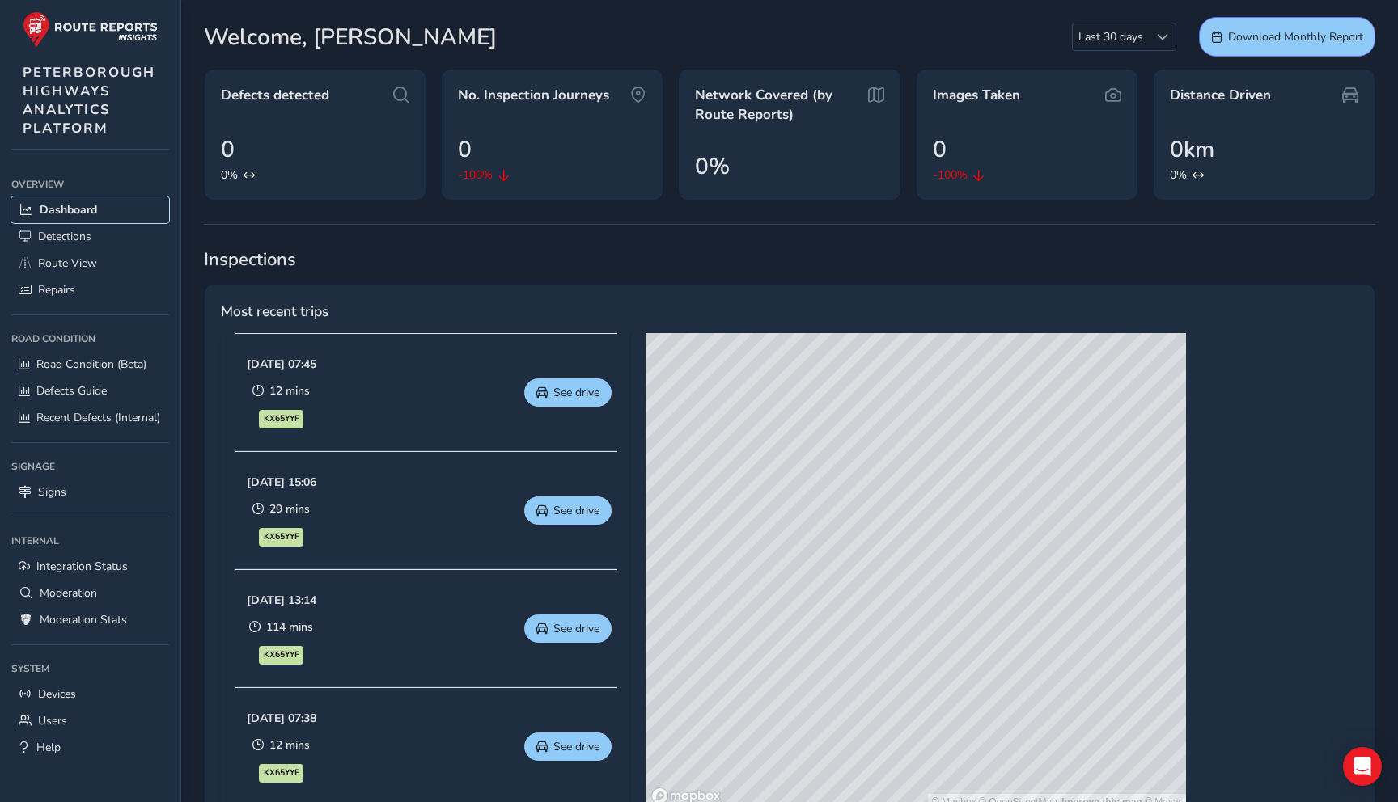
scroll to position [52, 0]
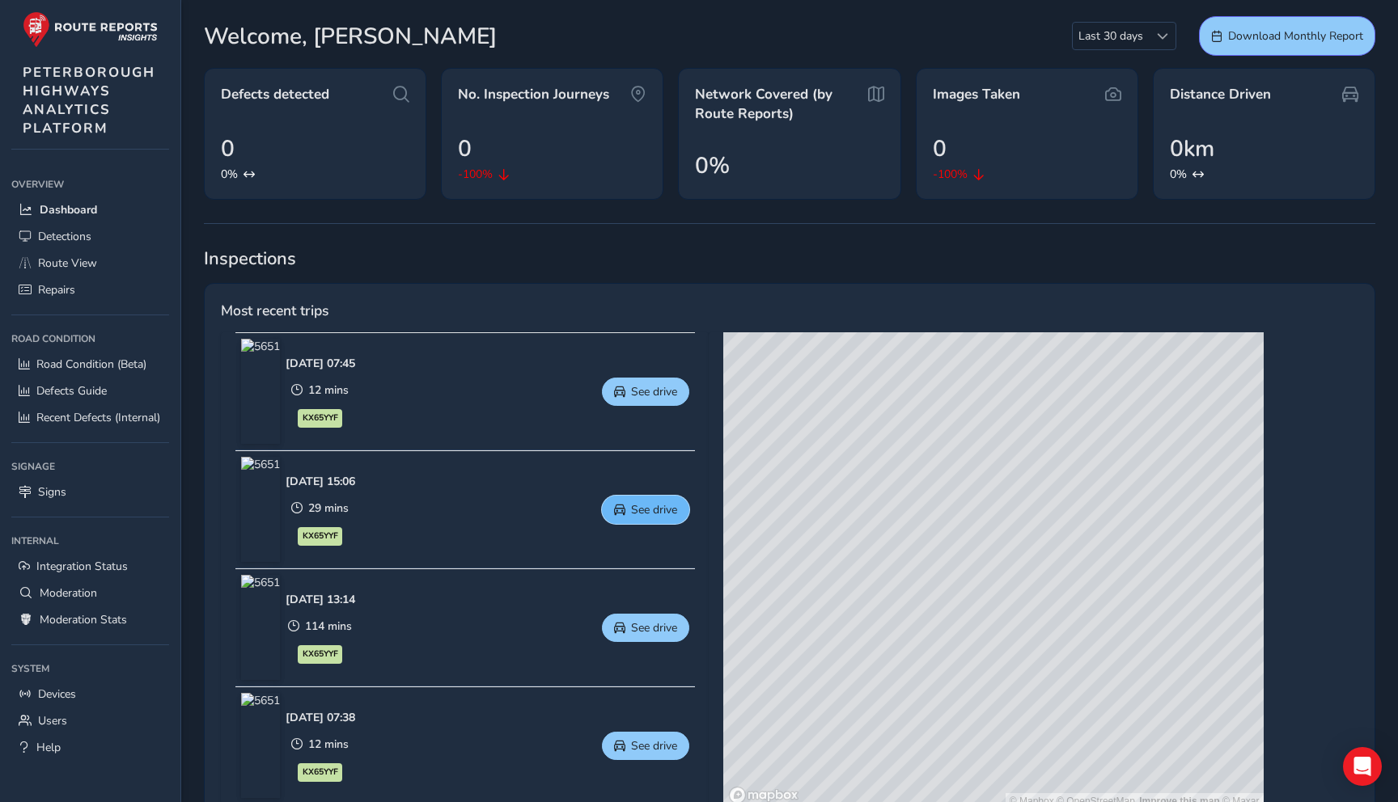
click at [689, 512] on button "See drive" at bounding box center [645, 510] width 87 height 28
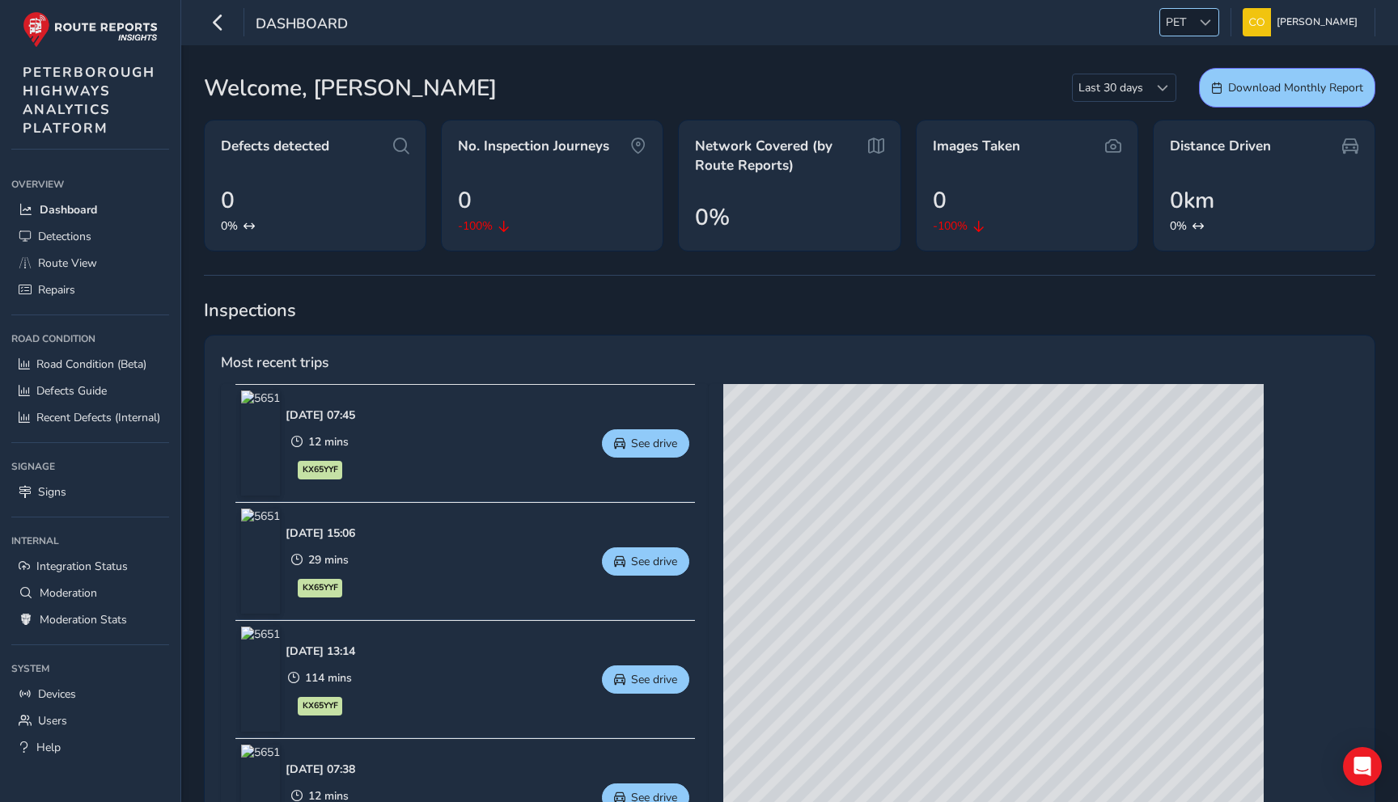
click at [1191, 19] on div at bounding box center [1204, 22] width 27 height 27
click at [1179, 99] on li "NR" at bounding box center [1207, 92] width 112 height 27
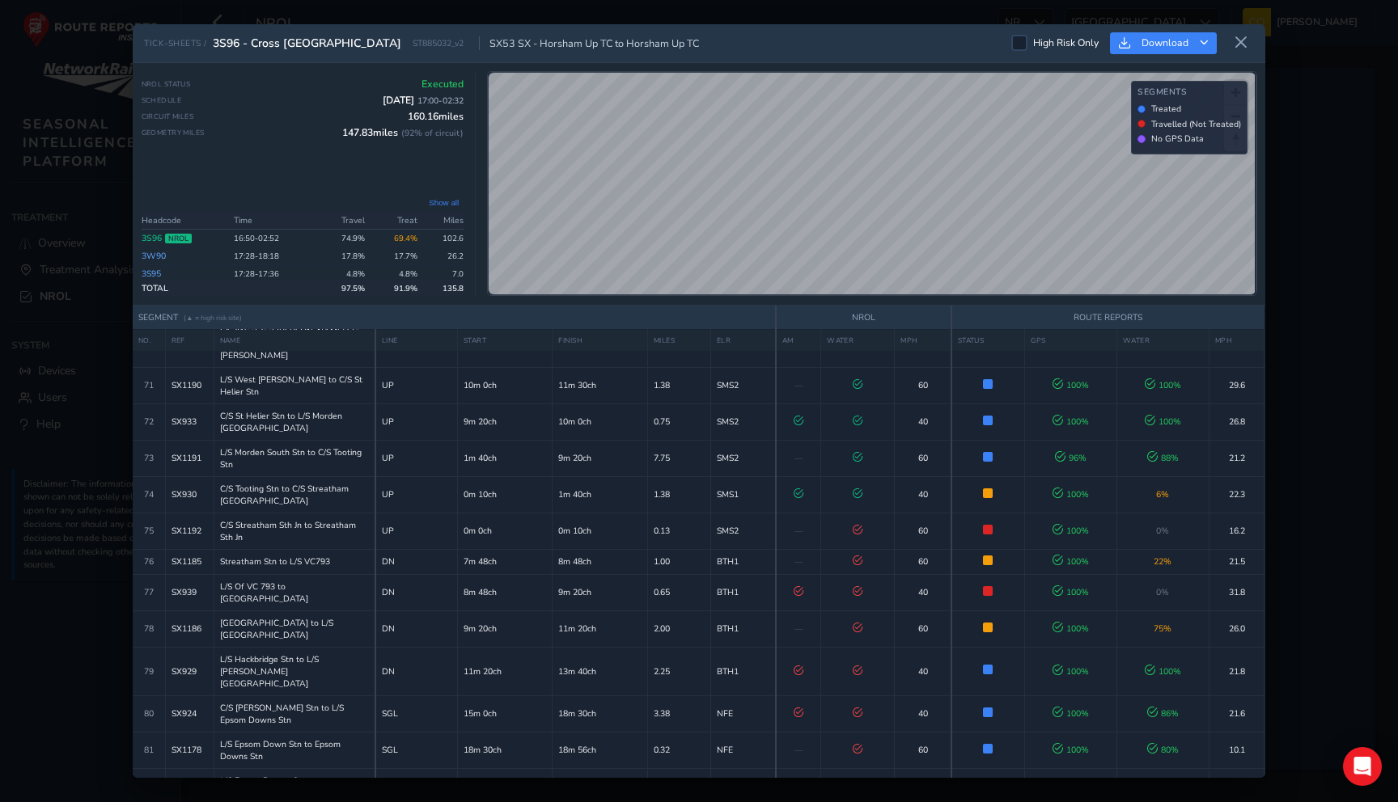
scroll to position [2453, 0]
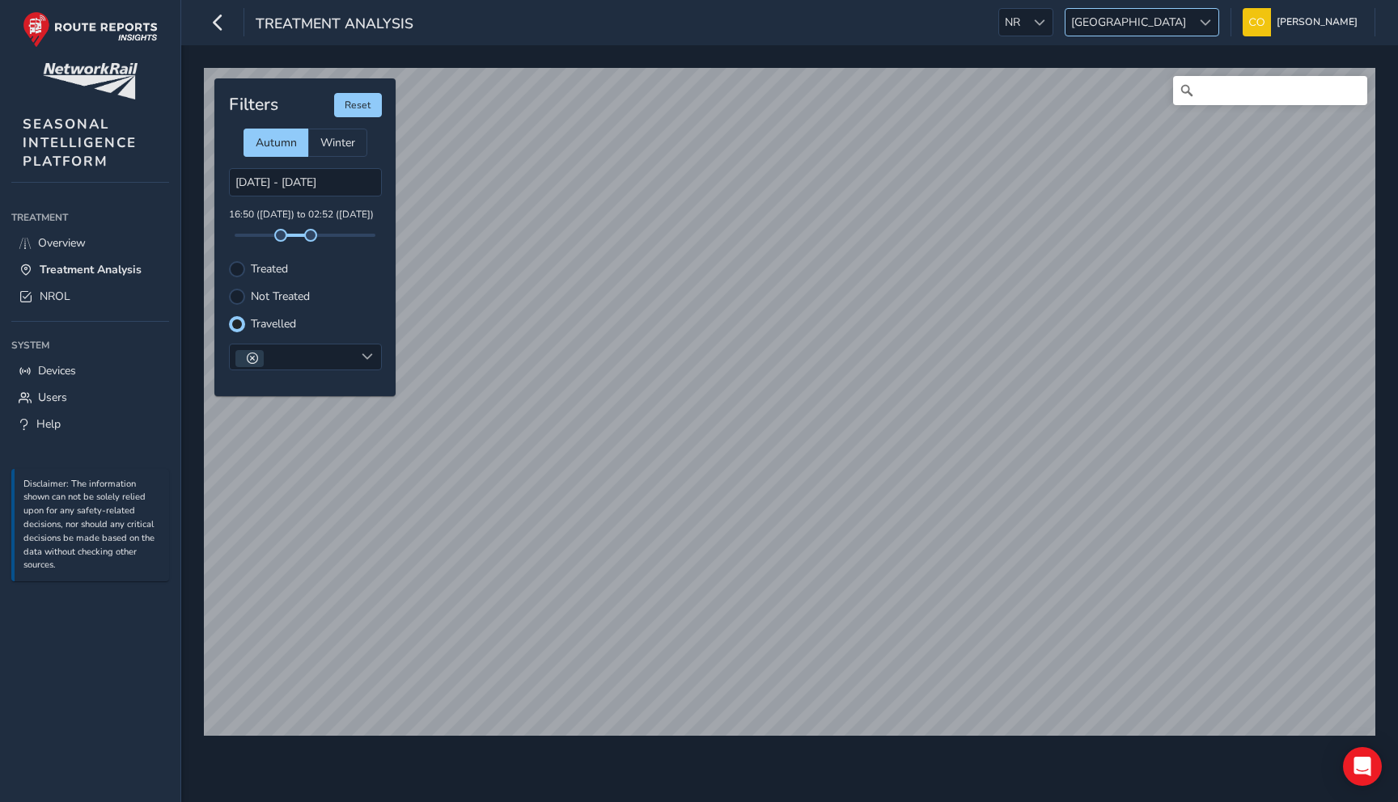
click at [1153, 23] on span "[GEOGRAPHIC_DATA]" at bounding box center [1128, 22] width 126 height 27
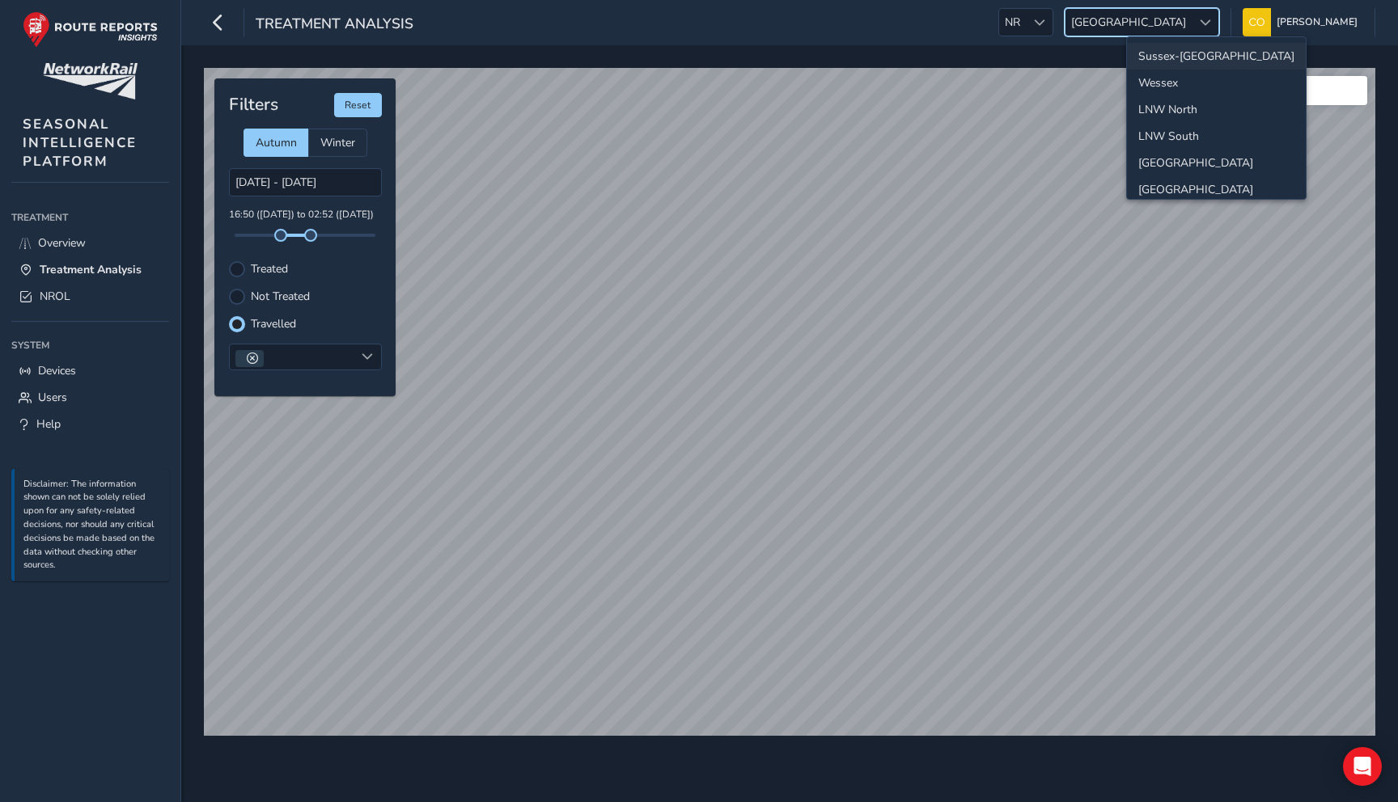
click at [1163, 58] on li "Sussex-[GEOGRAPHIC_DATA]" at bounding box center [1216, 56] width 179 height 27
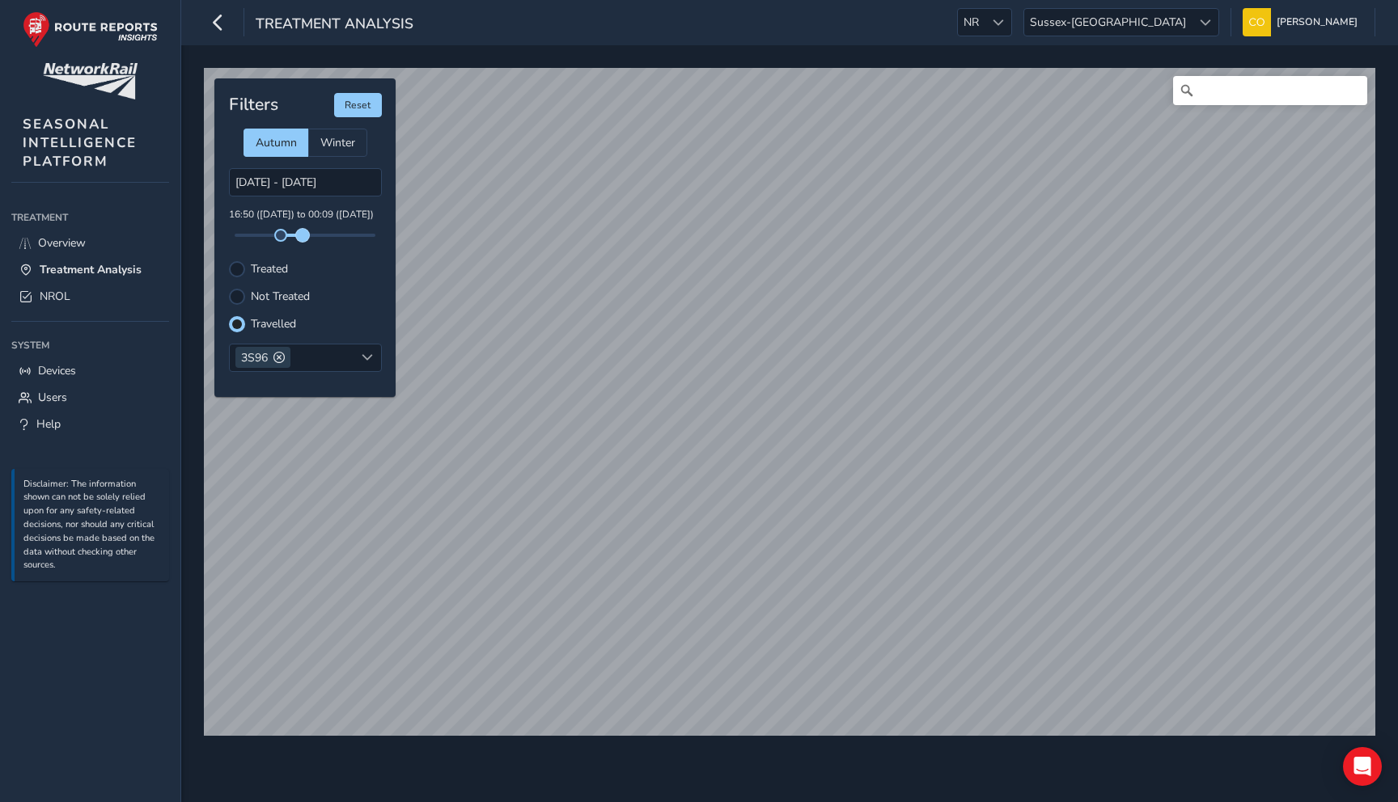
drag, startPoint x: 313, startPoint y: 231, endPoint x: 303, endPoint y: 232, distance: 9.7
click at [303, 232] on span at bounding box center [302, 235] width 13 height 13
click at [233, 297] on div at bounding box center [237, 297] width 16 height 16
click at [307, 237] on span at bounding box center [308, 235] width 13 height 13
